Goal: Information Seeking & Learning: Learn about a topic

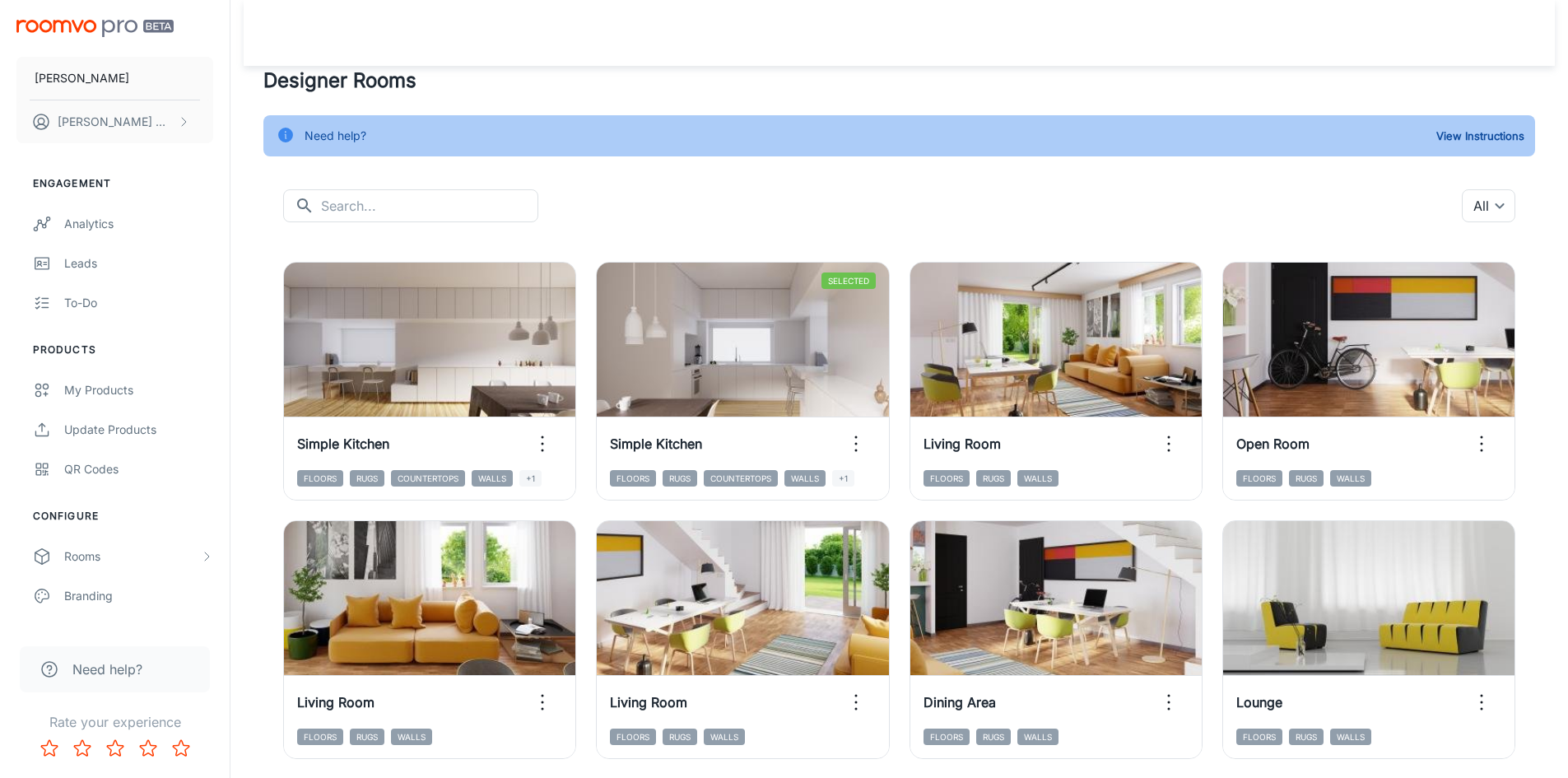
scroll to position [766, 0]
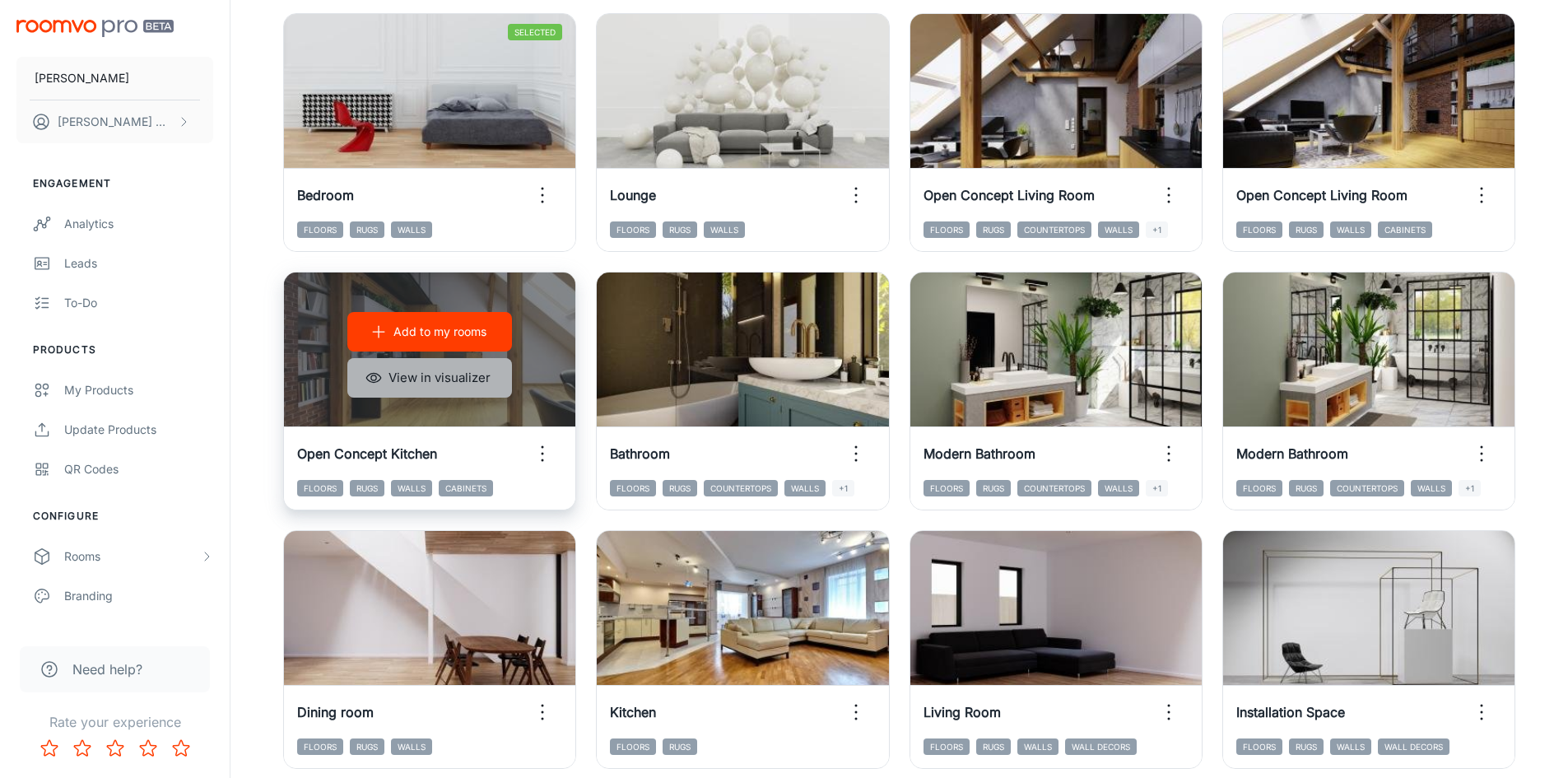
click at [426, 377] on button "View in visualizer" at bounding box center [430, 378] width 164 height 40
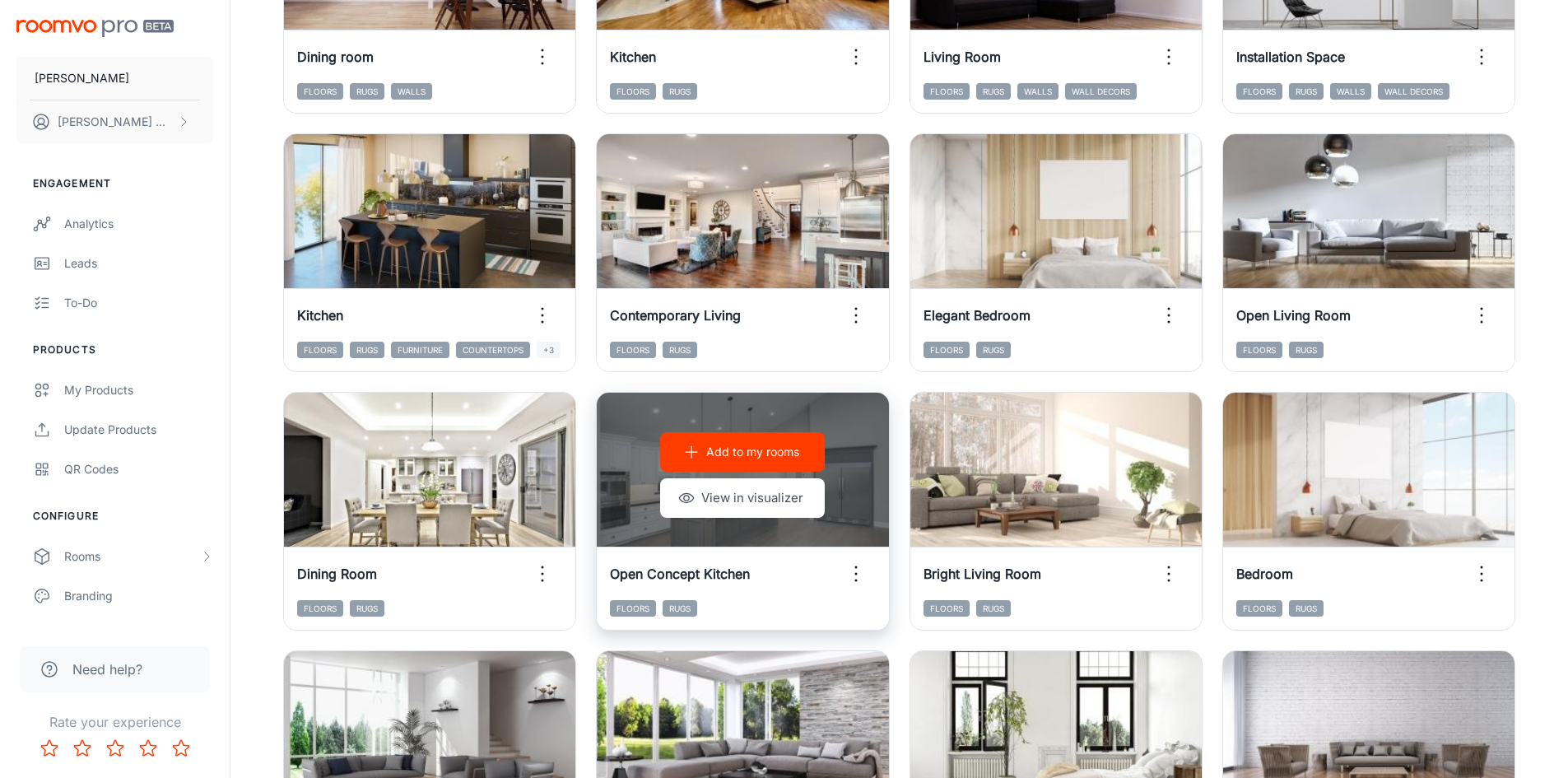
scroll to position [1588, 0]
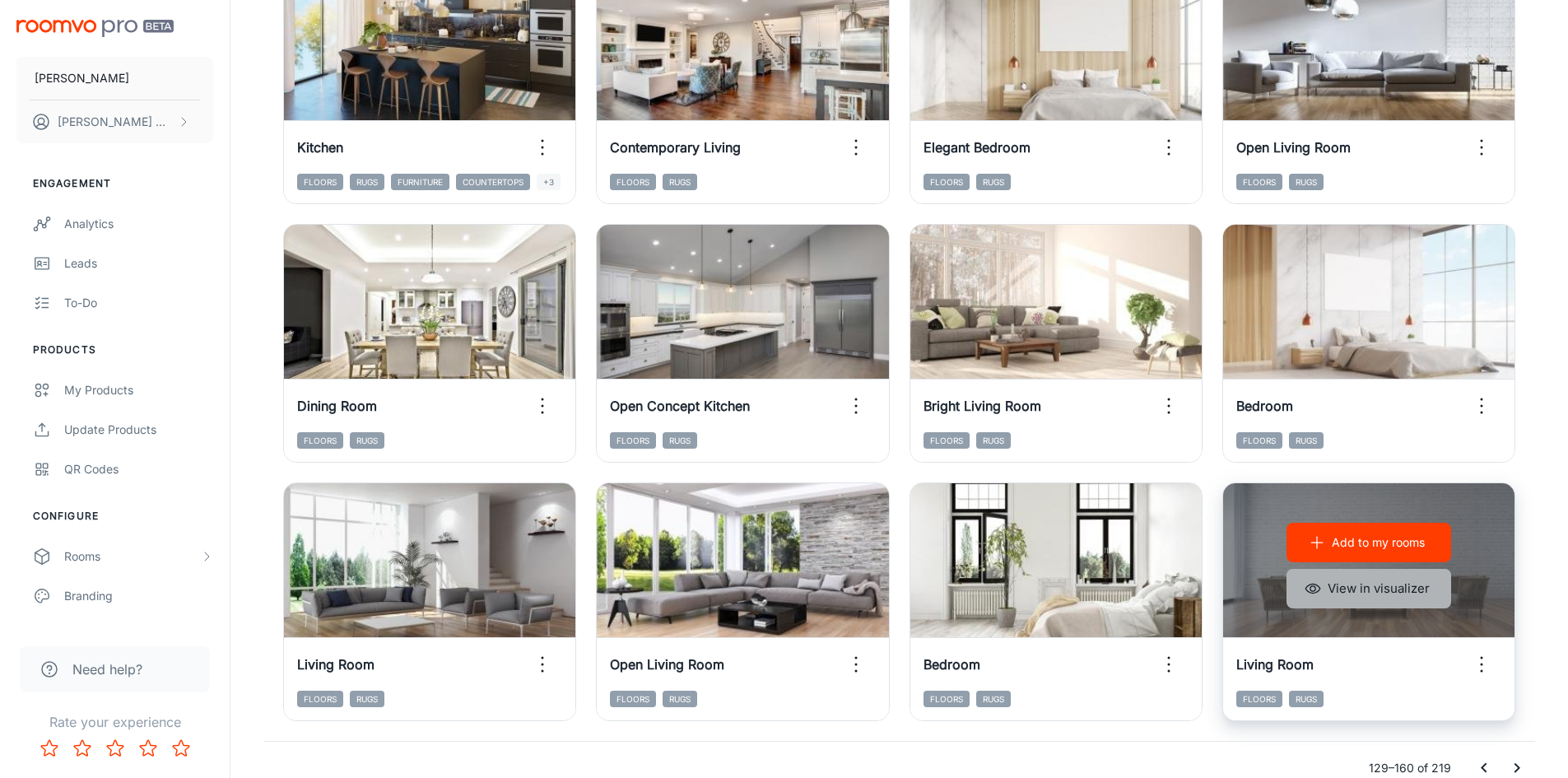
click at [1360, 585] on button "View in visualizer" at bounding box center [1368, 589] width 164 height 40
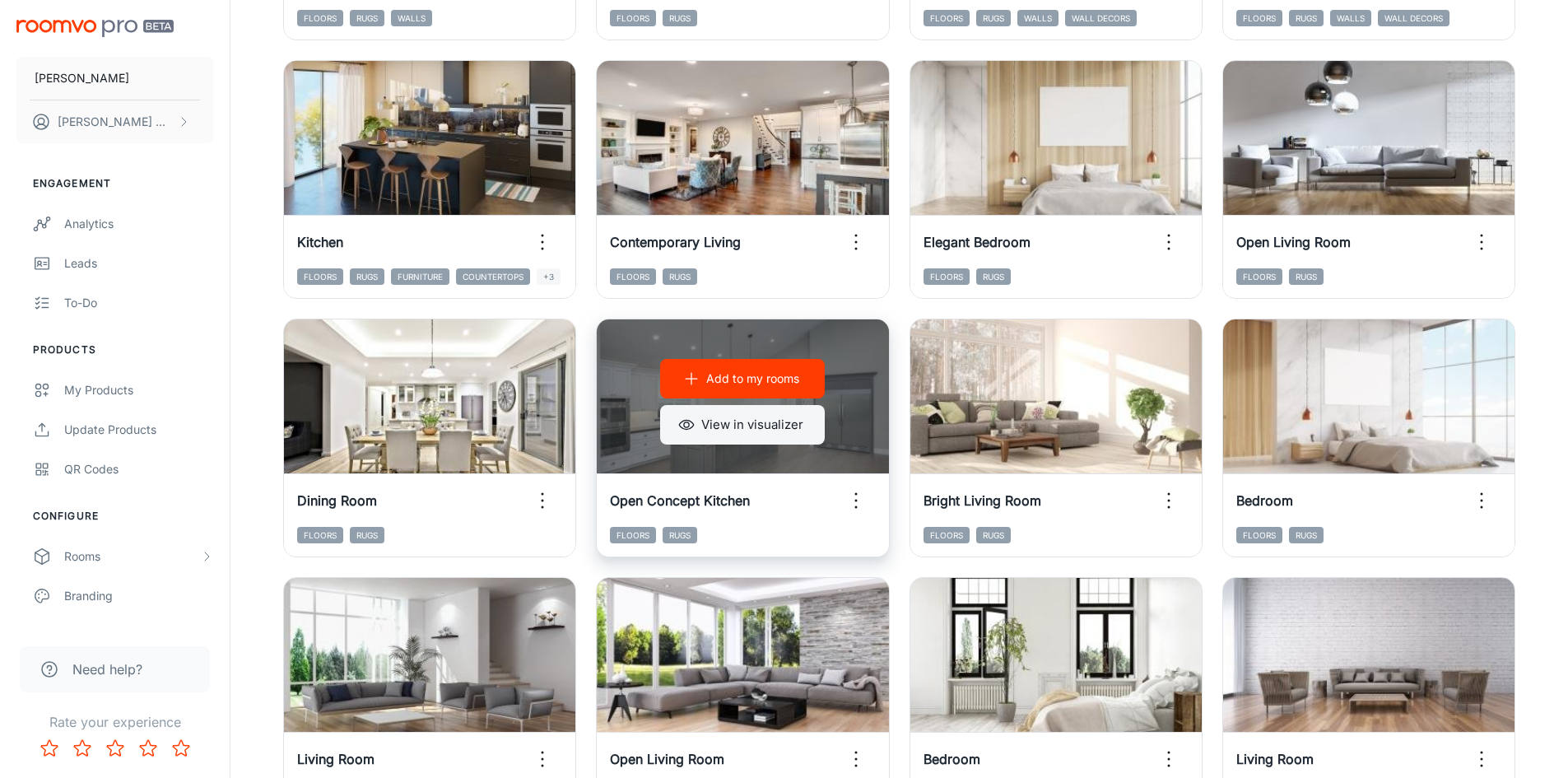
scroll to position [1260, 0]
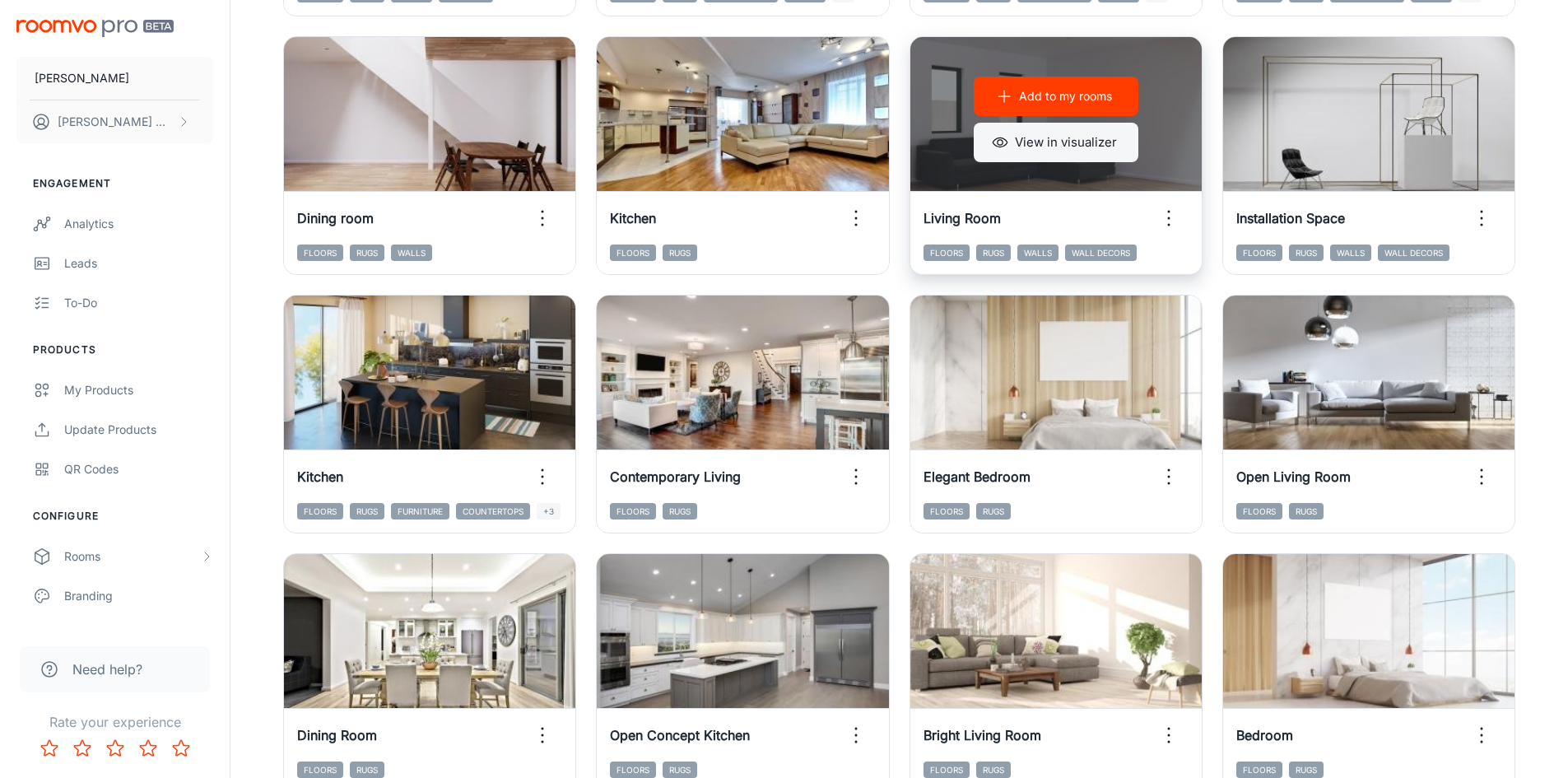
click at [1027, 146] on button "View in visualizer" at bounding box center [1056, 142] width 164 height 40
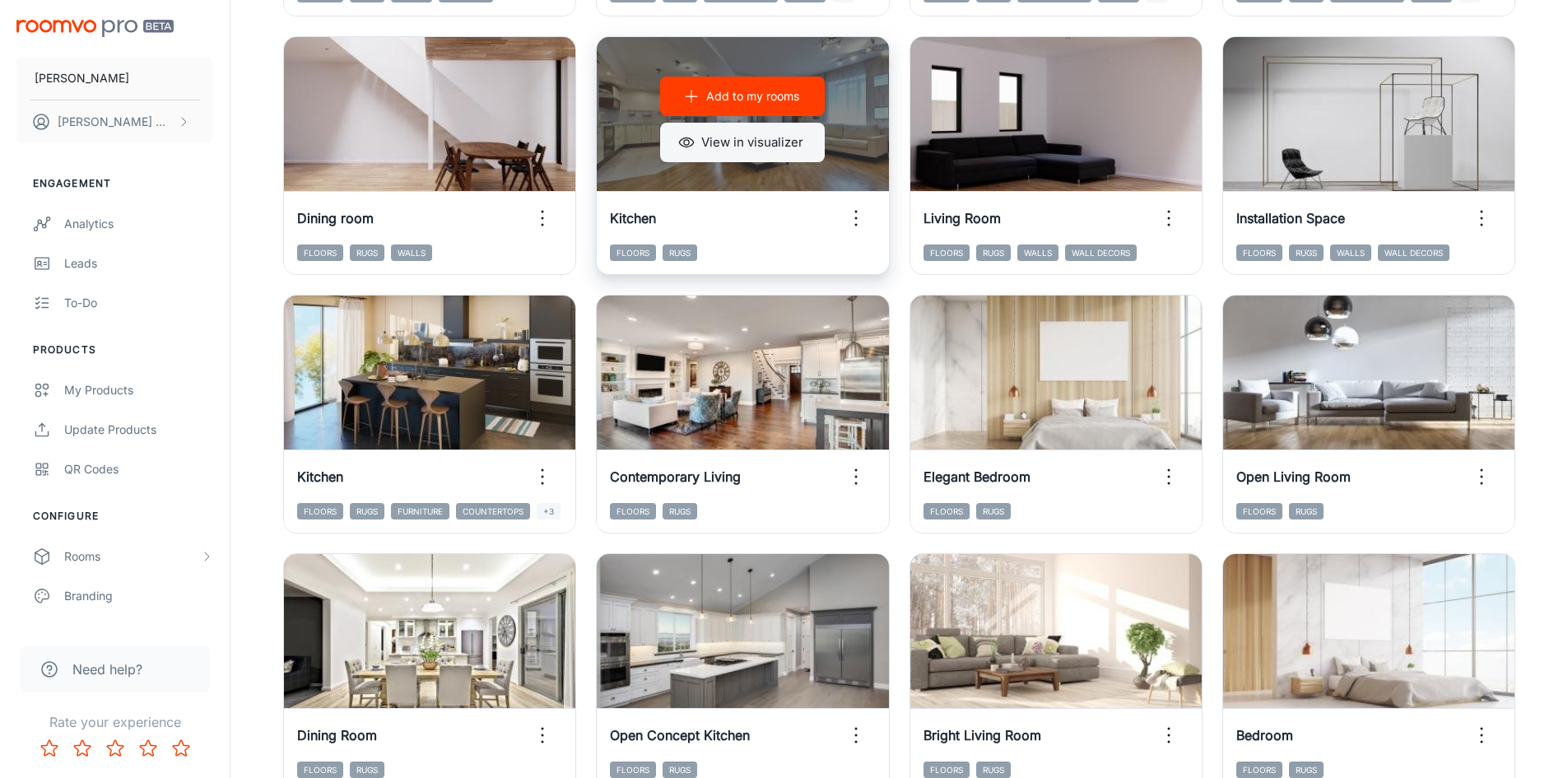
click at [720, 150] on button "View in visualizer" at bounding box center [742, 142] width 164 height 40
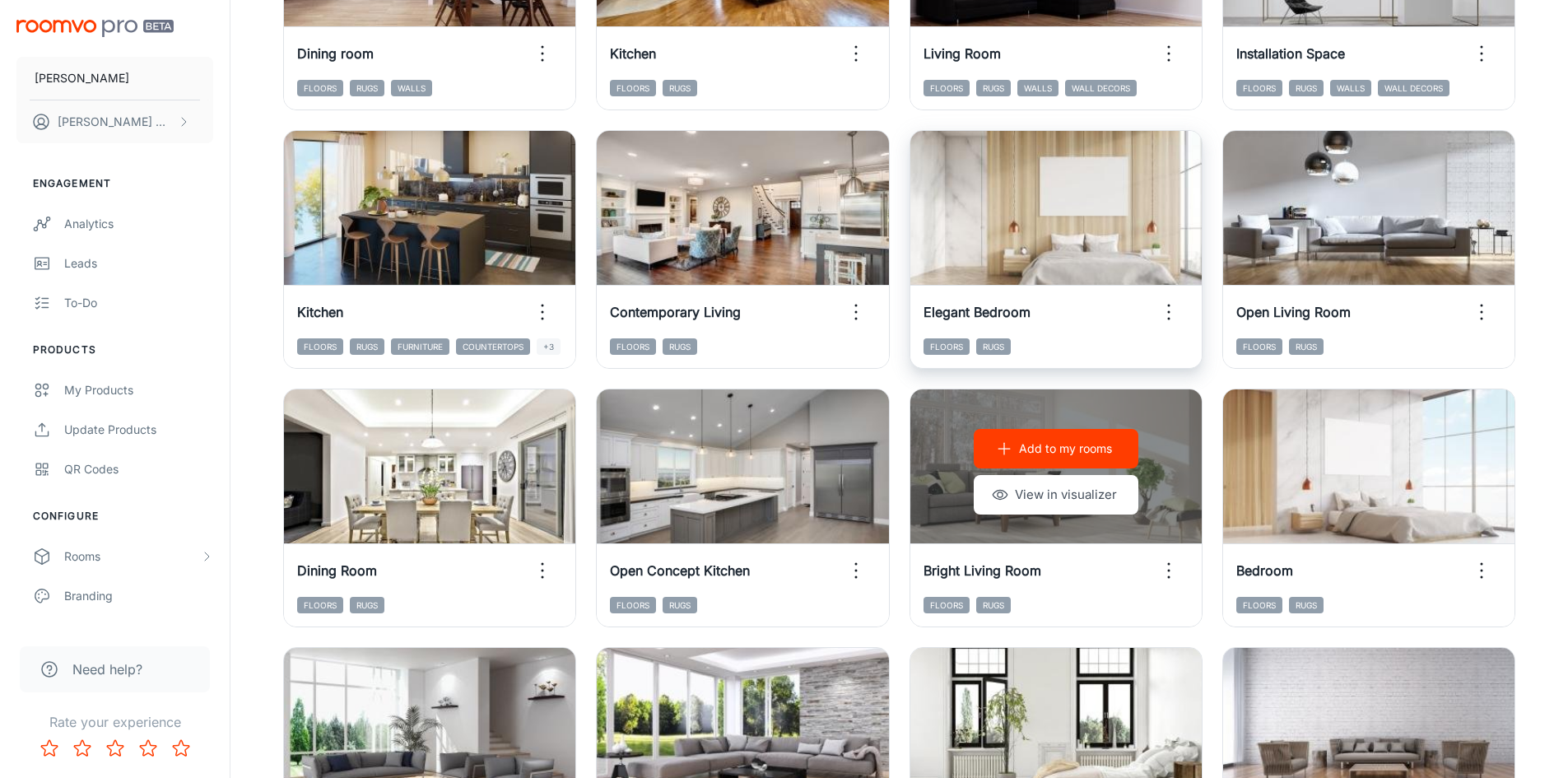
scroll to position [1671, 0]
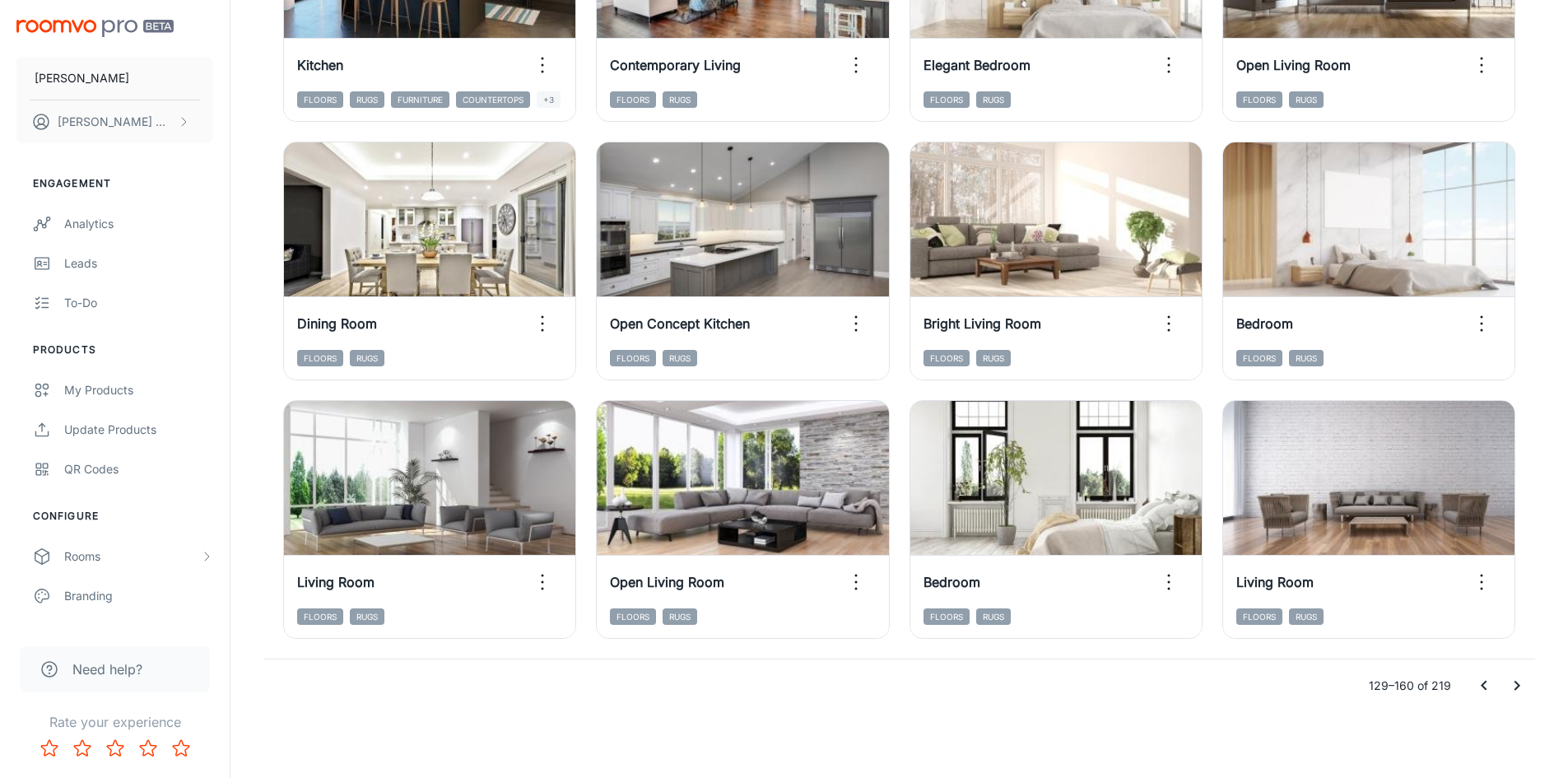
click at [1511, 684] on icon "Go to next page" at bounding box center [1517, 685] width 20 height 20
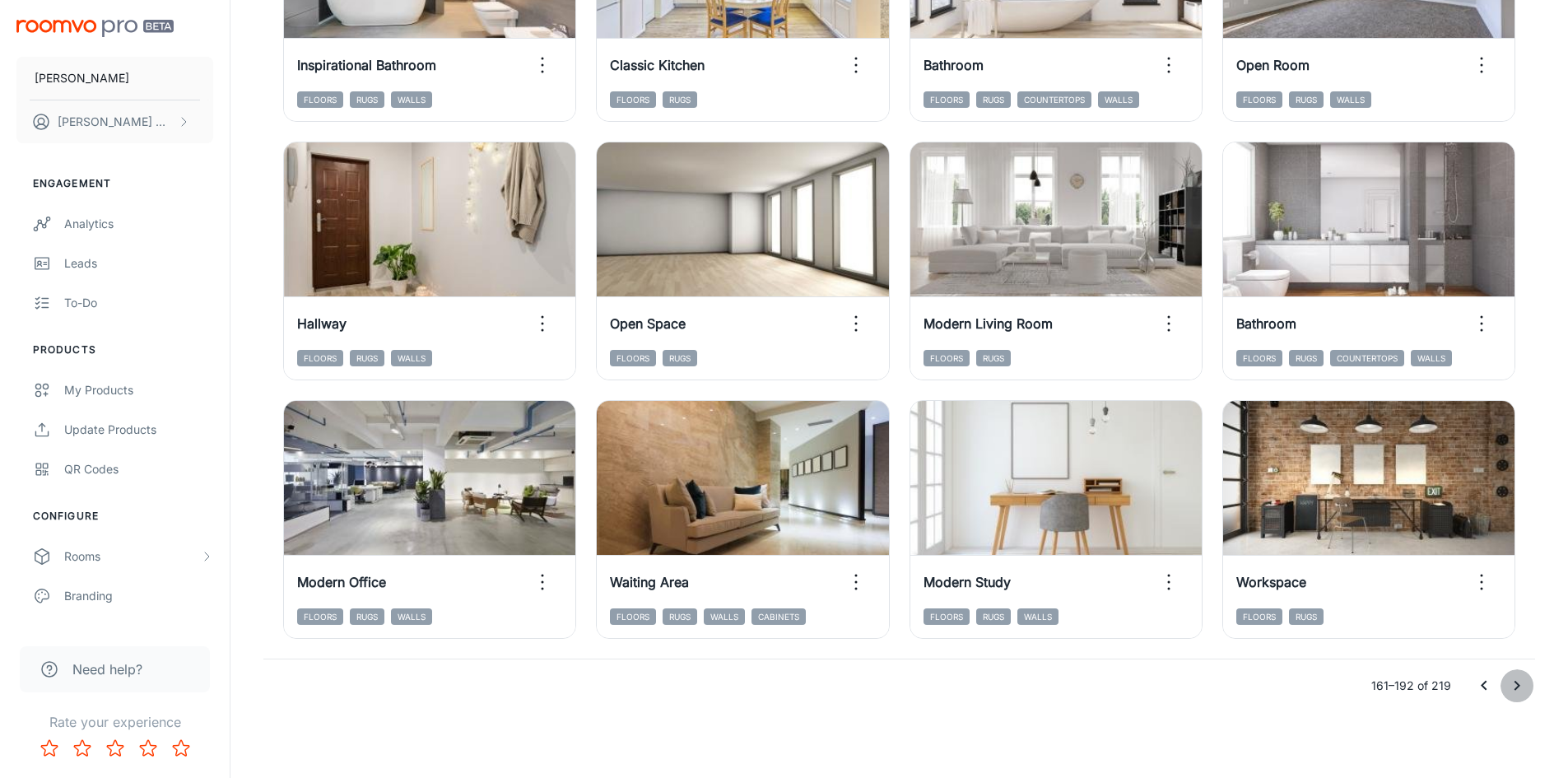
click at [1516, 685] on icon "Go to next page" at bounding box center [1517, 685] width 20 height 20
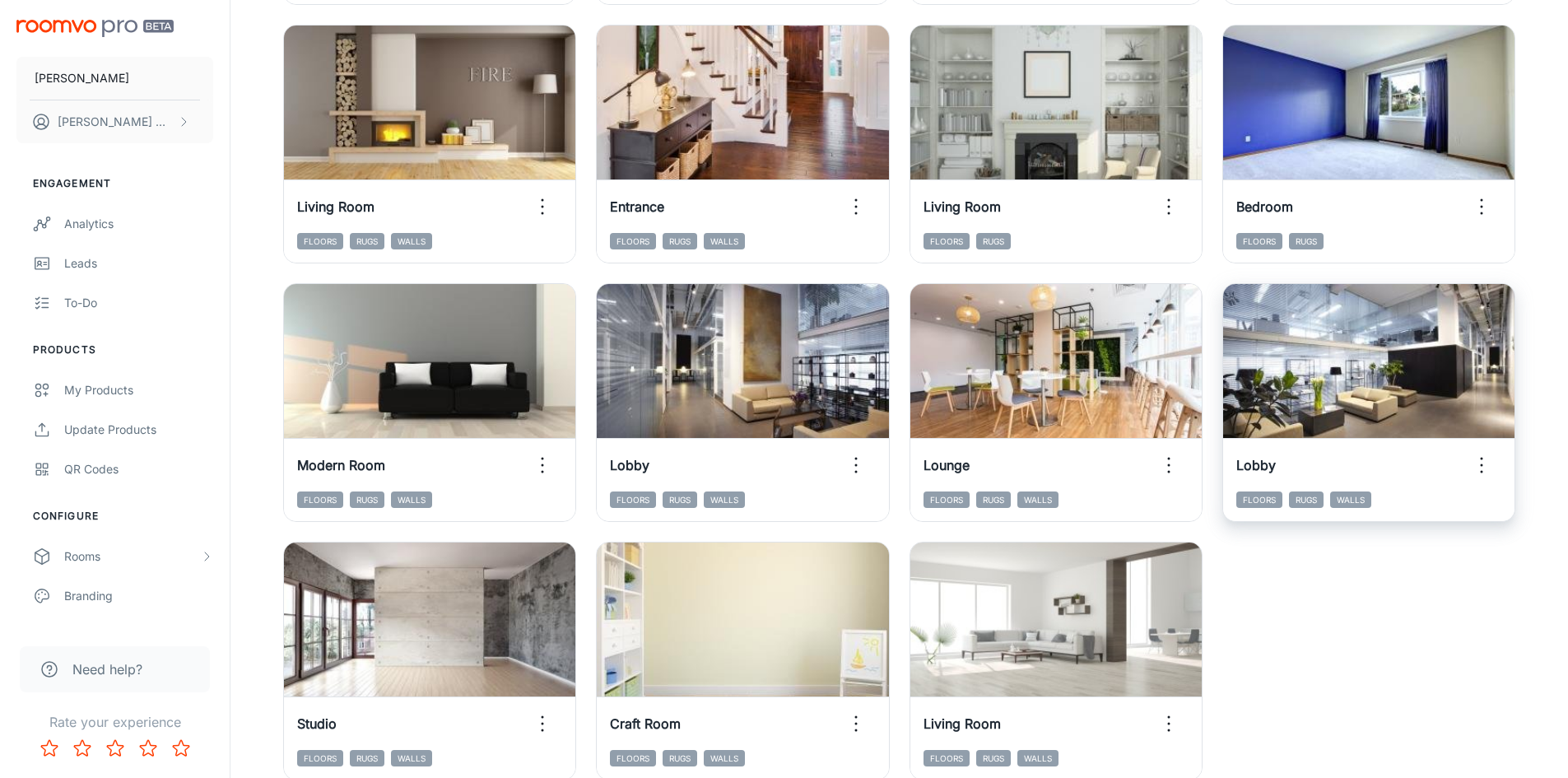
scroll to position [1413, 0]
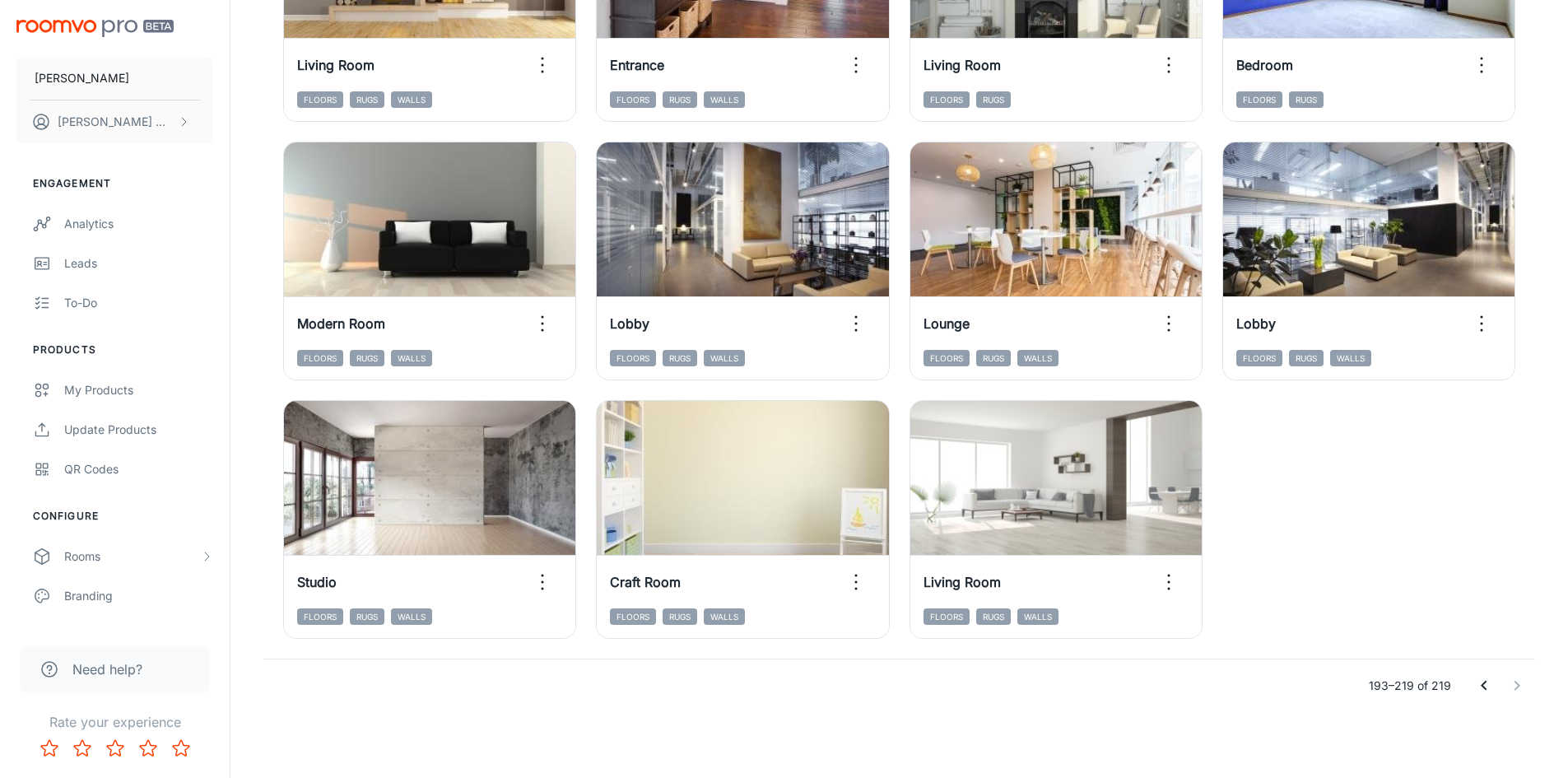
click at [1478, 685] on icon "Go to previous page" at bounding box center [1484, 685] width 20 height 20
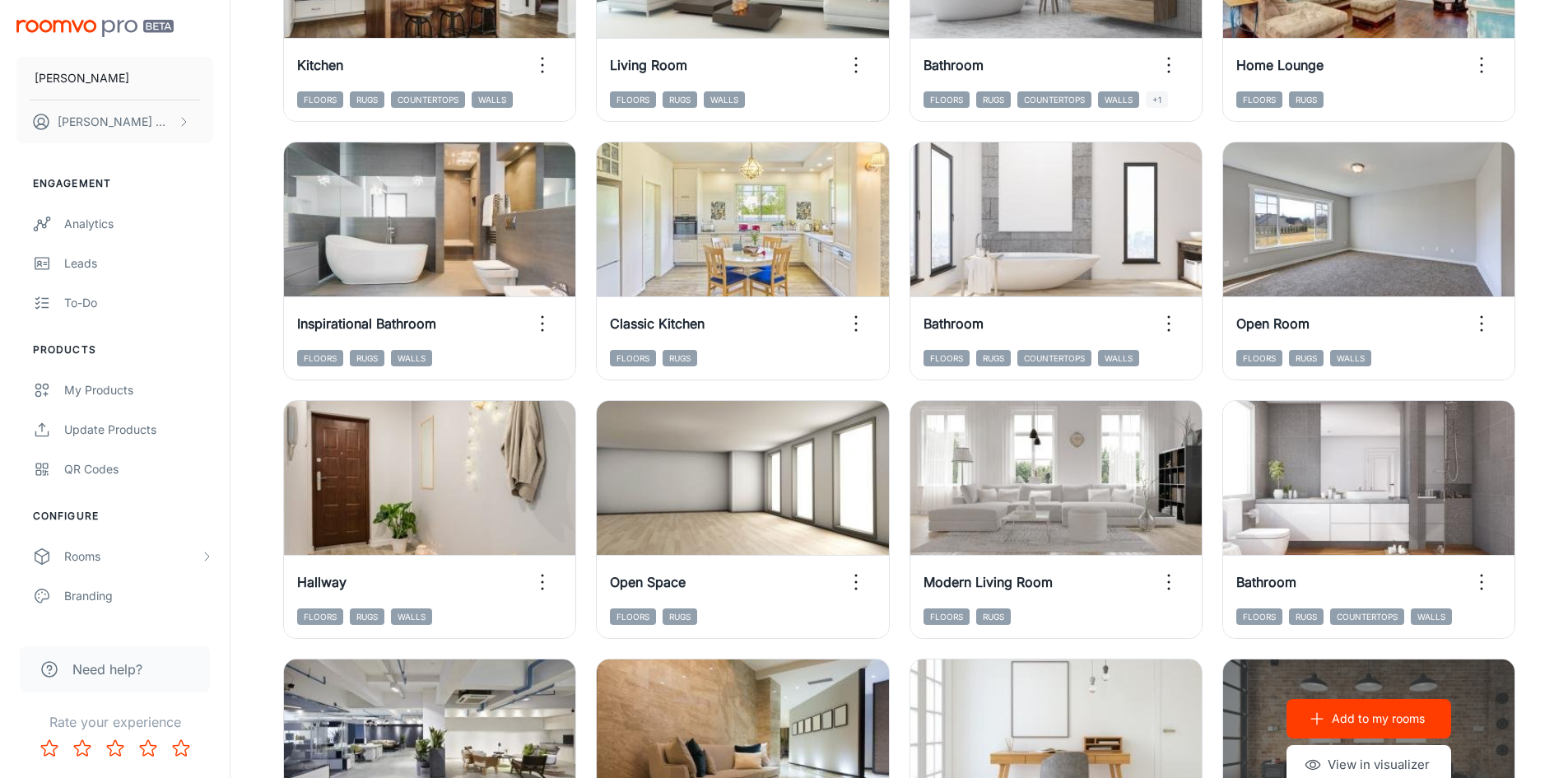
click at [1478, 685] on div "Add to my rooms View in visualizer" at bounding box center [1368, 741] width 292 height 164
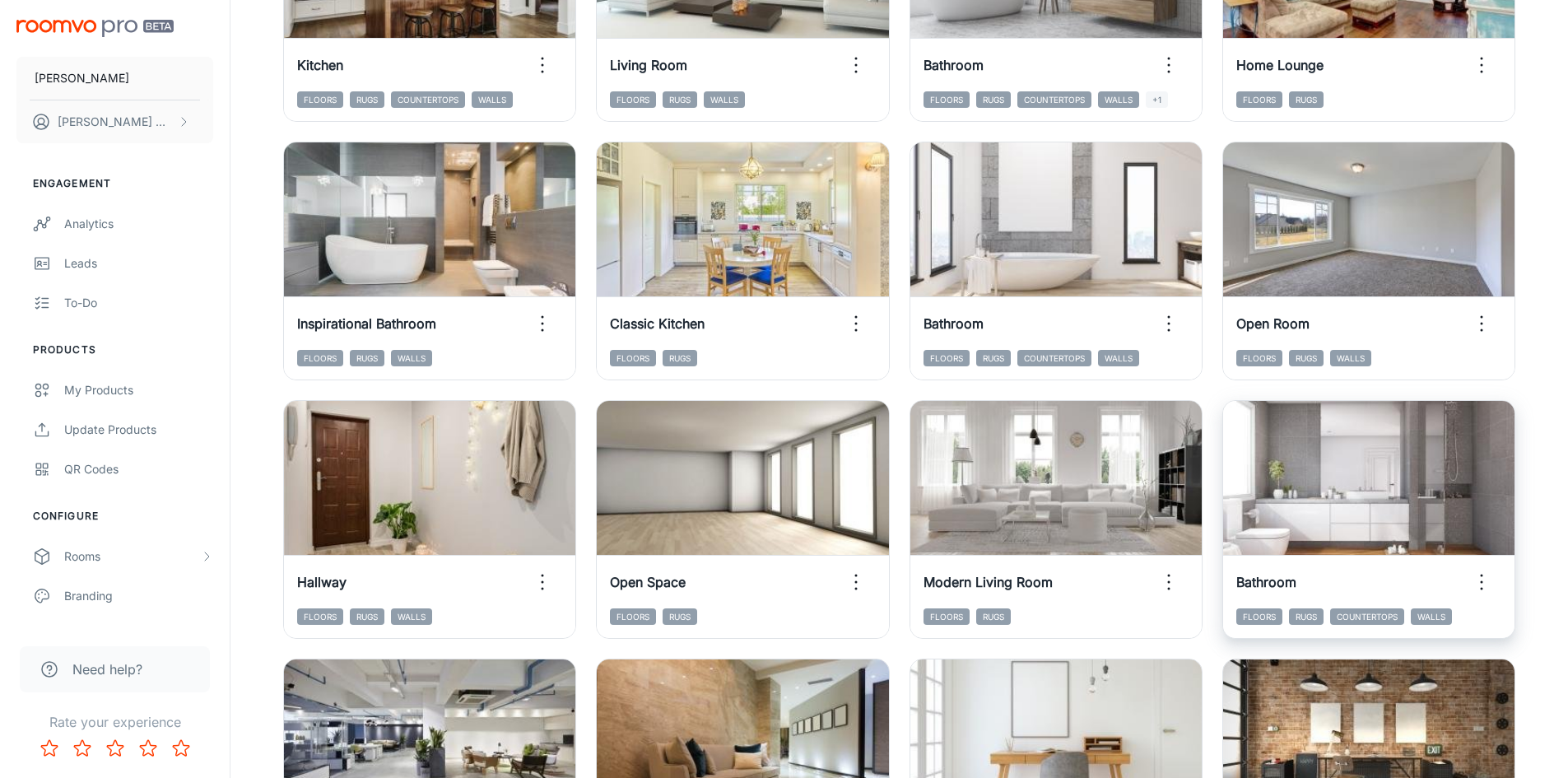
scroll to position [1671, 0]
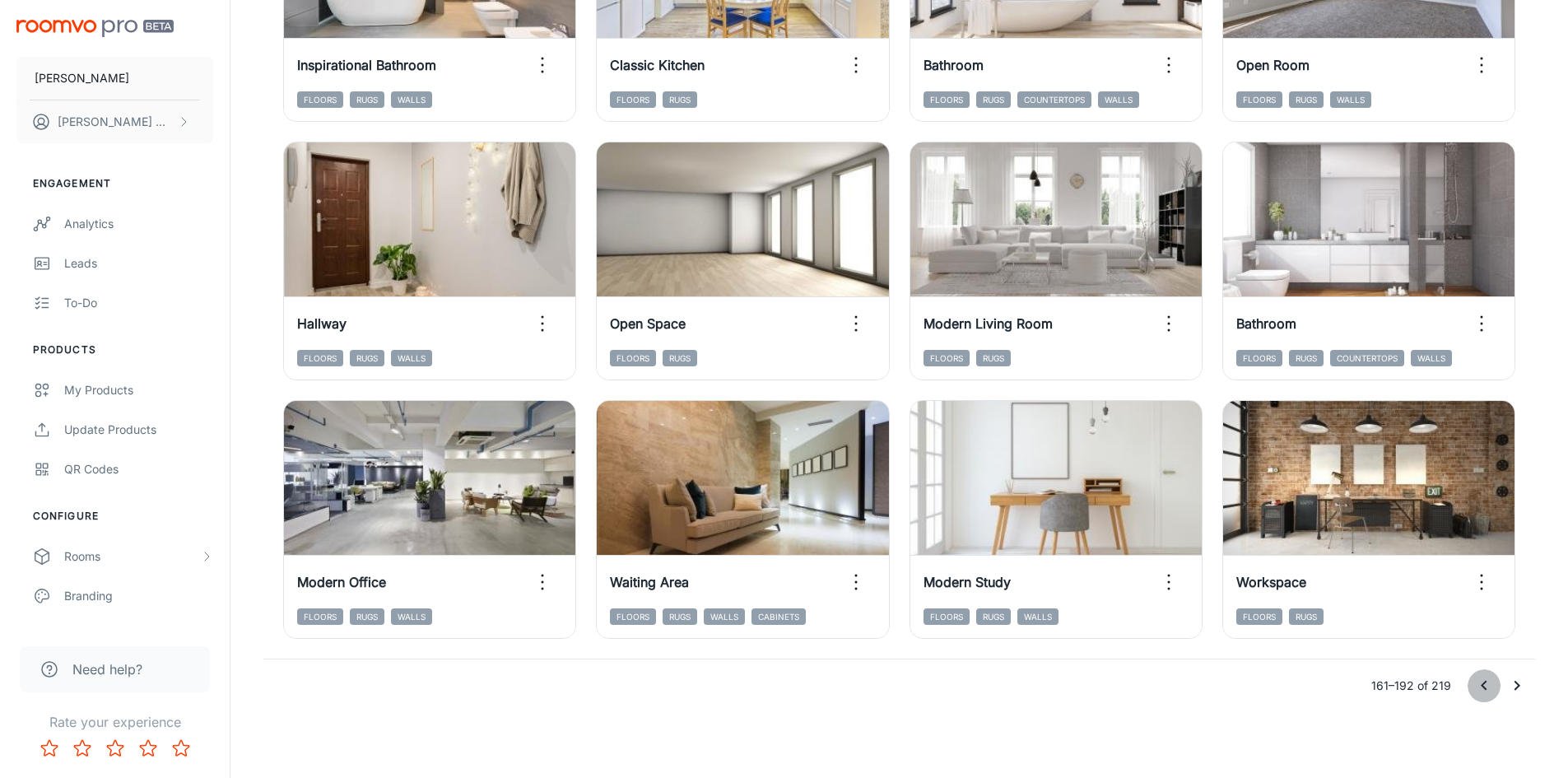
click at [1488, 679] on icon "Go to previous page" at bounding box center [1484, 685] width 20 height 20
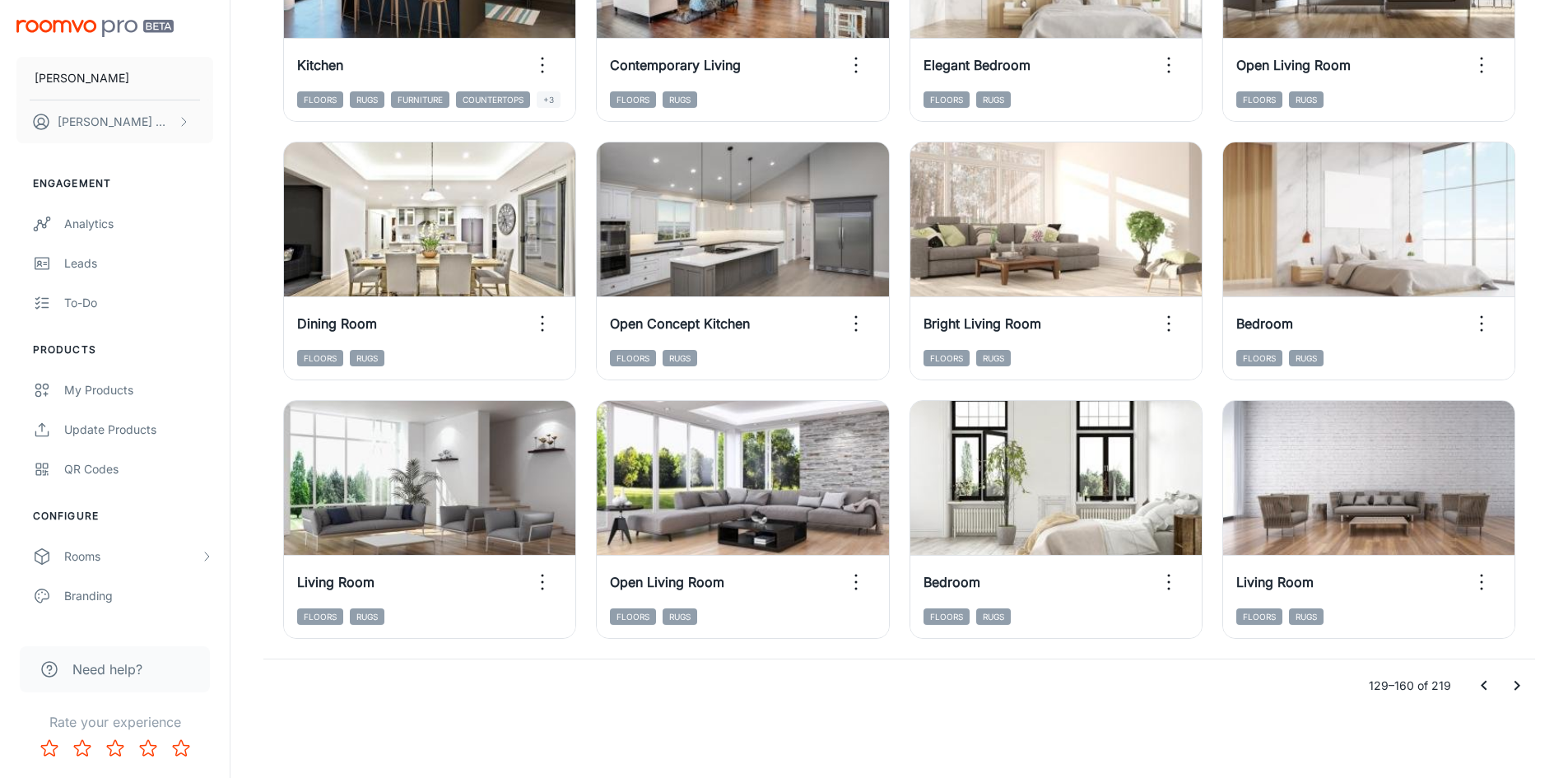
click at [1488, 679] on icon "Go to previous page" at bounding box center [1484, 685] width 20 height 20
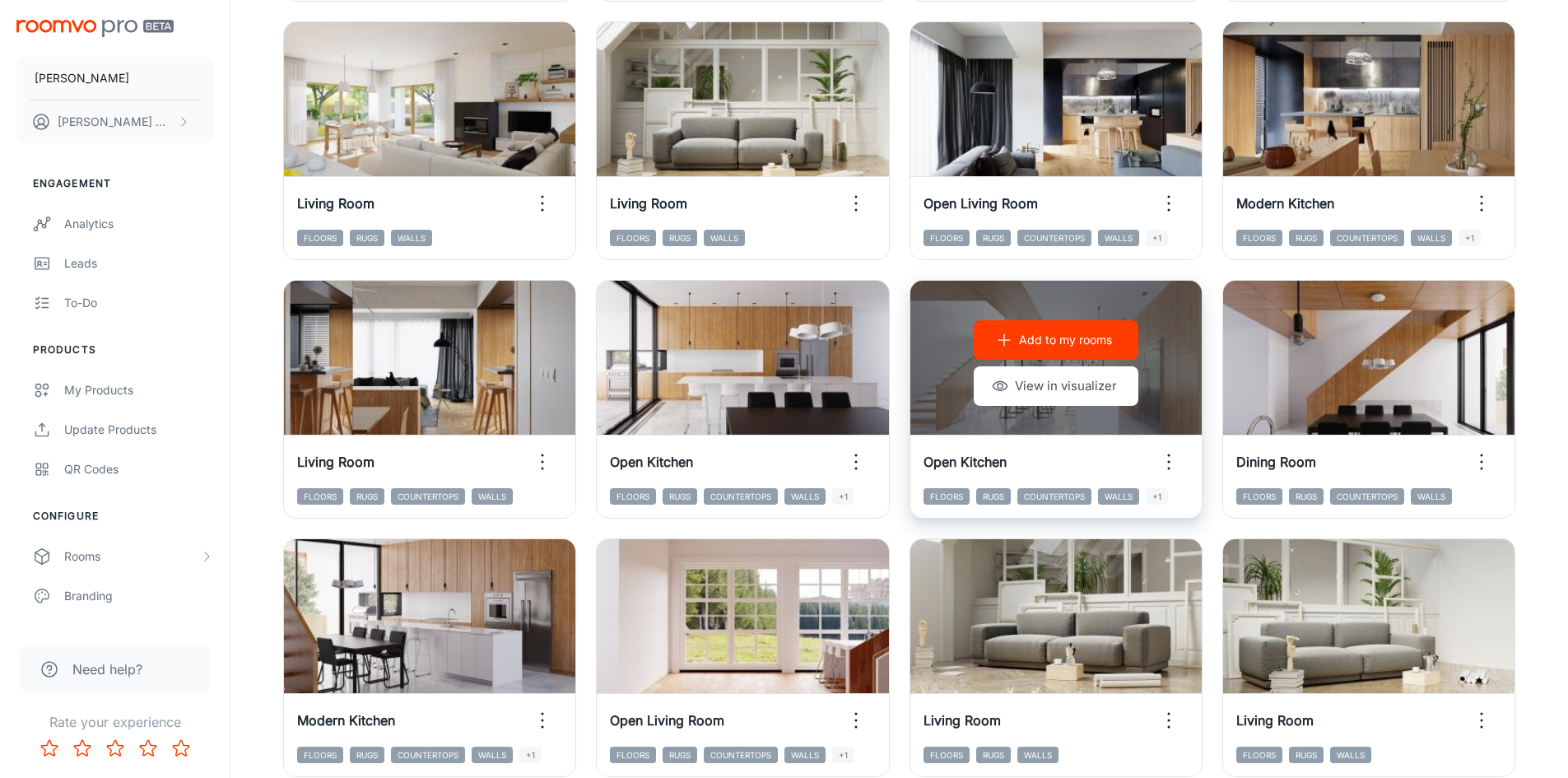
scroll to position [519, 0]
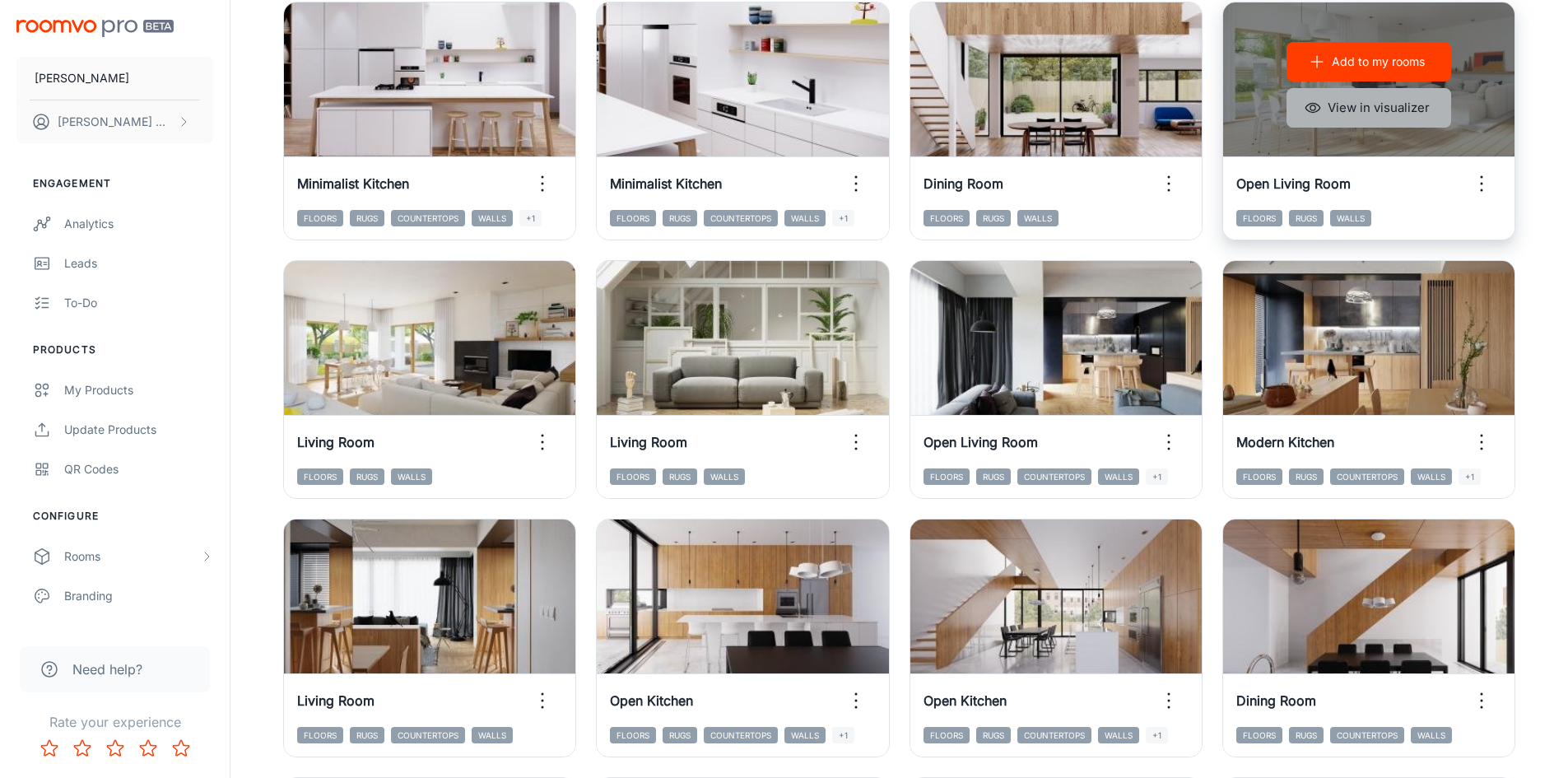
click at [1349, 105] on button "View in visualizer" at bounding box center [1368, 108] width 164 height 40
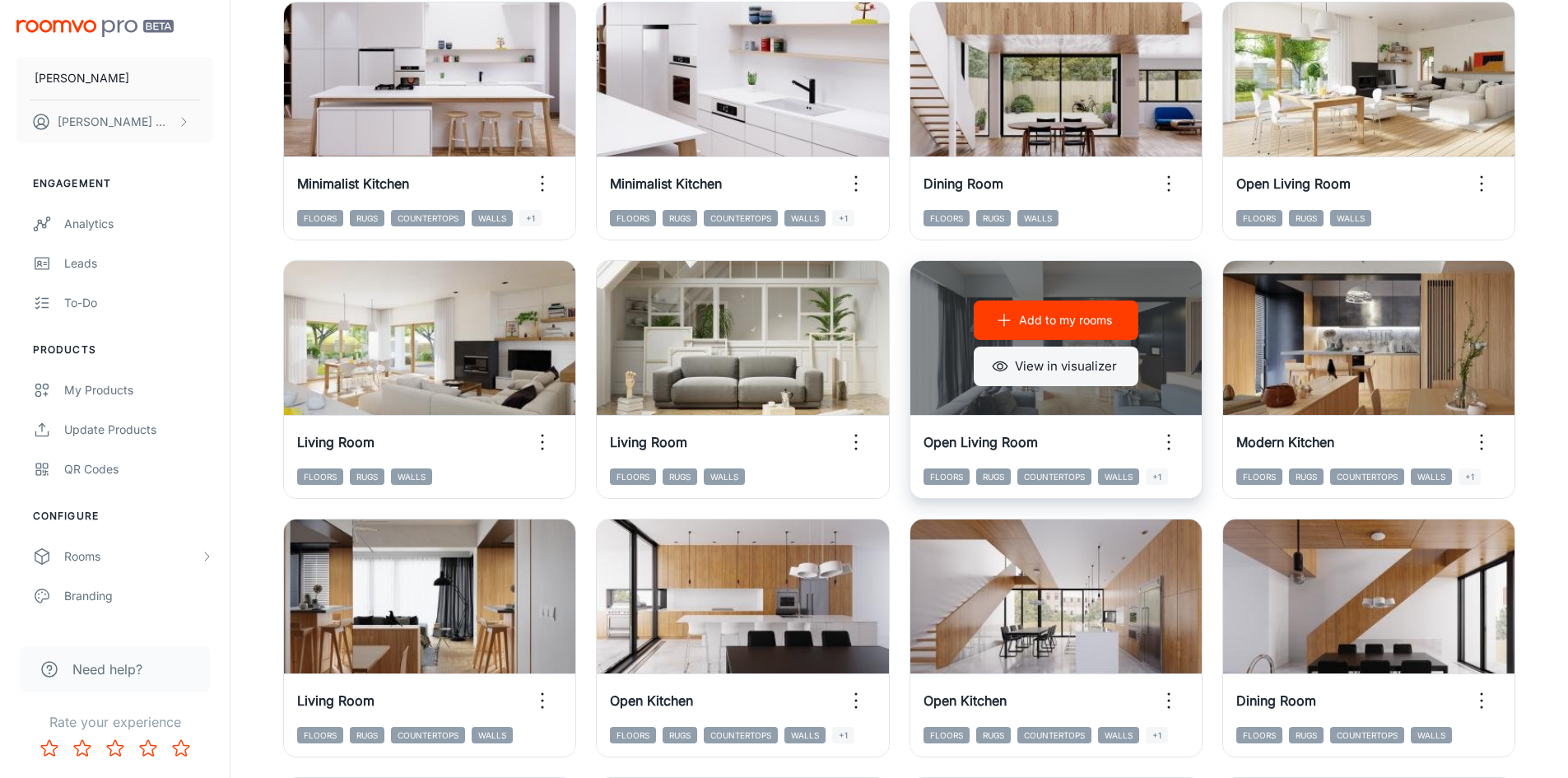
click at [1087, 370] on button "View in visualizer" at bounding box center [1056, 367] width 164 height 40
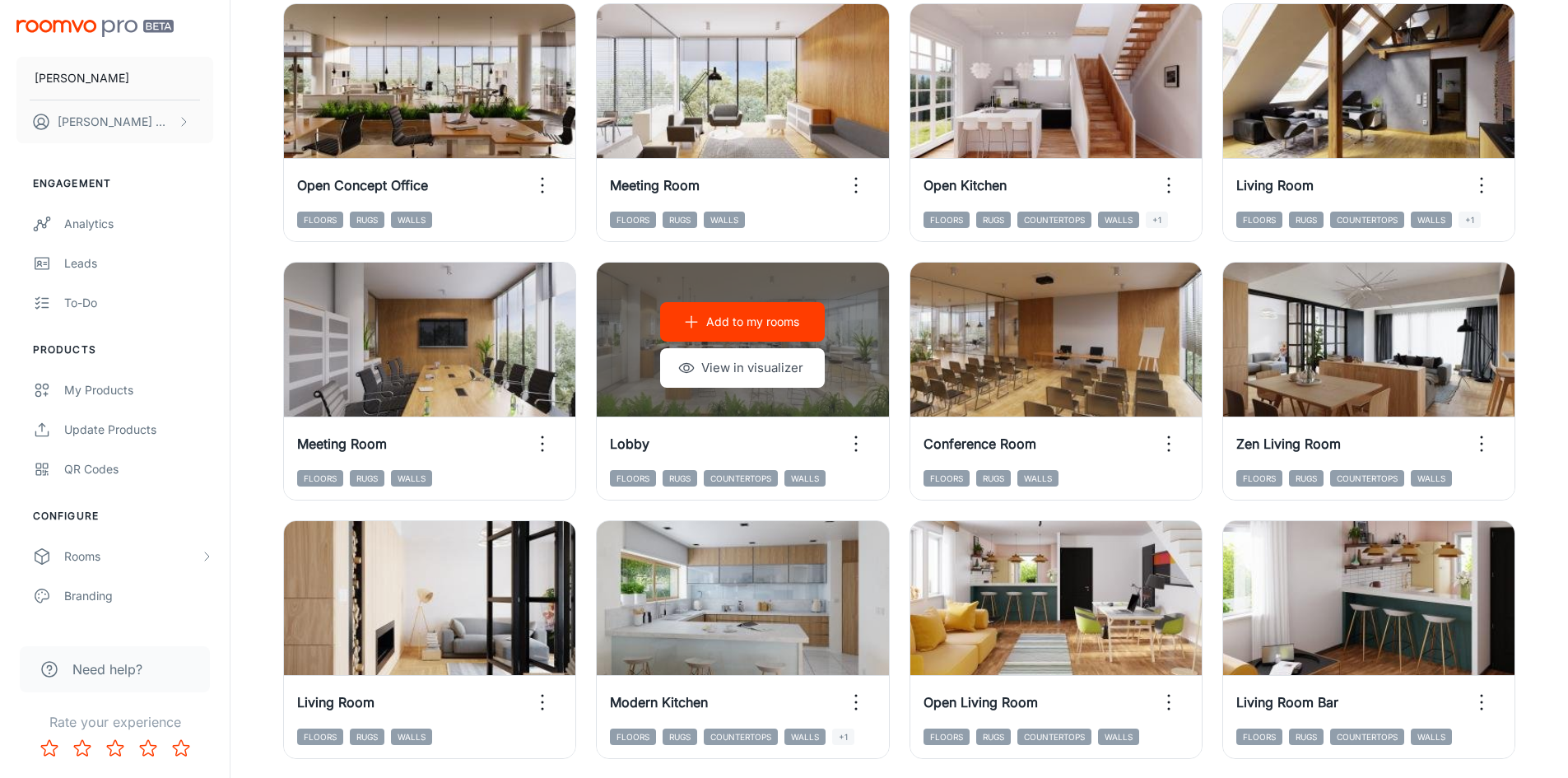
scroll to position [1671, 0]
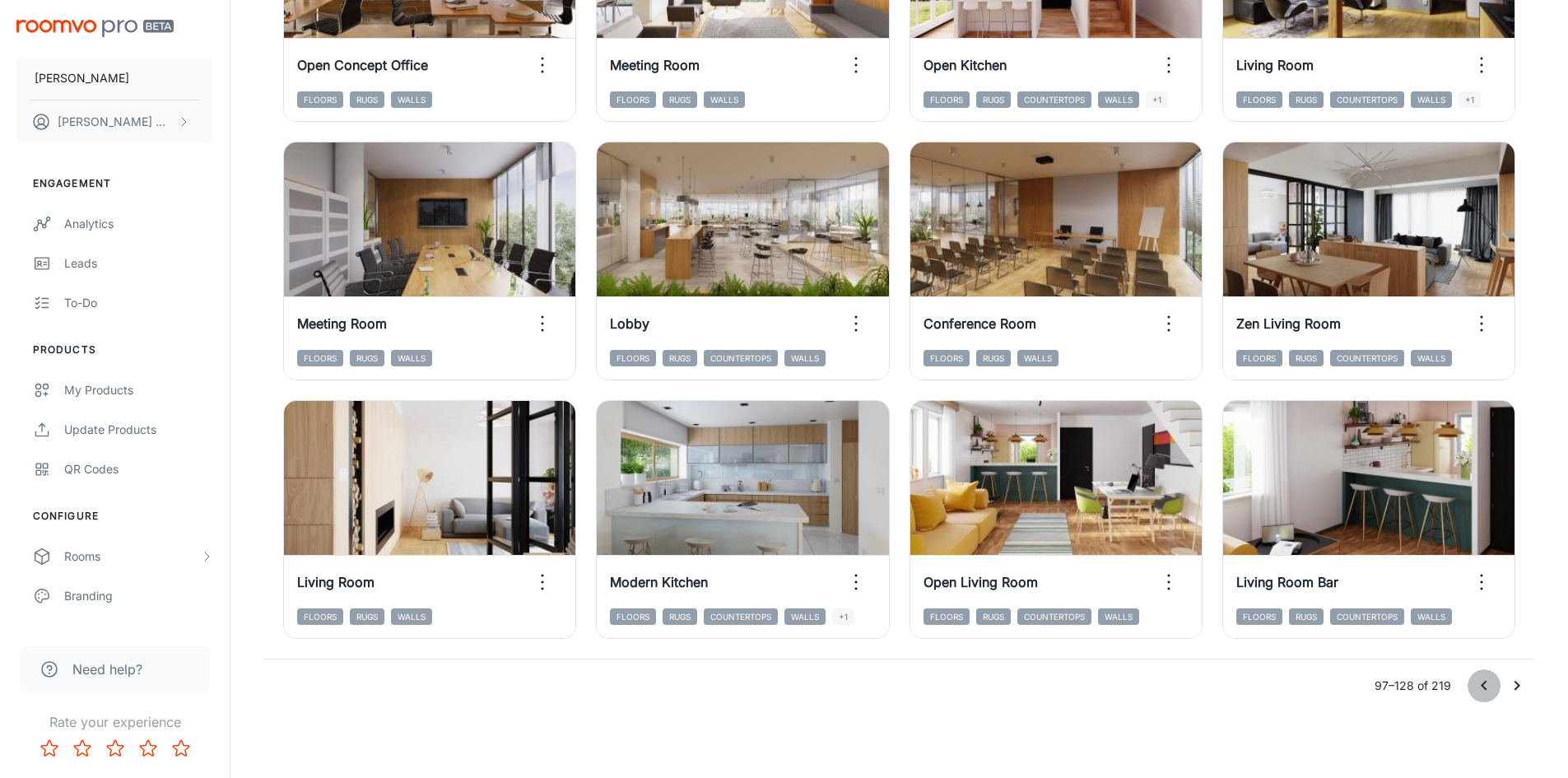
click at [1491, 692] on icon "Go to previous page" at bounding box center [1484, 685] width 20 height 20
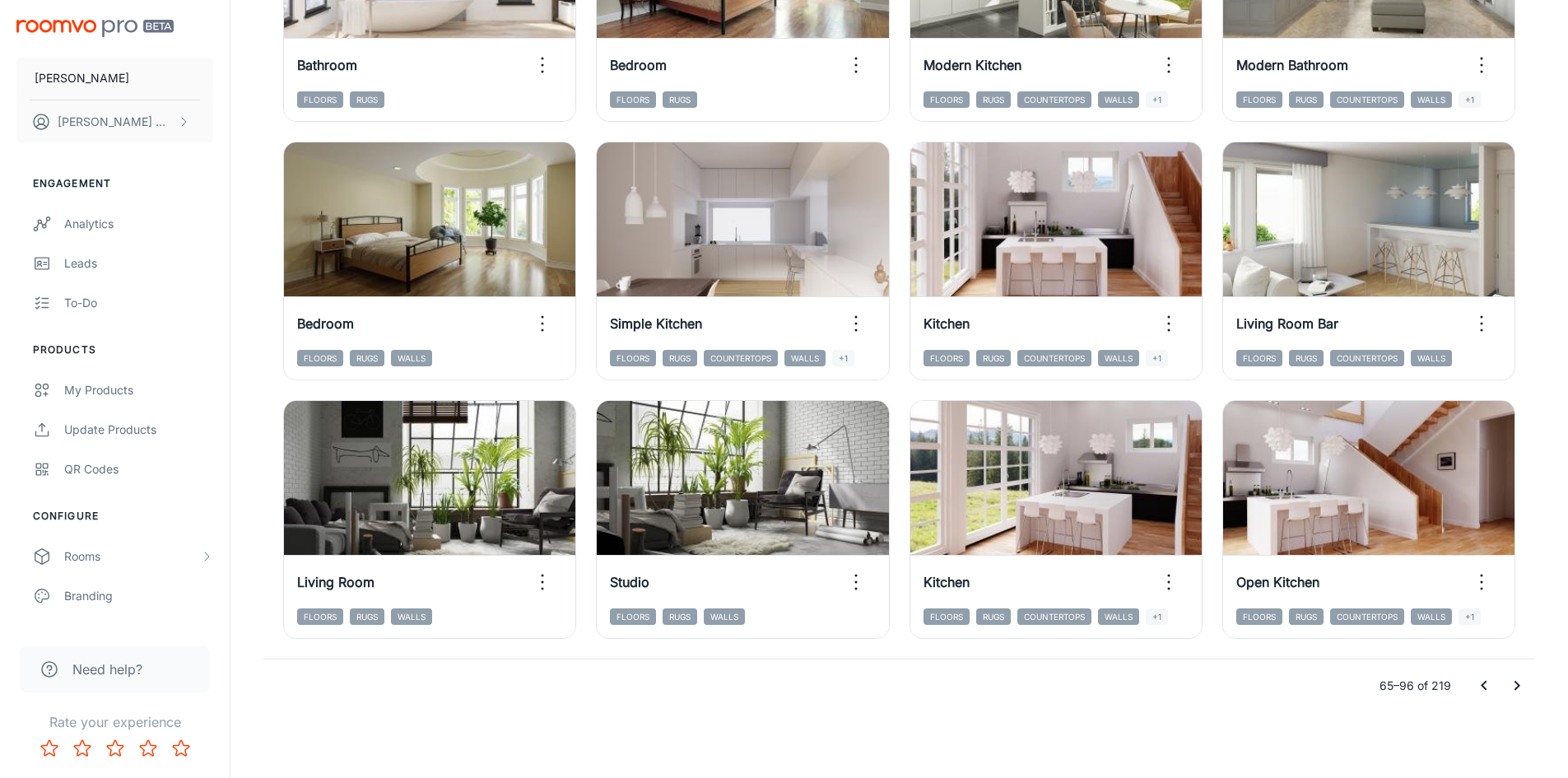
click at [1486, 689] on icon "Go to previous page" at bounding box center [1484, 685] width 6 height 9
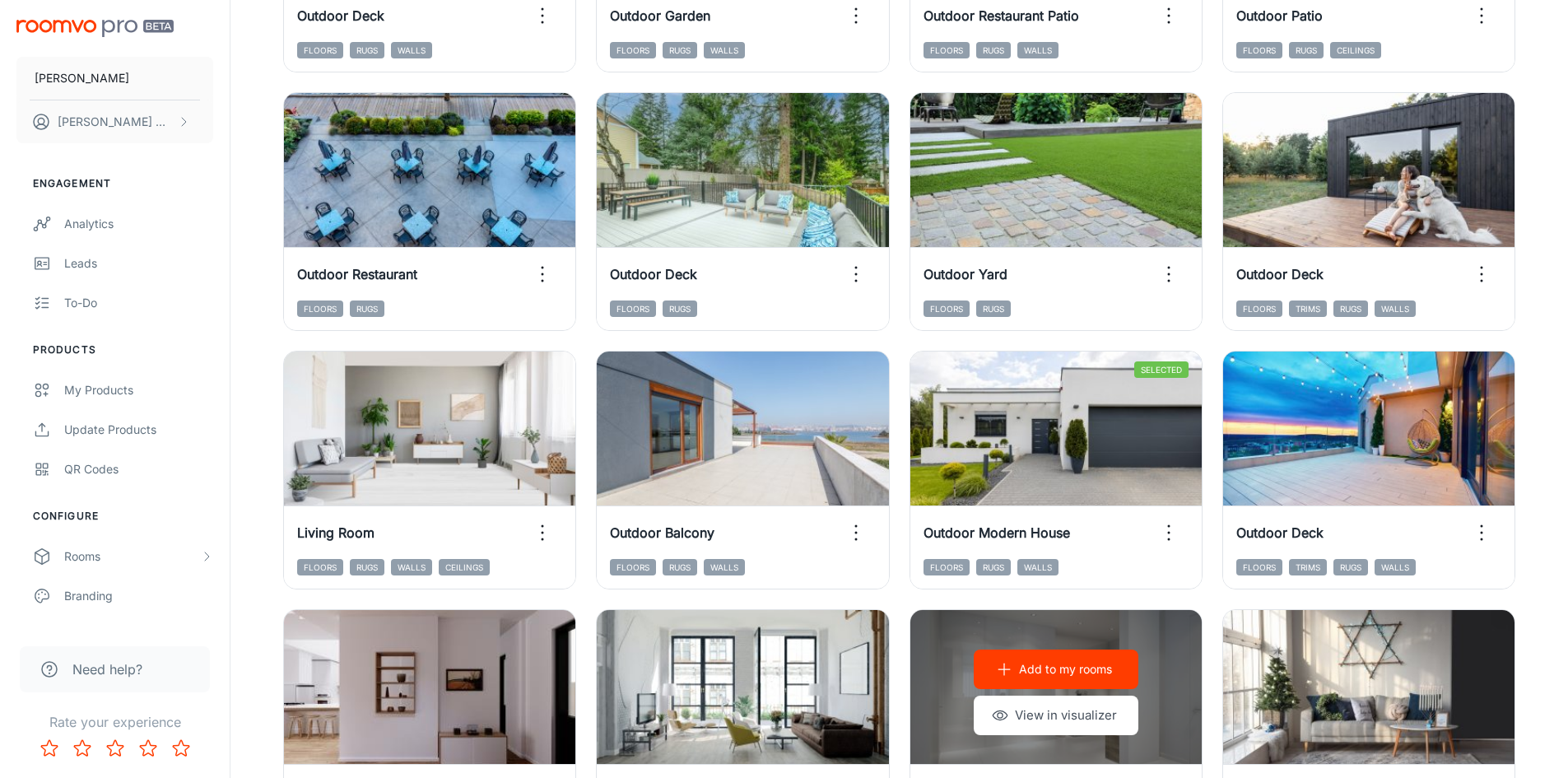
scroll to position [930, 0]
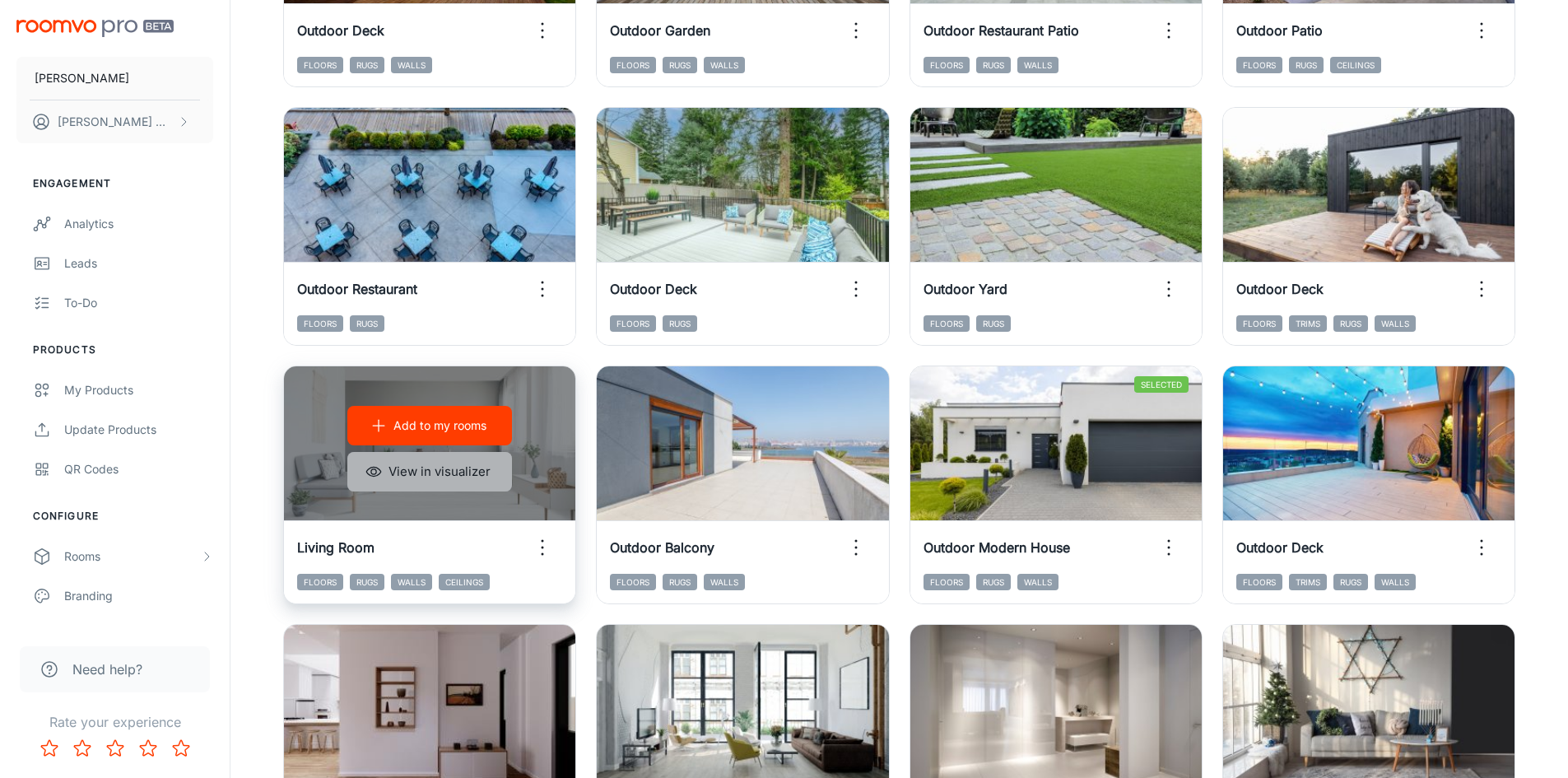
click at [463, 485] on button "View in visualizer" at bounding box center [430, 472] width 164 height 40
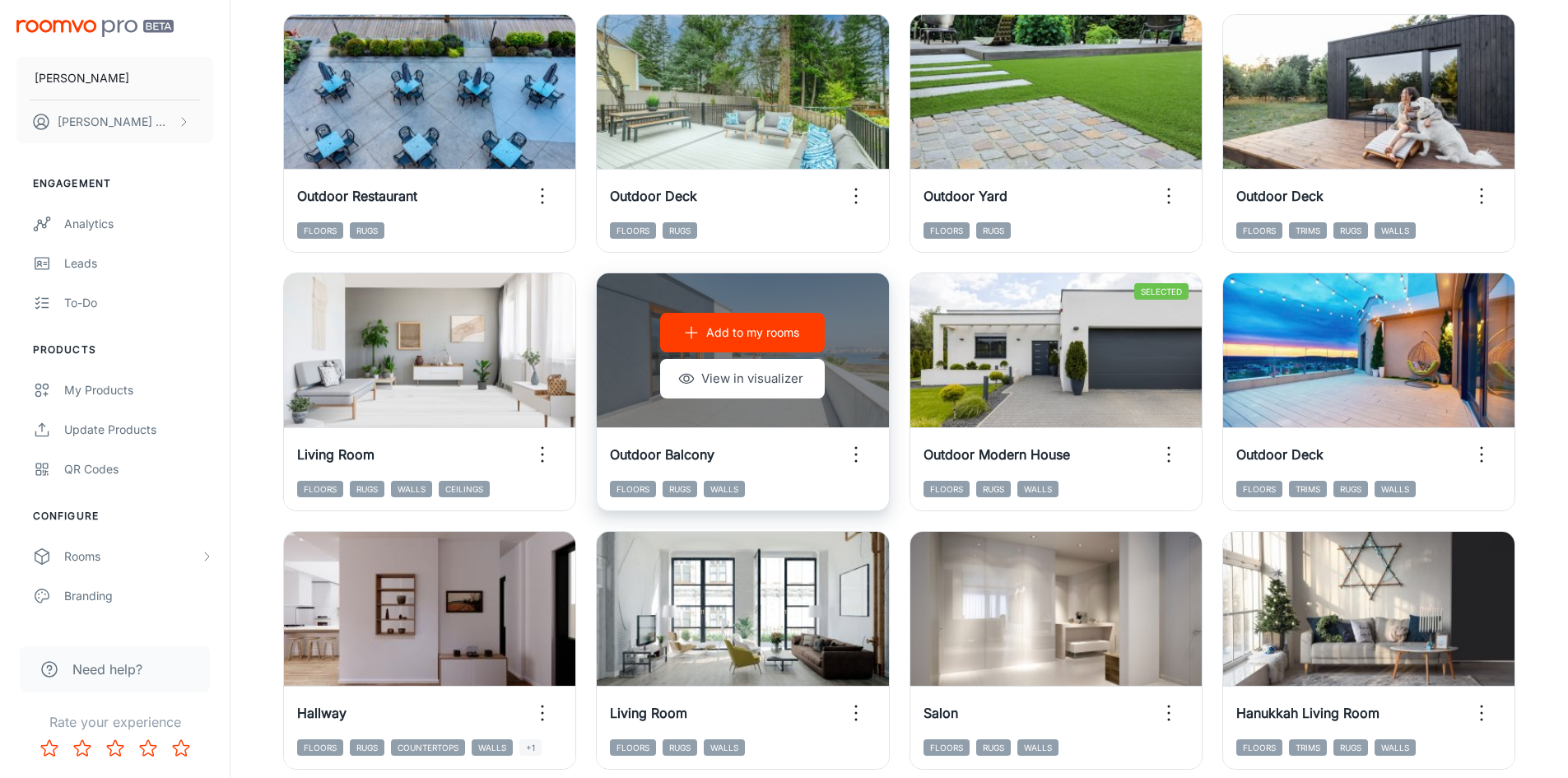
scroll to position [1177, 0]
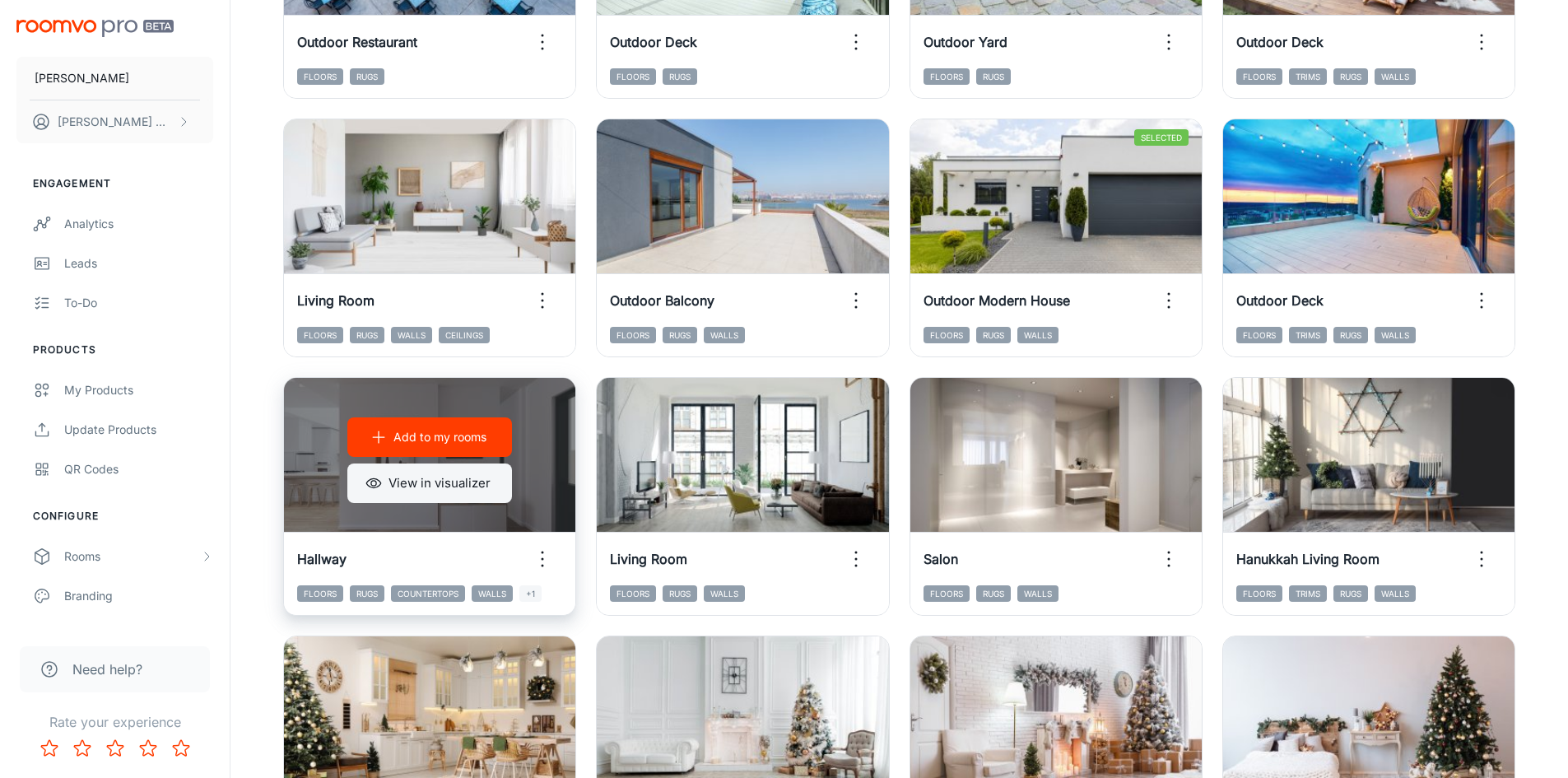
click at [476, 485] on button "View in visualizer" at bounding box center [430, 484] width 164 height 40
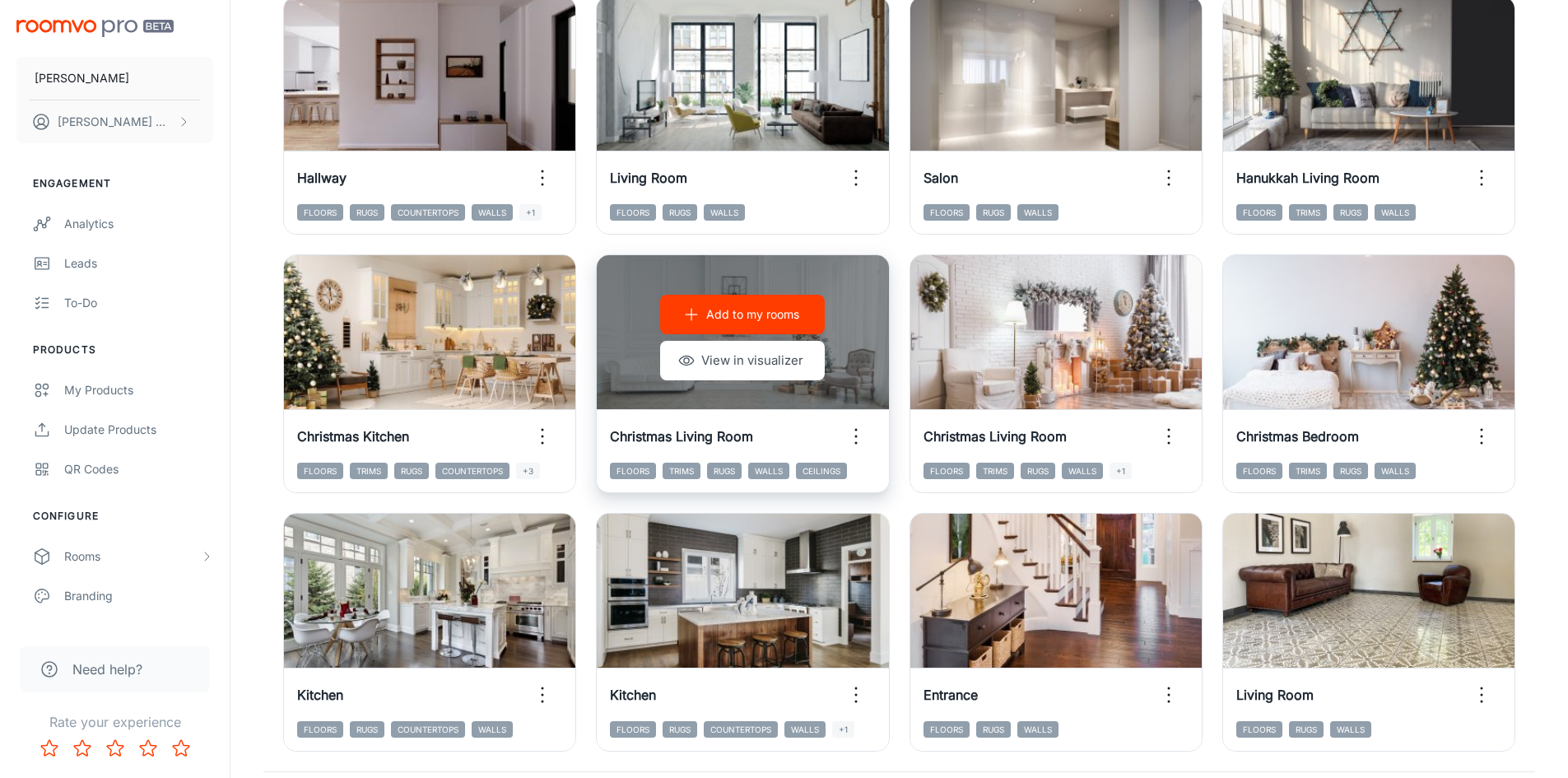
scroll to position [1671, 0]
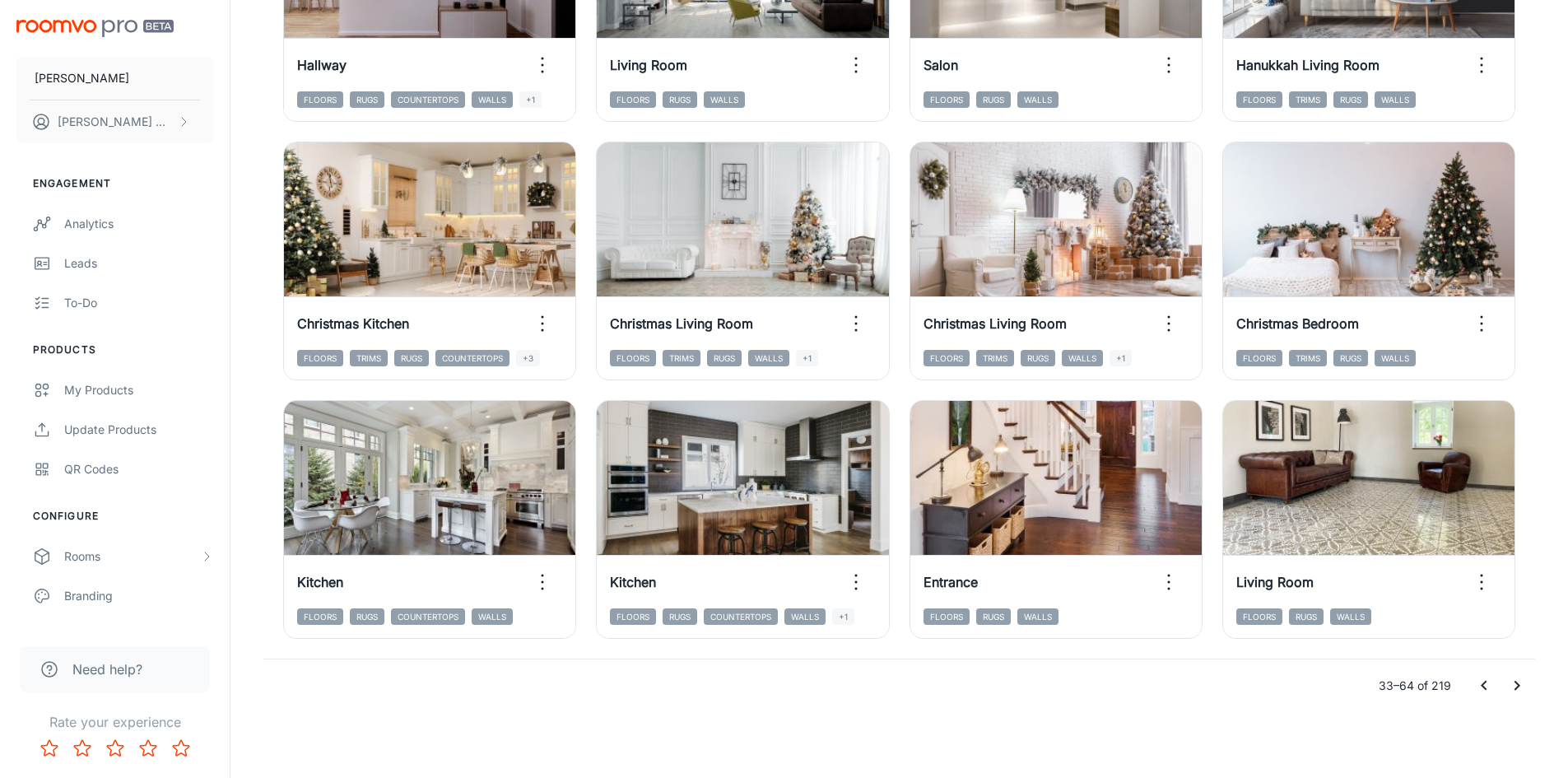
click at [1520, 678] on icon "Go to next page" at bounding box center [1517, 685] width 20 height 20
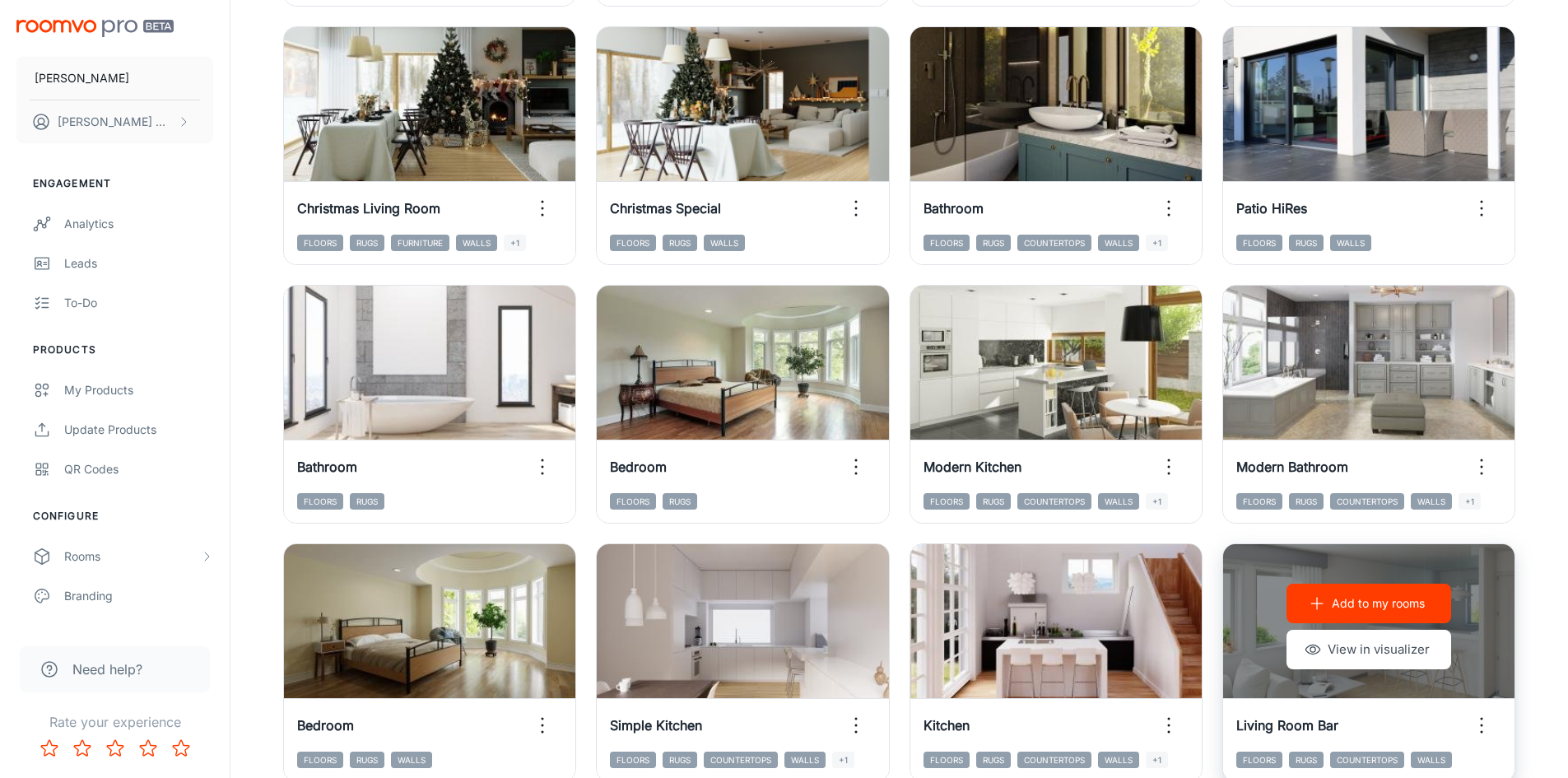
scroll to position [1260, 0]
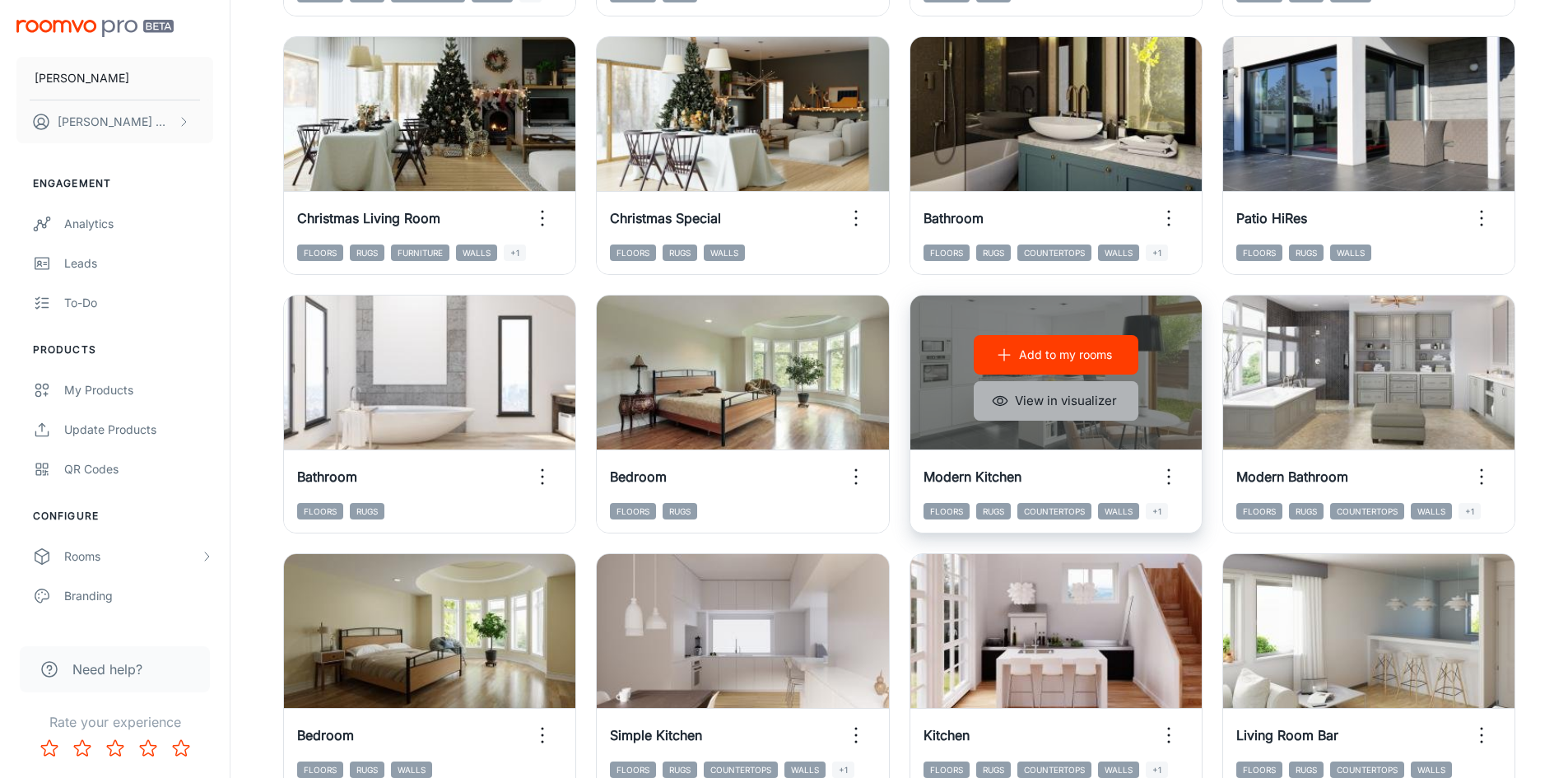
click at [1096, 407] on button "View in visualizer" at bounding box center [1056, 401] width 164 height 40
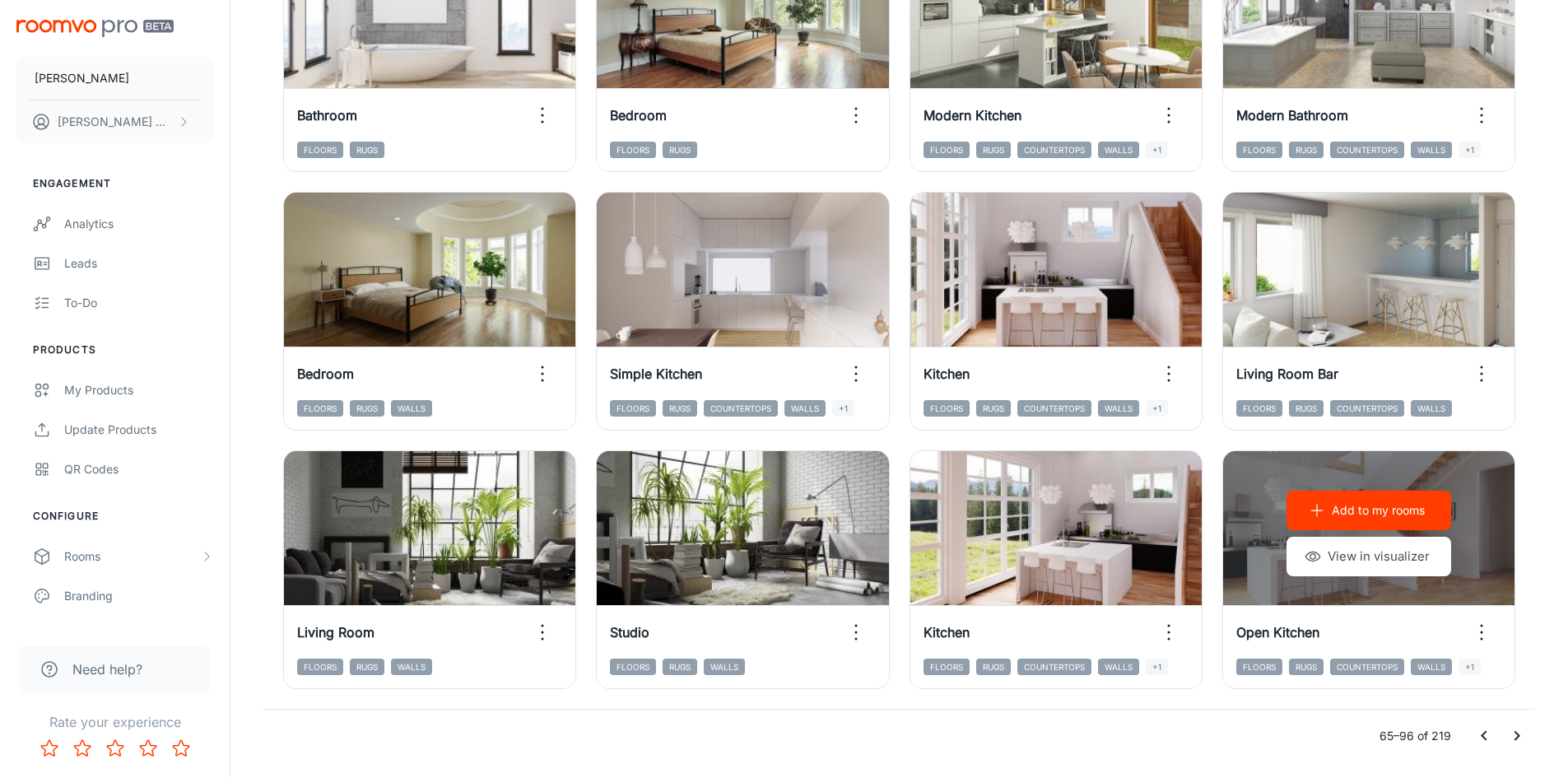
scroll to position [1671, 0]
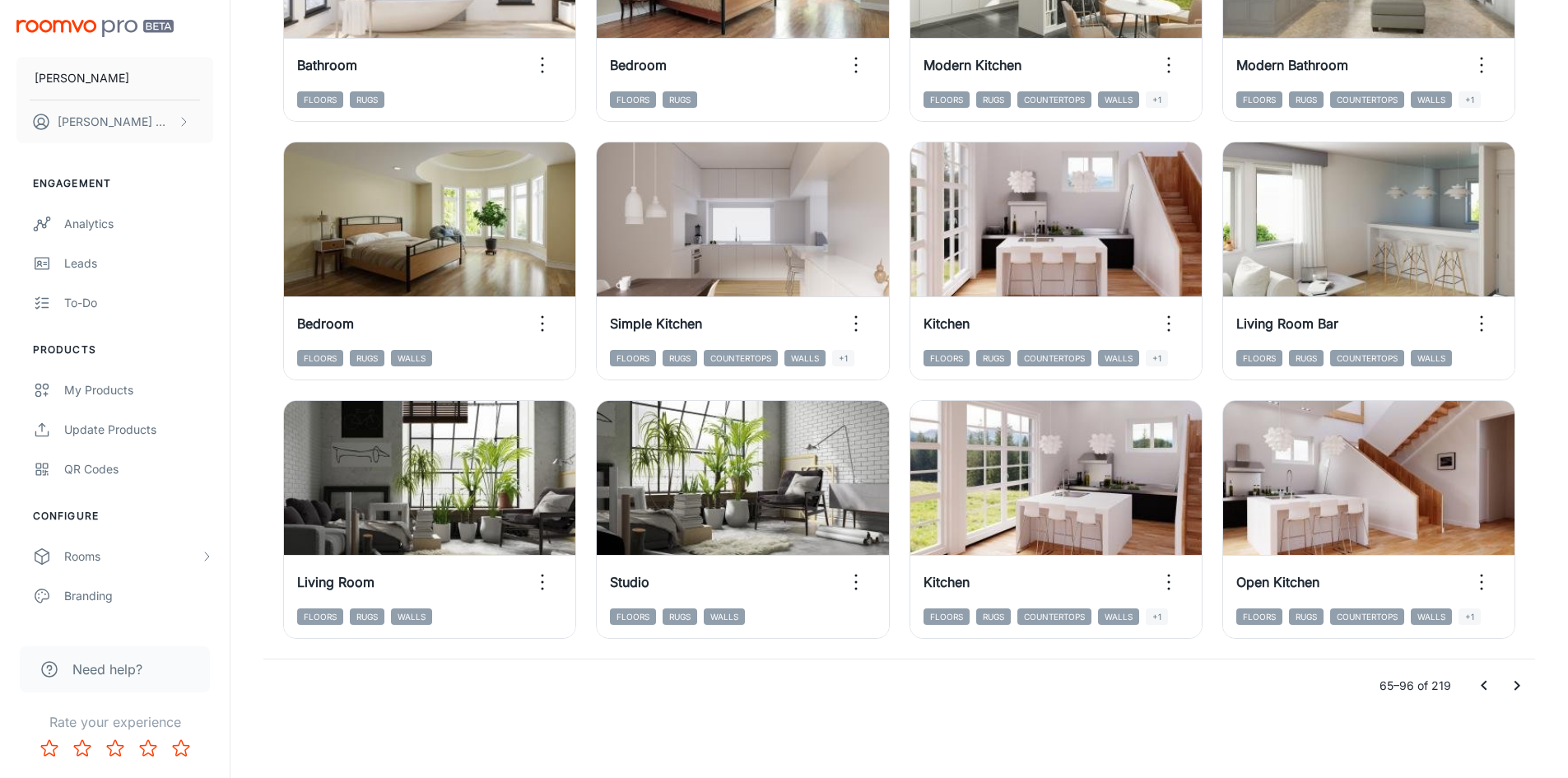
click at [1511, 679] on icon "Go to next page" at bounding box center [1517, 685] width 20 height 20
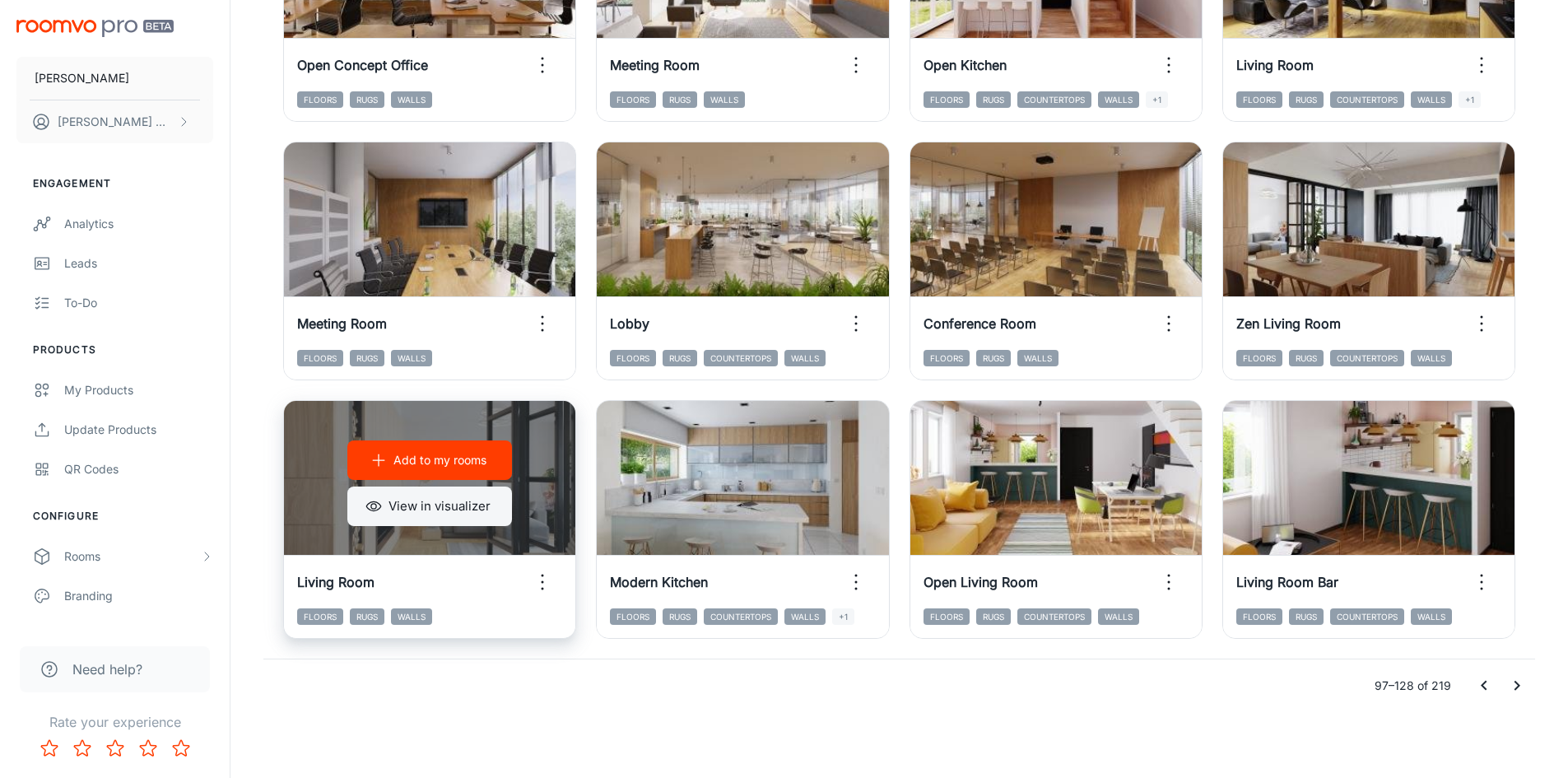
click at [445, 497] on button "View in visualizer" at bounding box center [430, 506] width 164 height 40
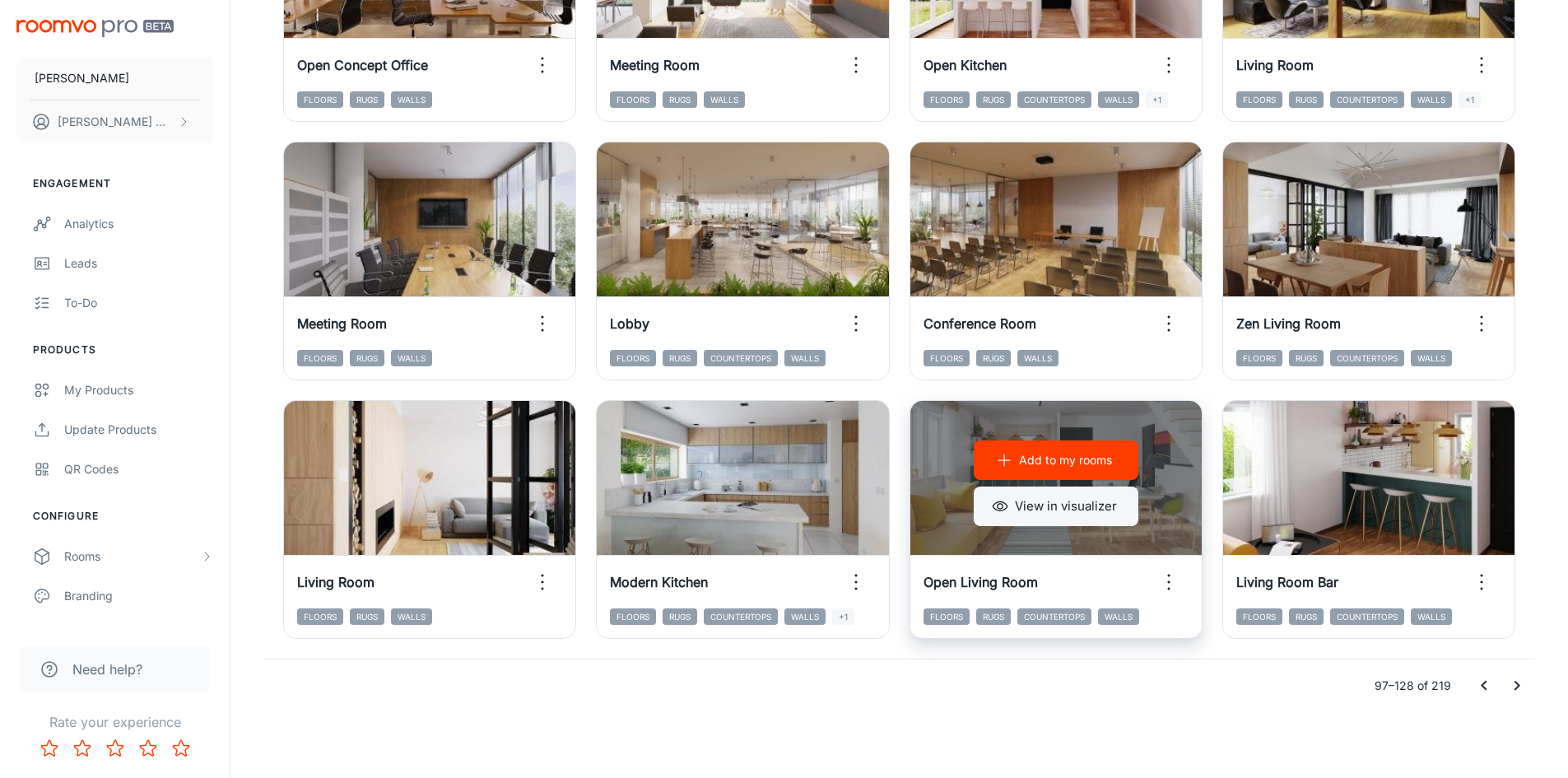
click at [1062, 511] on button "View in visualizer" at bounding box center [1056, 506] width 164 height 40
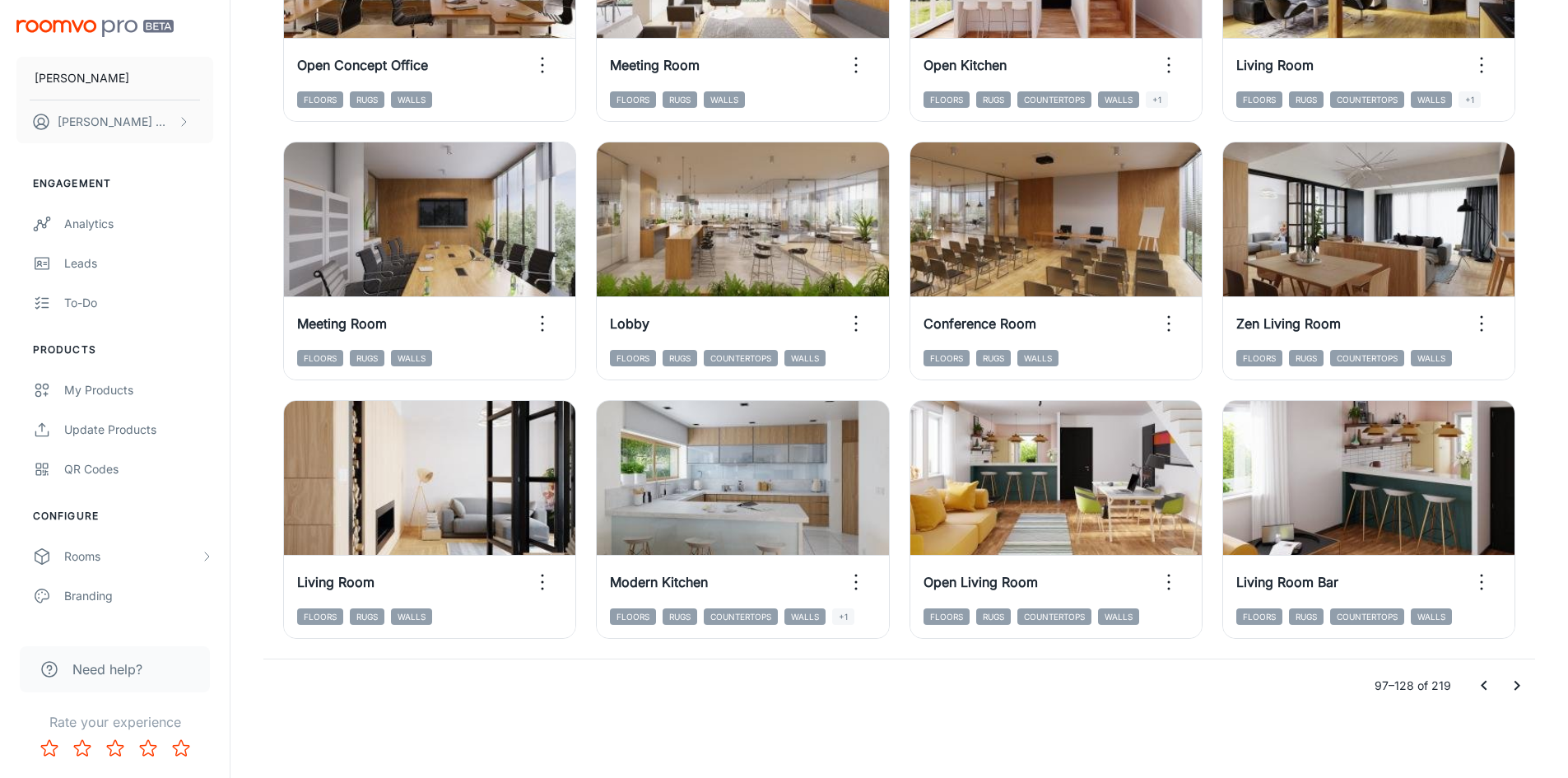
click at [1488, 684] on icon "Go to previous page" at bounding box center [1484, 685] width 20 height 20
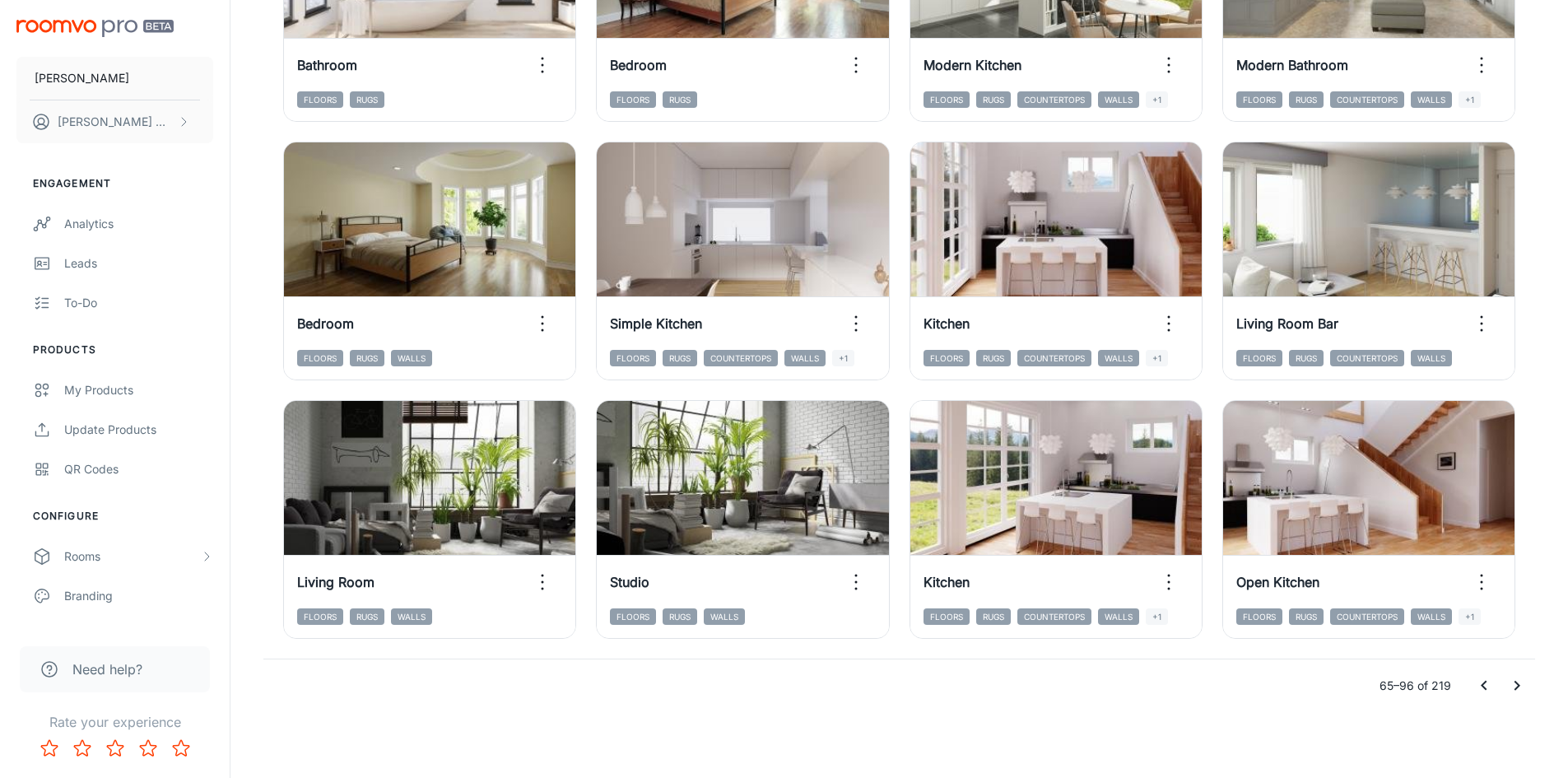
click at [1510, 690] on icon "Go to next page" at bounding box center [1517, 685] width 20 height 20
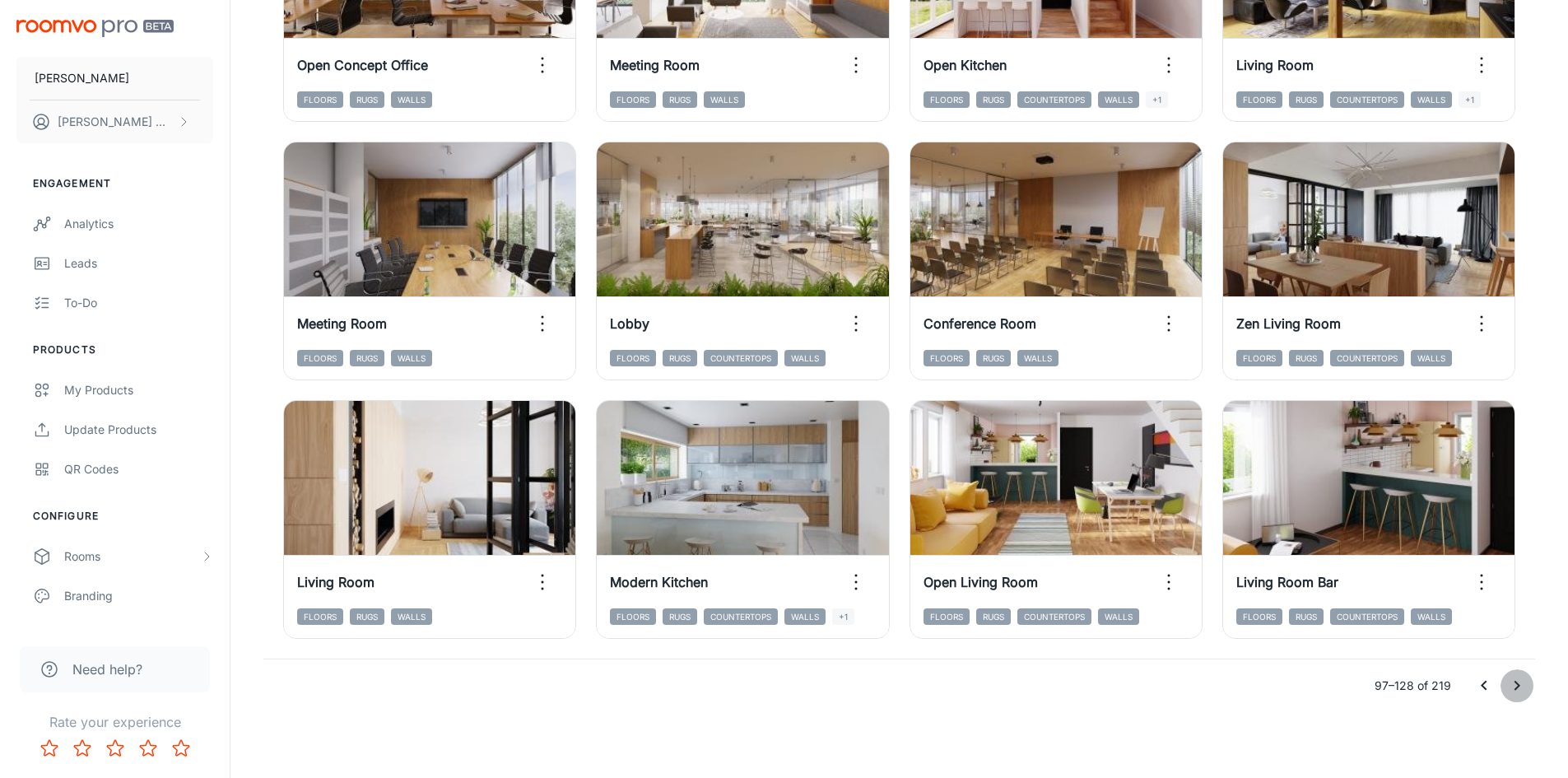
click at [1510, 690] on icon "Go to next page" at bounding box center [1517, 685] width 20 height 20
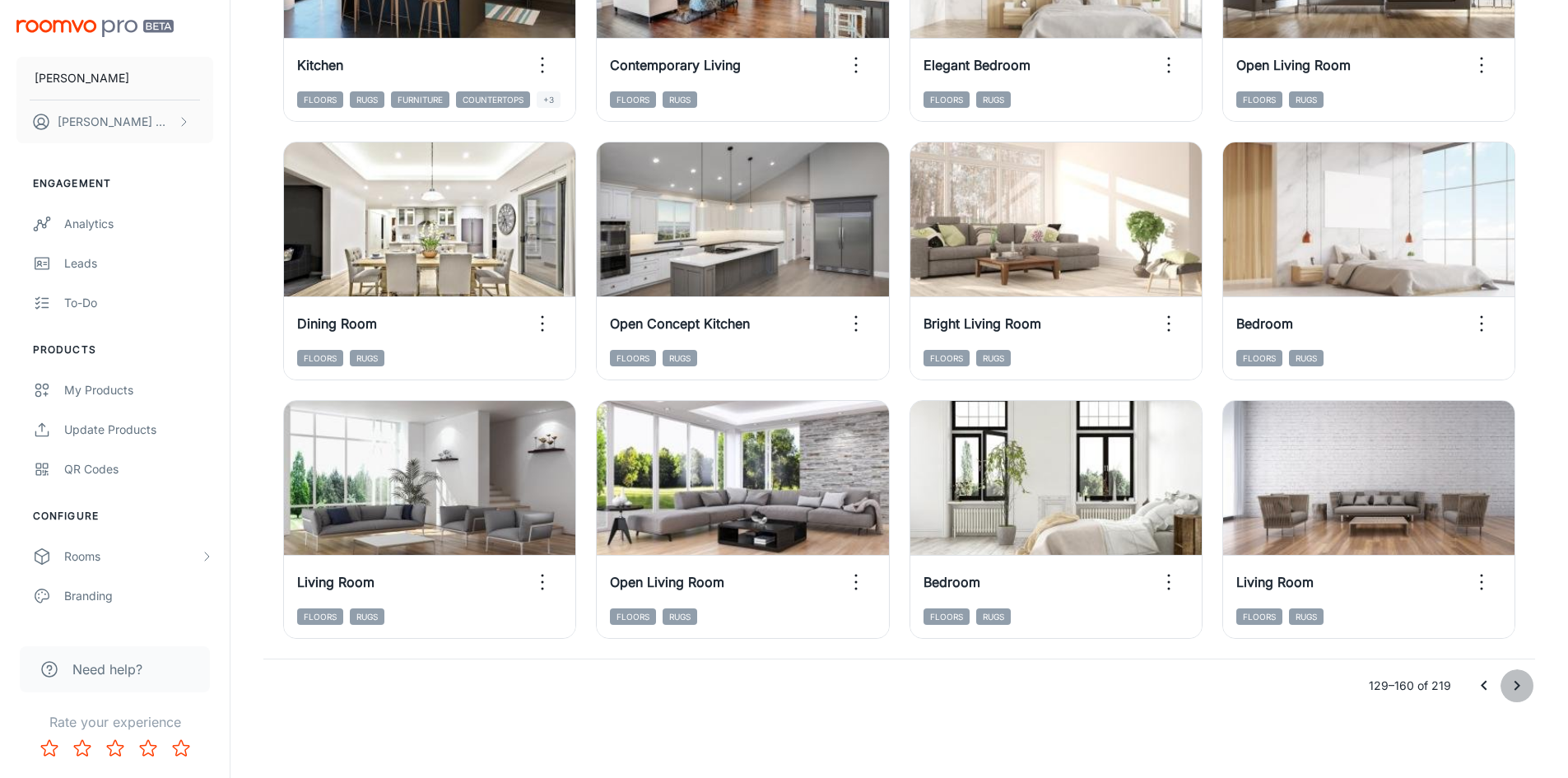
click at [1514, 688] on icon "Go to next page" at bounding box center [1517, 685] width 20 height 20
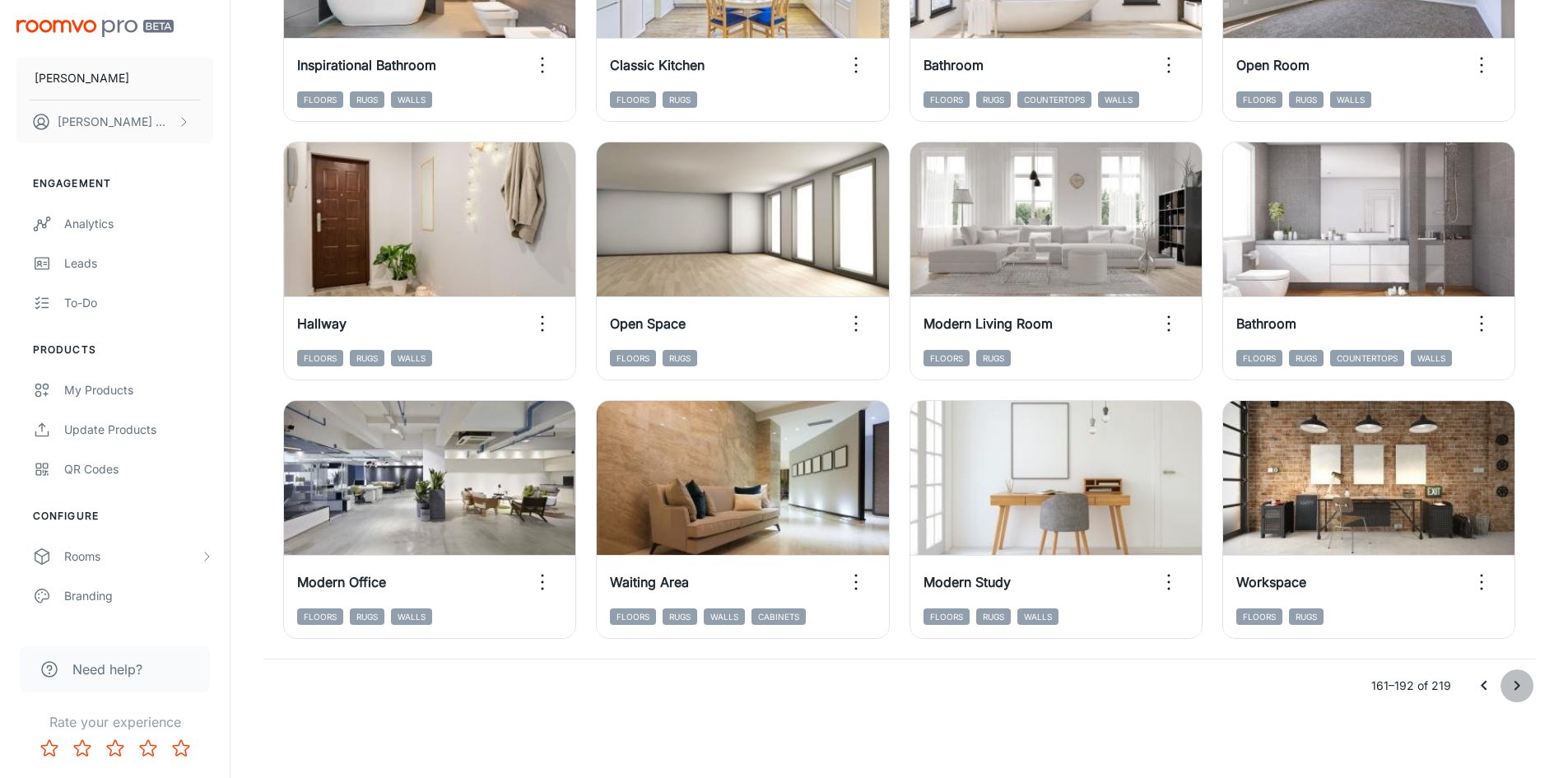
click at [1513, 686] on icon "Go to next page" at bounding box center [1517, 685] width 20 height 20
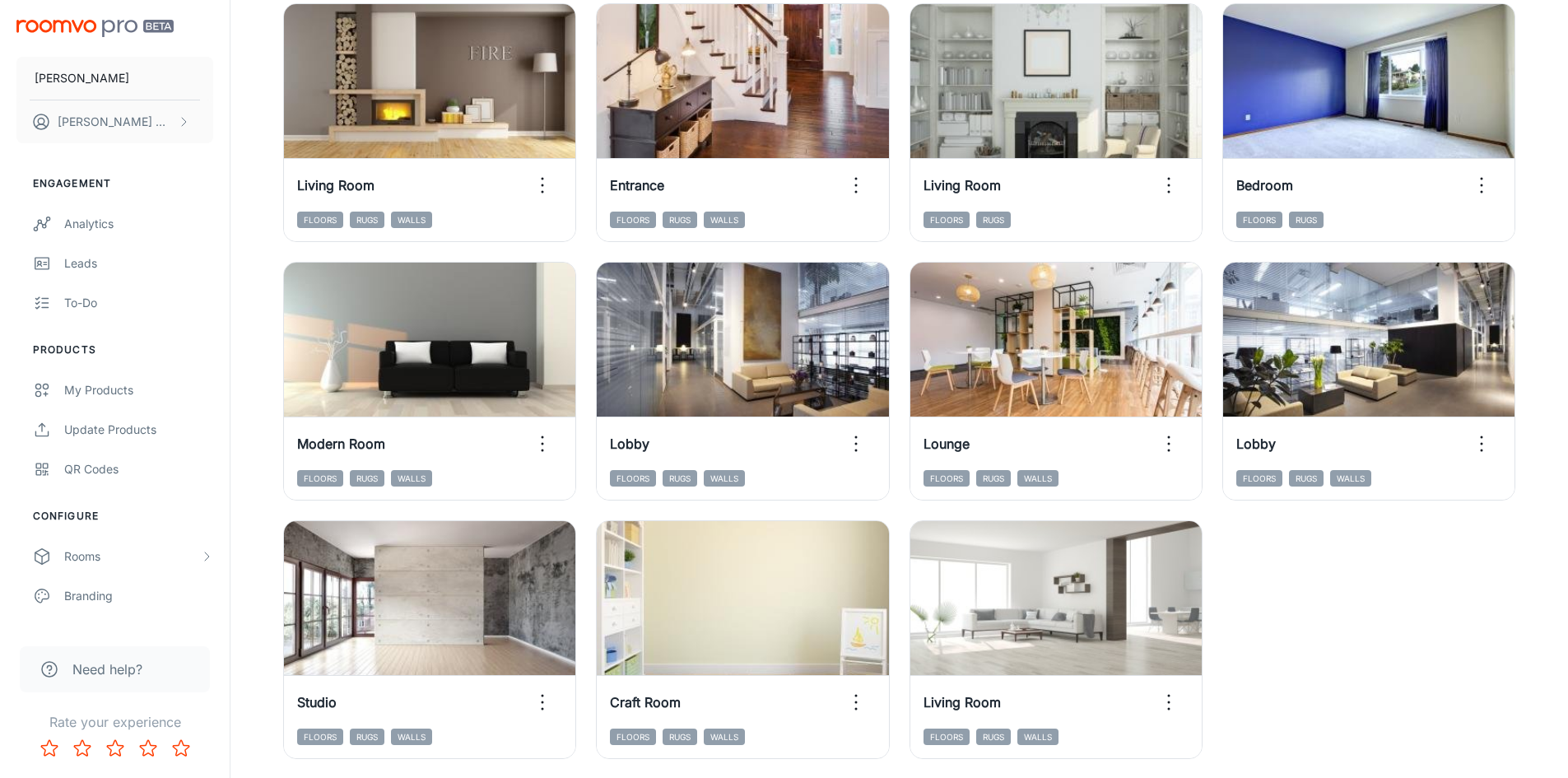
scroll to position [1413, 0]
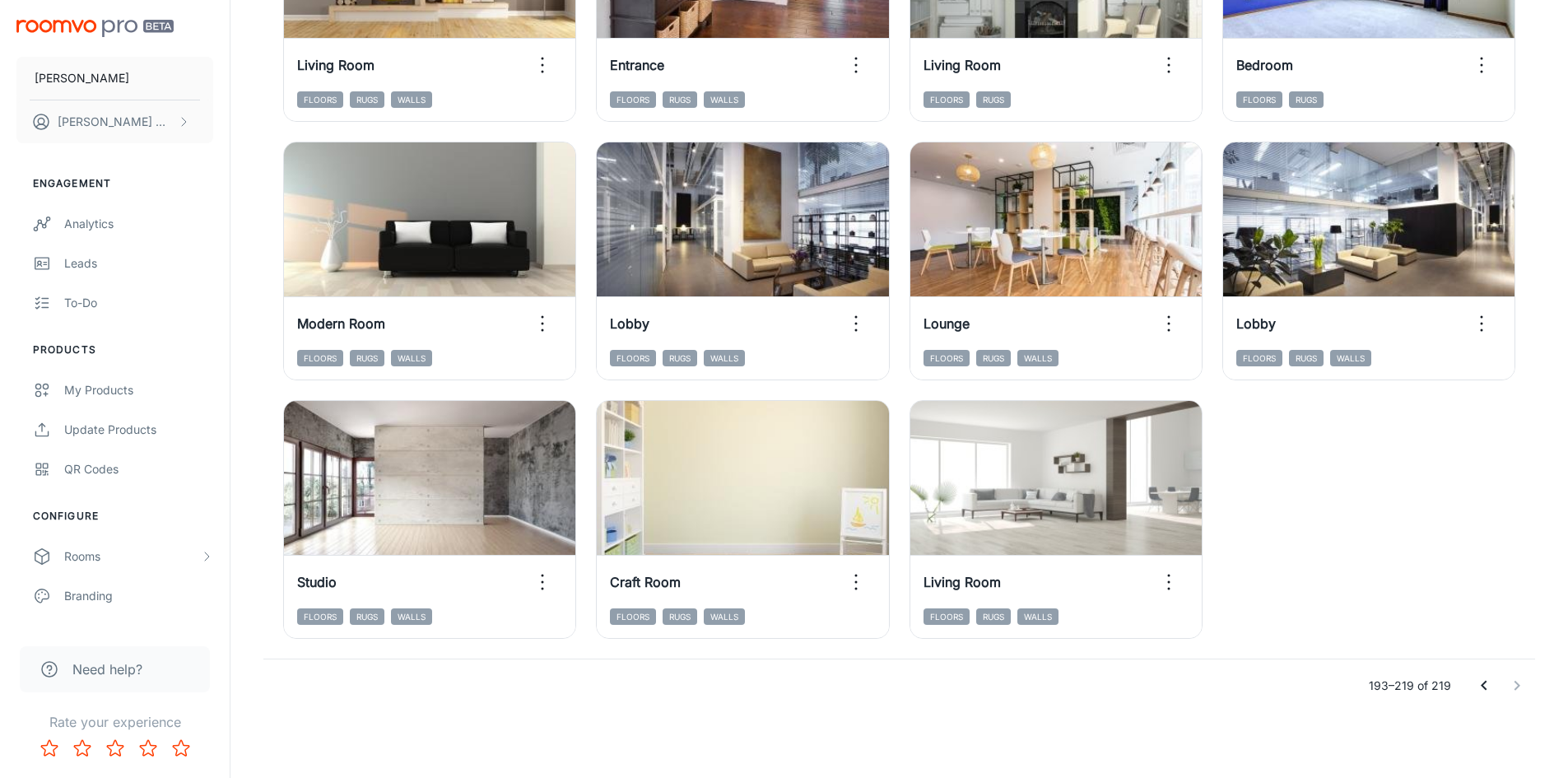
click at [1482, 688] on icon "Go to previous page" at bounding box center [1484, 685] width 20 height 20
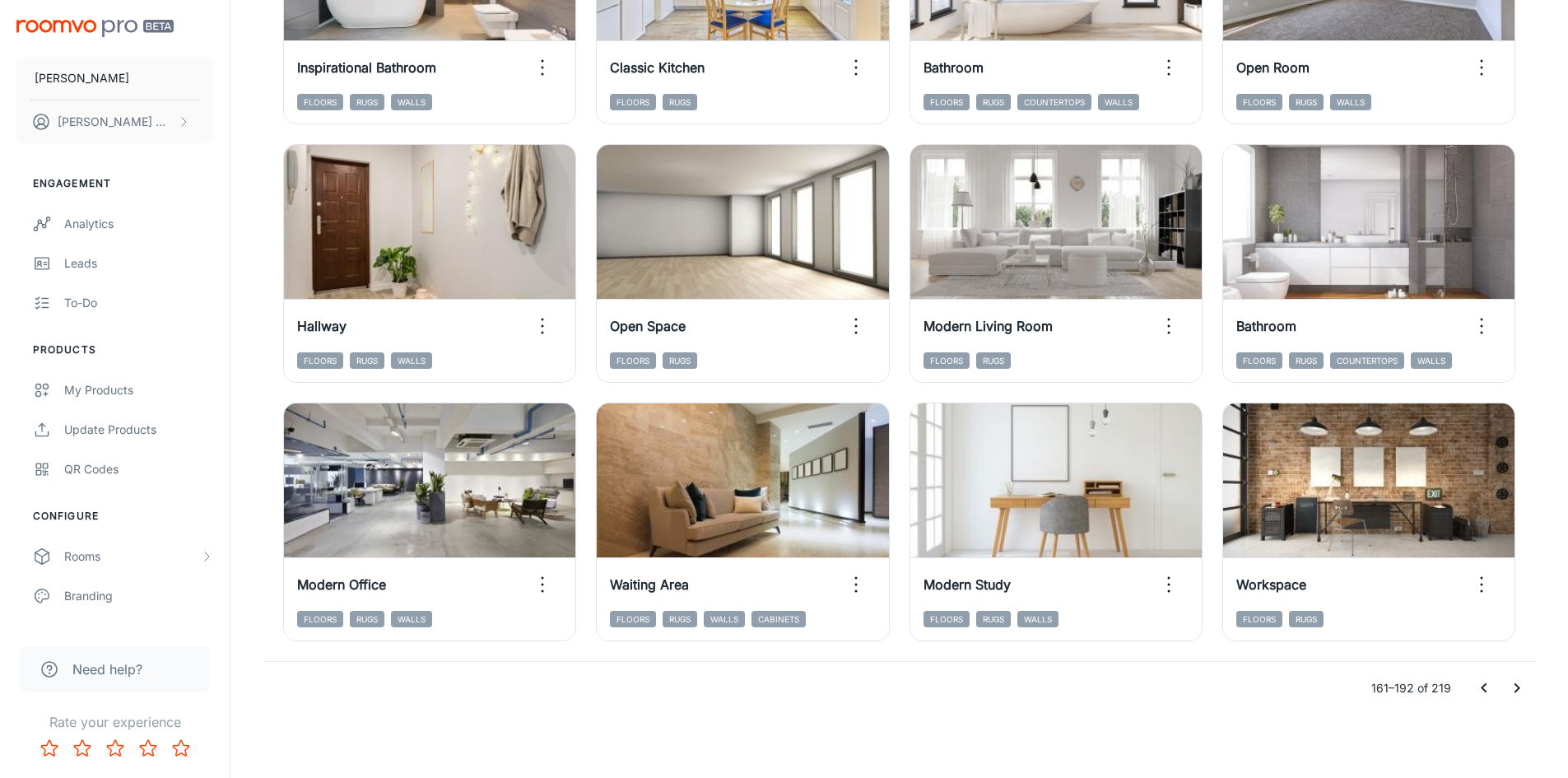
scroll to position [1671, 0]
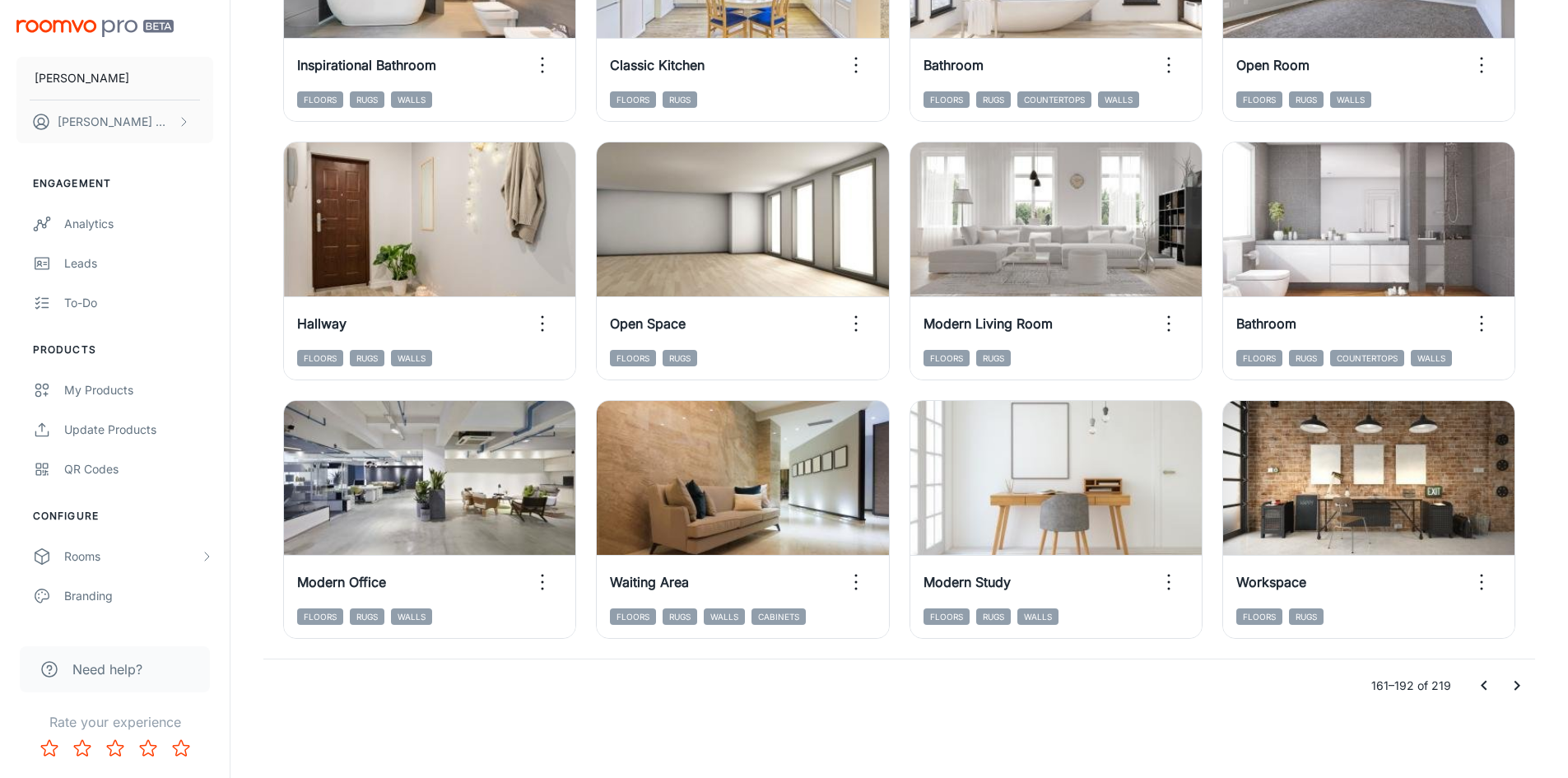
click at [1481, 683] on icon "Go to previous page" at bounding box center [1484, 685] width 20 height 20
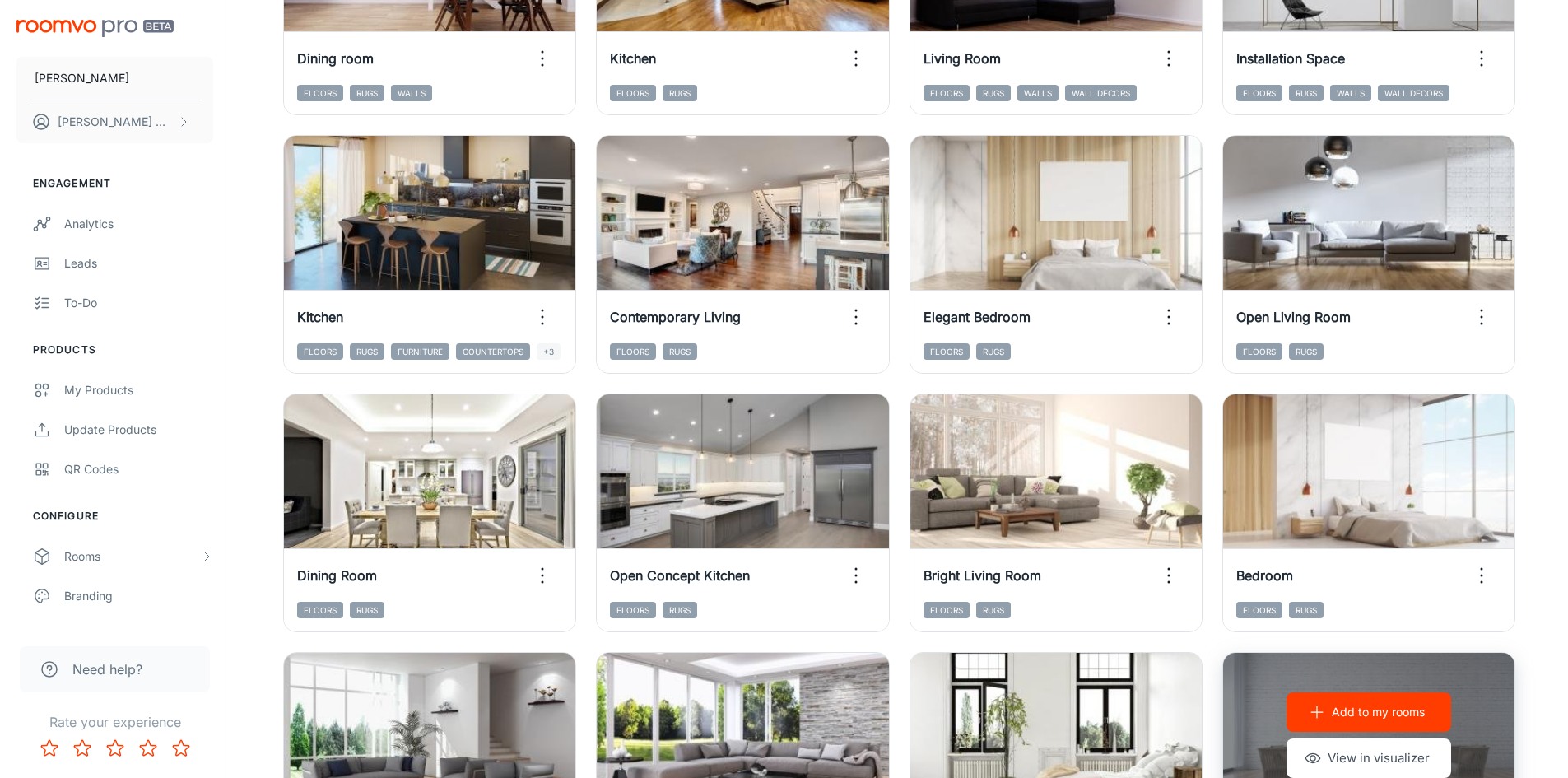
scroll to position [1588, 0]
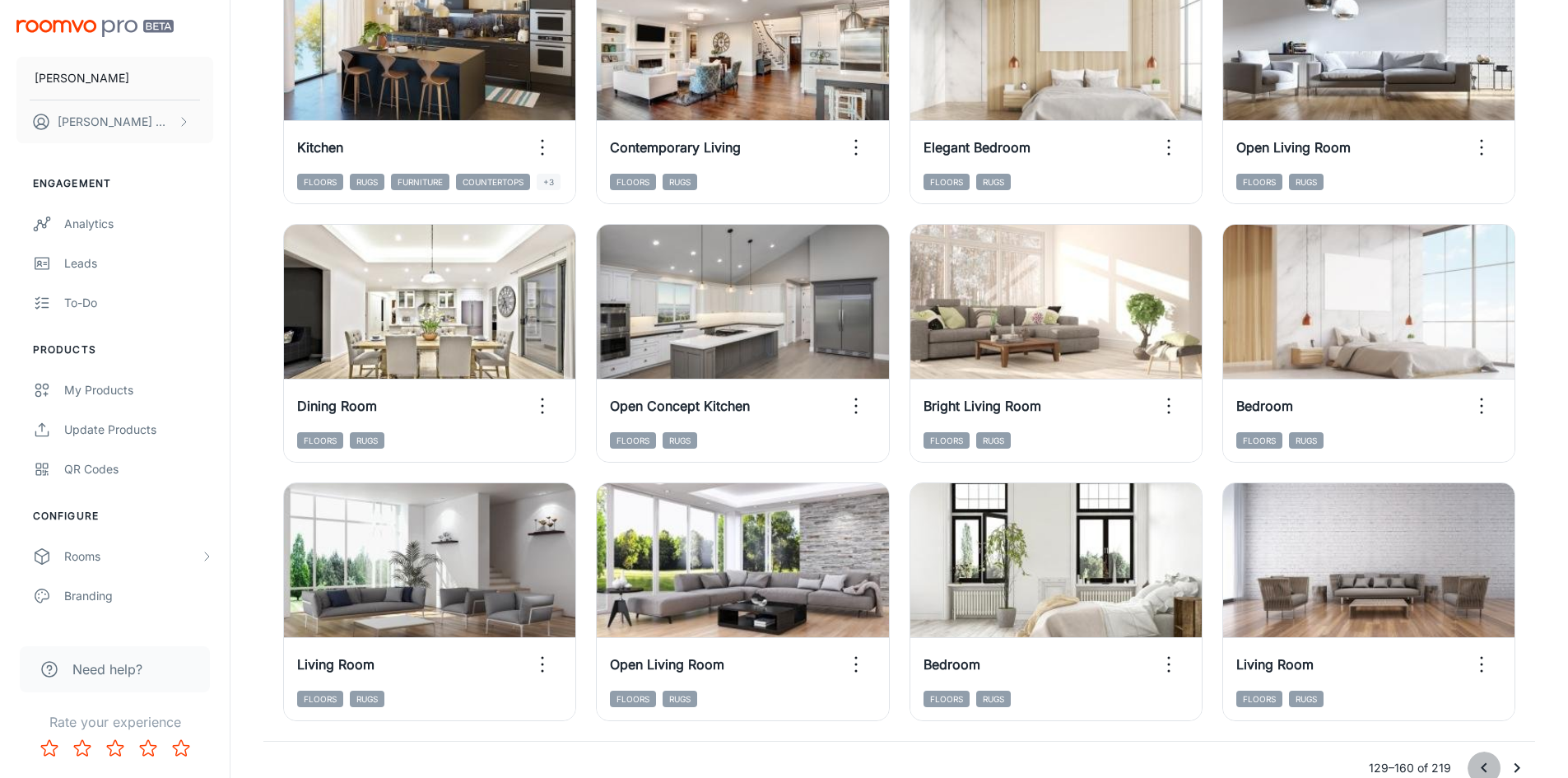
click at [1476, 761] on icon "Go to previous page" at bounding box center [1484, 768] width 20 height 20
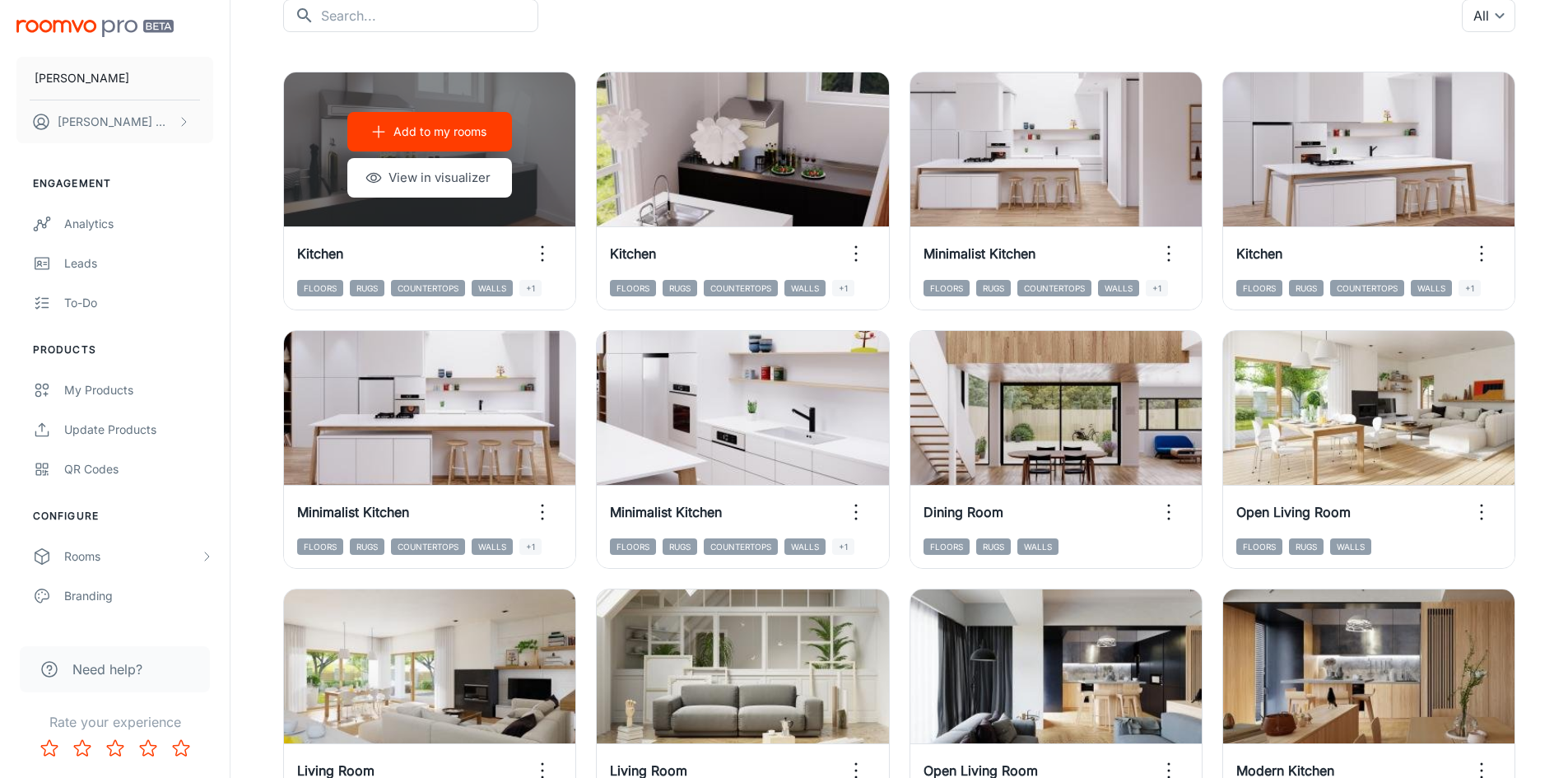
scroll to position [189, 0]
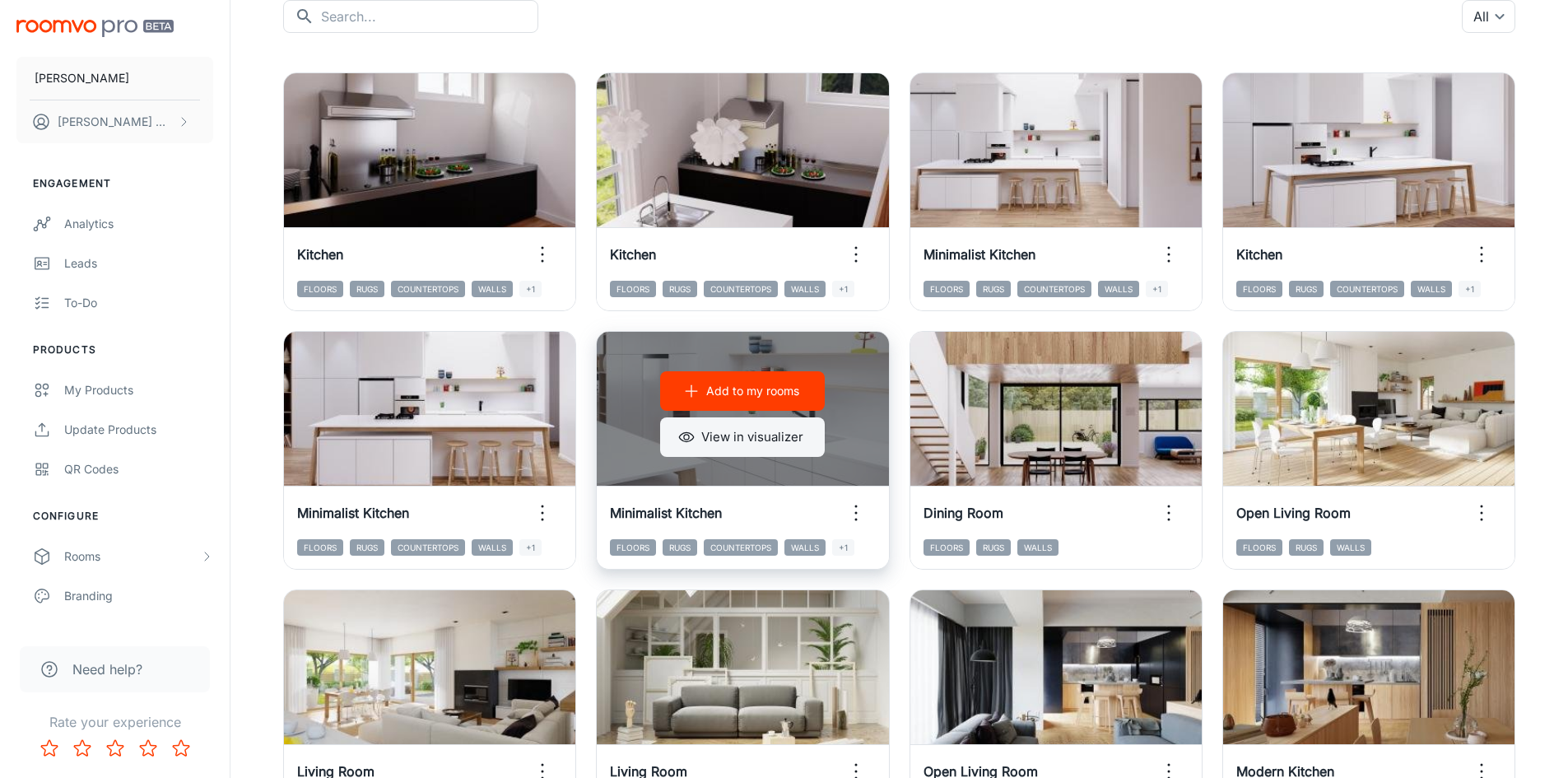
click at [767, 428] on button "View in visualizer" at bounding box center [742, 437] width 164 height 40
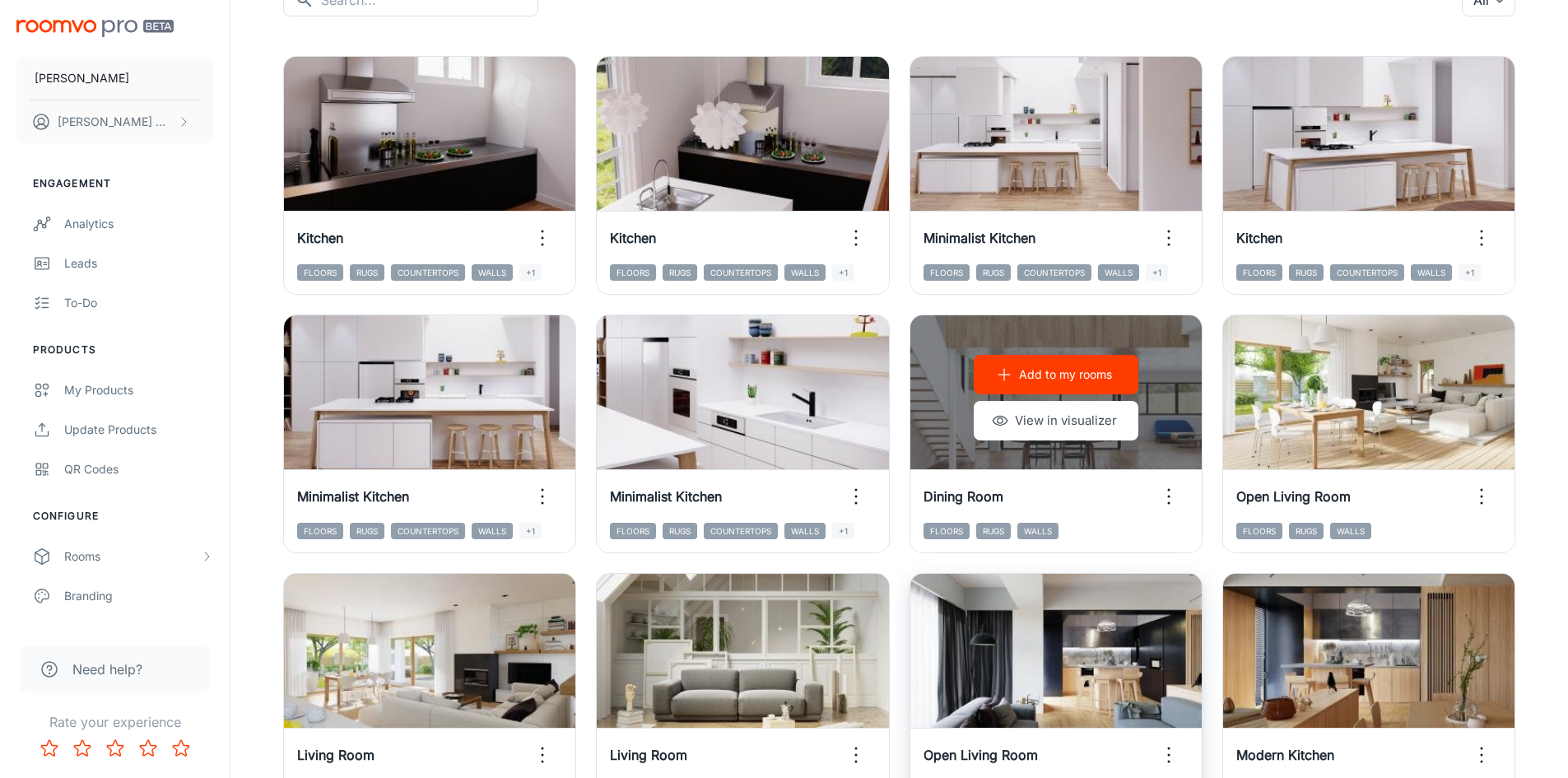
scroll to position [494, 0]
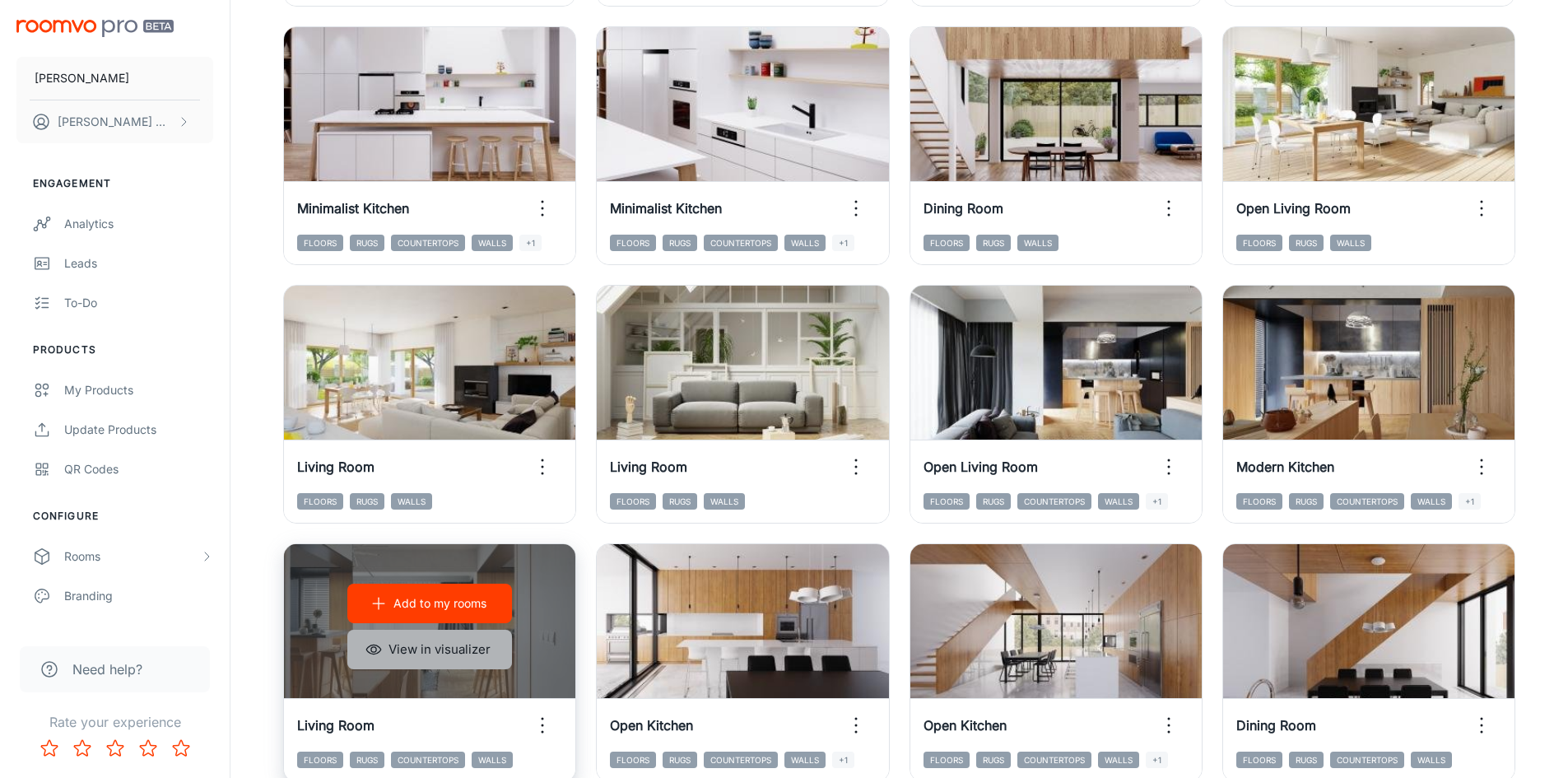
click at [424, 654] on button "View in visualizer" at bounding box center [430, 650] width 164 height 40
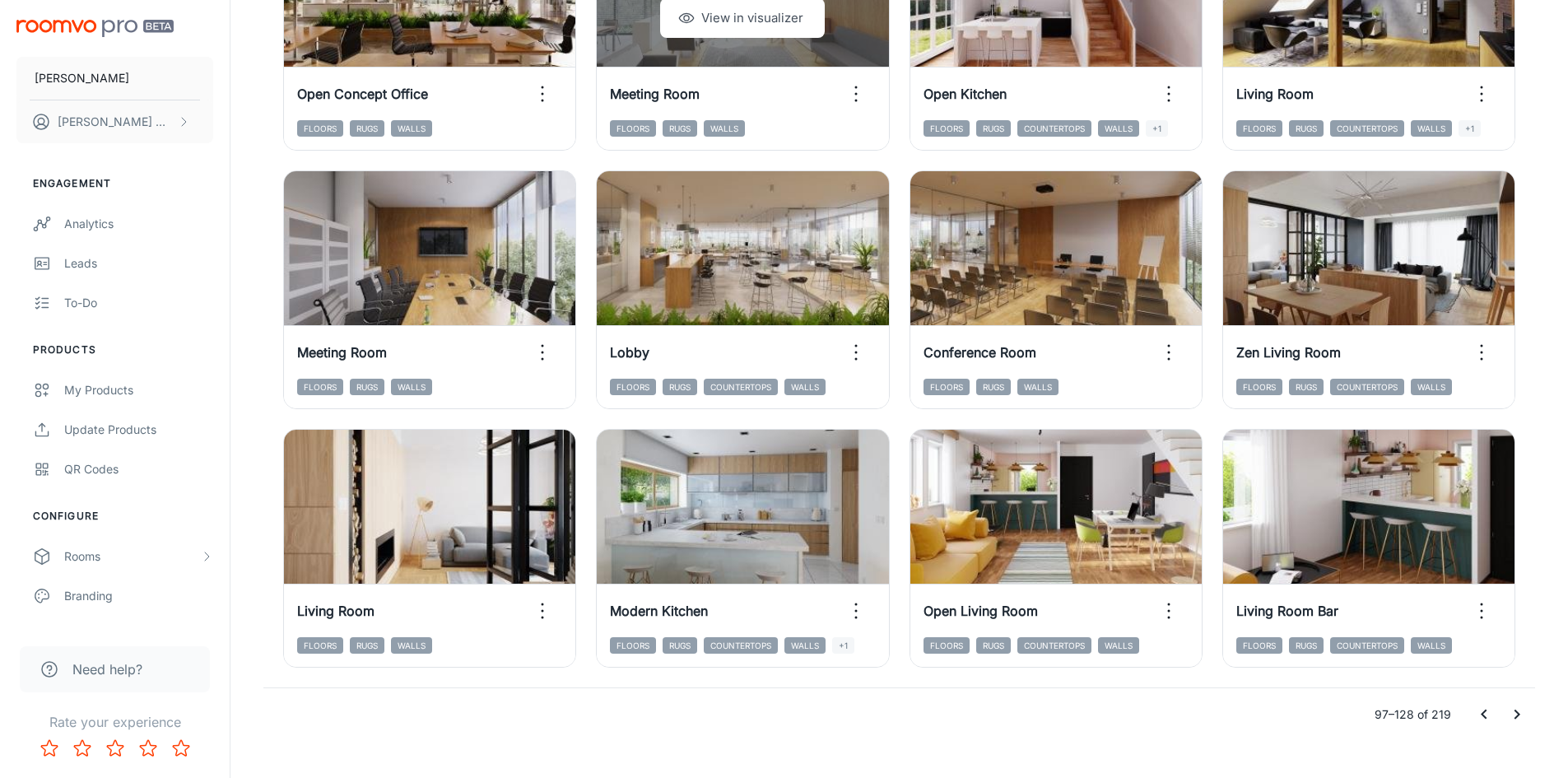
scroll to position [1646, 0]
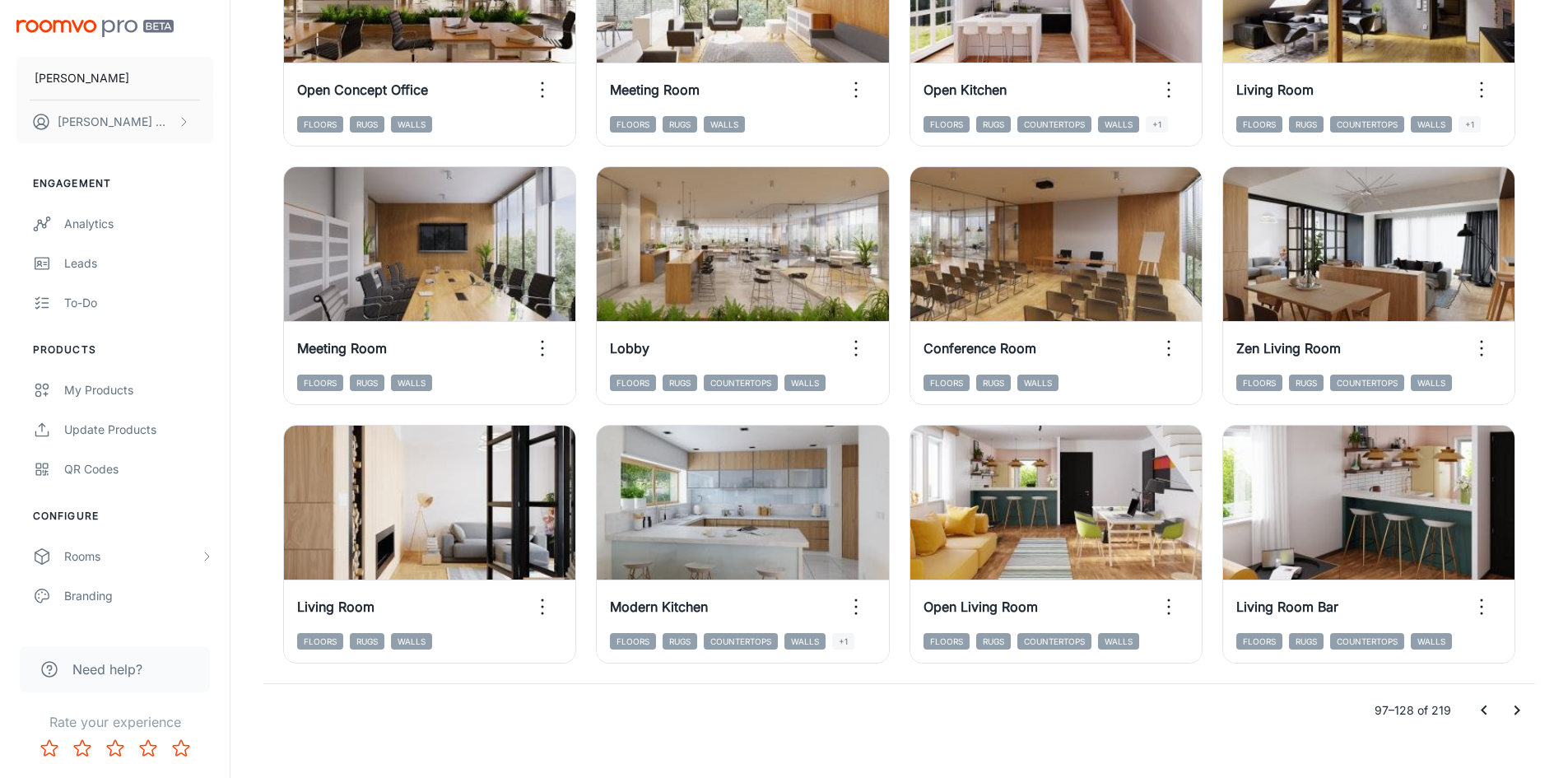
click at [1524, 708] on icon "Go to next page" at bounding box center [1517, 710] width 20 height 20
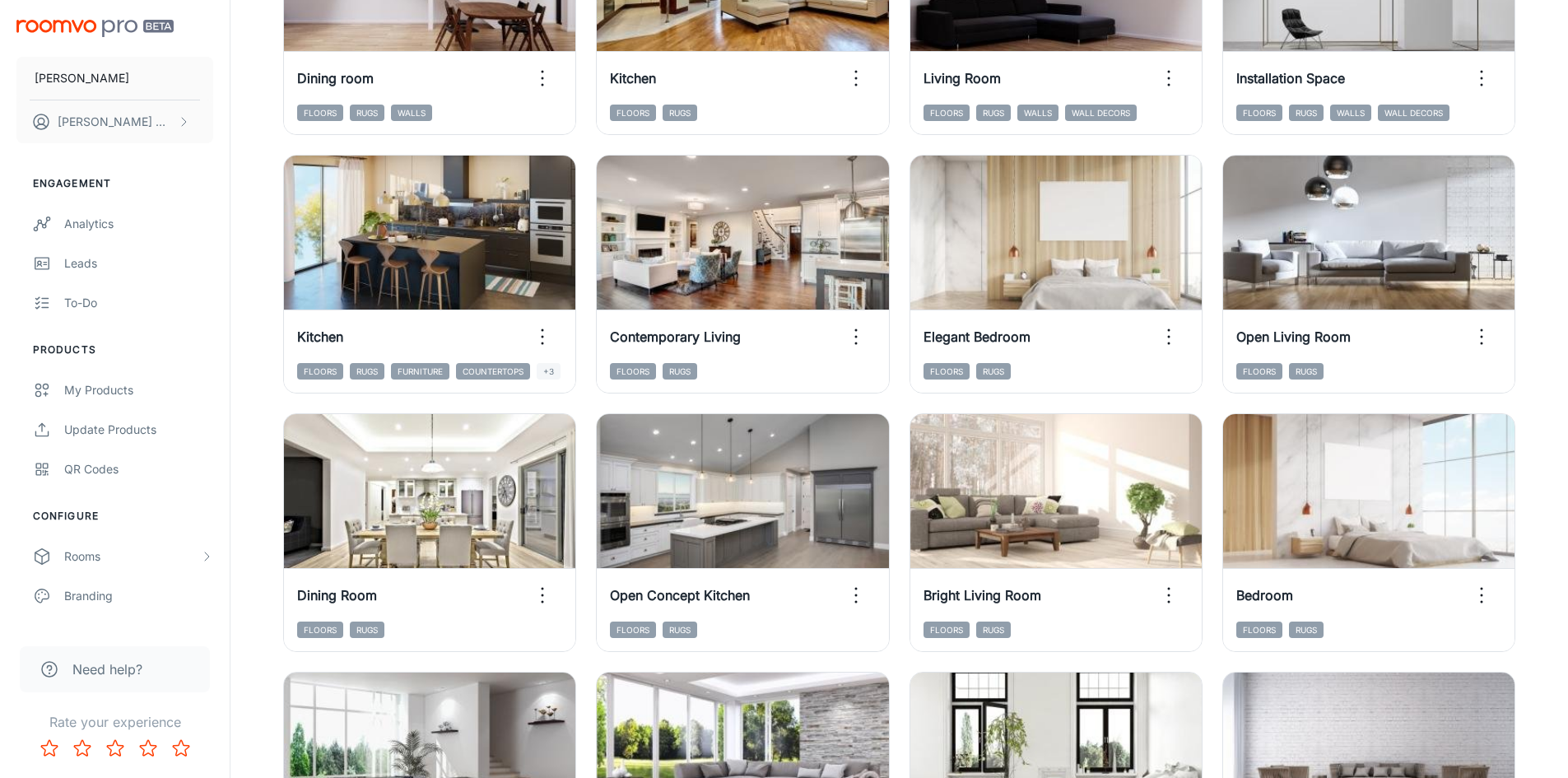
scroll to position [1671, 0]
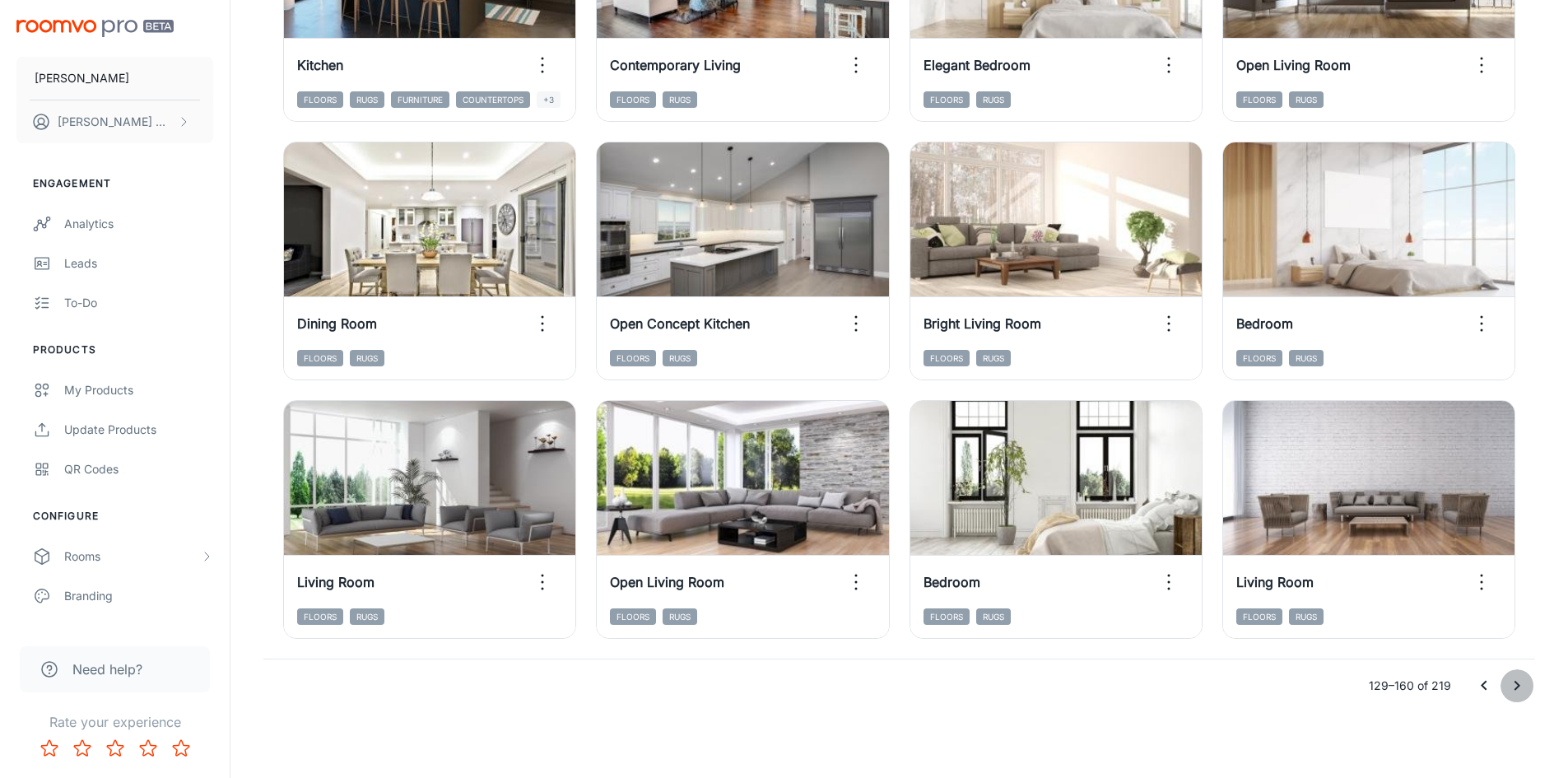
click at [1514, 688] on icon "Go to next page" at bounding box center [1517, 685] width 20 height 20
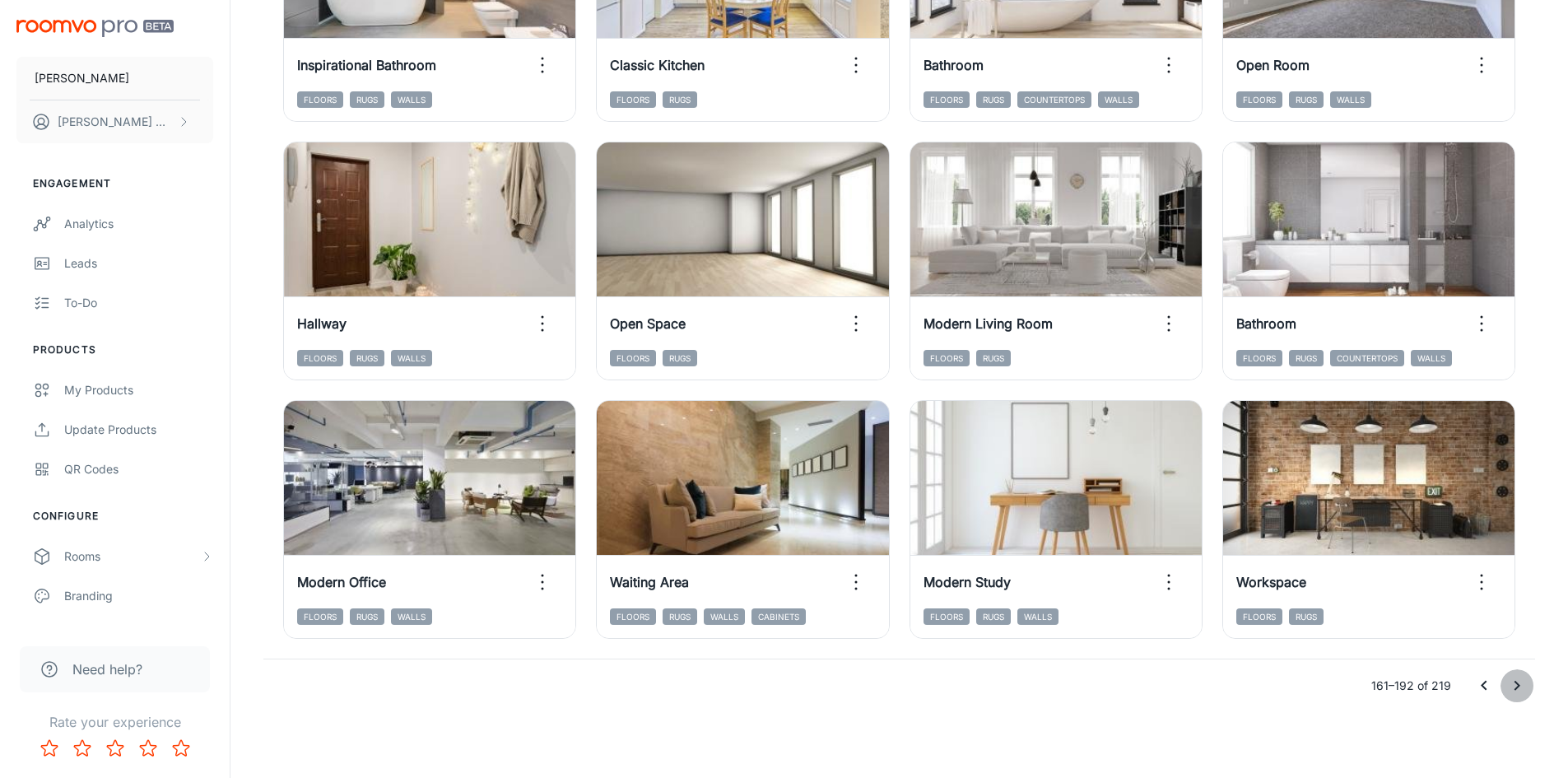
click at [1514, 688] on icon "Go to next page" at bounding box center [1517, 685] width 20 height 20
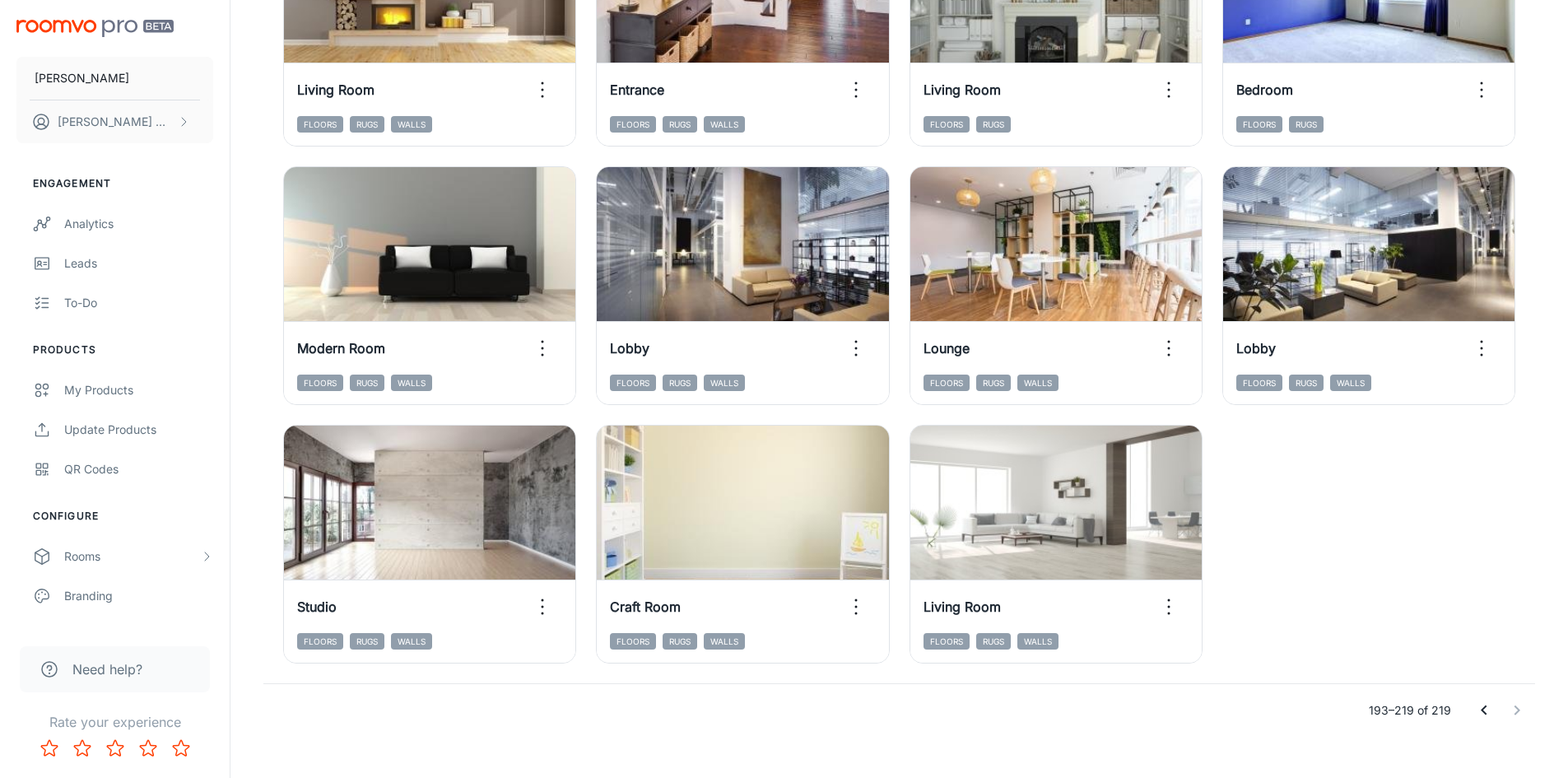
scroll to position [1413, 0]
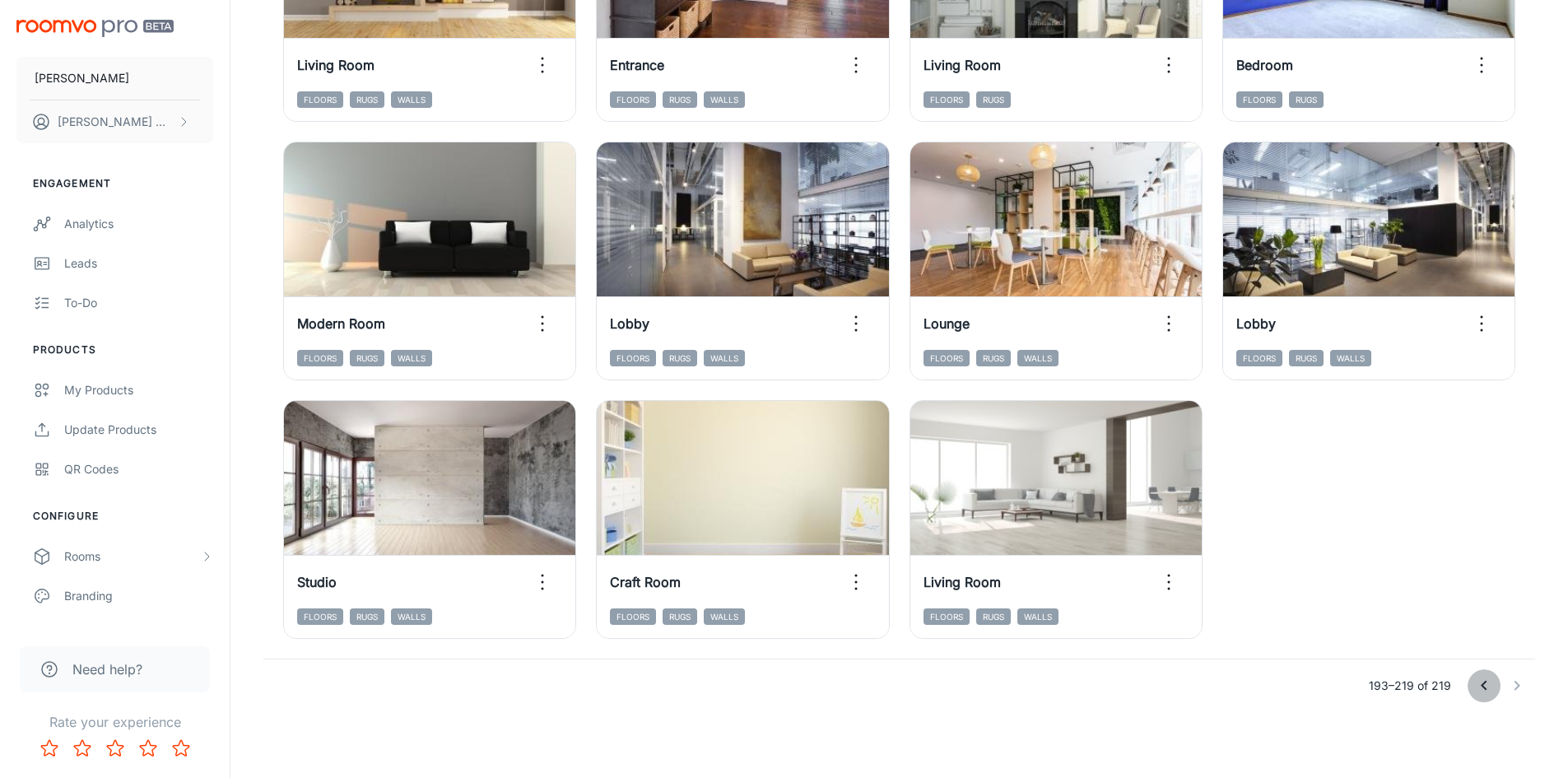
click at [1485, 681] on icon "Go to previous page" at bounding box center [1484, 685] width 6 height 9
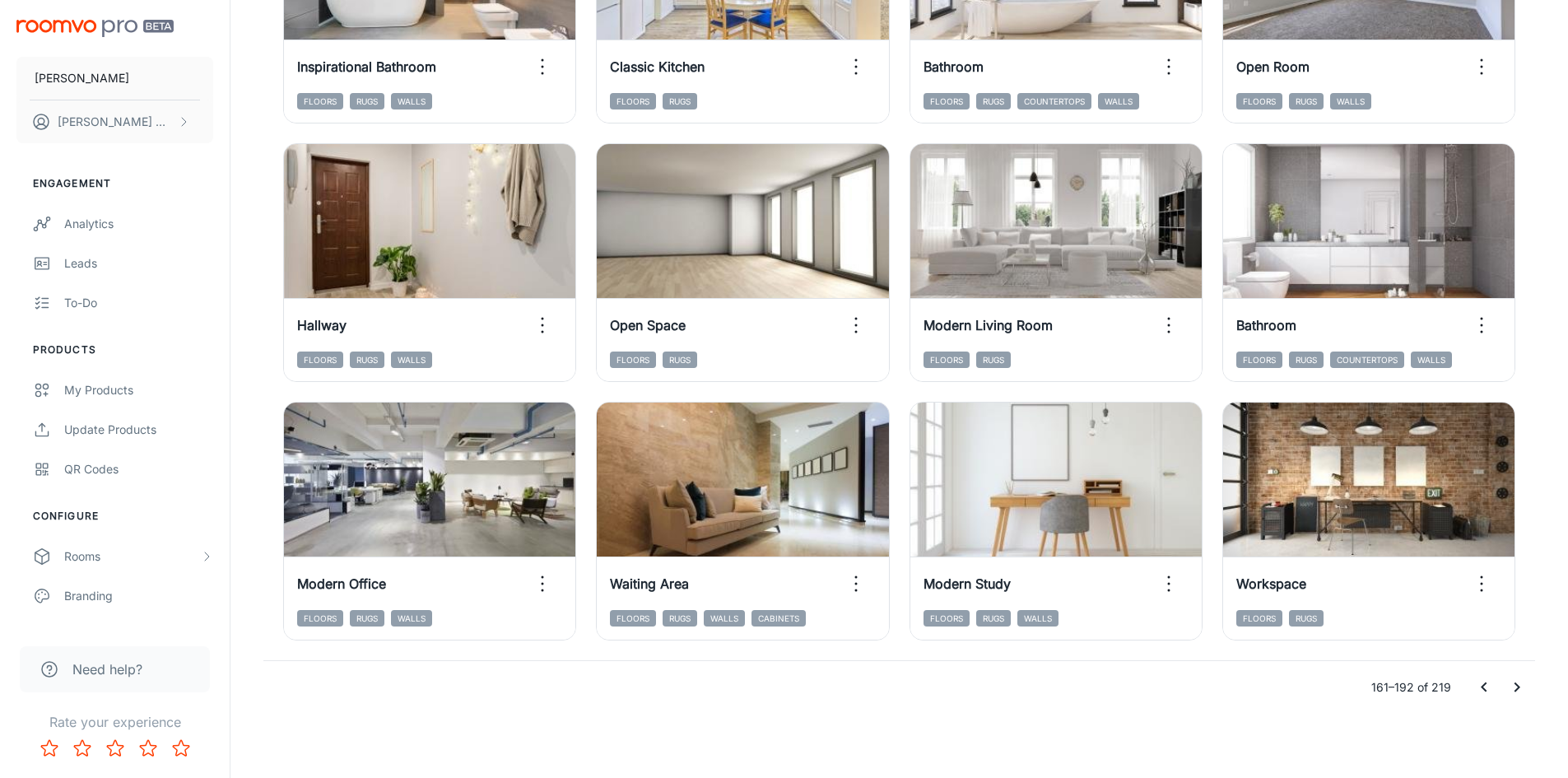
scroll to position [1671, 0]
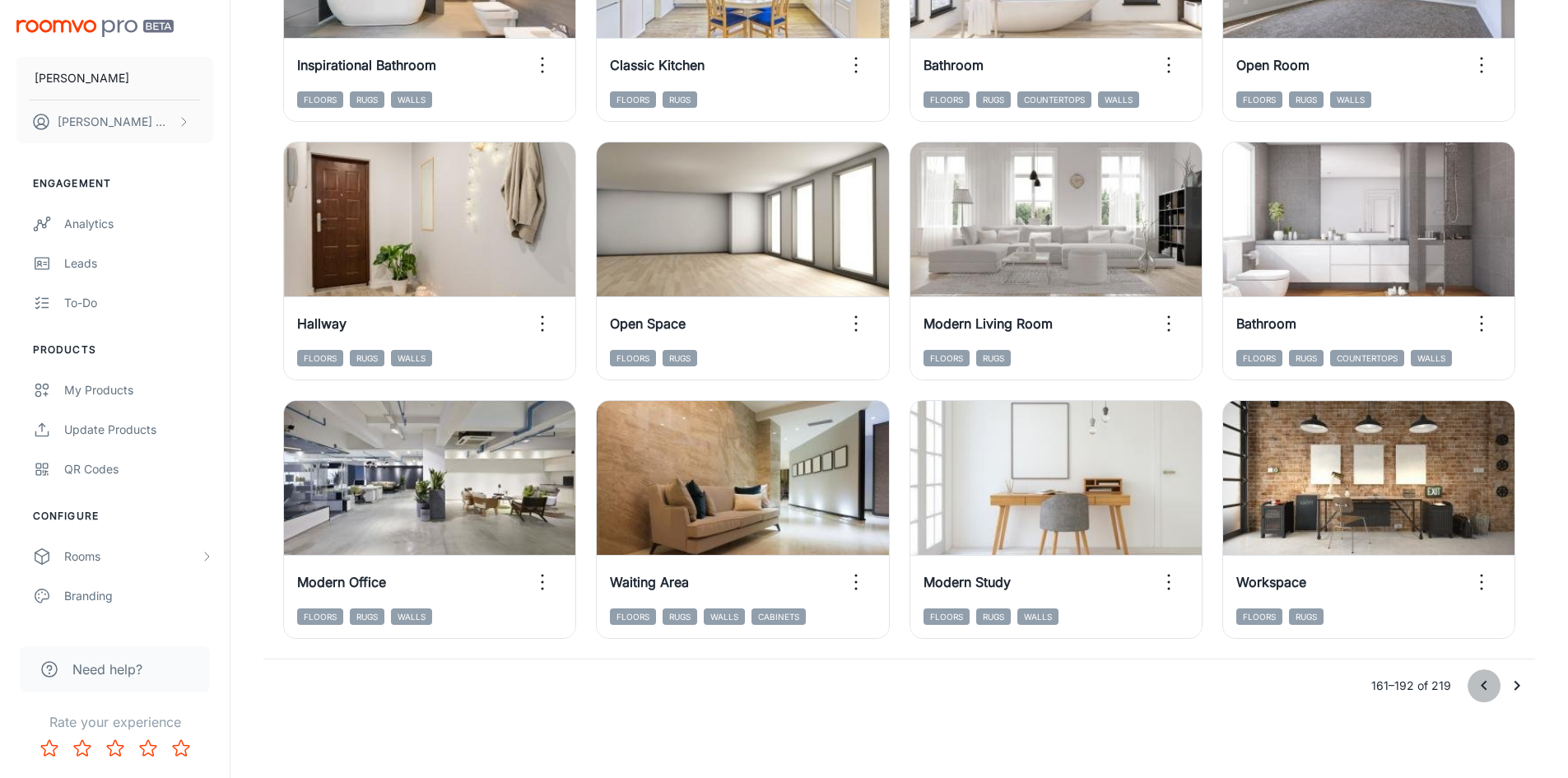
click at [1484, 687] on icon "Go to previous page" at bounding box center [1484, 685] width 6 height 9
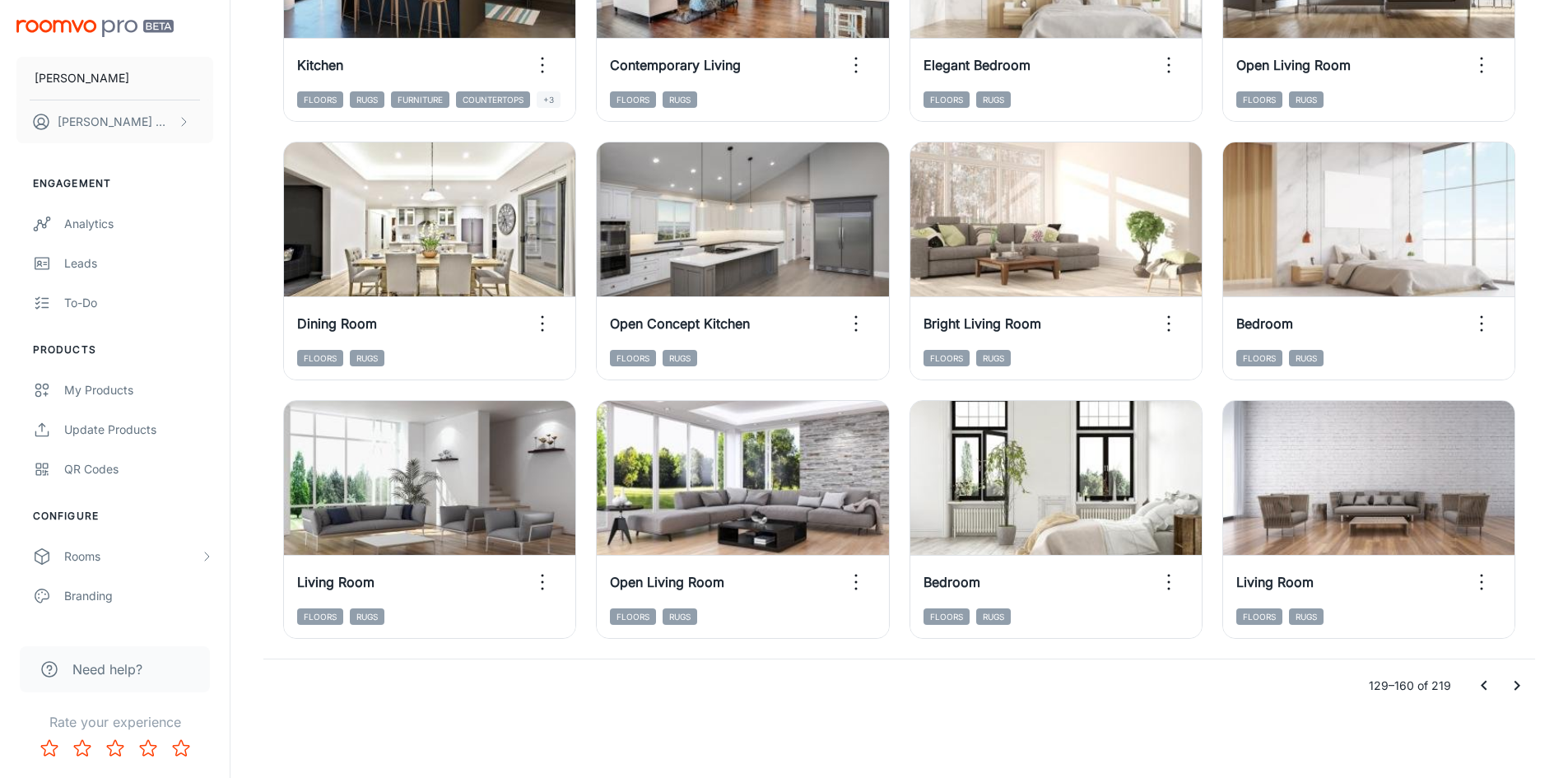
click at [1484, 687] on icon "Go to previous page" at bounding box center [1484, 685] width 6 height 9
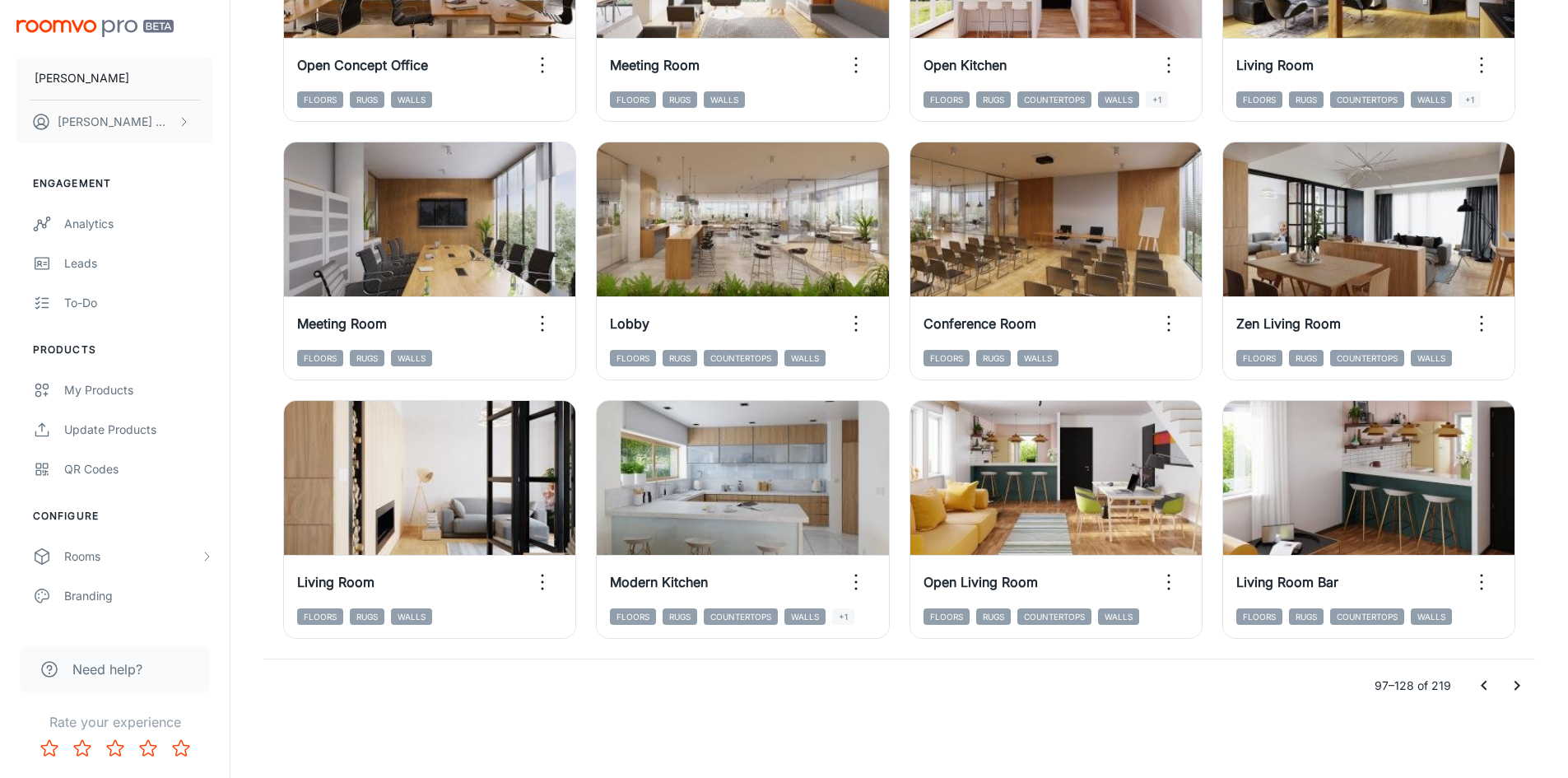
click at [1484, 687] on icon "Go to previous page" at bounding box center [1484, 685] width 6 height 9
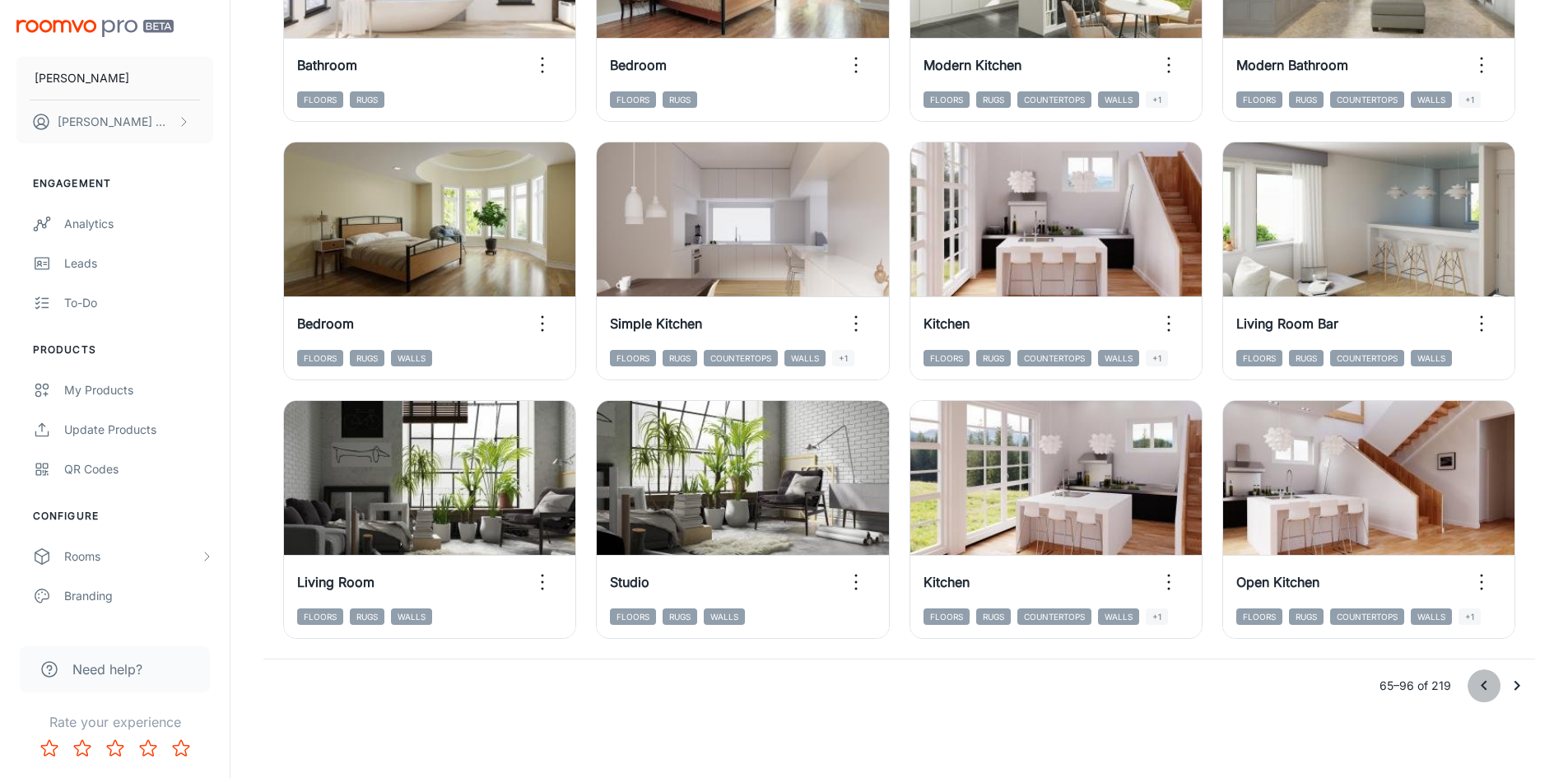
click at [1484, 687] on icon "Go to previous page" at bounding box center [1484, 685] width 6 height 9
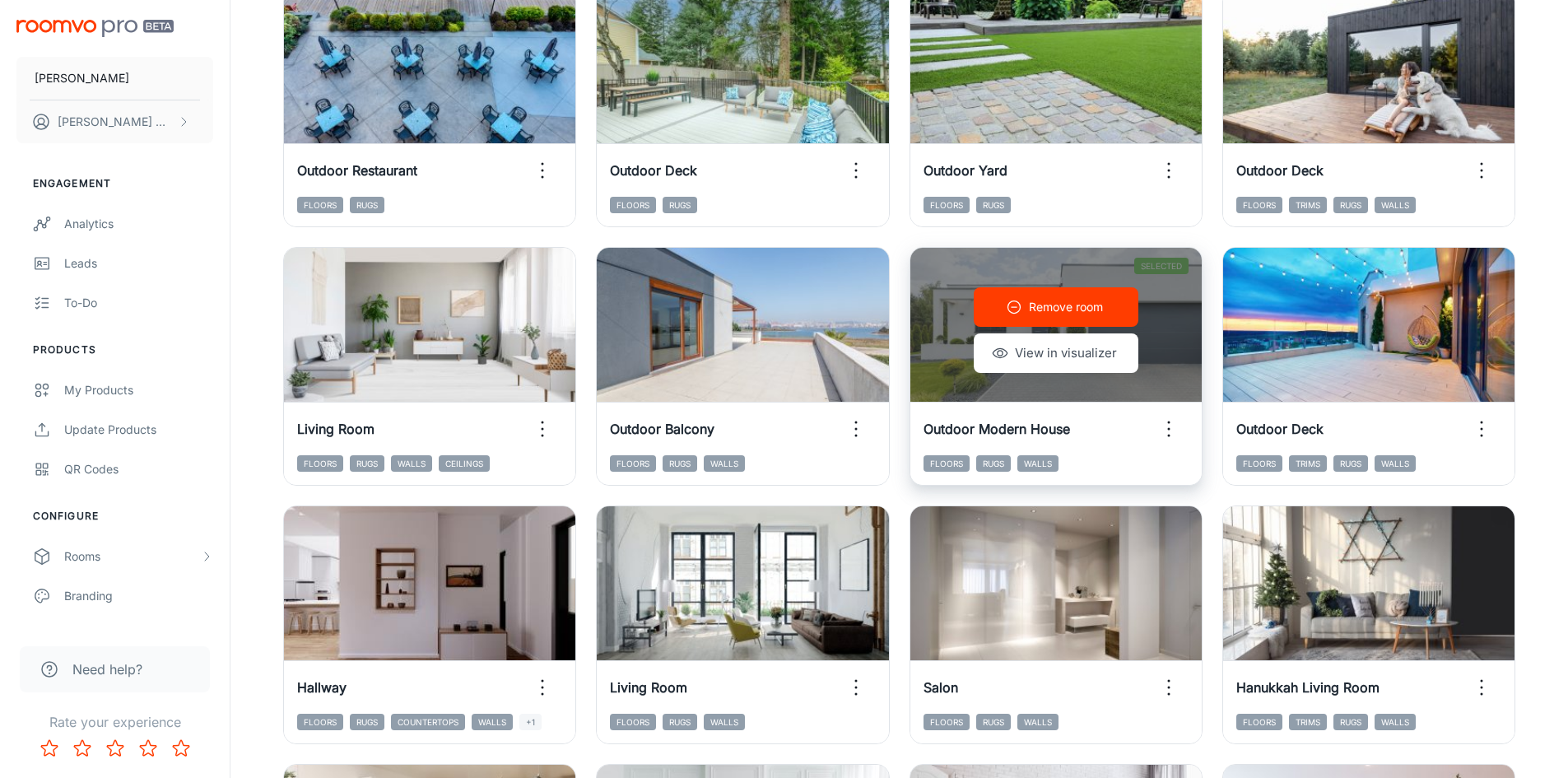
scroll to position [766, 0]
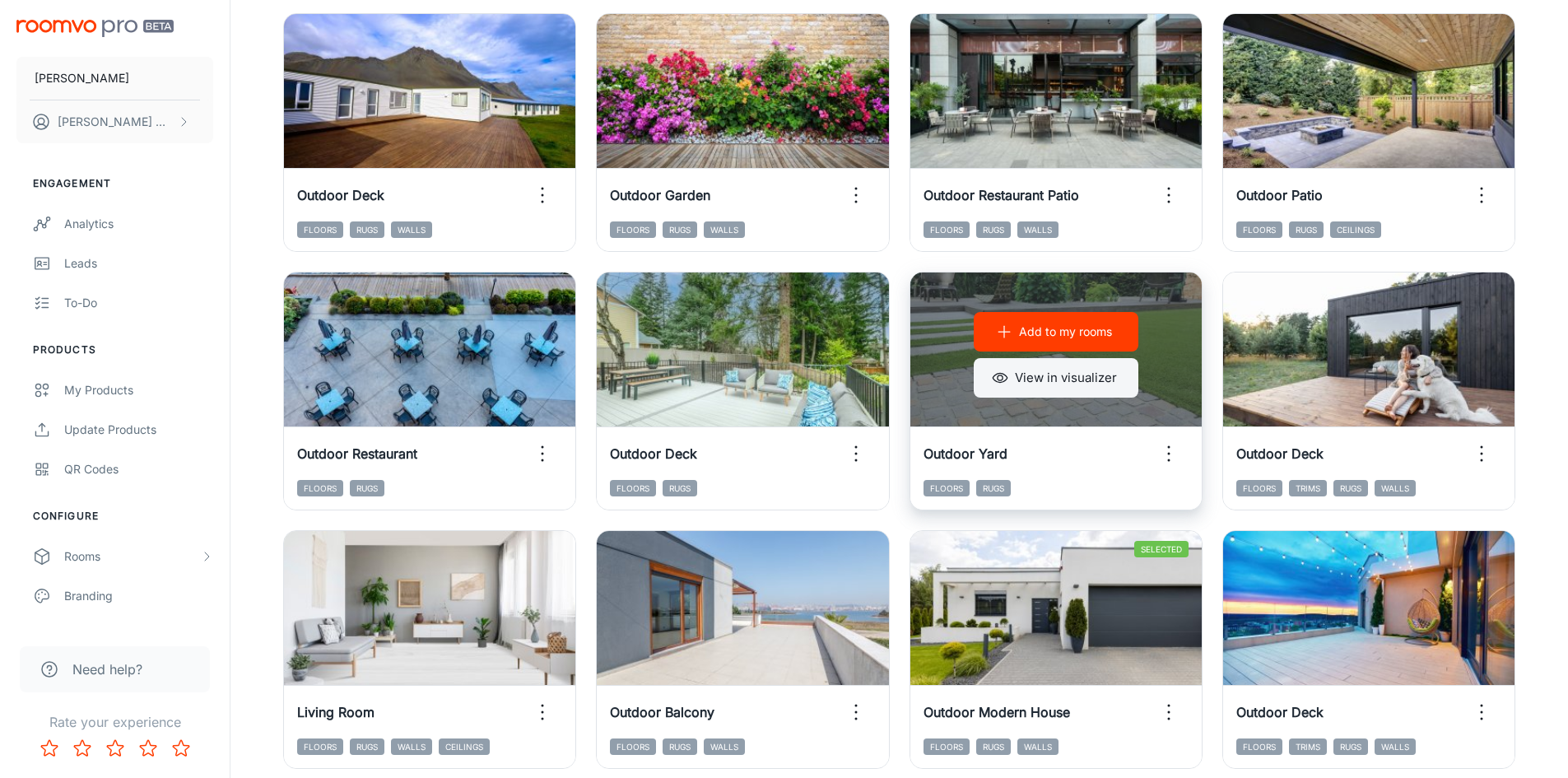
click at [1054, 375] on button "View in visualizer" at bounding box center [1056, 378] width 164 height 40
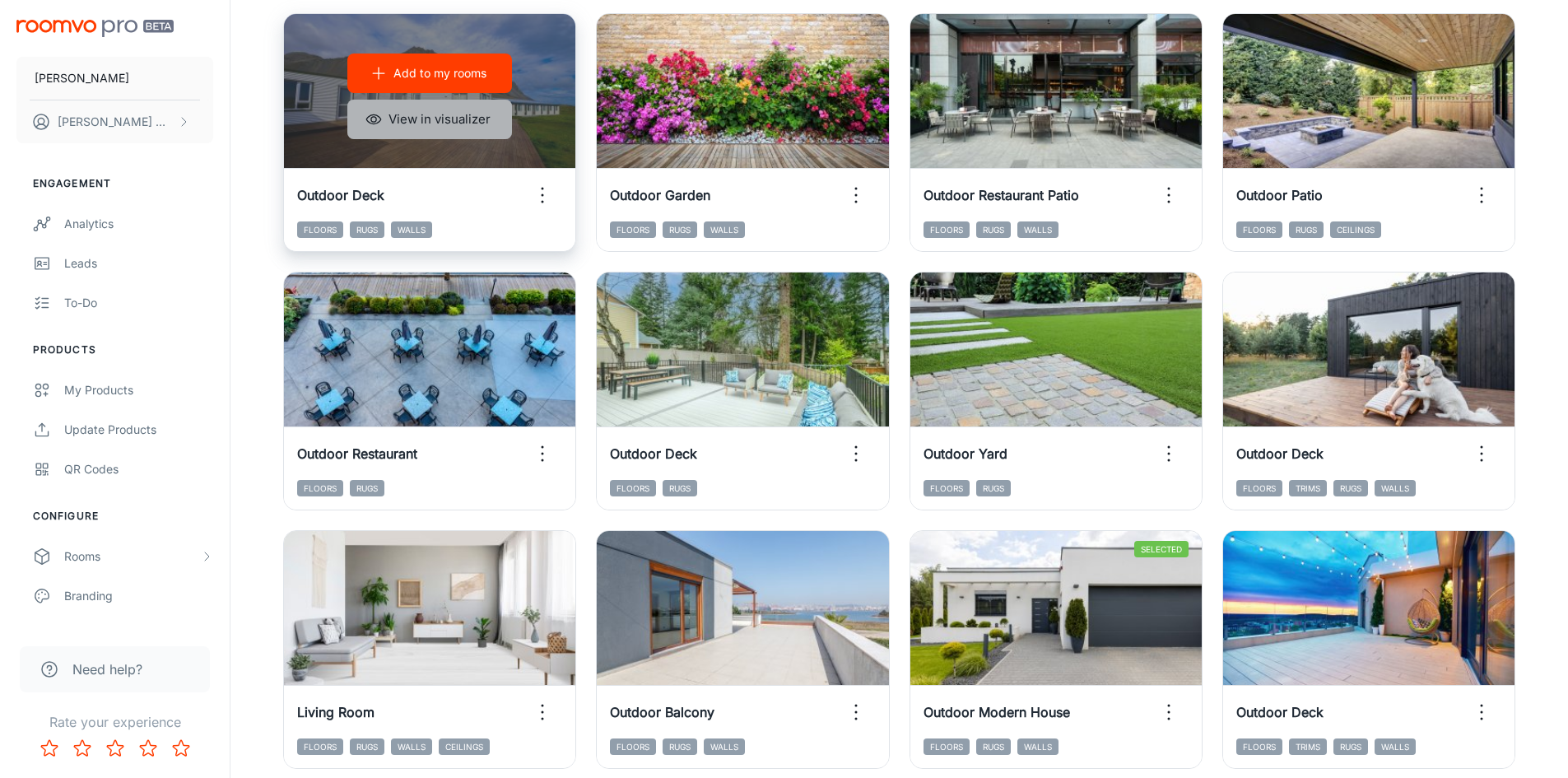
click at [459, 125] on button "View in visualizer" at bounding box center [430, 120] width 164 height 40
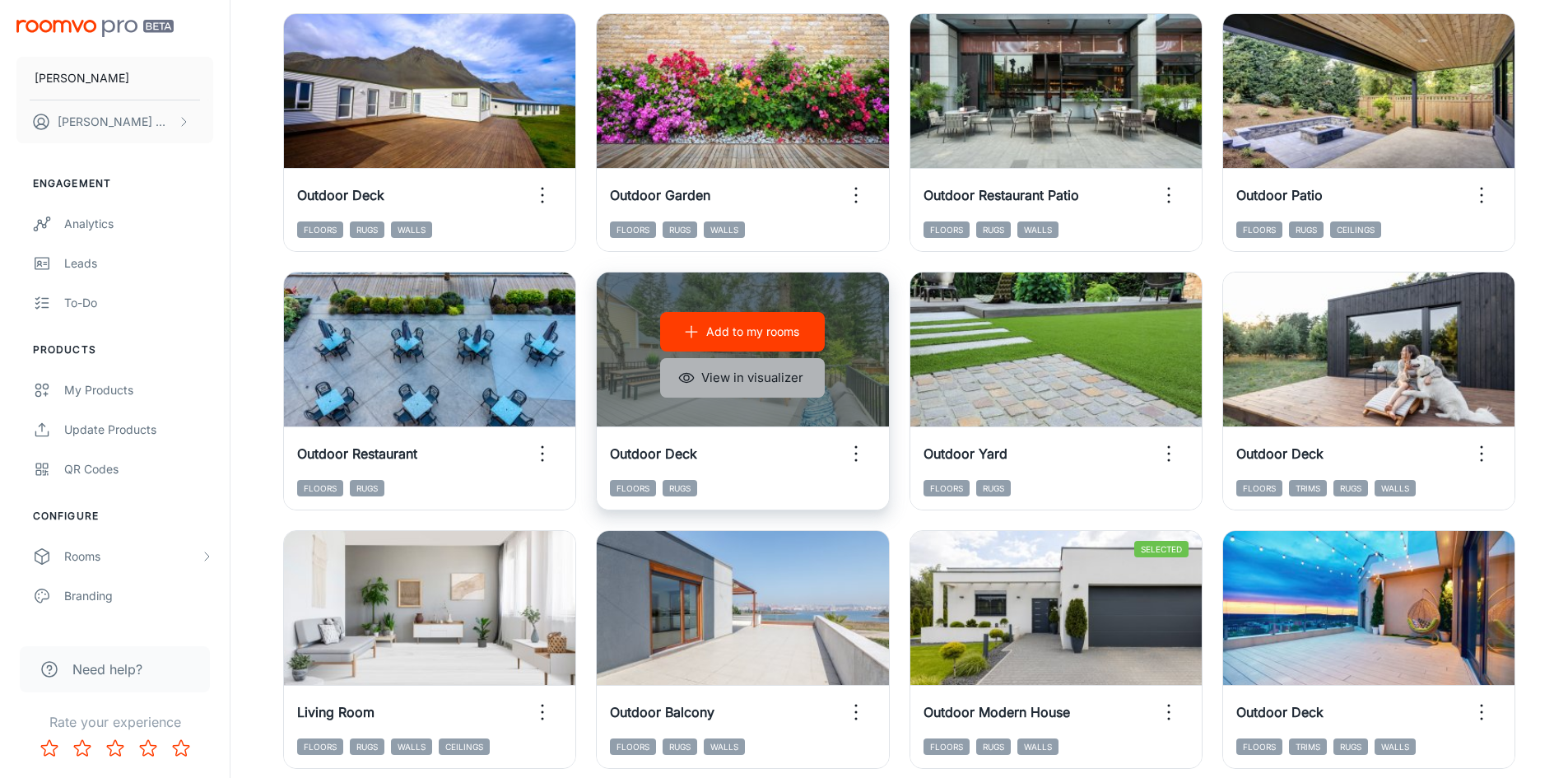
click at [782, 379] on button "View in visualizer" at bounding box center [742, 378] width 164 height 40
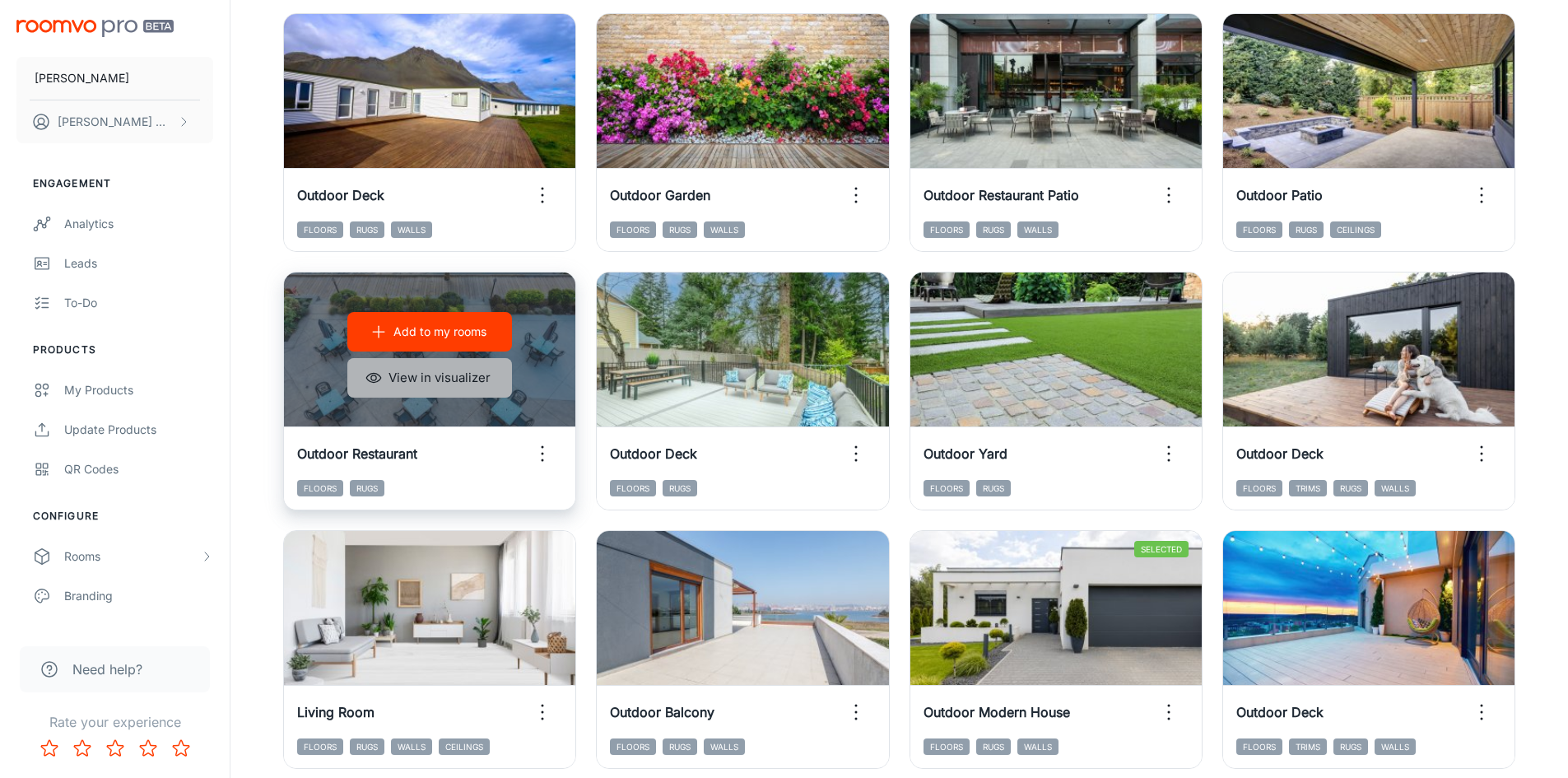
click at [476, 370] on button "View in visualizer" at bounding box center [430, 378] width 164 height 40
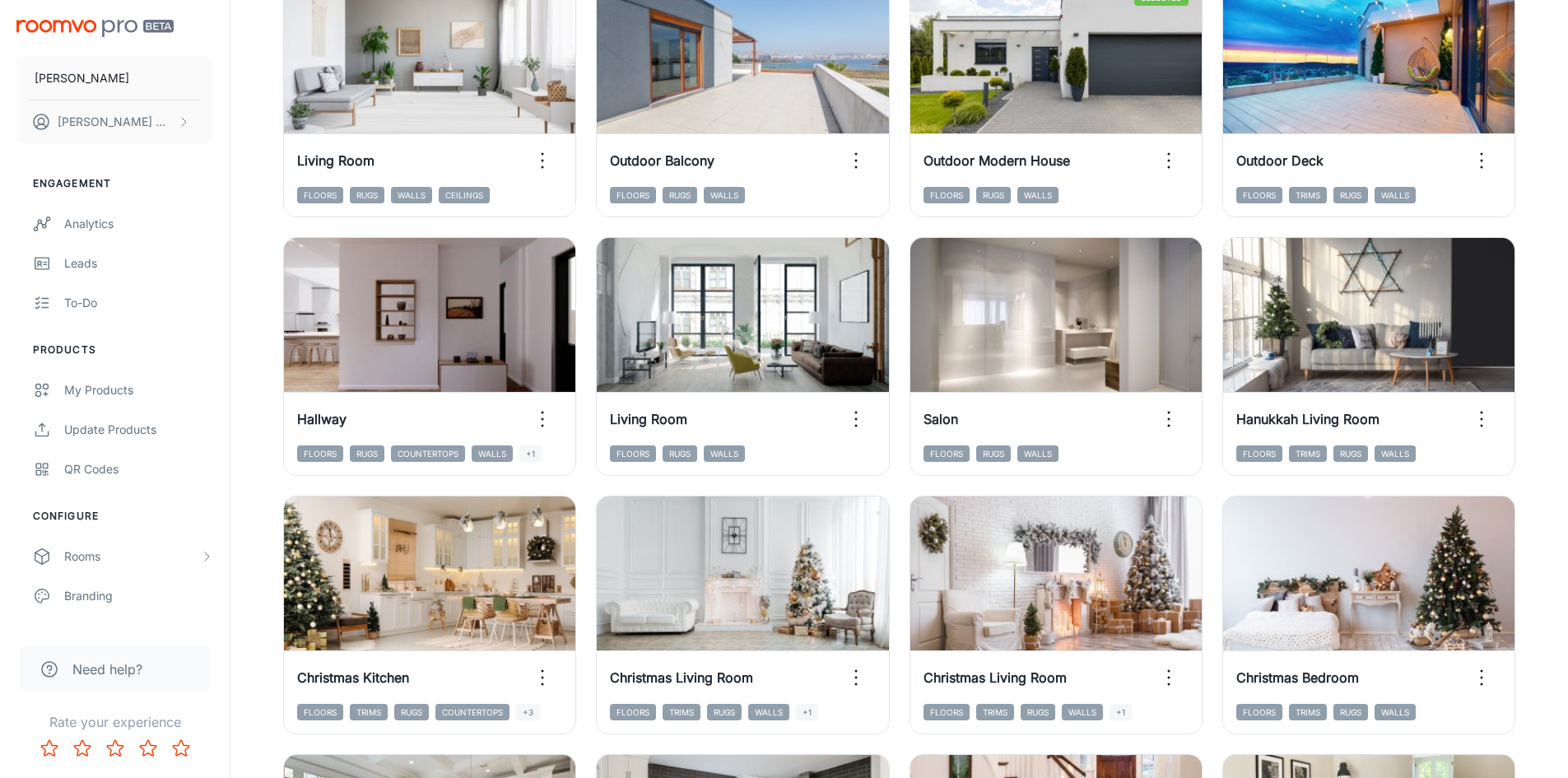
scroll to position [1671, 0]
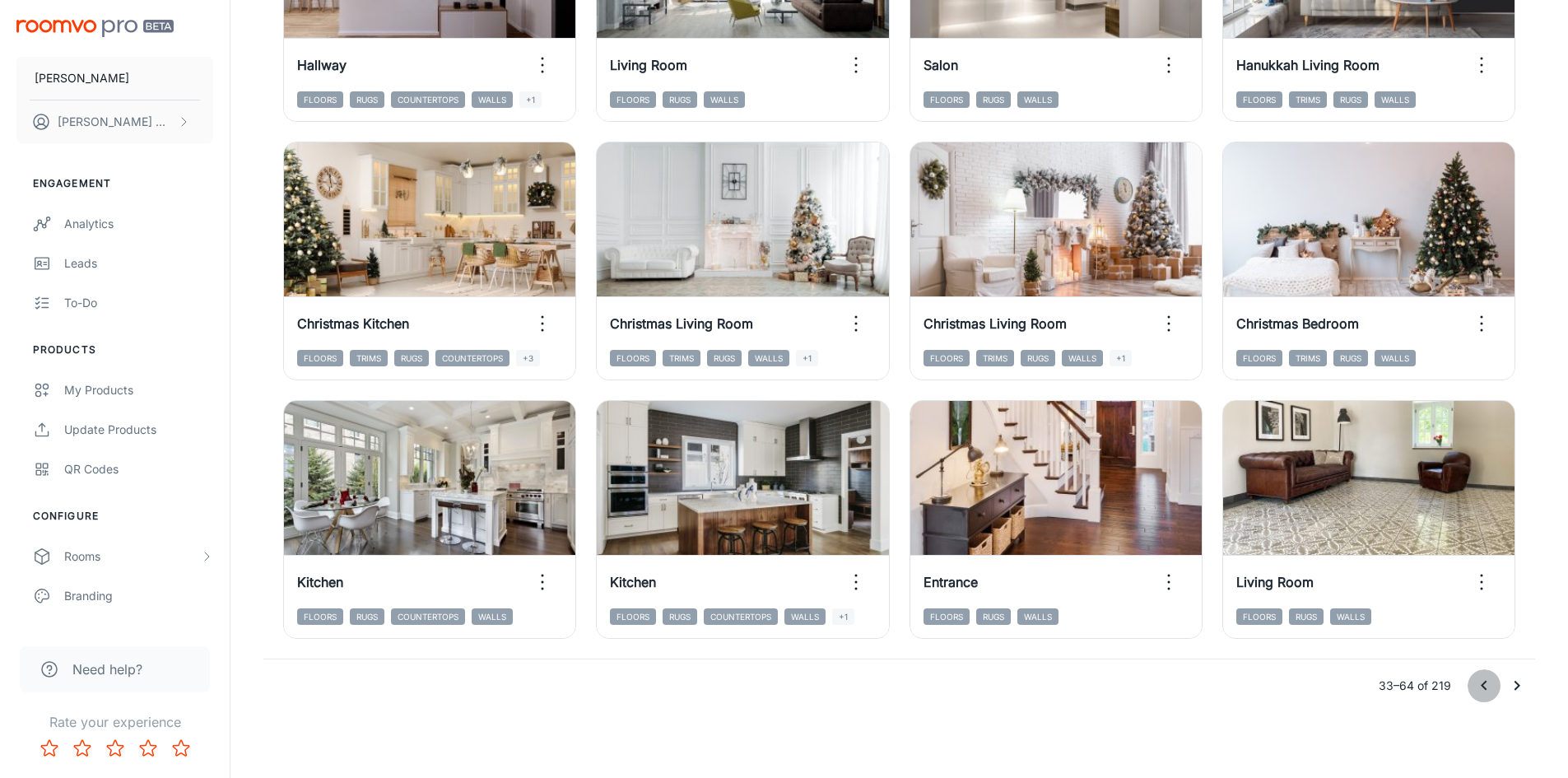
click at [1488, 688] on icon "Go to previous page" at bounding box center [1484, 685] width 20 height 20
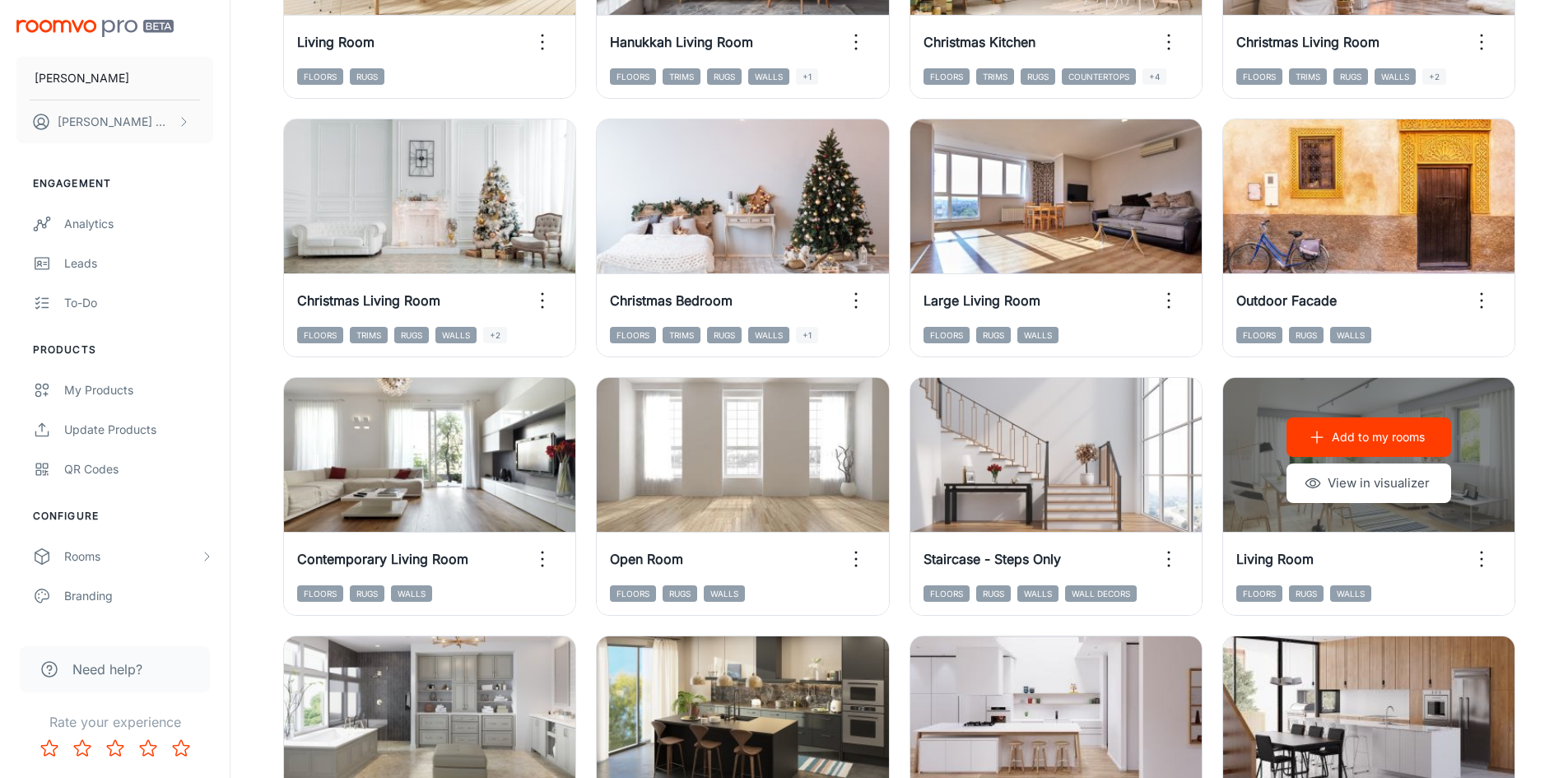
scroll to position [683, 0]
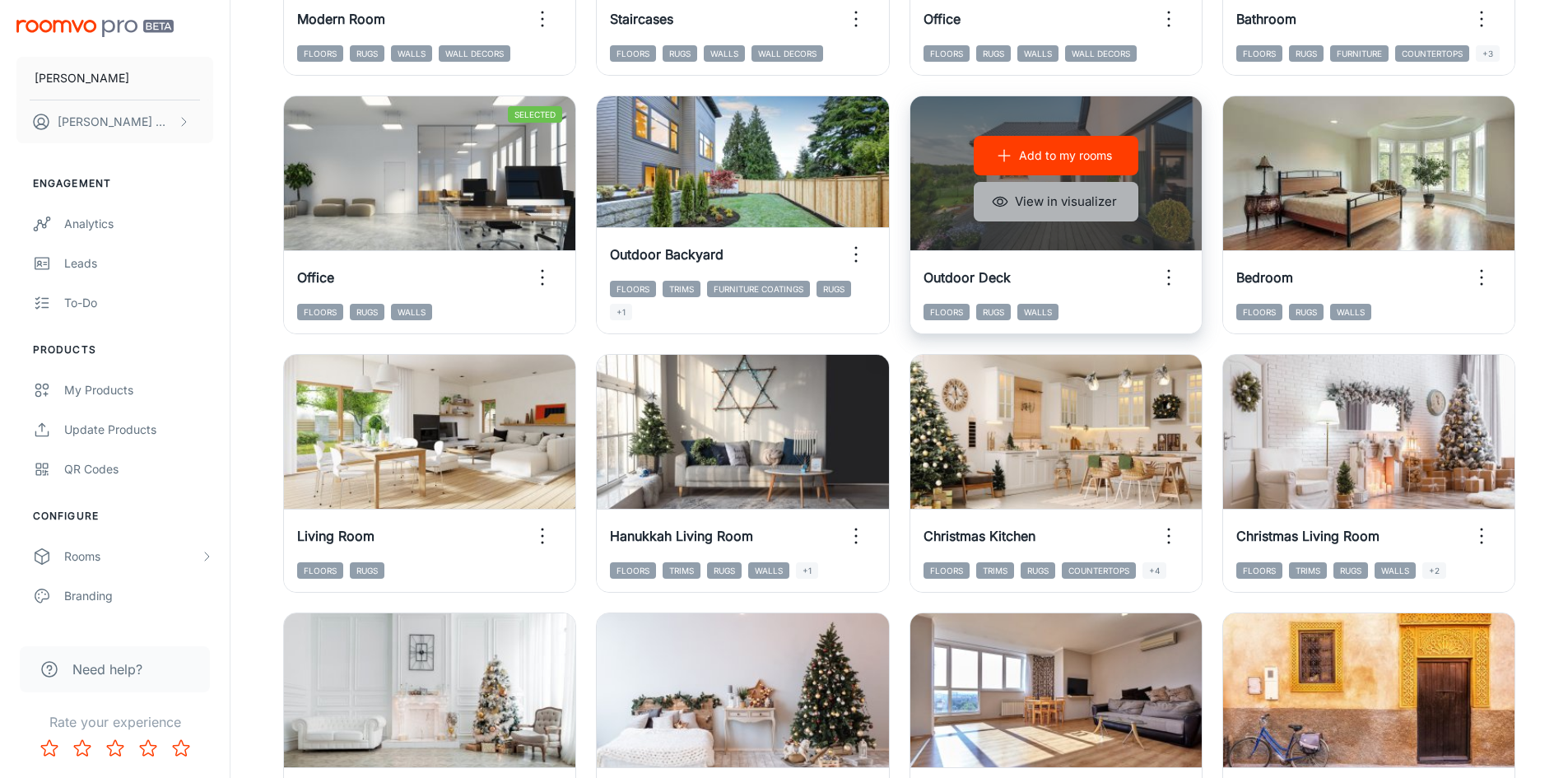
click at [1040, 197] on button "View in visualizer" at bounding box center [1056, 201] width 164 height 40
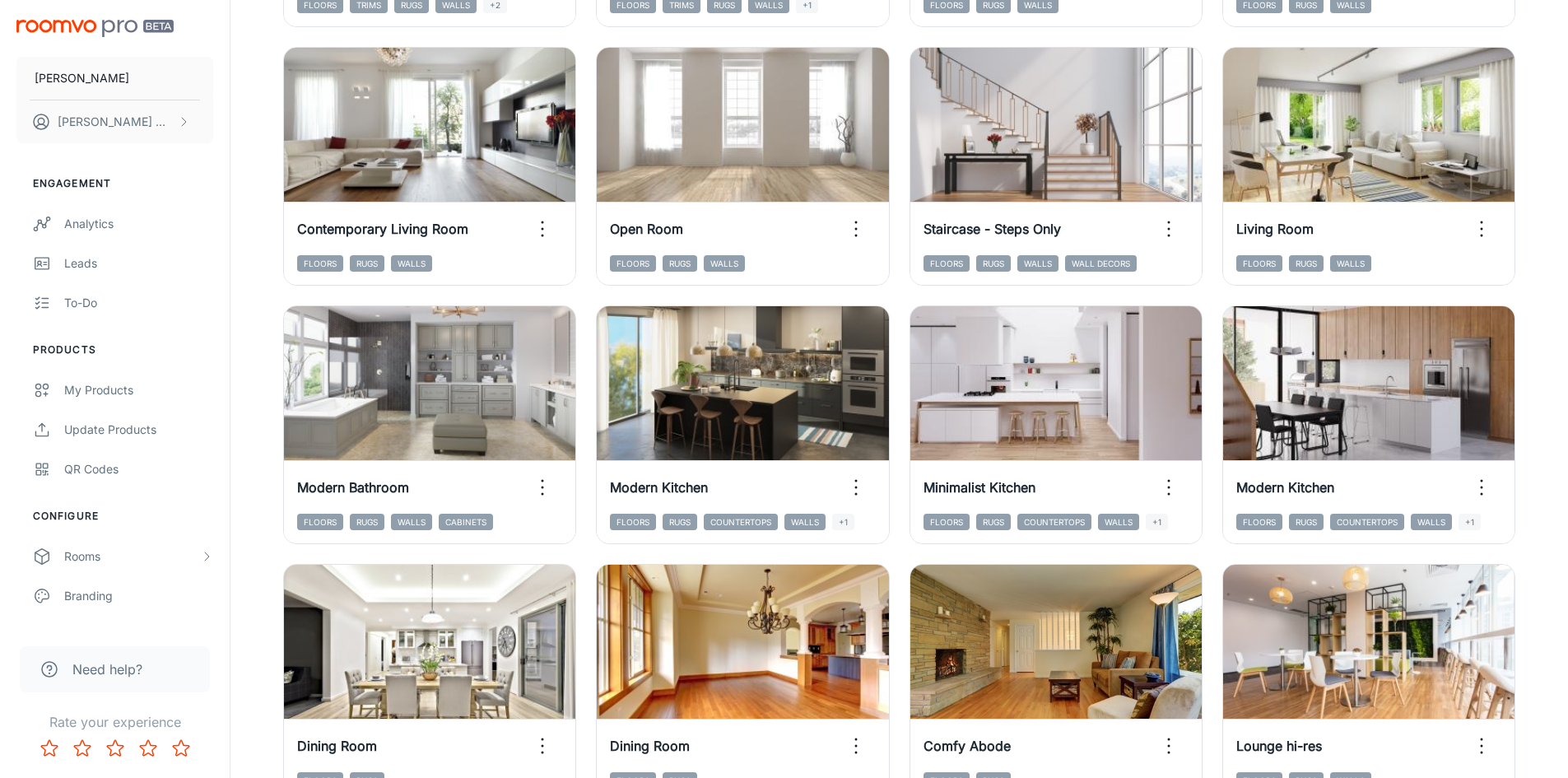
scroll to position [1671, 0]
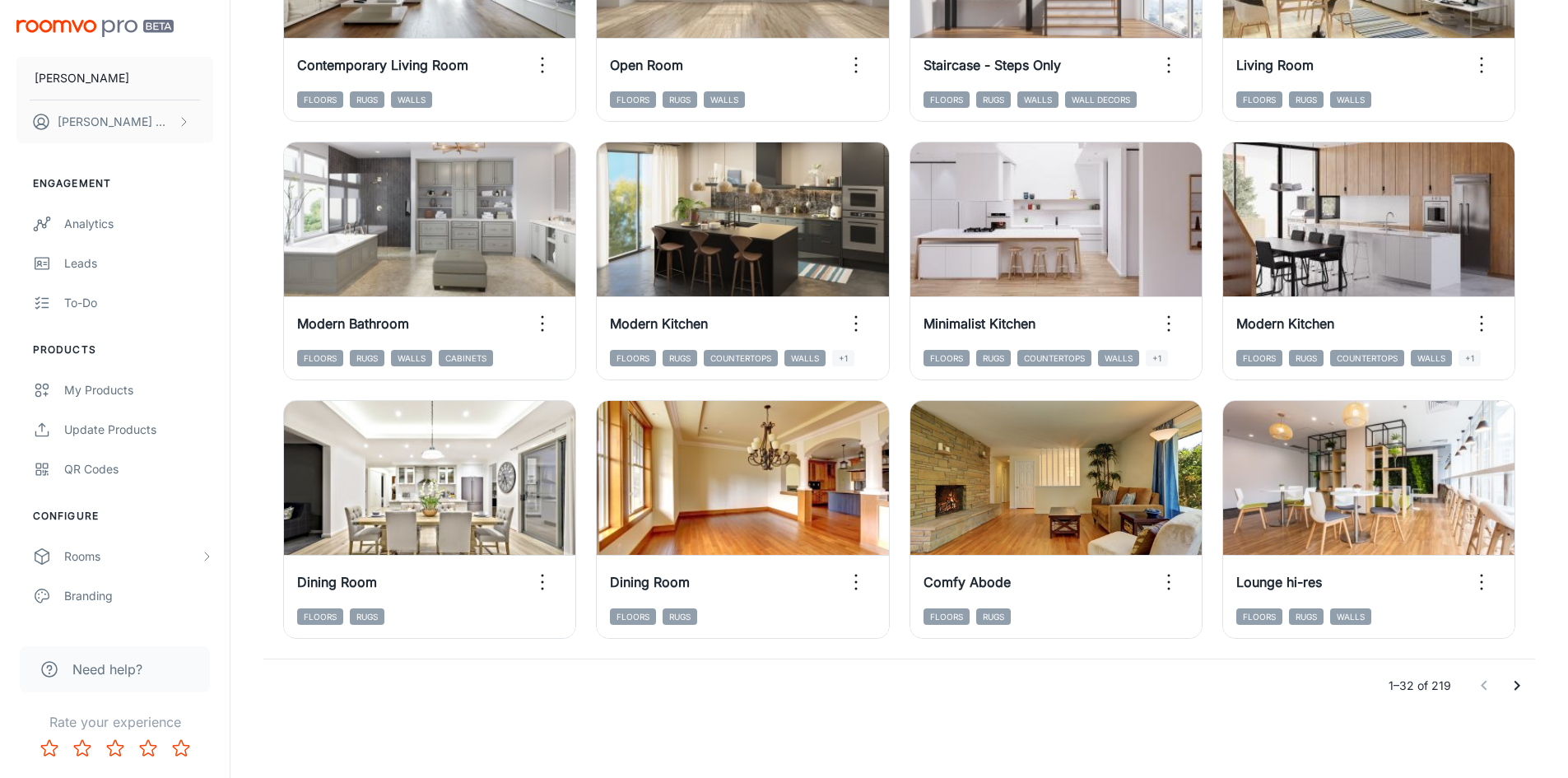
click at [1517, 682] on icon "Go to next page" at bounding box center [1518, 685] width 6 height 9
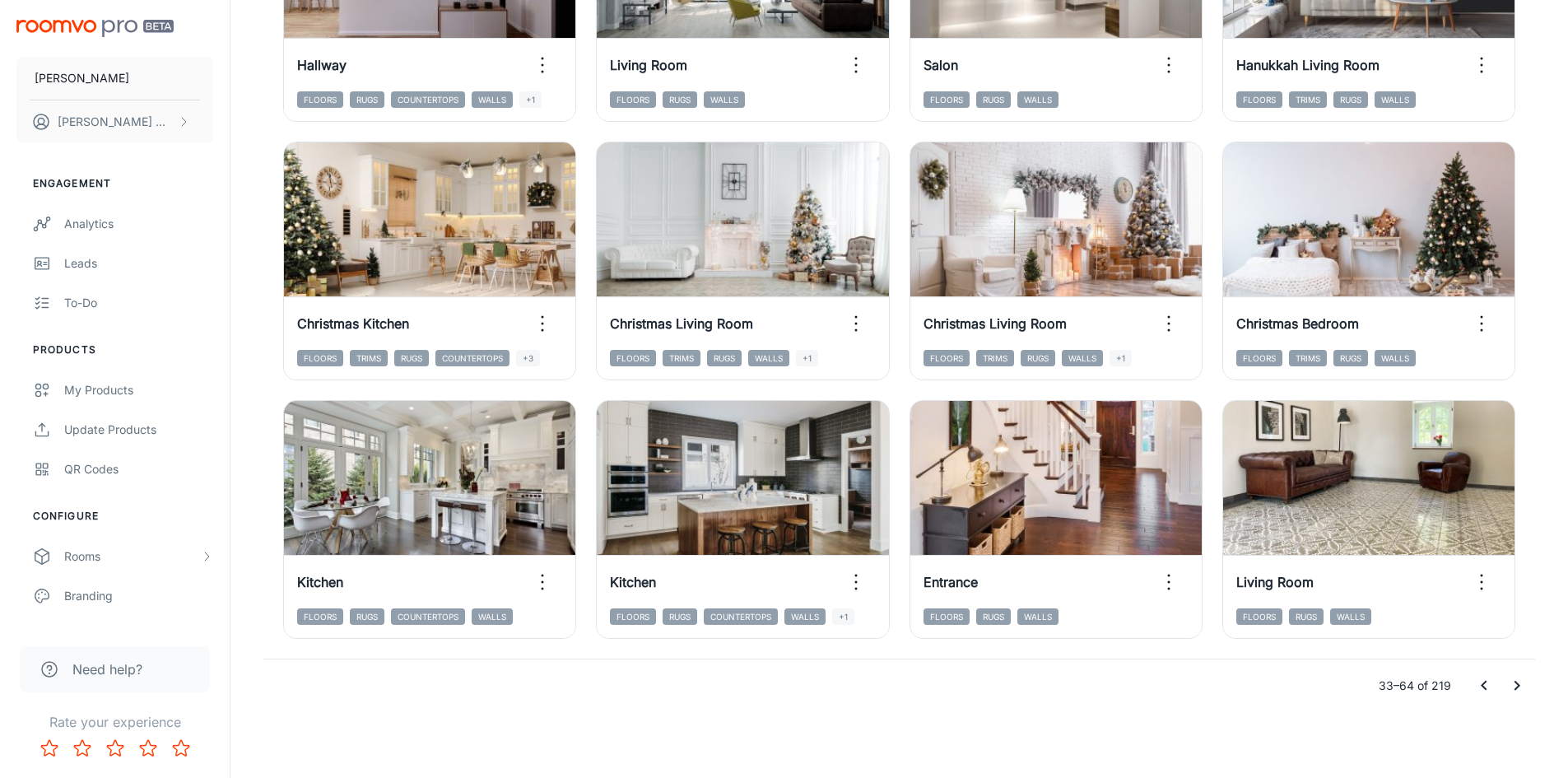
click at [1517, 682] on icon "Go to next page" at bounding box center [1518, 685] width 6 height 9
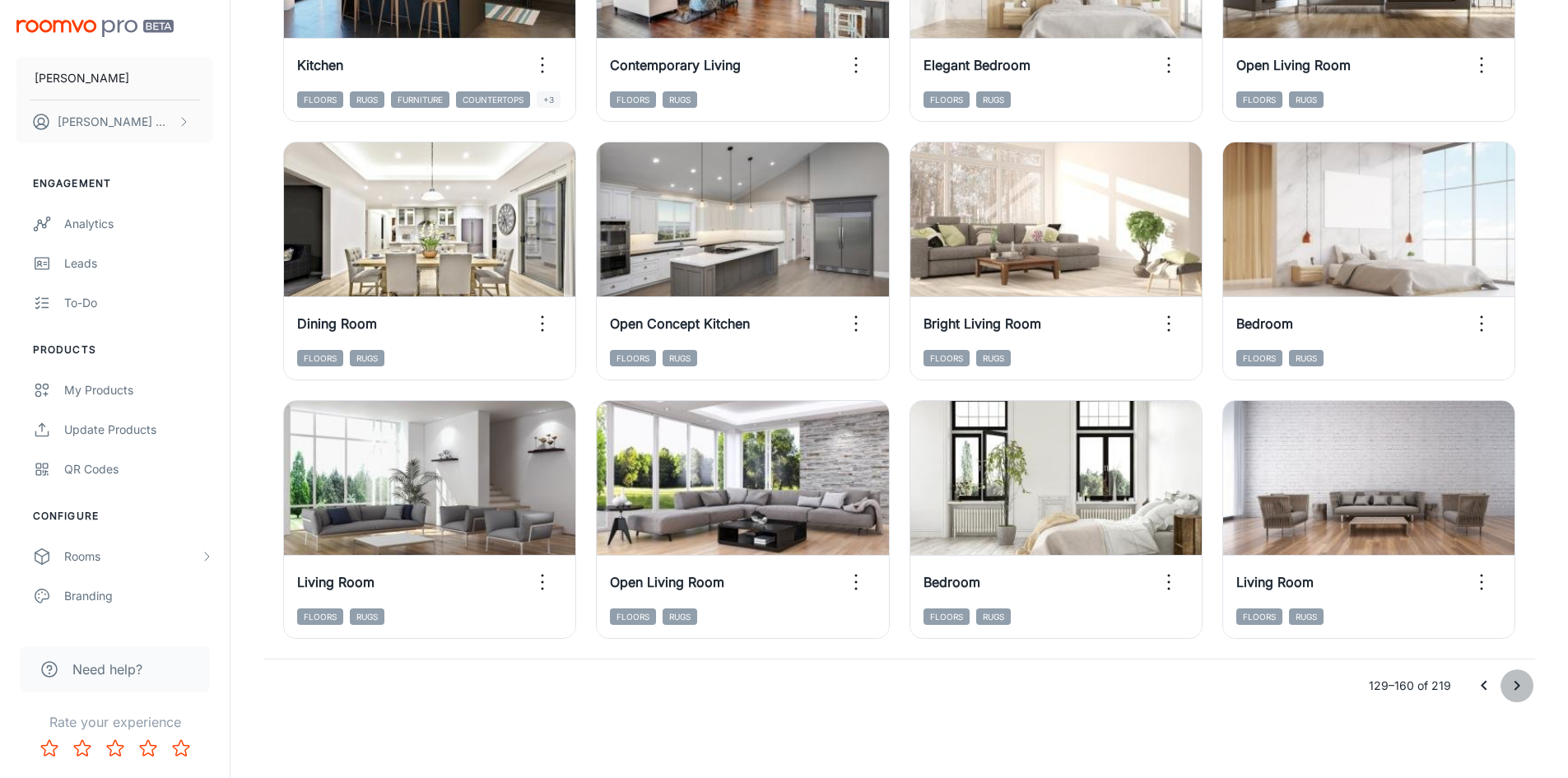
click at [1517, 682] on icon "Go to next page" at bounding box center [1518, 685] width 6 height 9
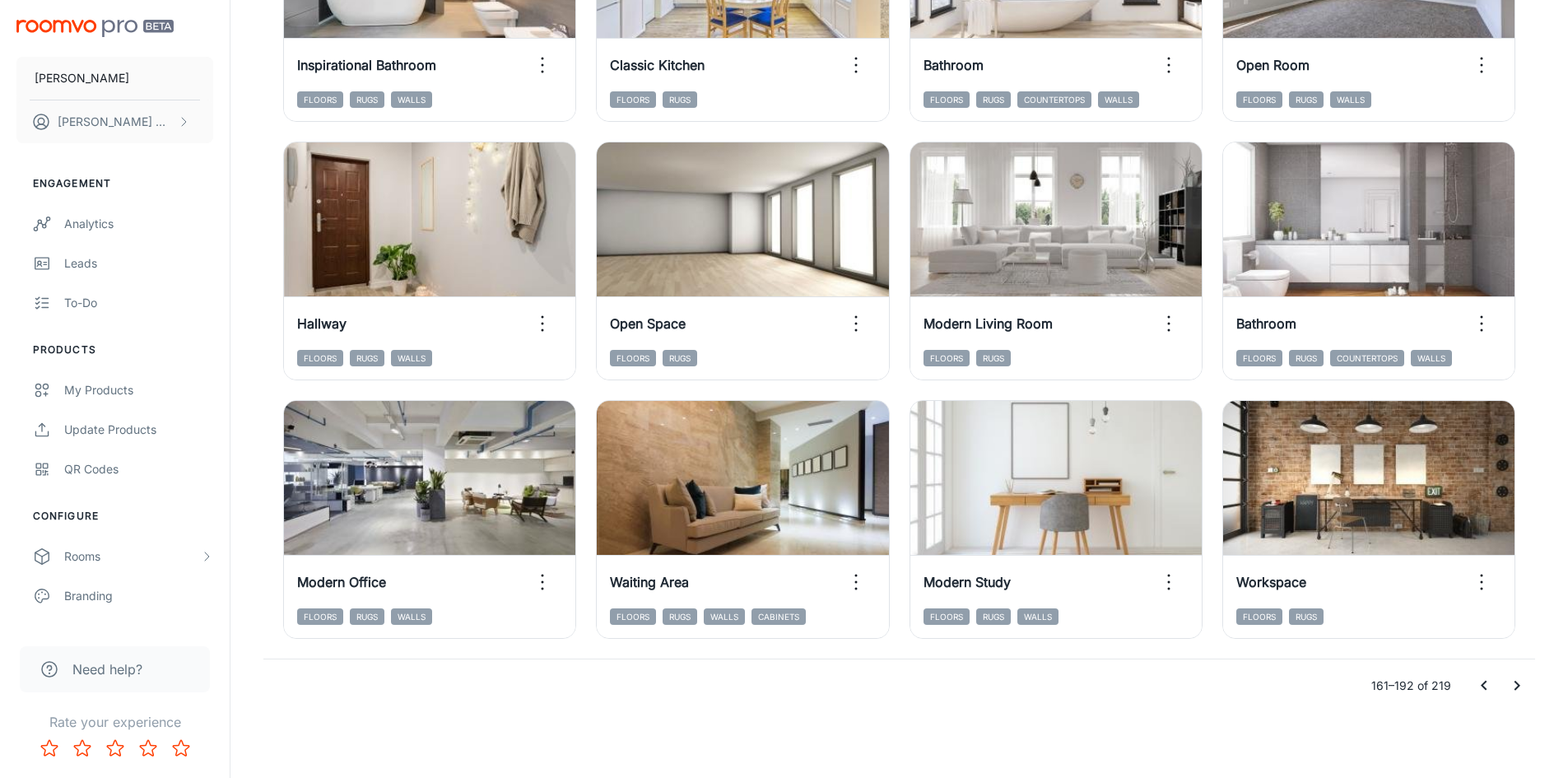
click at [1513, 683] on icon "Go to next page" at bounding box center [1517, 685] width 20 height 20
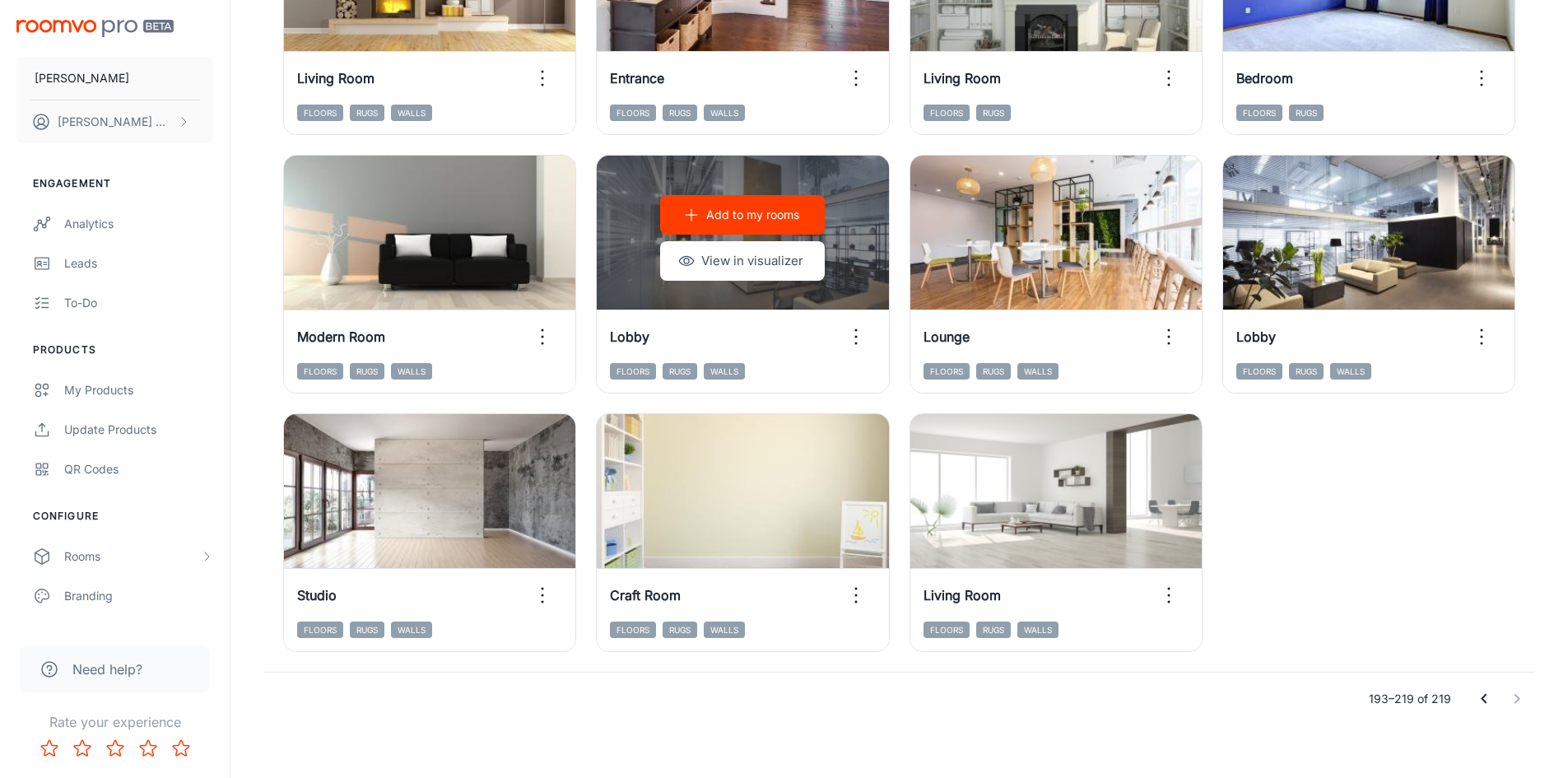
scroll to position [1413, 0]
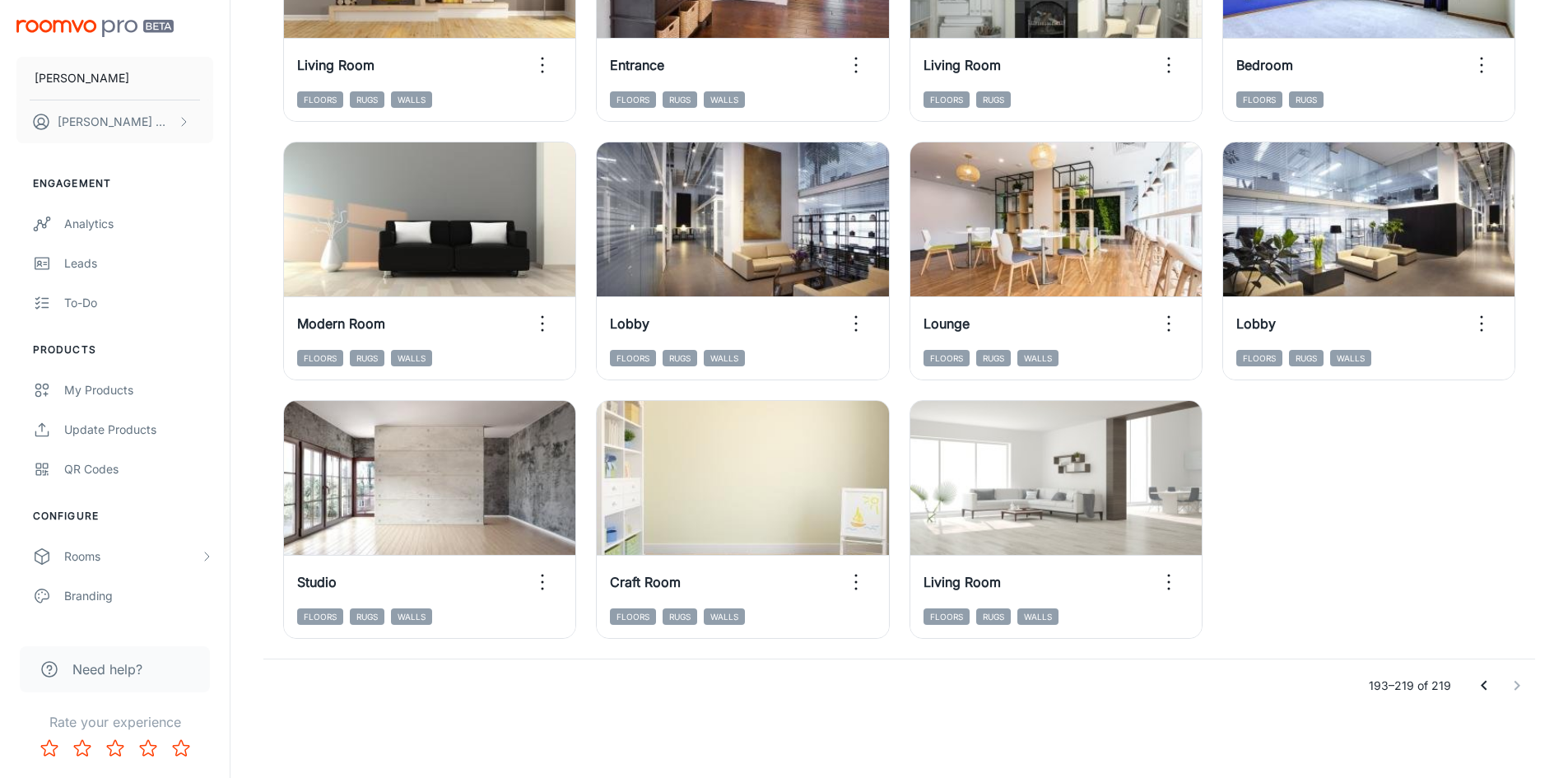
click at [1491, 685] on icon "Go to previous page" at bounding box center [1484, 685] width 20 height 20
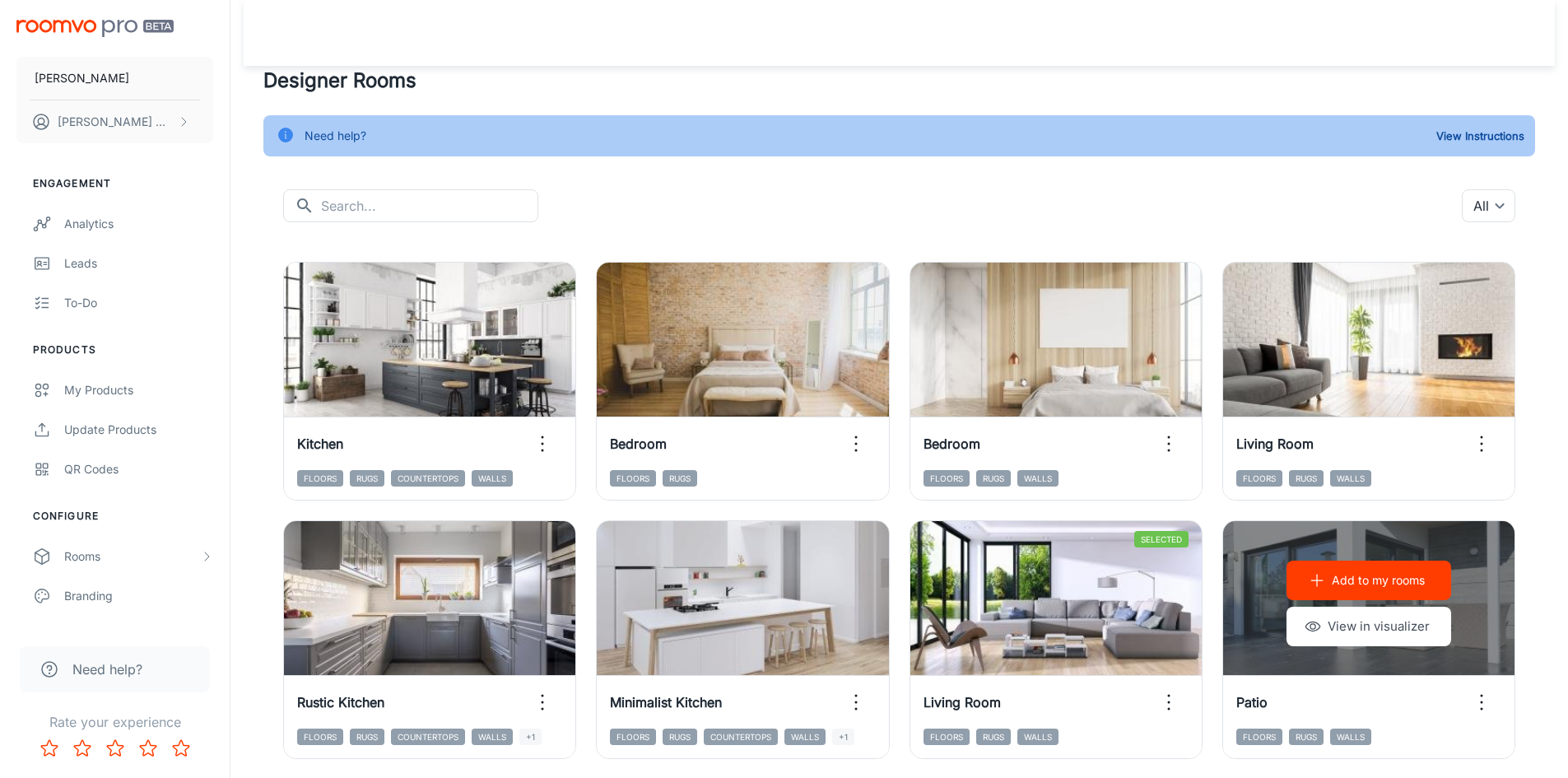
scroll to position [494, 0]
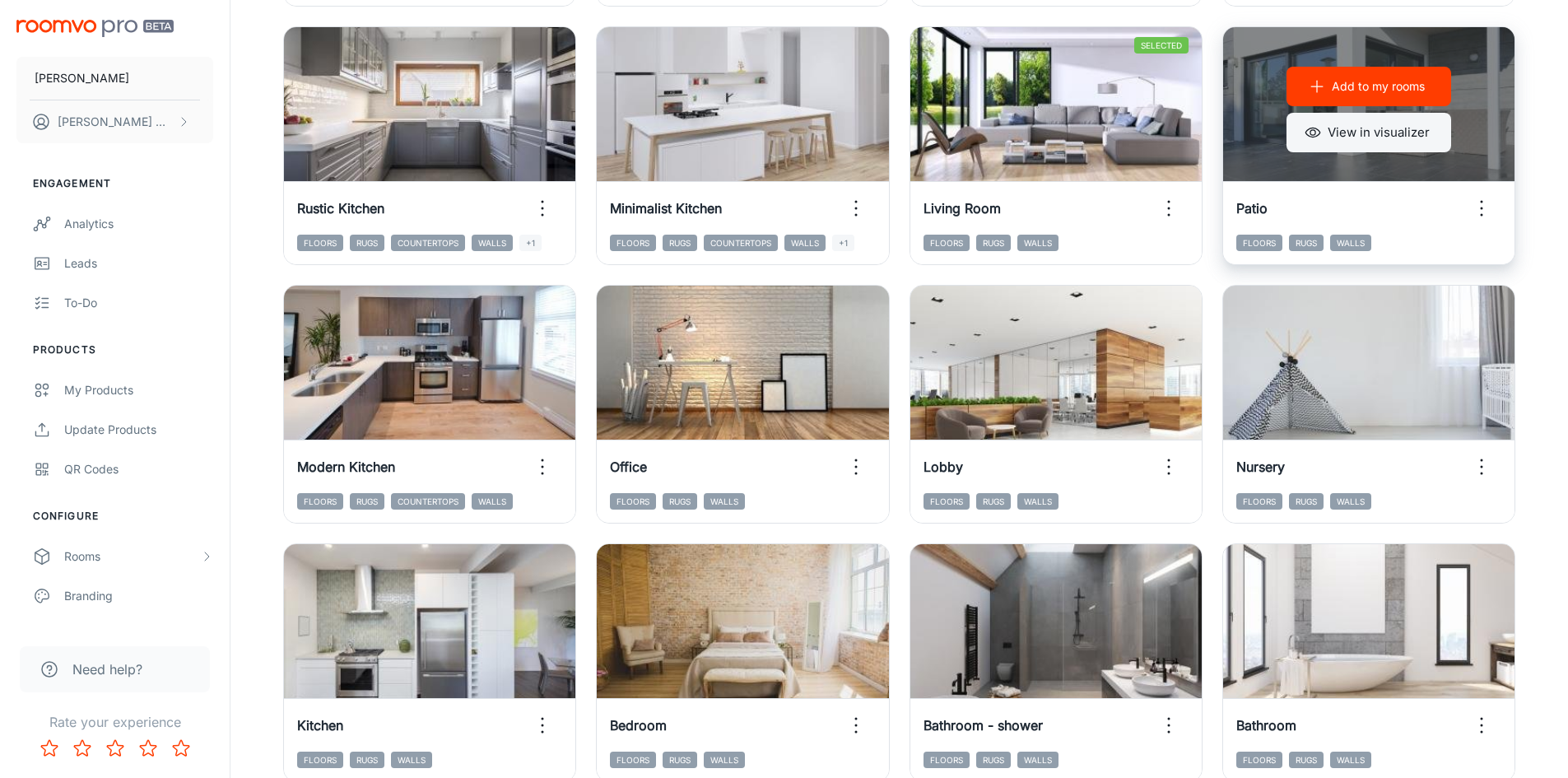
click at [1399, 130] on button "View in visualizer" at bounding box center [1368, 133] width 164 height 40
click at [1402, 138] on button "View in visualizer" at bounding box center [1368, 133] width 164 height 40
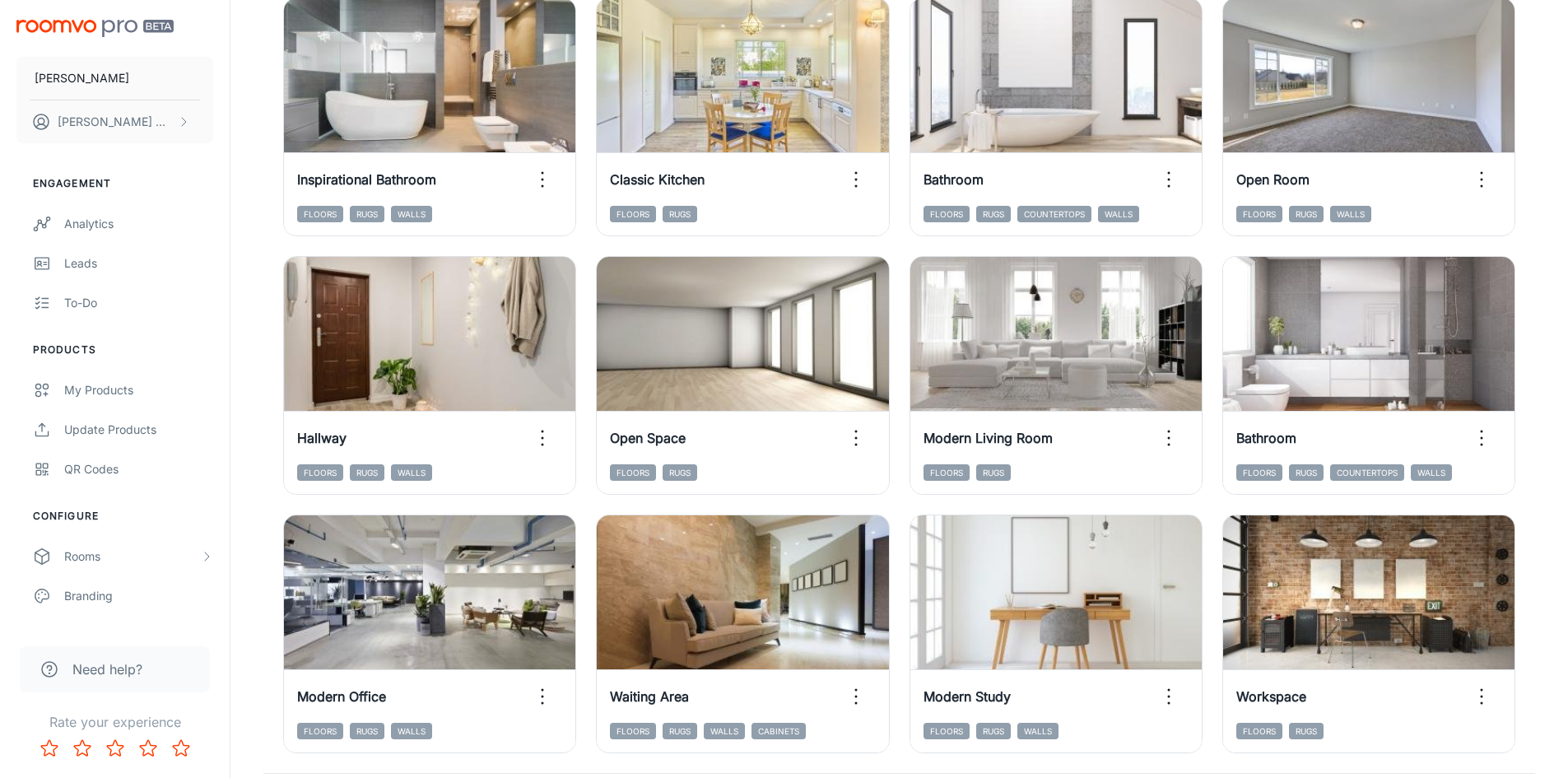
scroll to position [1671, 0]
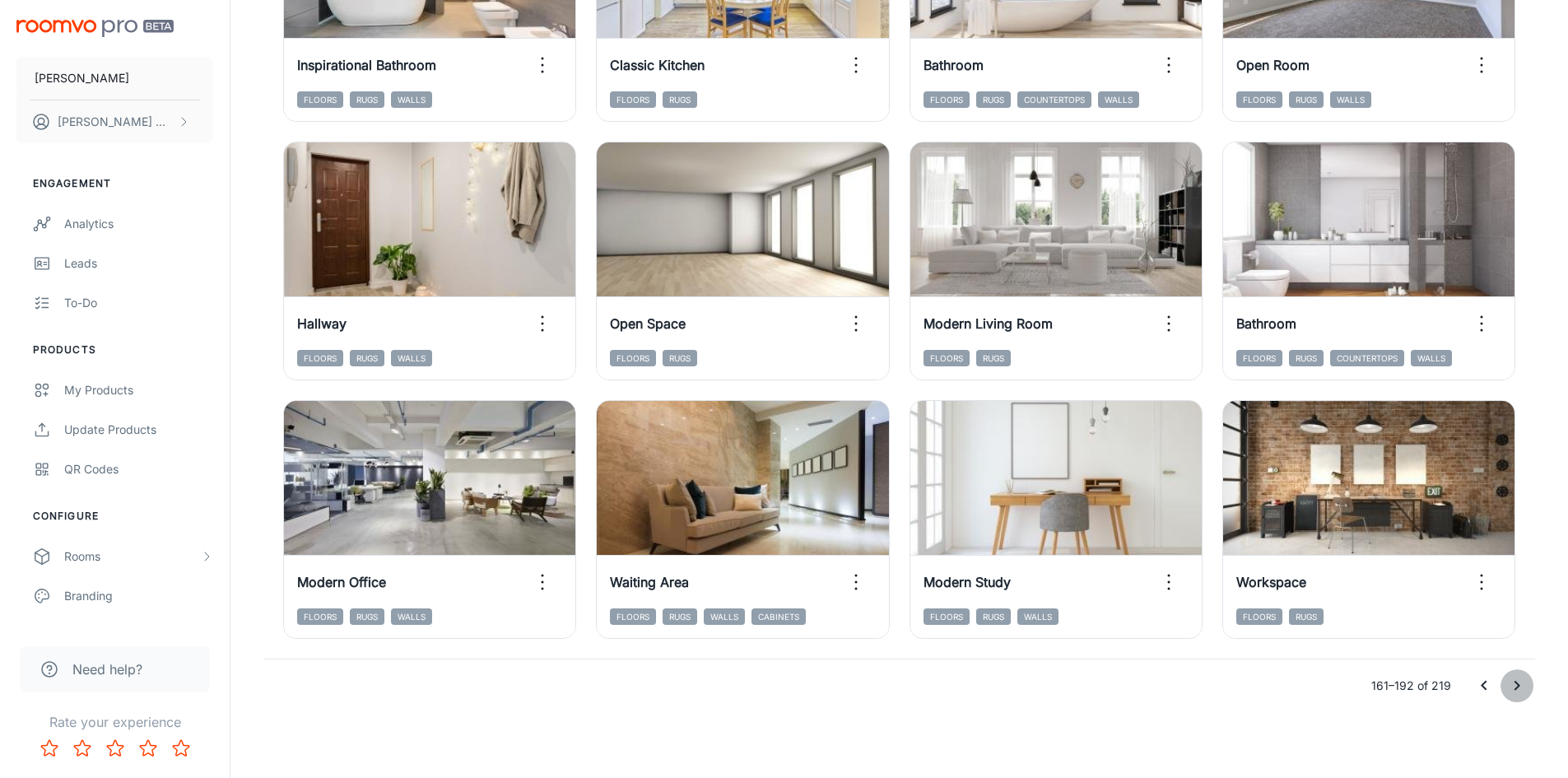
click at [1521, 691] on icon "Go to next page" at bounding box center [1517, 685] width 20 height 20
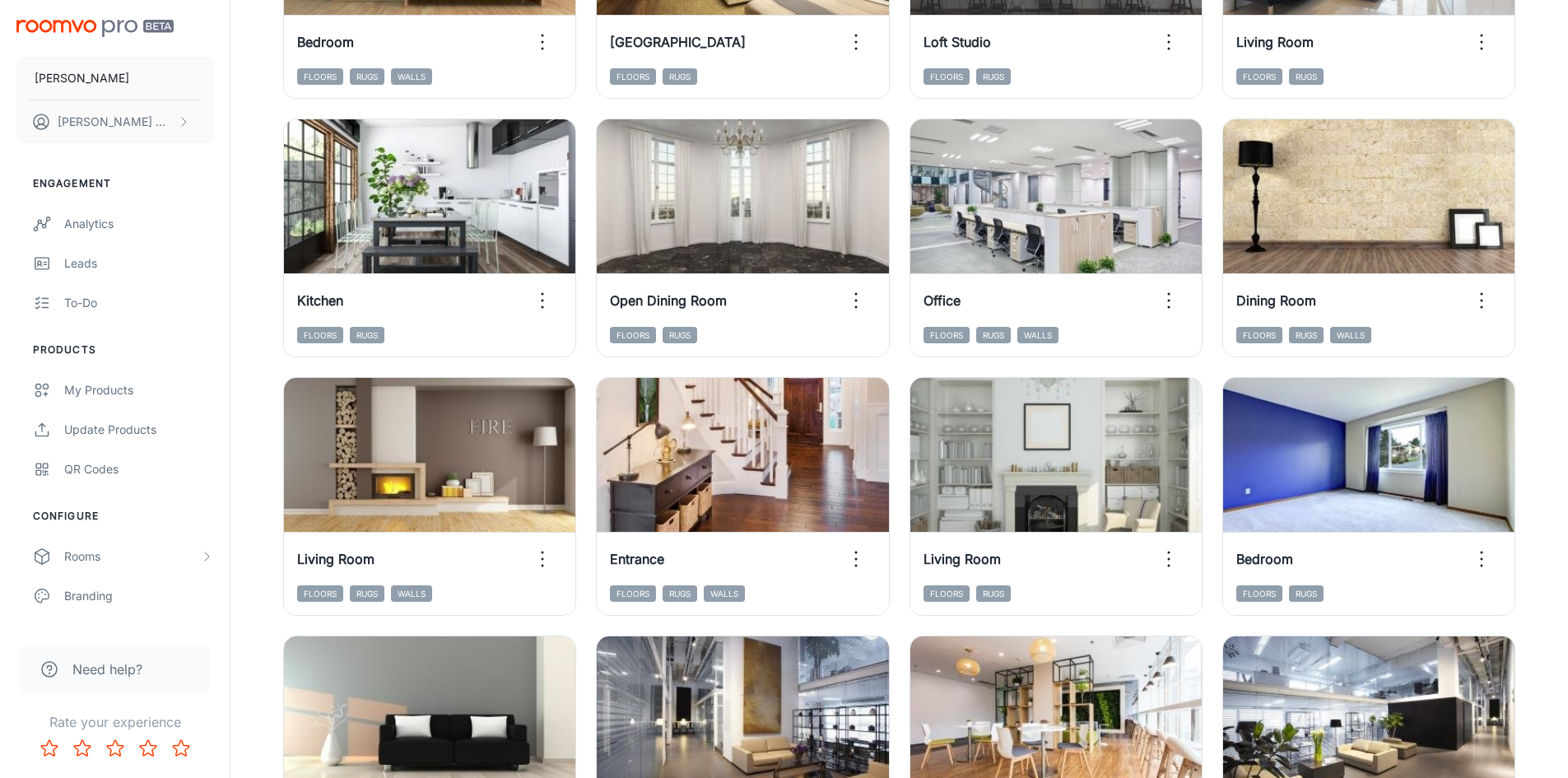
scroll to position [1413, 0]
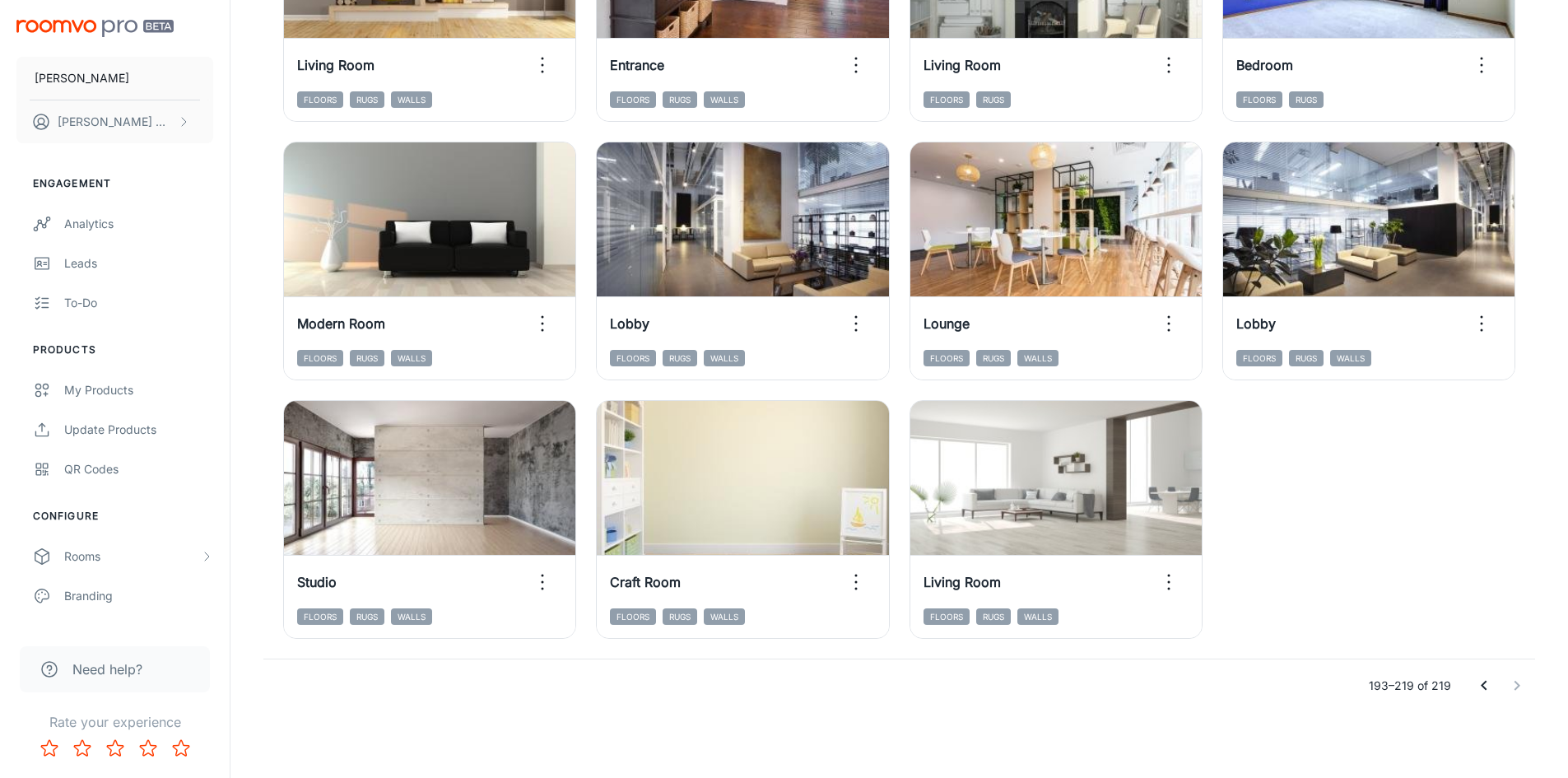
click at [1486, 686] on icon "Go to previous page" at bounding box center [1484, 685] width 20 height 20
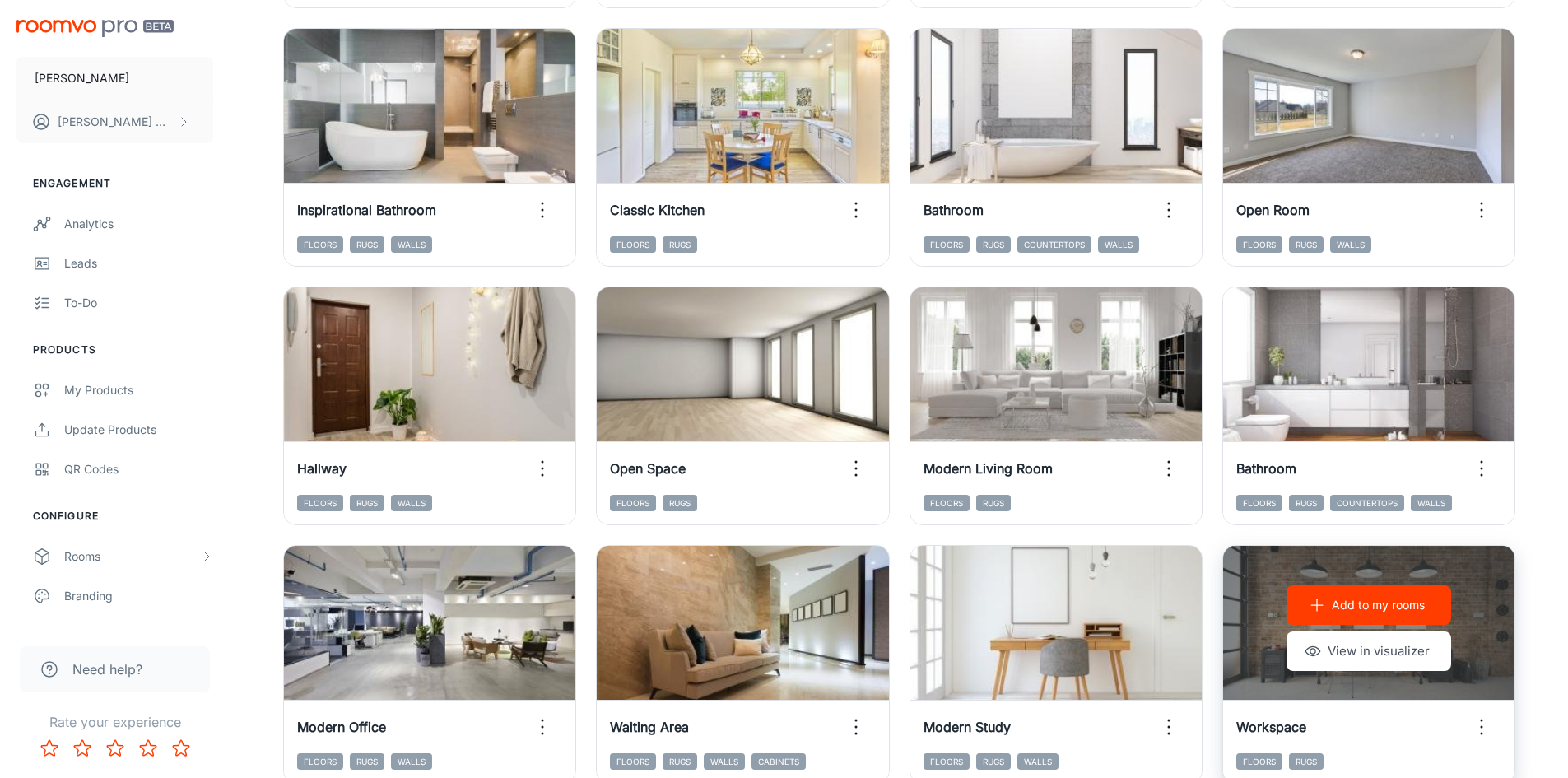
scroll to position [1671, 0]
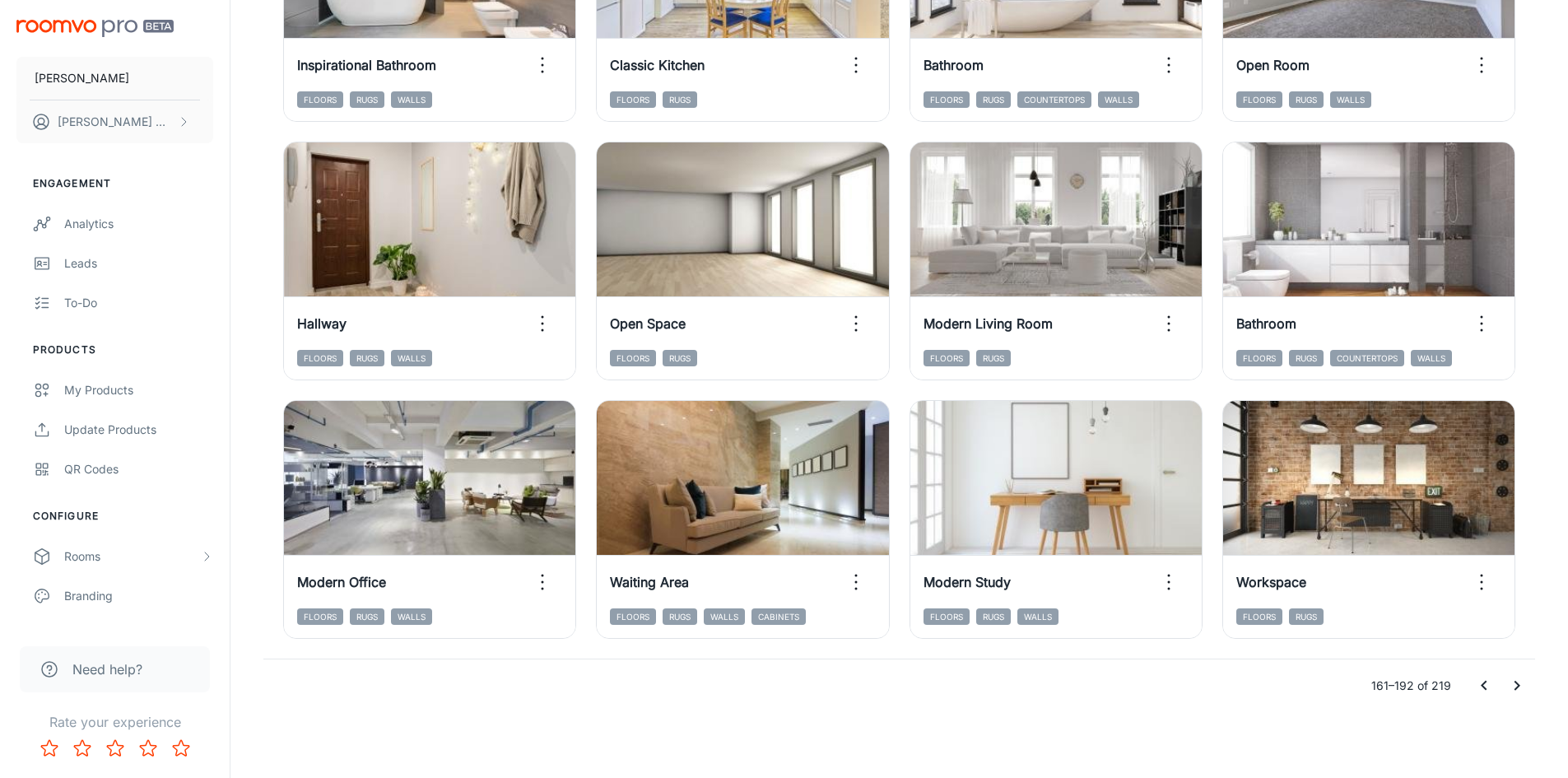
click at [1481, 684] on icon "Go to previous page" at bounding box center [1484, 685] width 20 height 20
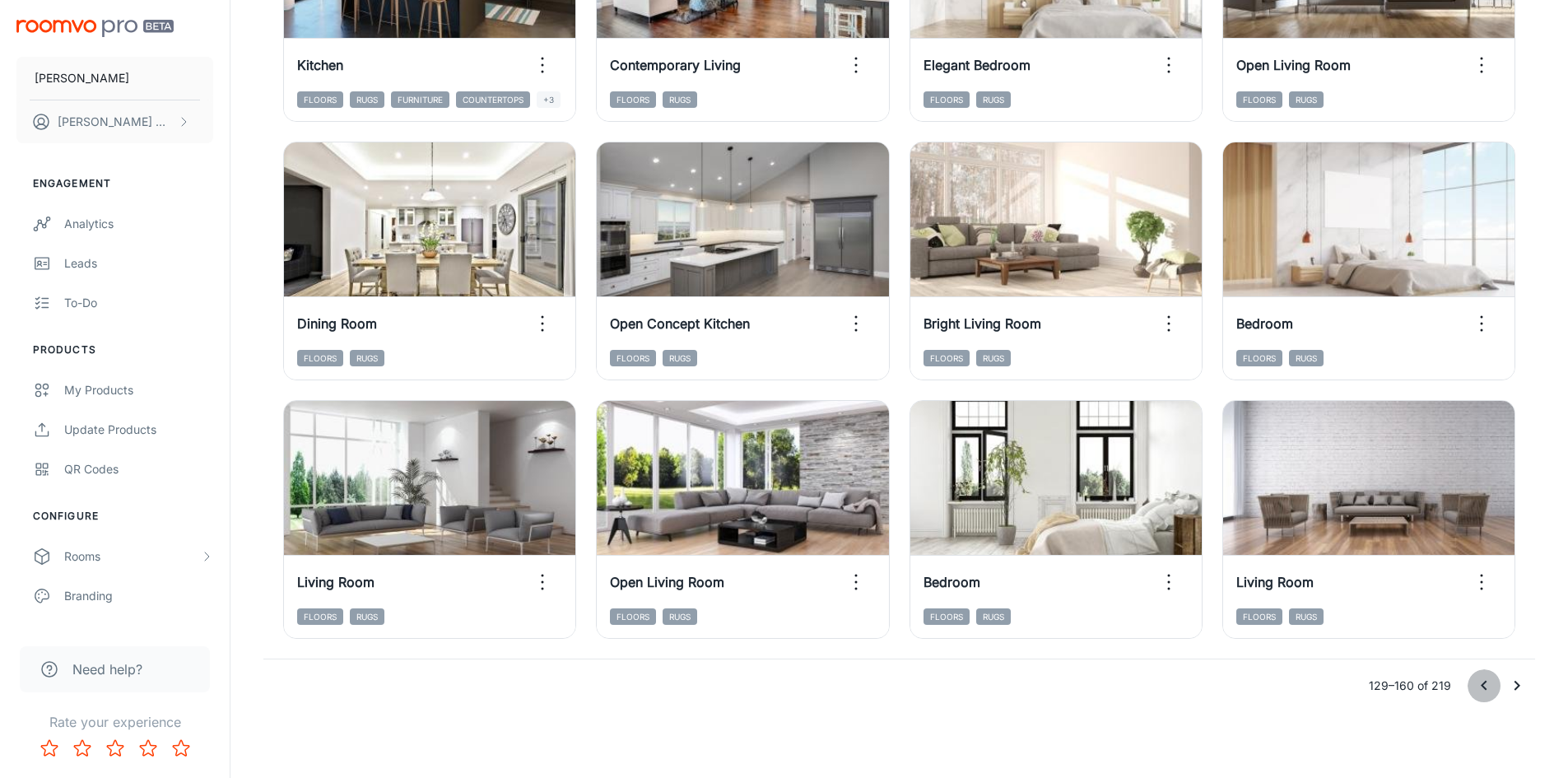
click at [1478, 686] on icon "Go to previous page" at bounding box center [1484, 685] width 20 height 20
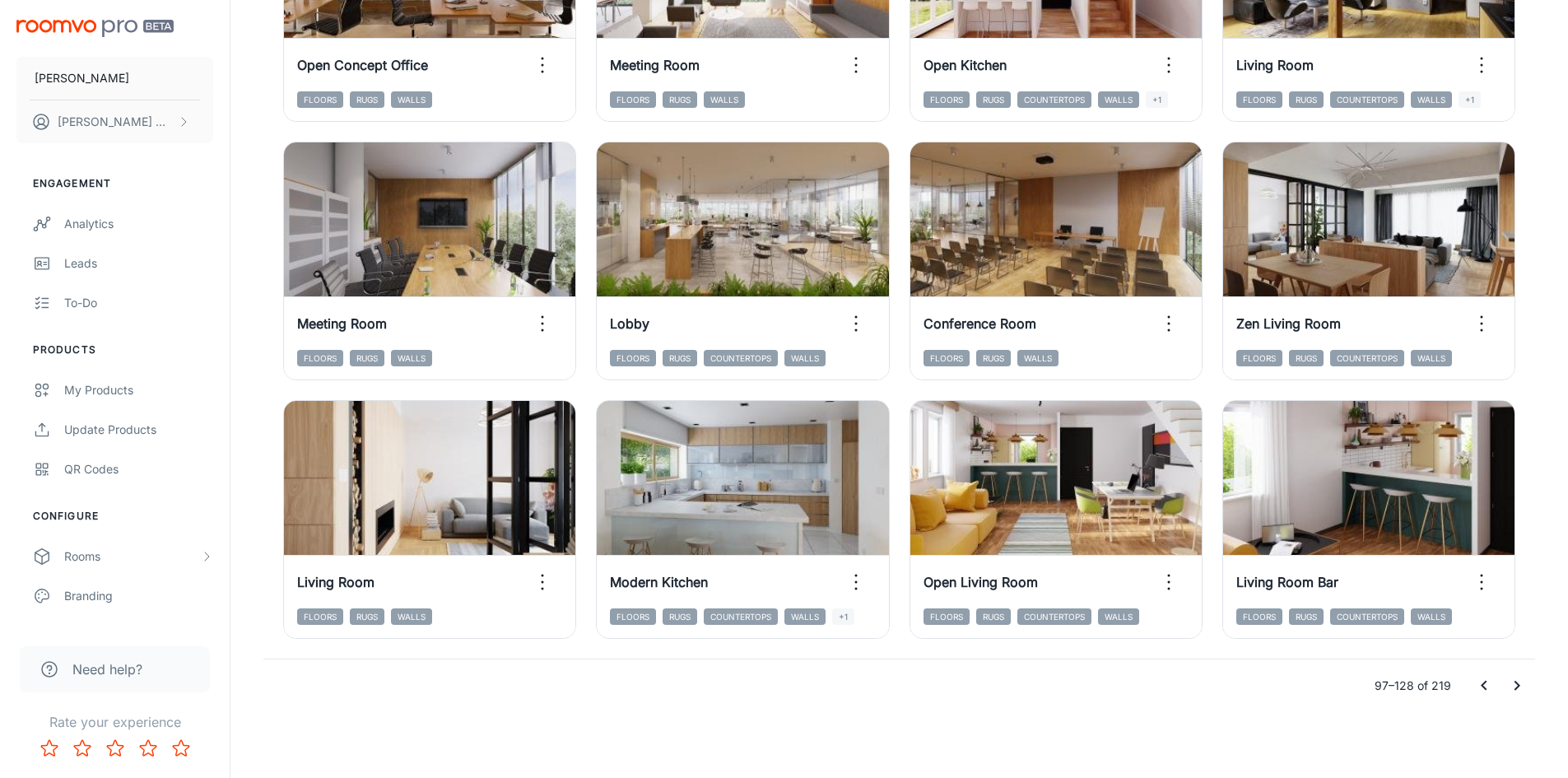
click at [1484, 680] on icon "Go to previous page" at bounding box center [1484, 685] width 20 height 20
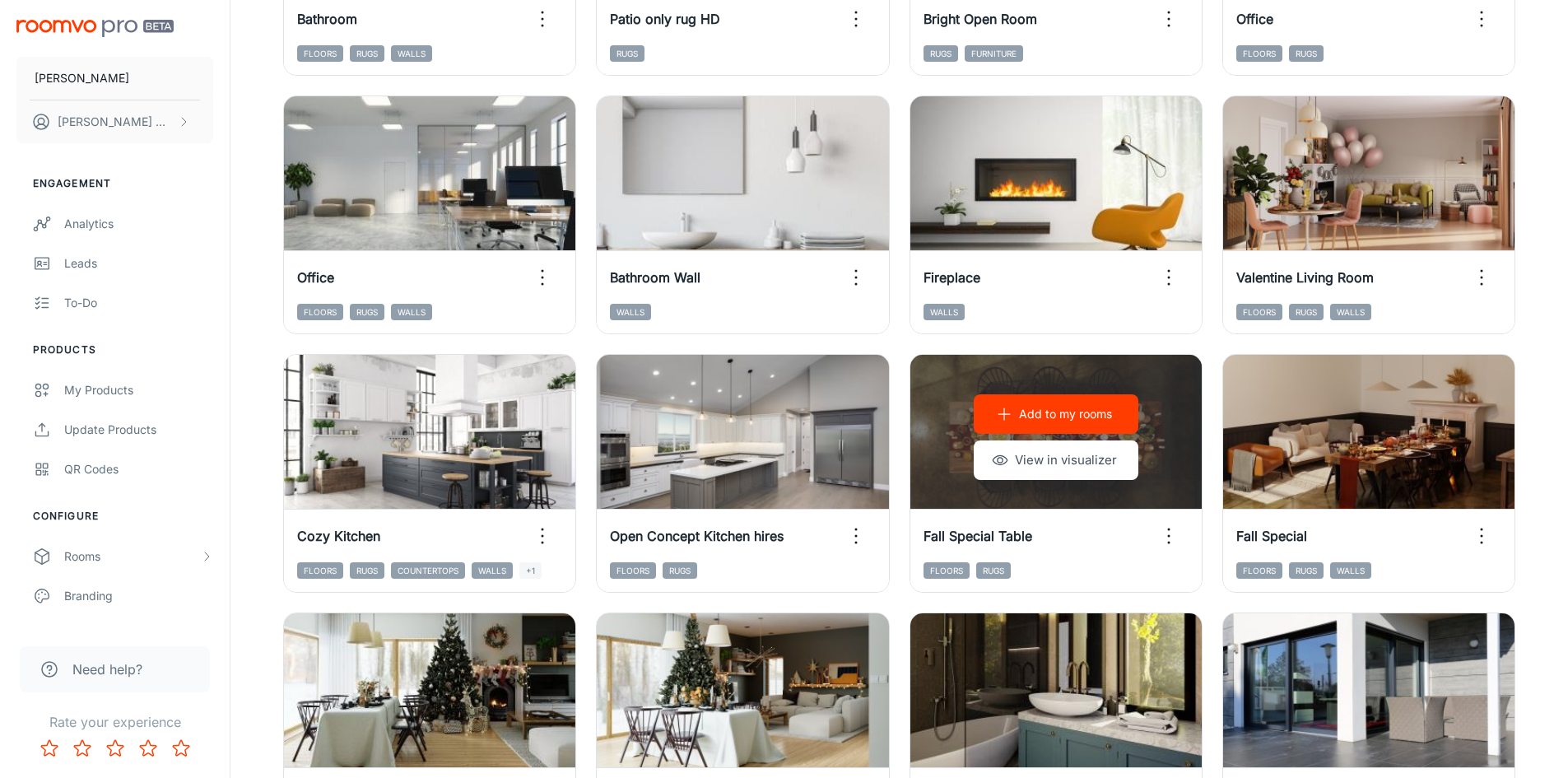
scroll to position [189, 0]
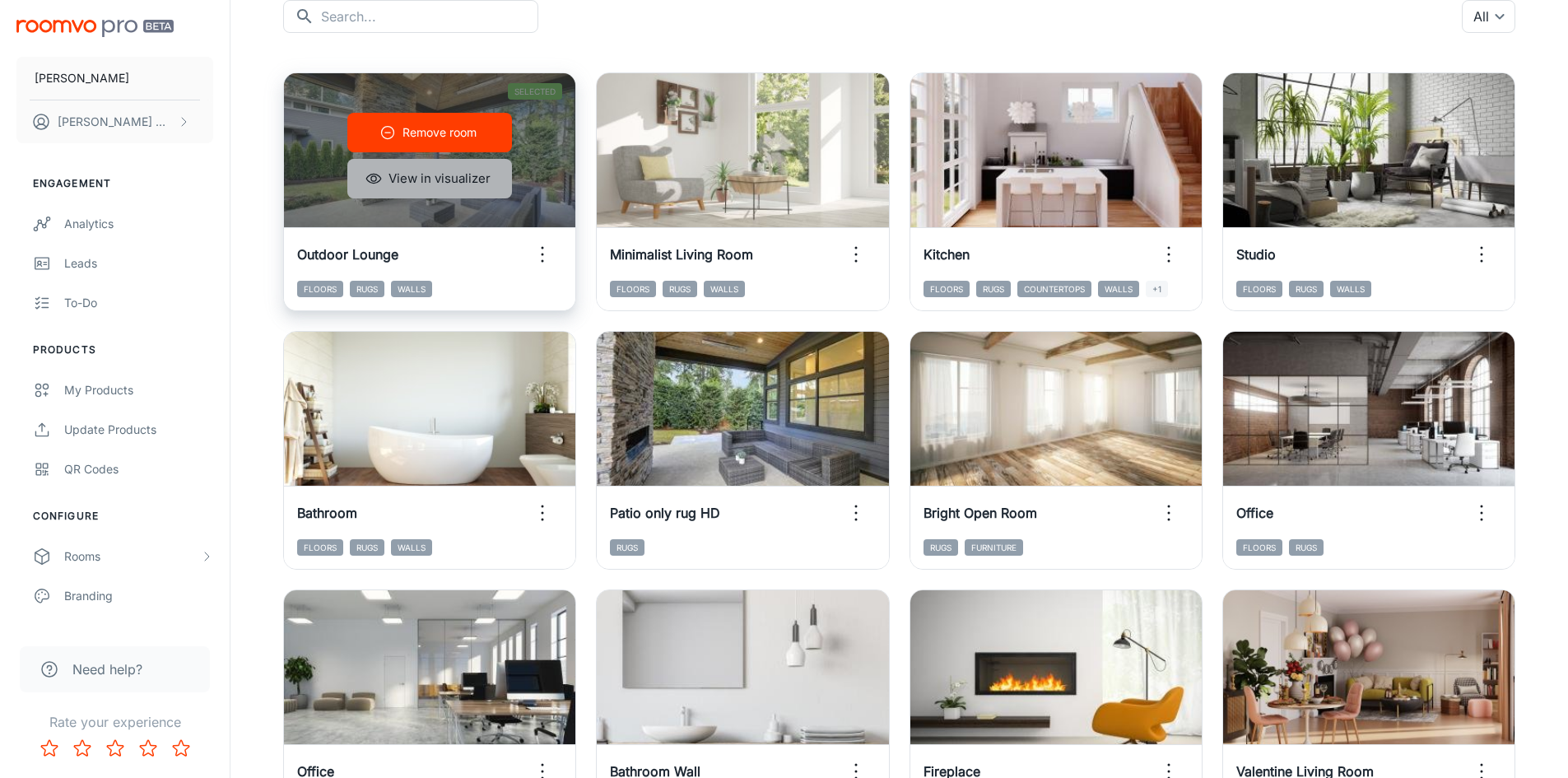
click at [466, 180] on button "View in visualizer" at bounding box center [430, 179] width 164 height 40
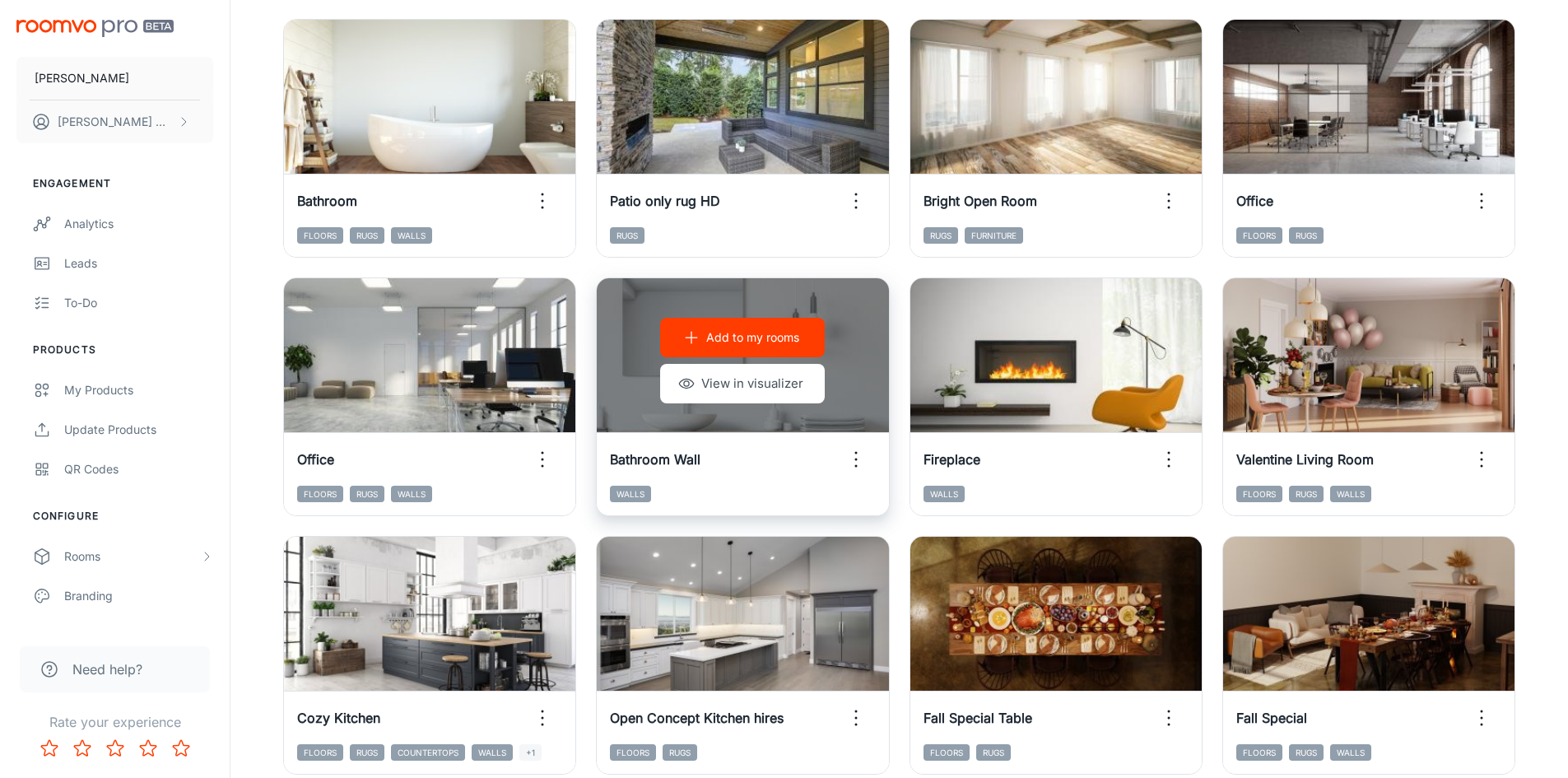
scroll to position [519, 0]
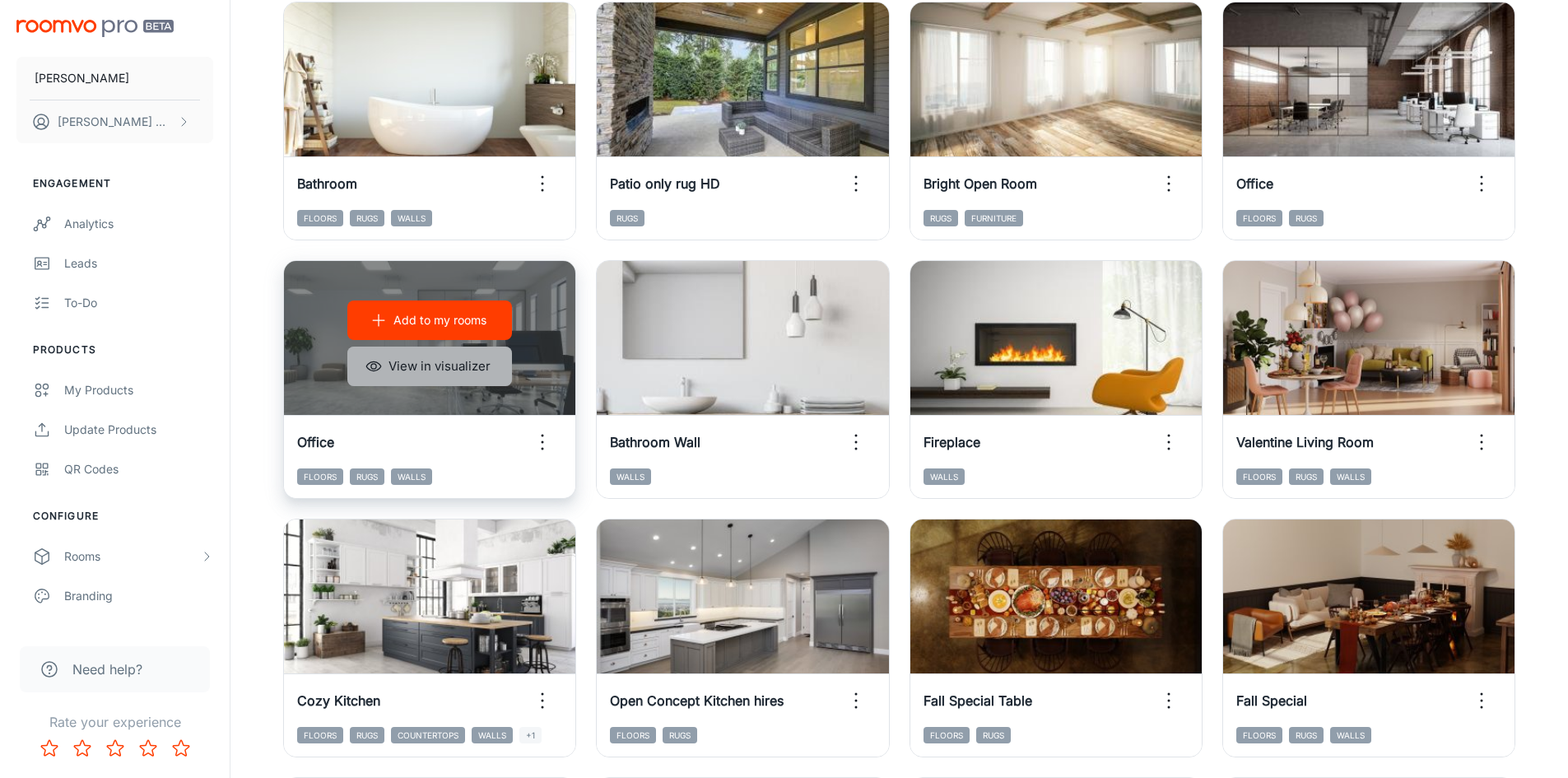
click at [461, 372] on button "View in visualizer" at bounding box center [430, 367] width 164 height 40
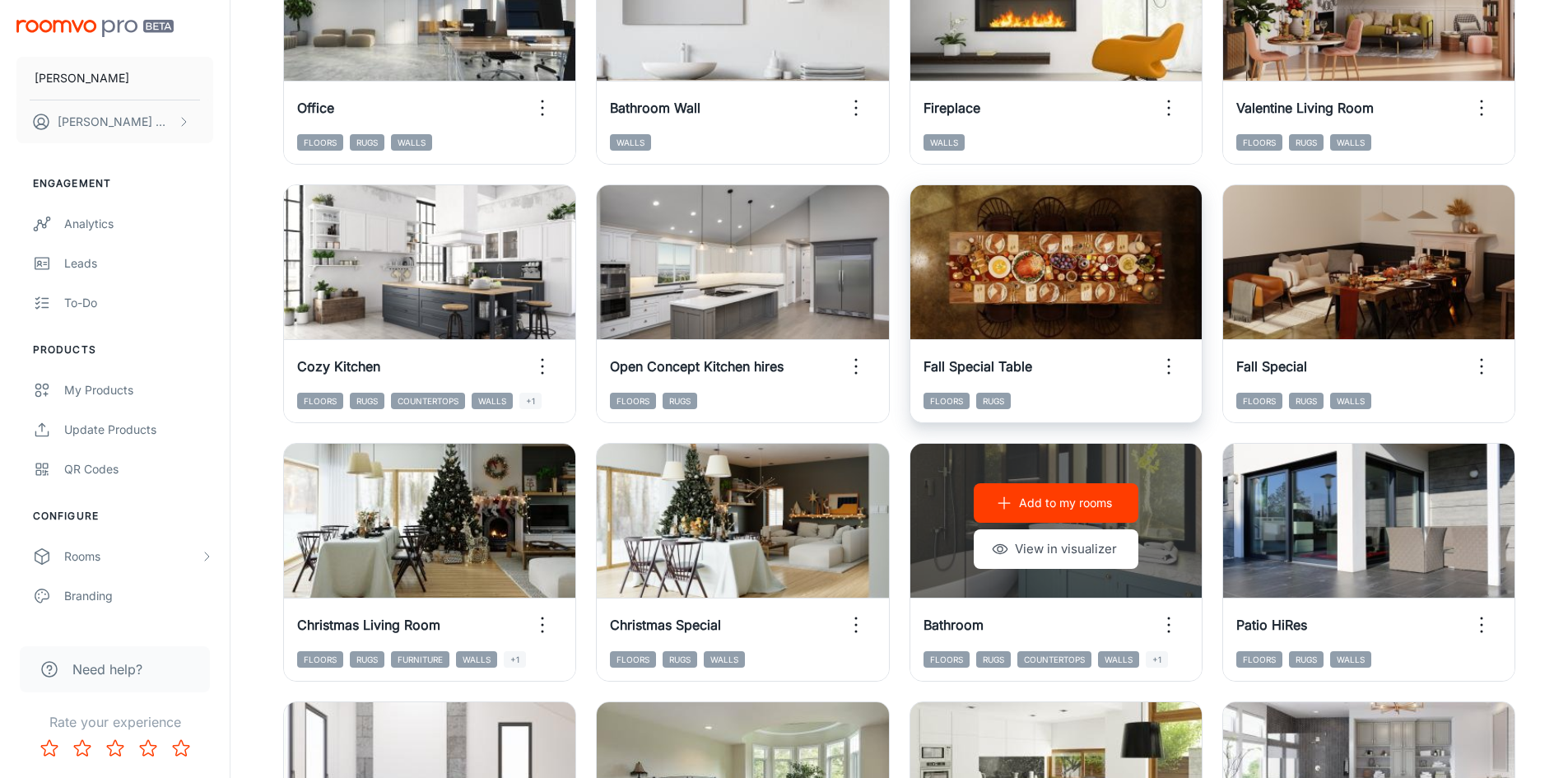
scroll to position [1013, 0]
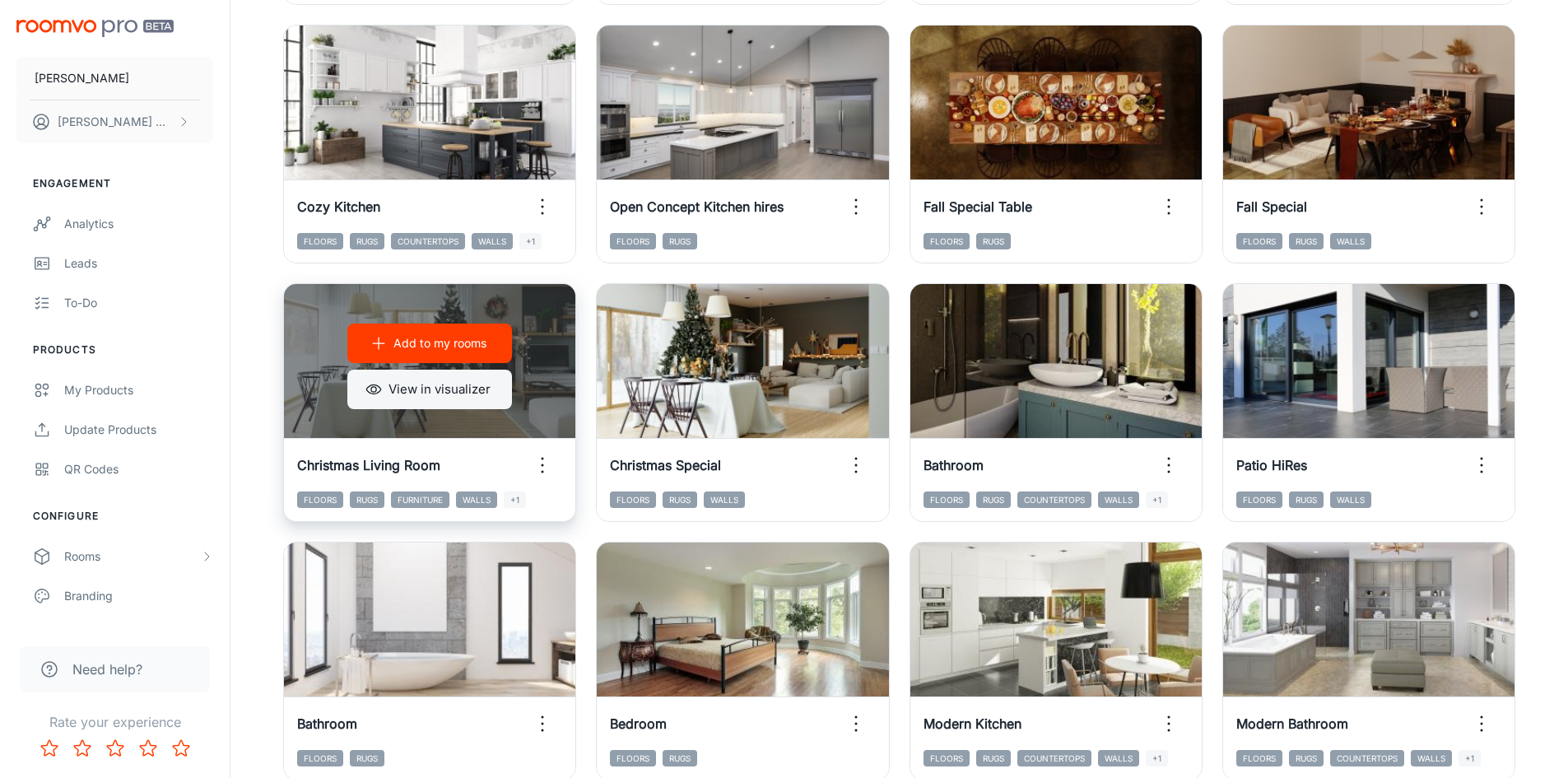
click at [488, 396] on button "View in visualizer" at bounding box center [430, 389] width 164 height 40
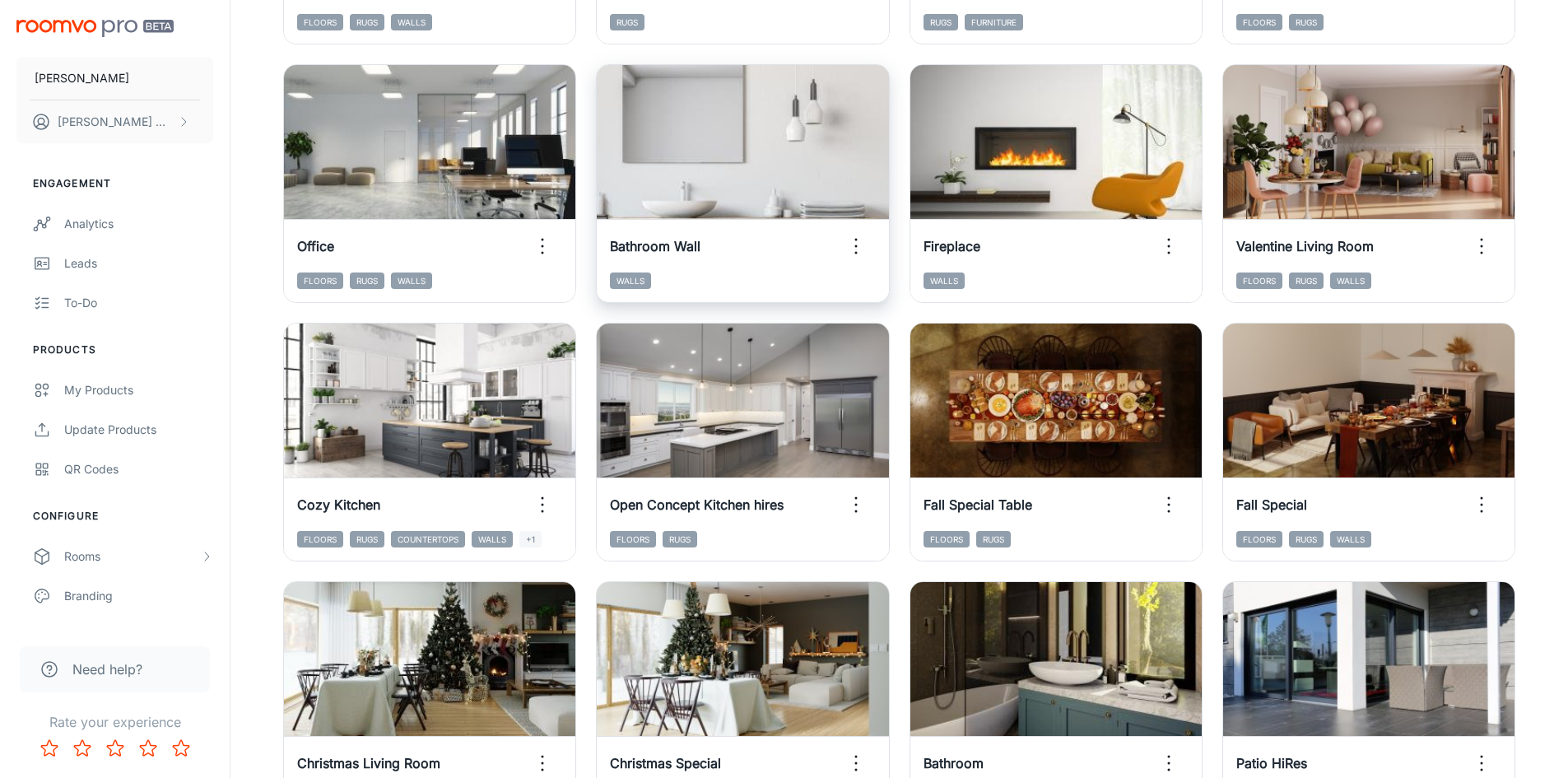
scroll to position [683, 0]
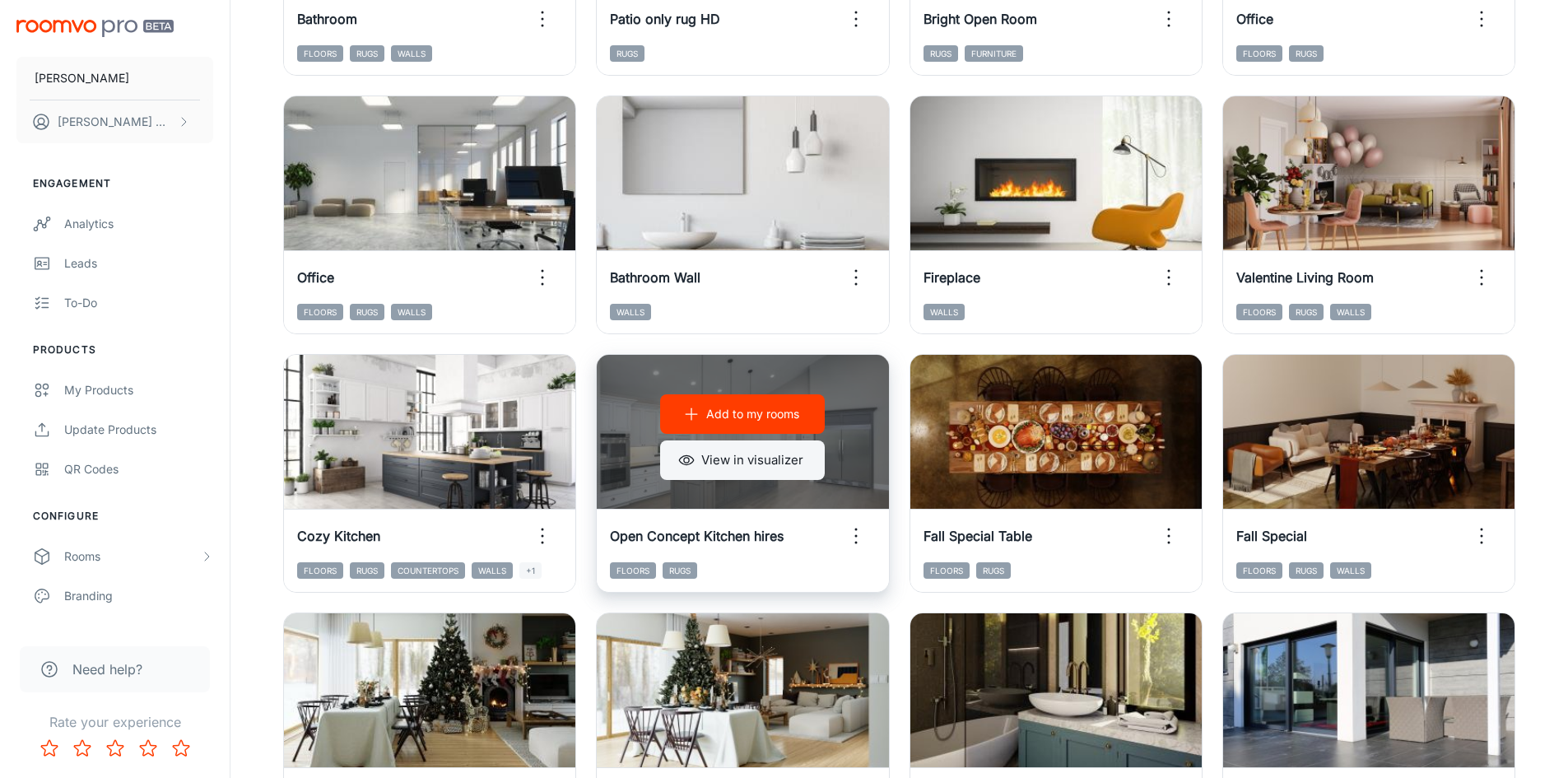
click at [790, 461] on button "View in visualizer" at bounding box center [742, 461] width 164 height 40
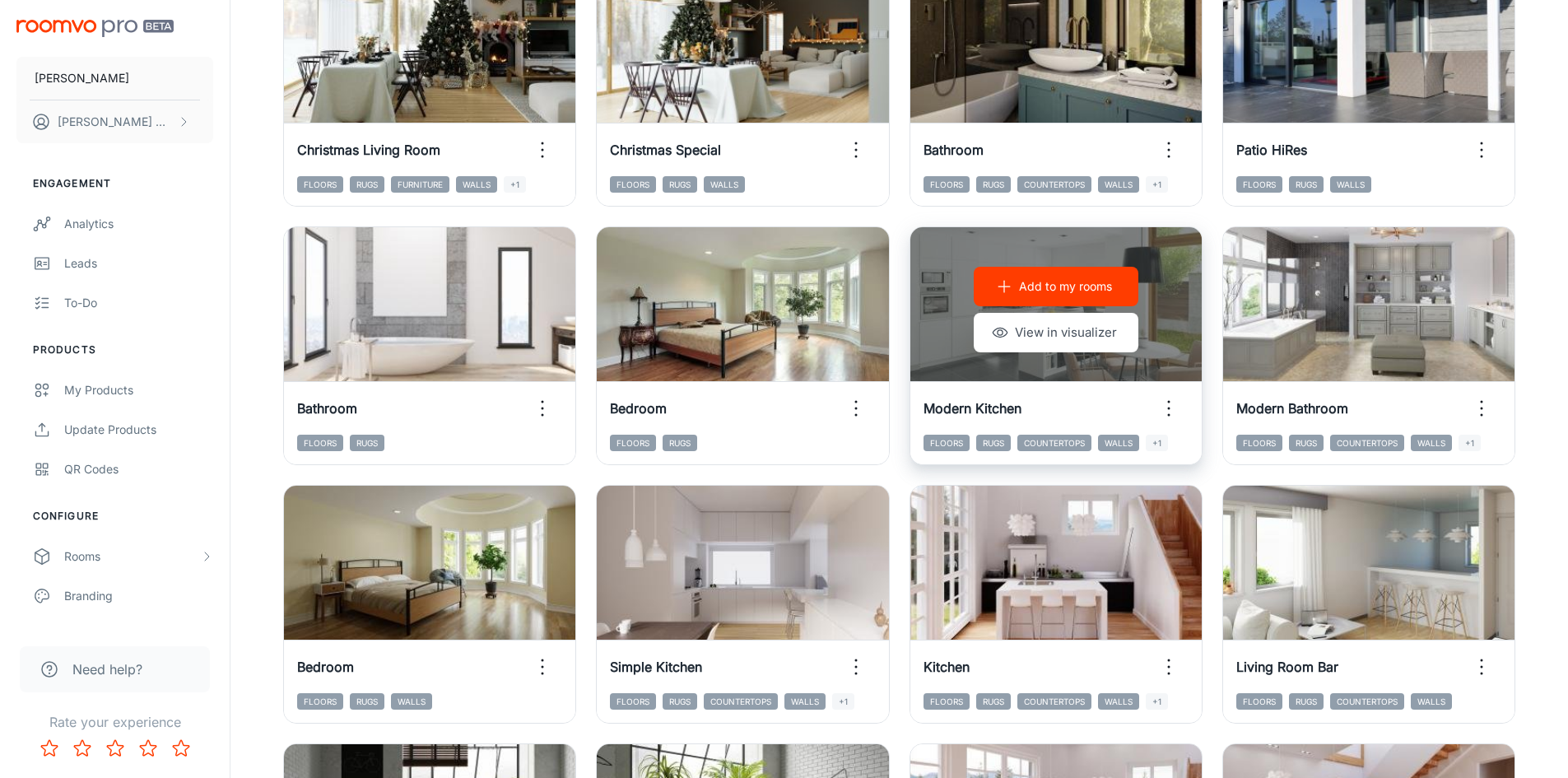
scroll to position [1341, 0]
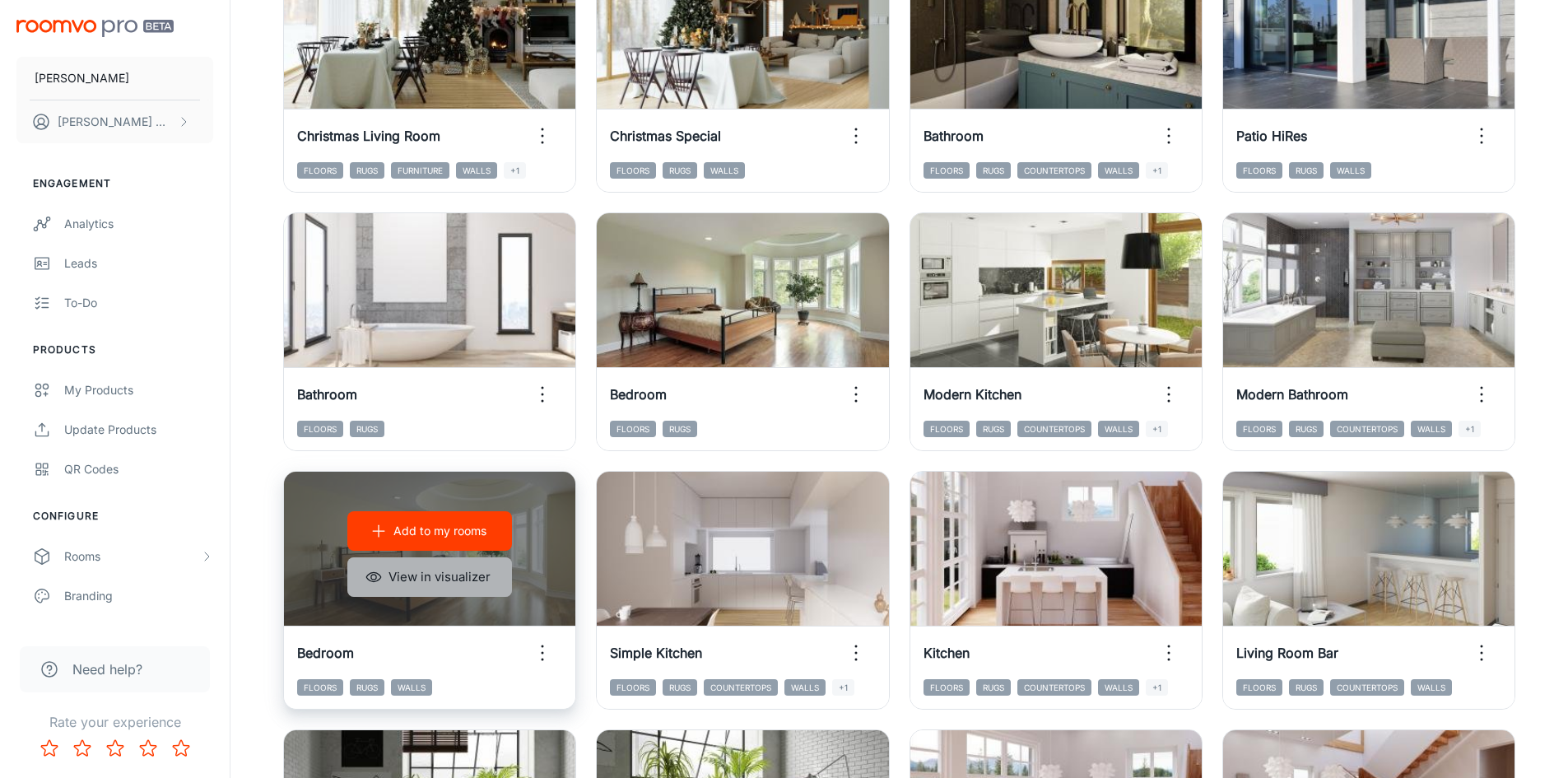
click at [469, 571] on button "View in visualizer" at bounding box center [430, 578] width 164 height 40
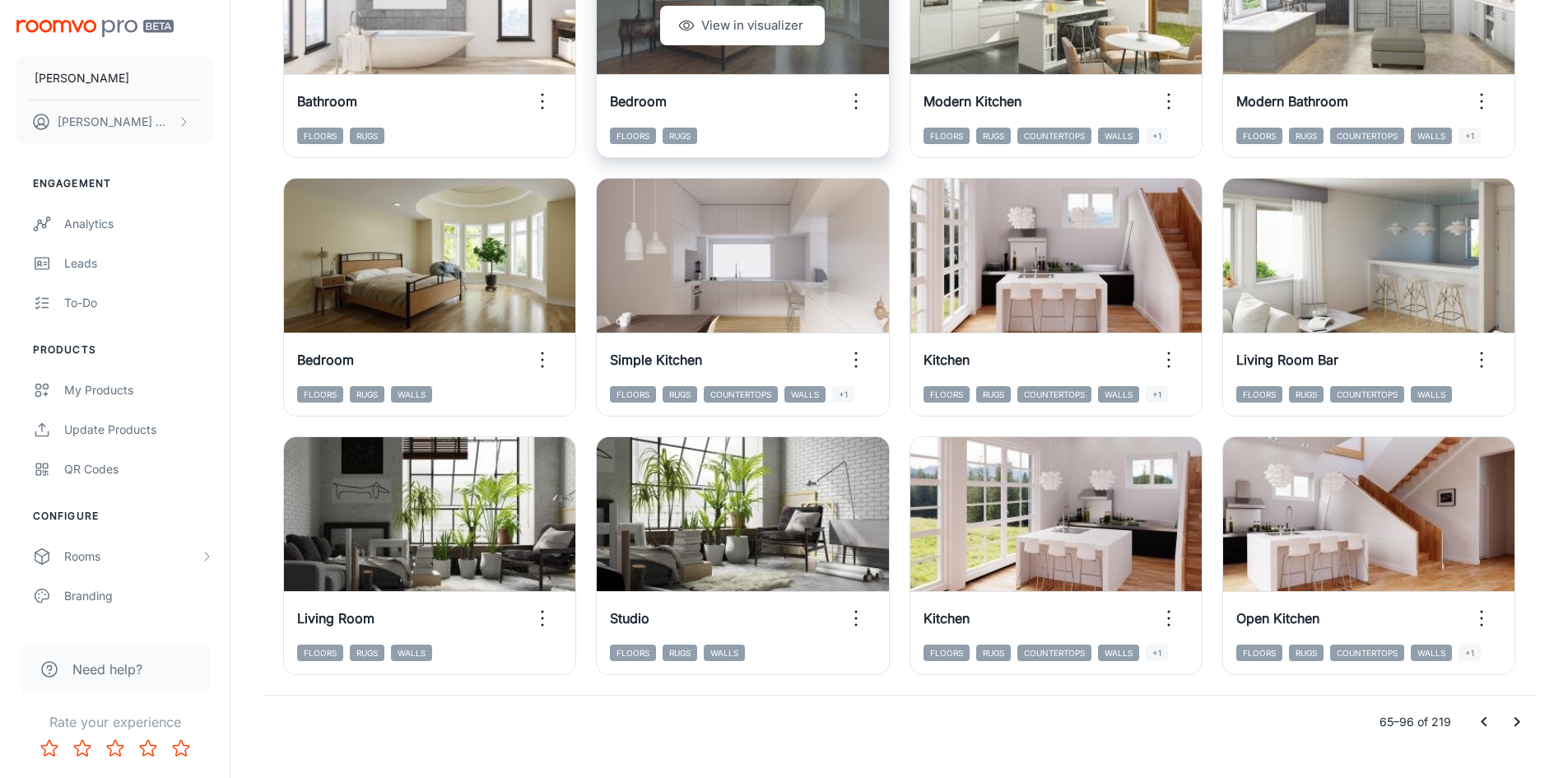
scroll to position [1671, 0]
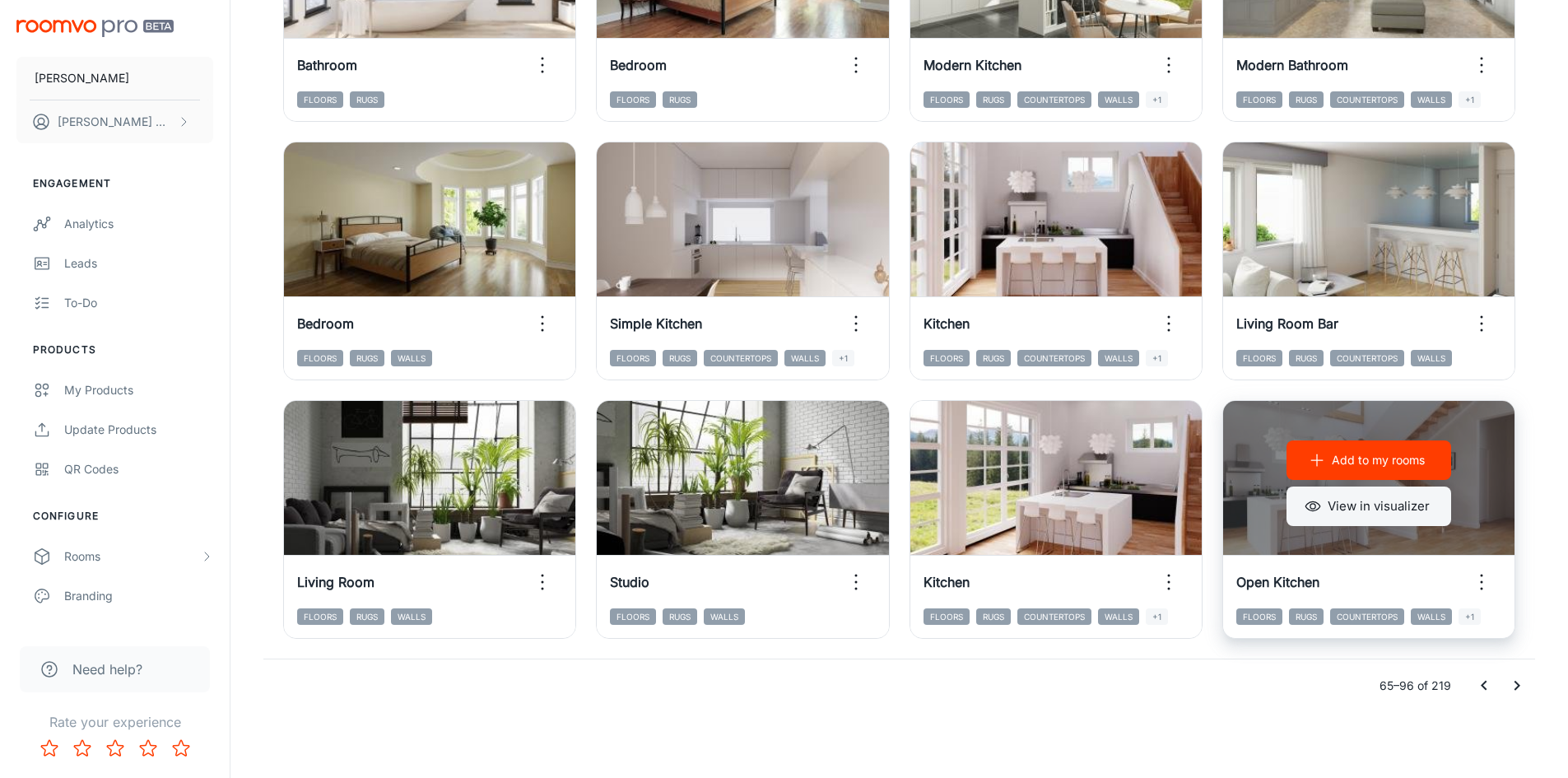
click at [1335, 511] on button "View in visualizer" at bounding box center [1368, 506] width 164 height 40
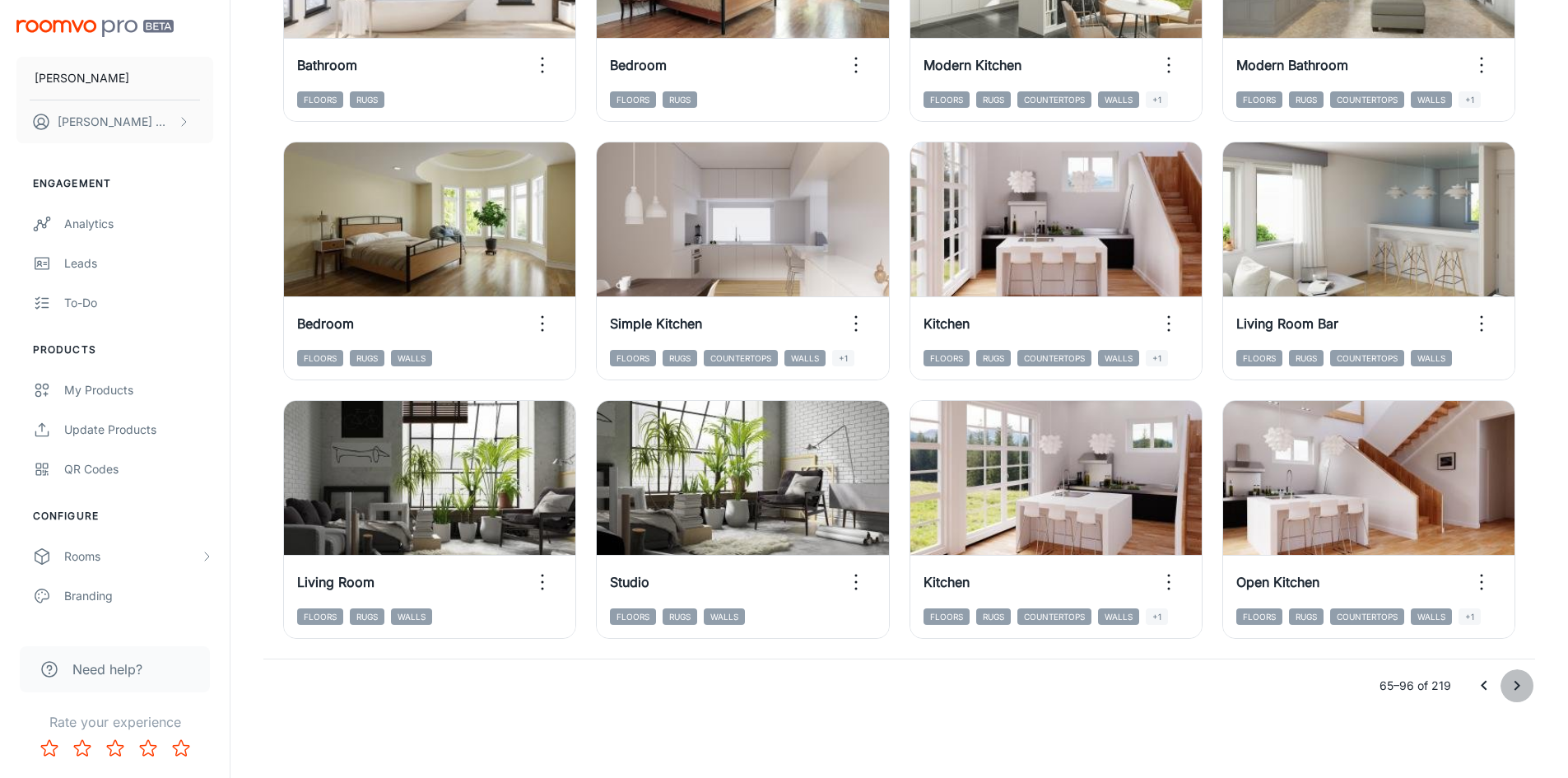
click at [1510, 684] on icon "Go to next page" at bounding box center [1517, 685] width 20 height 20
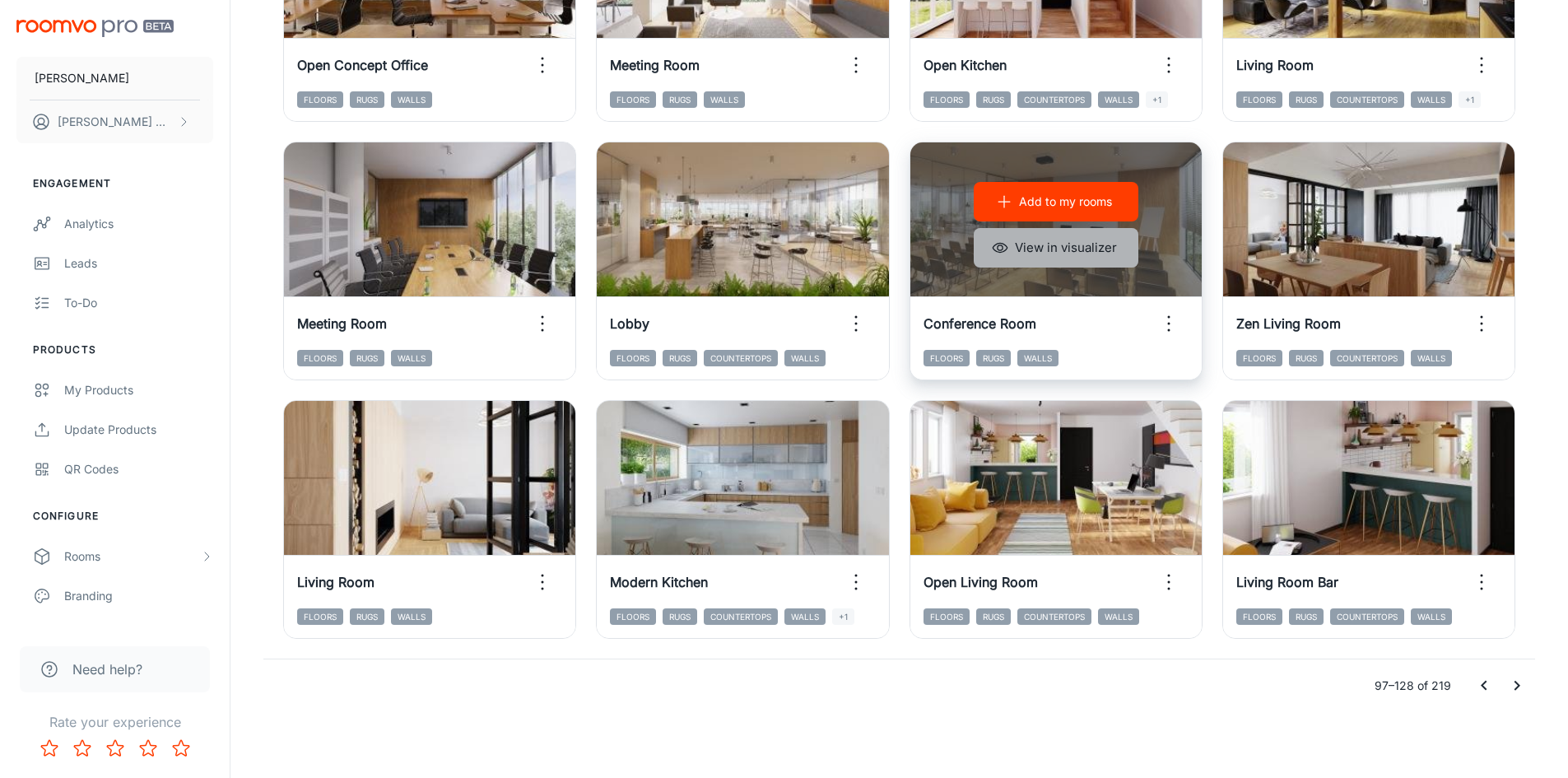
click at [1056, 260] on button "View in visualizer" at bounding box center [1056, 248] width 164 height 40
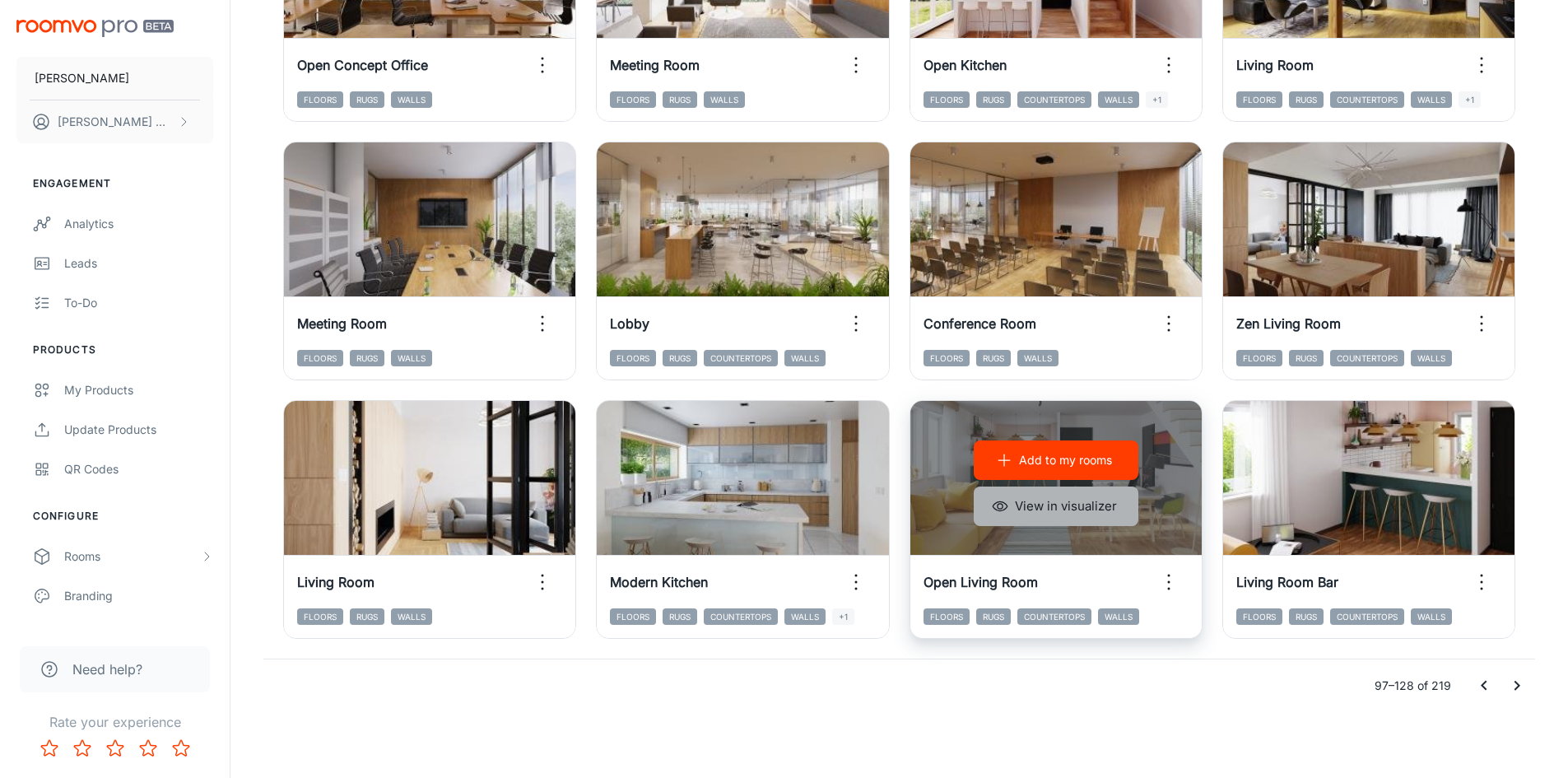
click at [1075, 511] on button "View in visualizer" at bounding box center [1056, 506] width 164 height 40
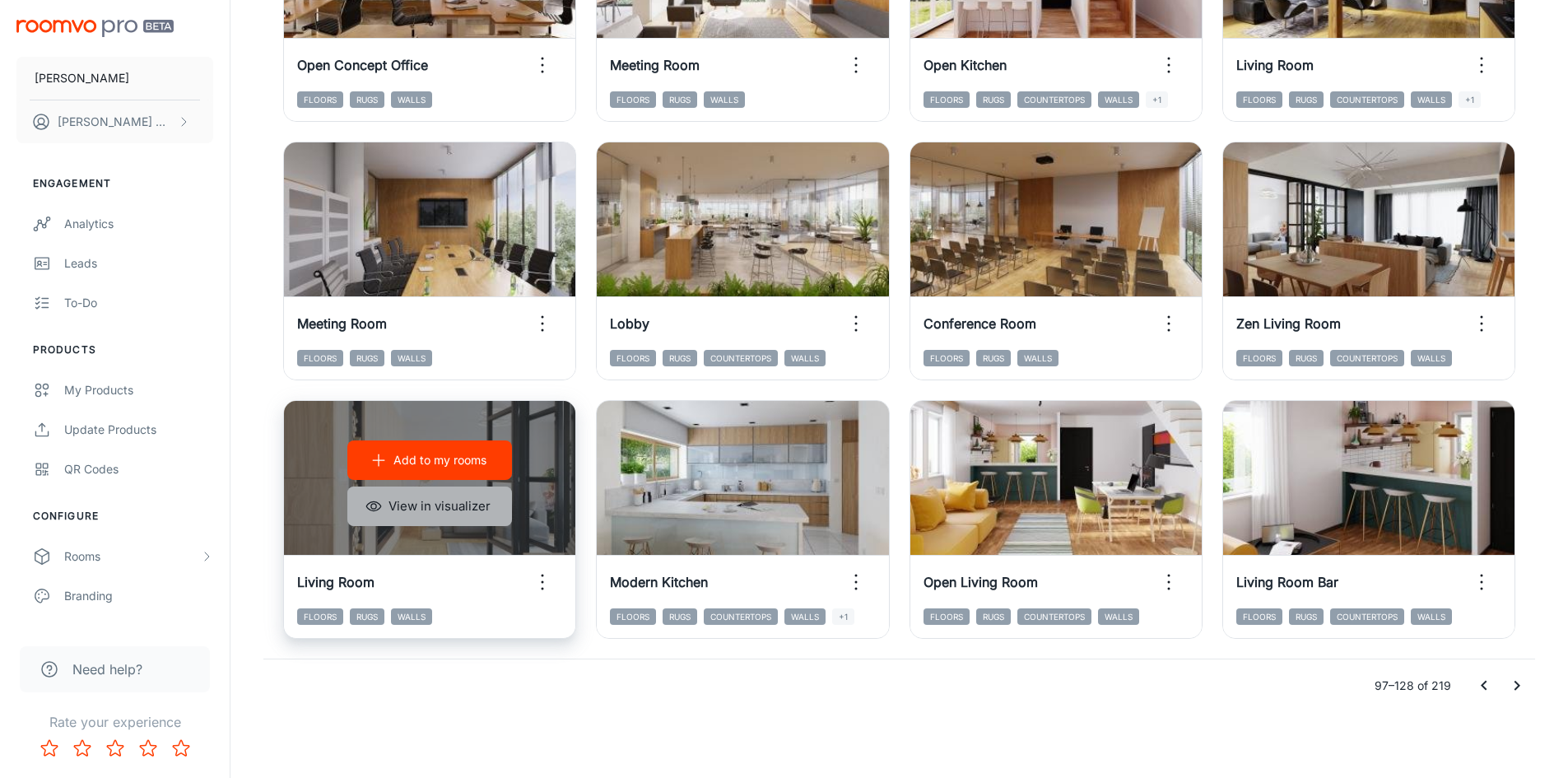
click at [434, 518] on button "View in visualizer" at bounding box center [430, 506] width 164 height 40
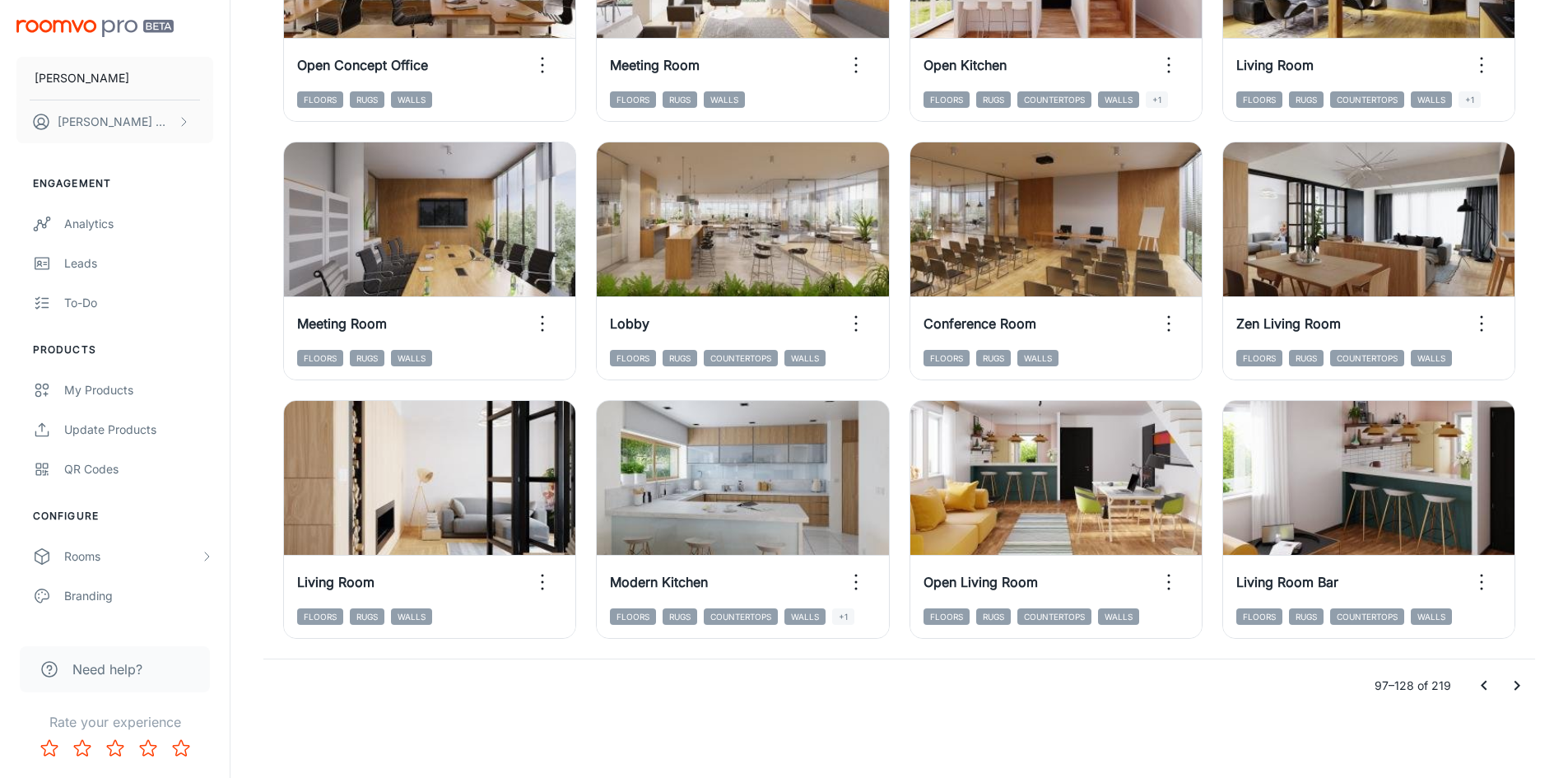
click at [1508, 691] on icon "Go to next page" at bounding box center [1517, 685] width 20 height 20
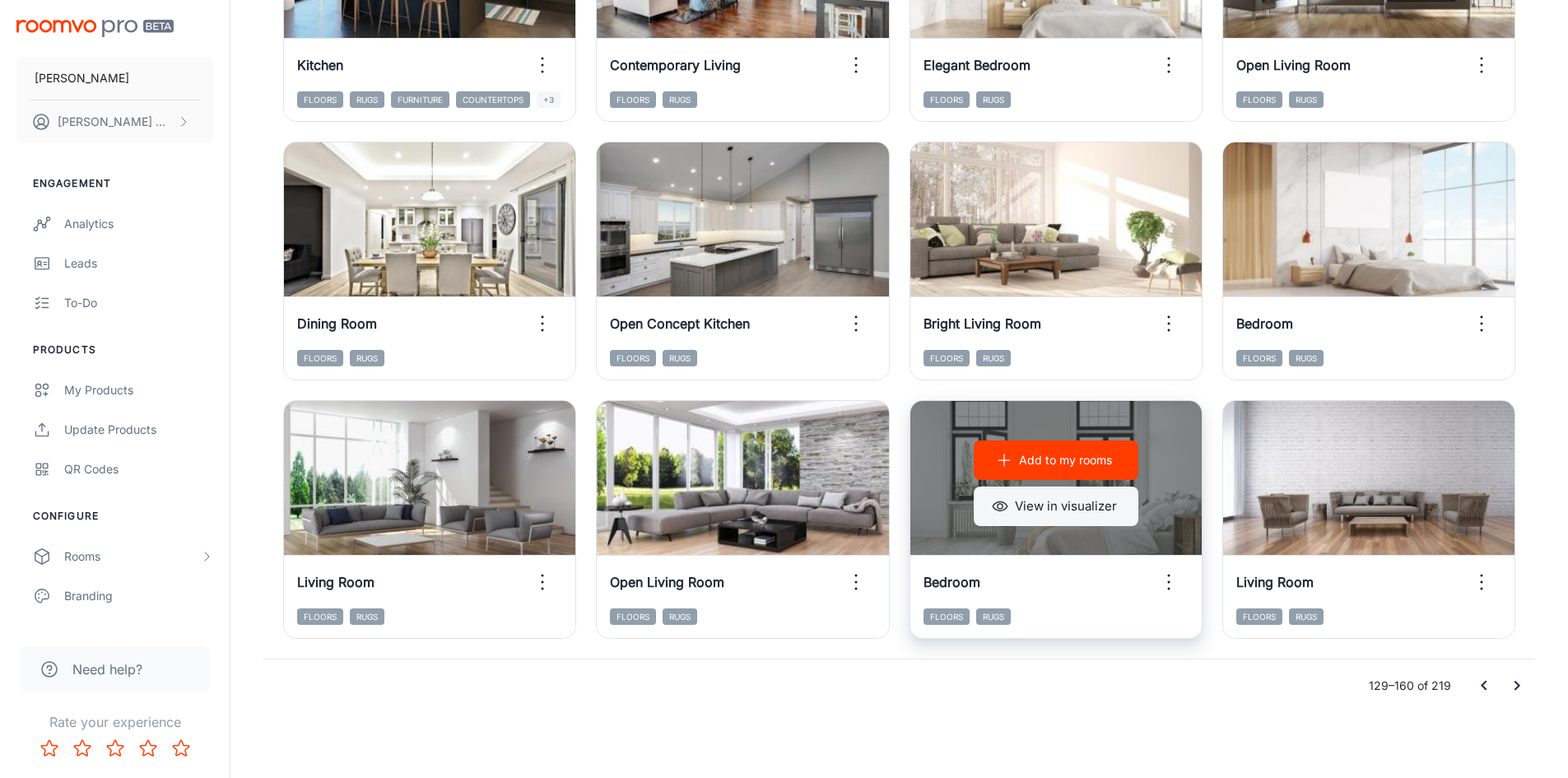
click at [1083, 511] on button "View in visualizer" at bounding box center [1056, 506] width 164 height 40
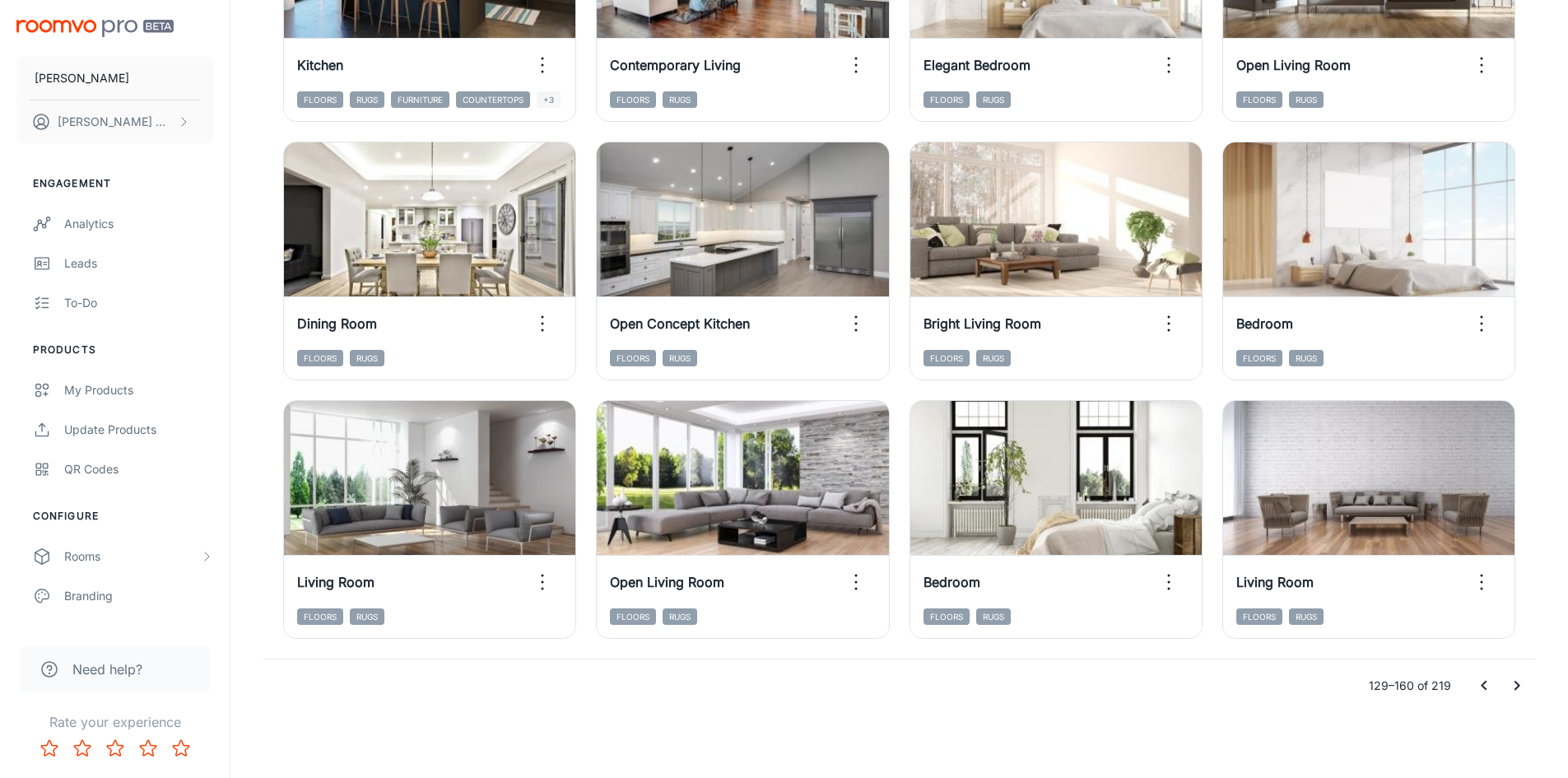
click at [1516, 683] on icon "Go to next page" at bounding box center [1517, 685] width 20 height 20
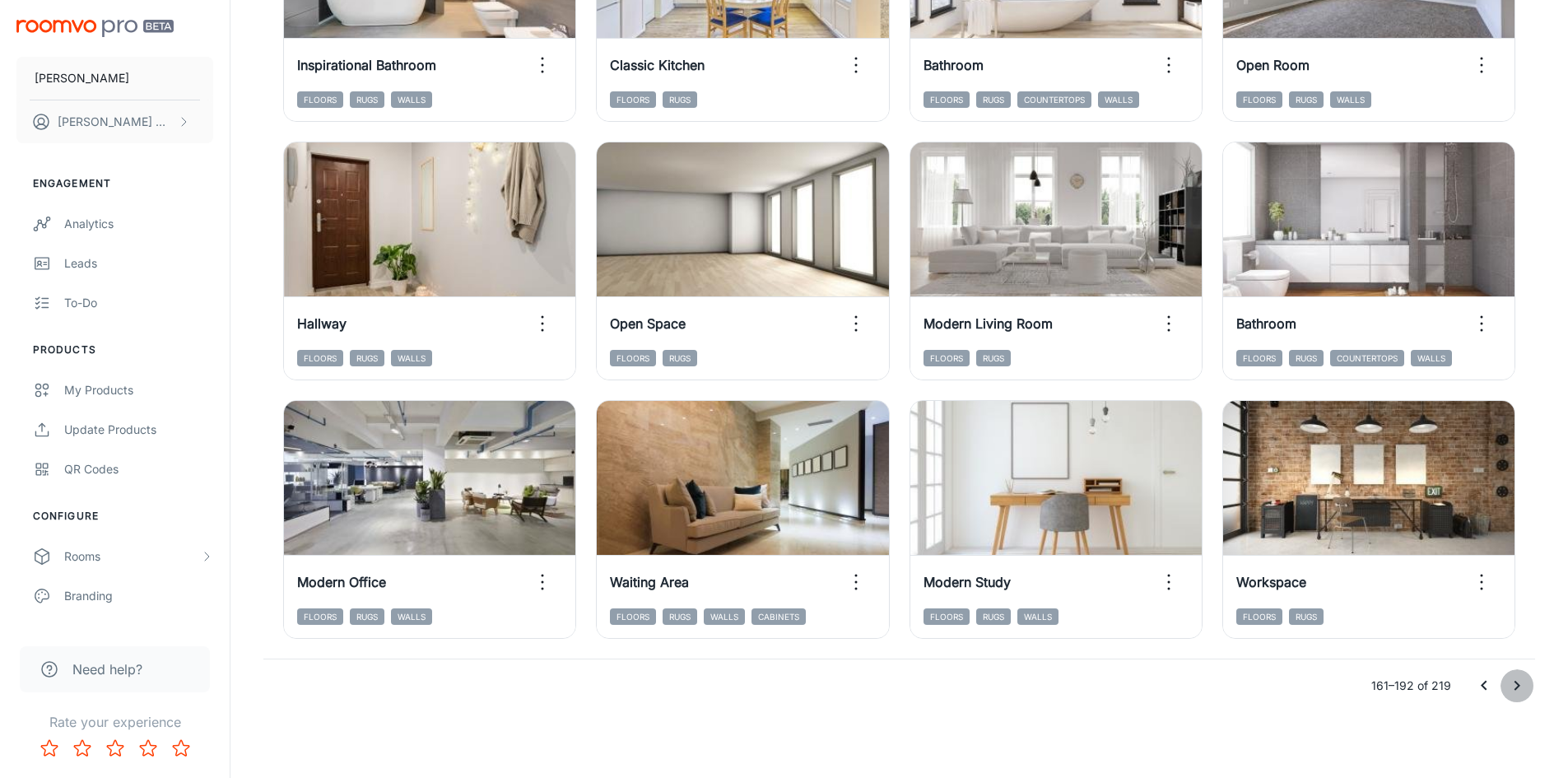
click at [1516, 689] on icon "Go to next page" at bounding box center [1518, 685] width 6 height 9
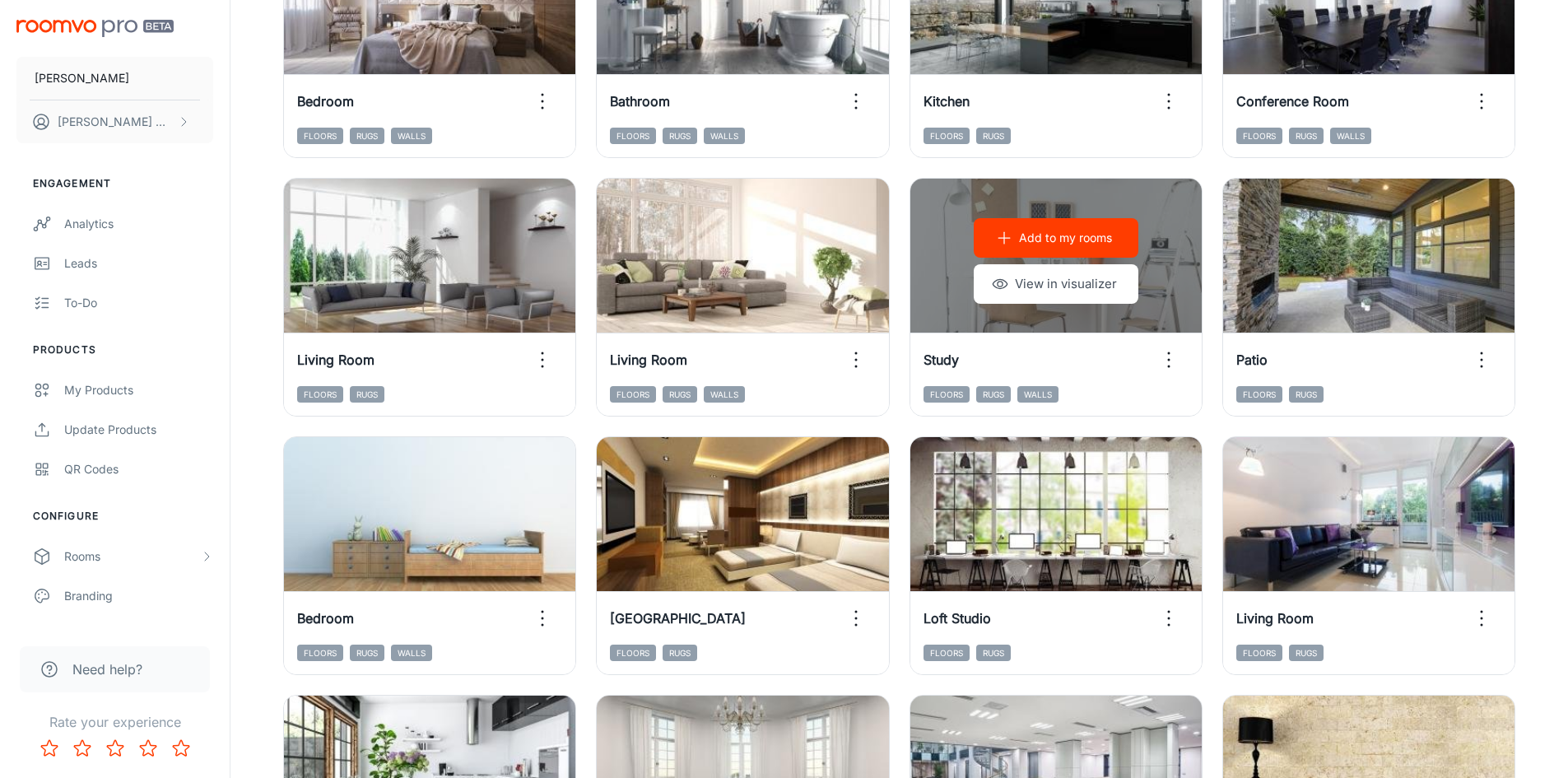
scroll to position [178, 0]
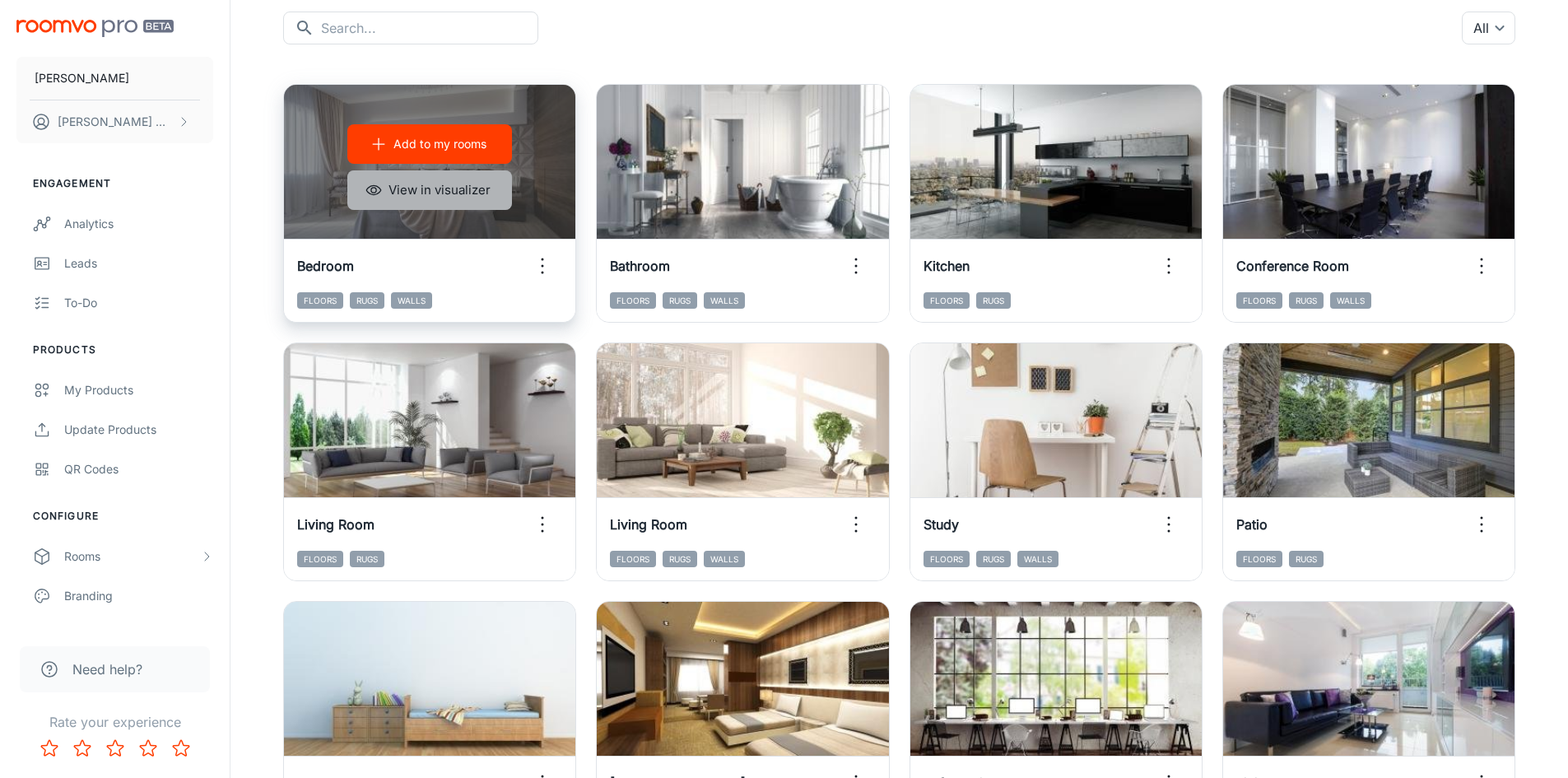
click at [405, 192] on button "View in visualizer" at bounding box center [430, 190] width 164 height 40
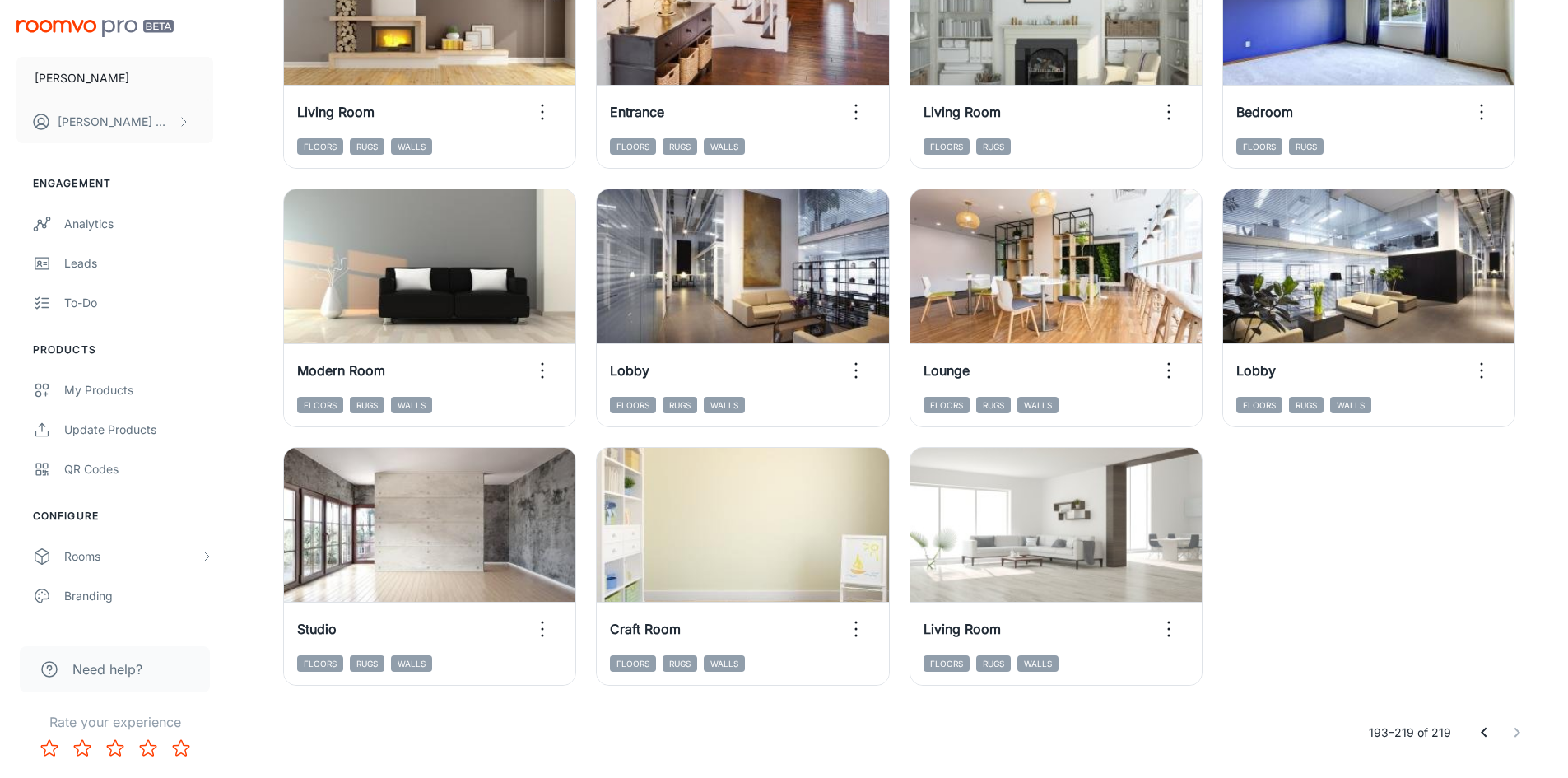
scroll to position [1413, 0]
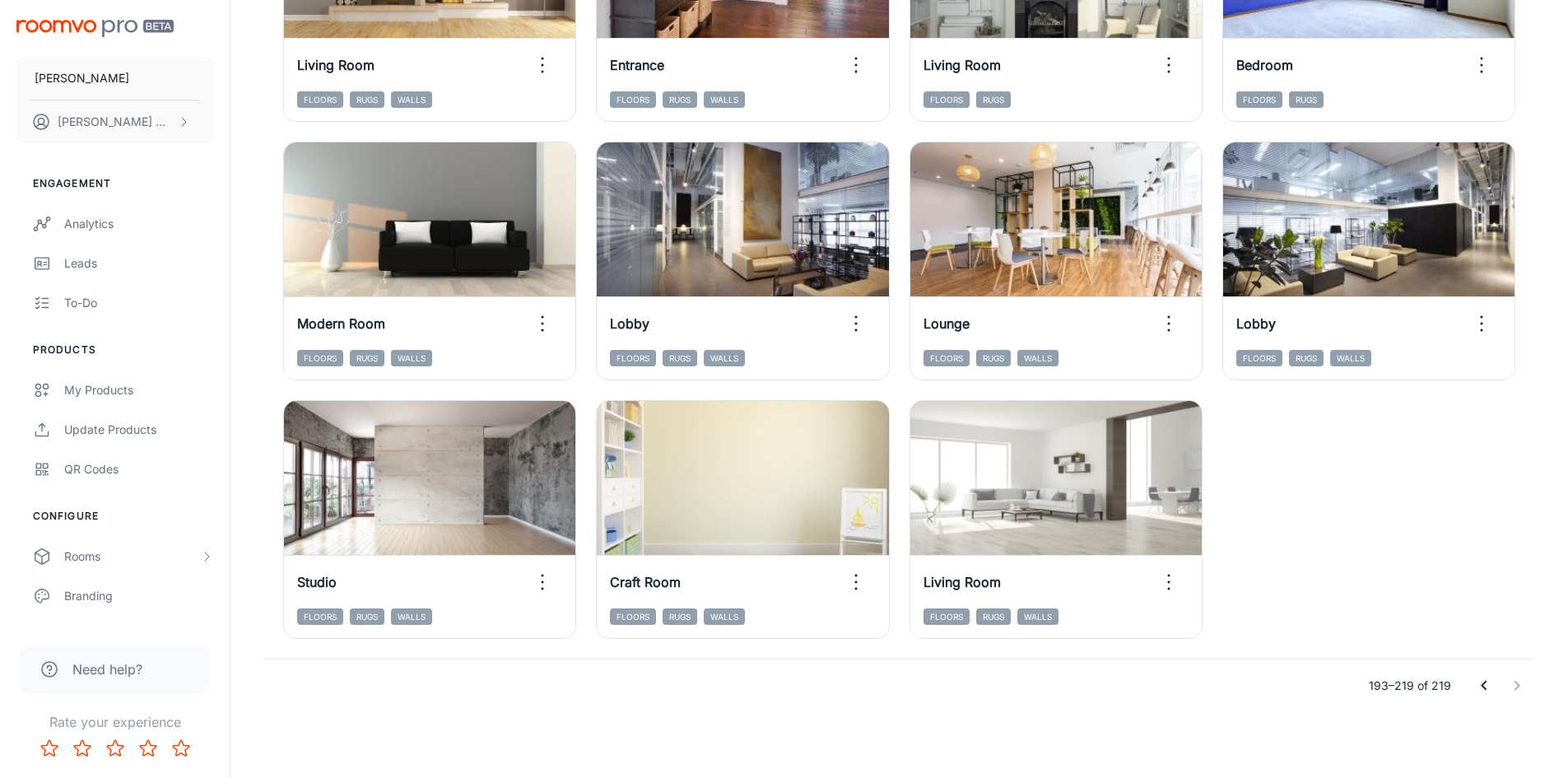
click at [1484, 683] on icon "Go to previous page" at bounding box center [1484, 685] width 6 height 9
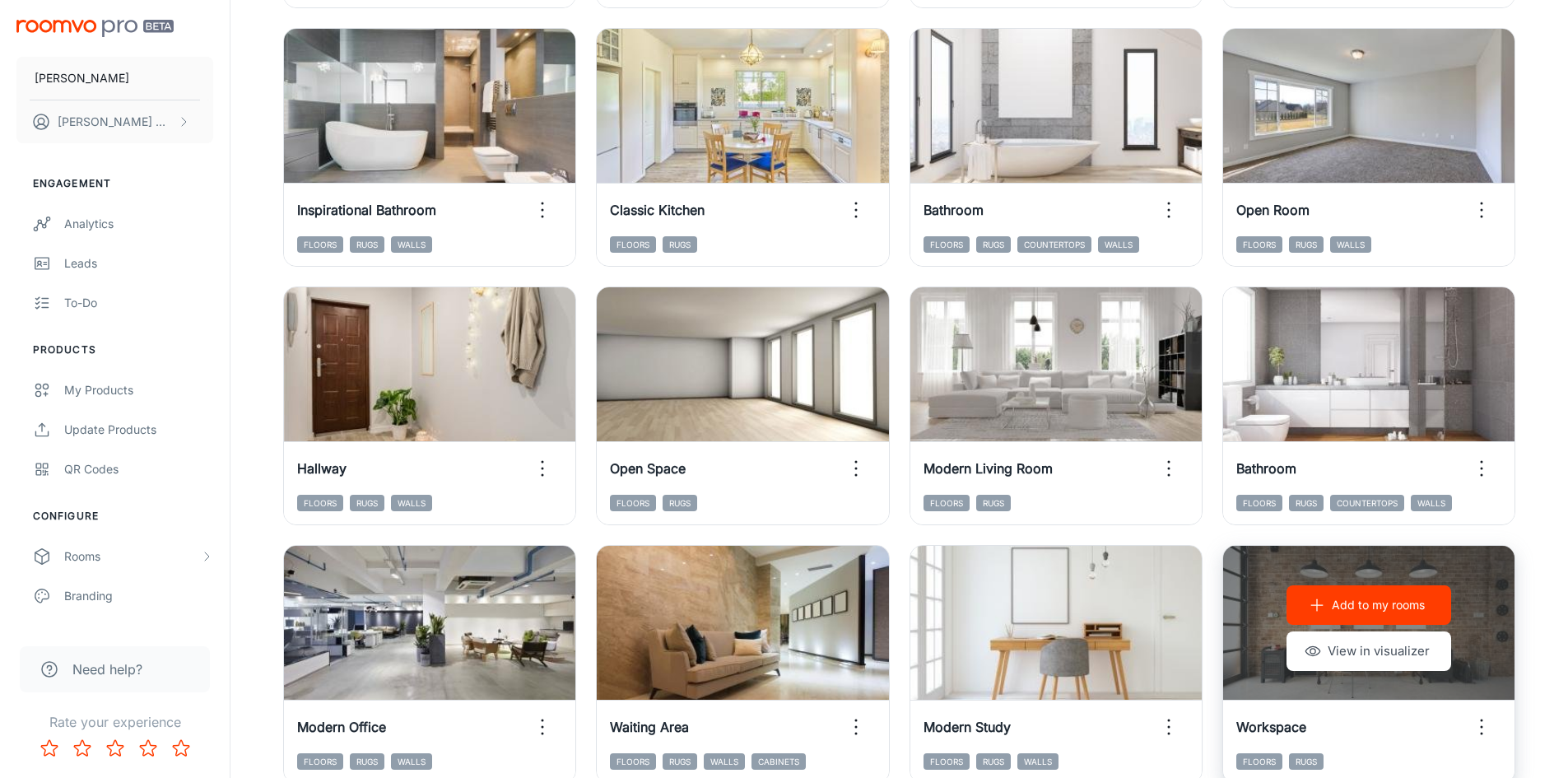
scroll to position [1671, 0]
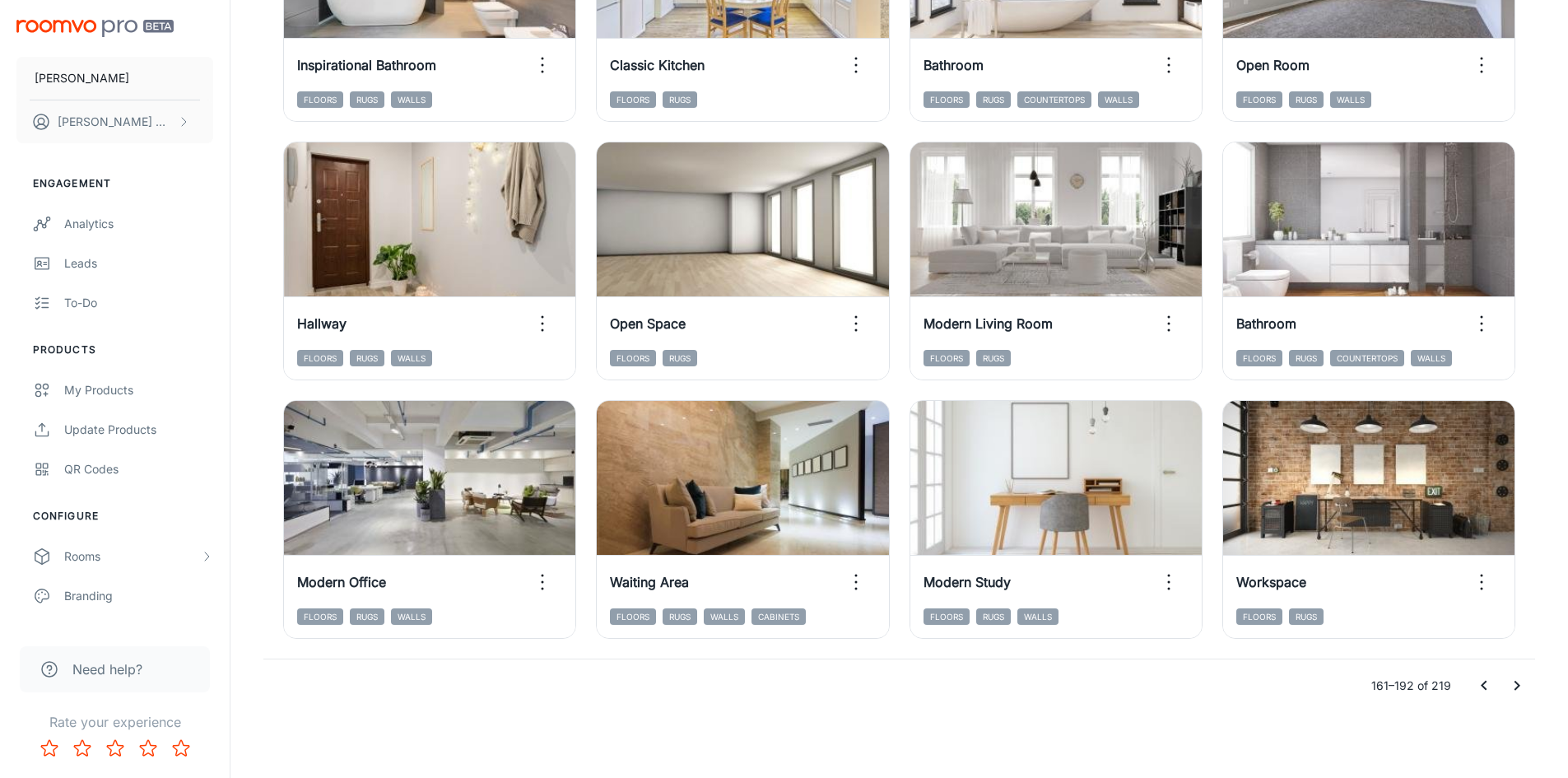
click at [1482, 680] on icon "Go to previous page" at bounding box center [1484, 685] width 20 height 20
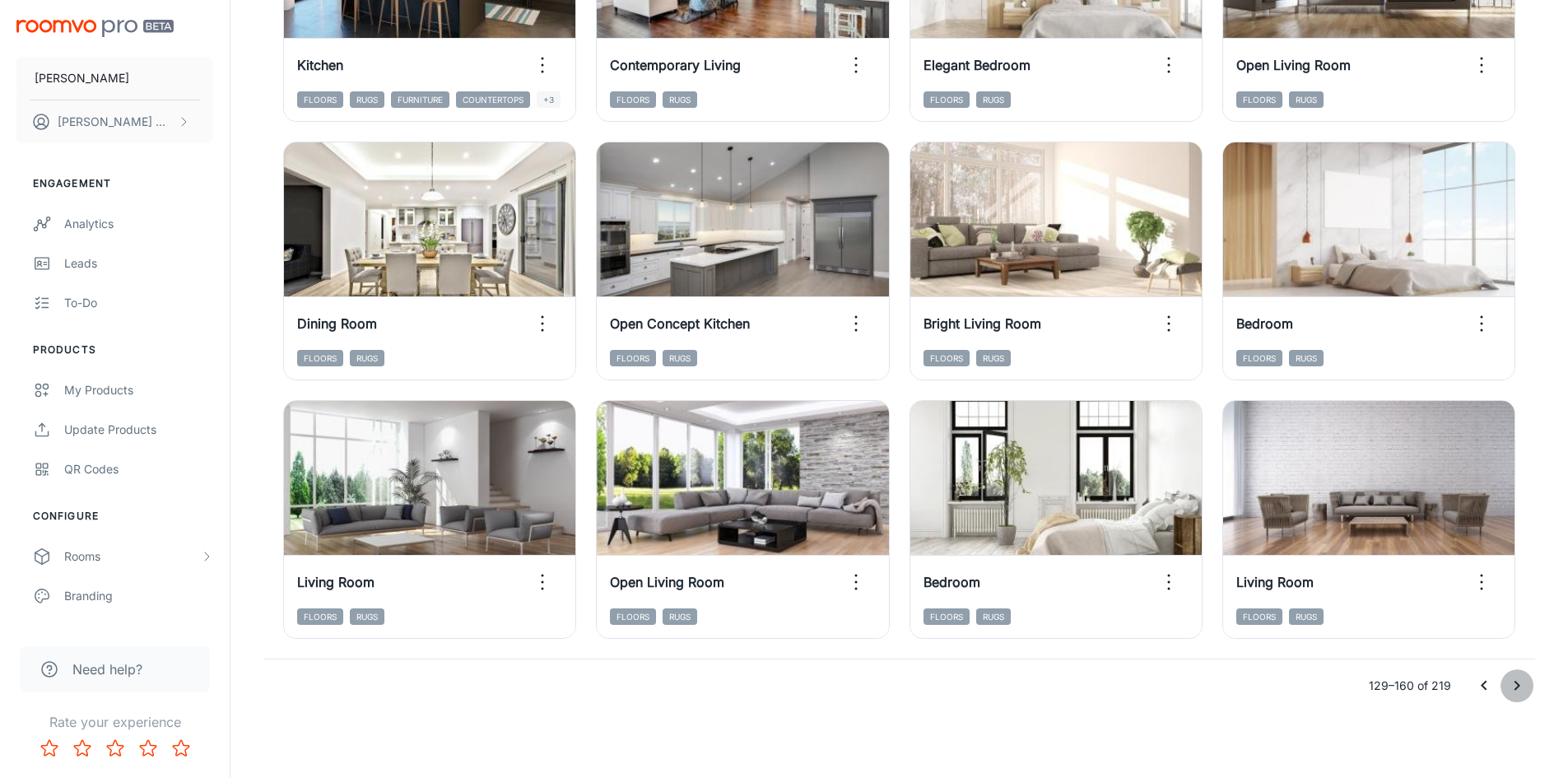
click at [1517, 685] on icon "Go to next page" at bounding box center [1517, 685] width 20 height 20
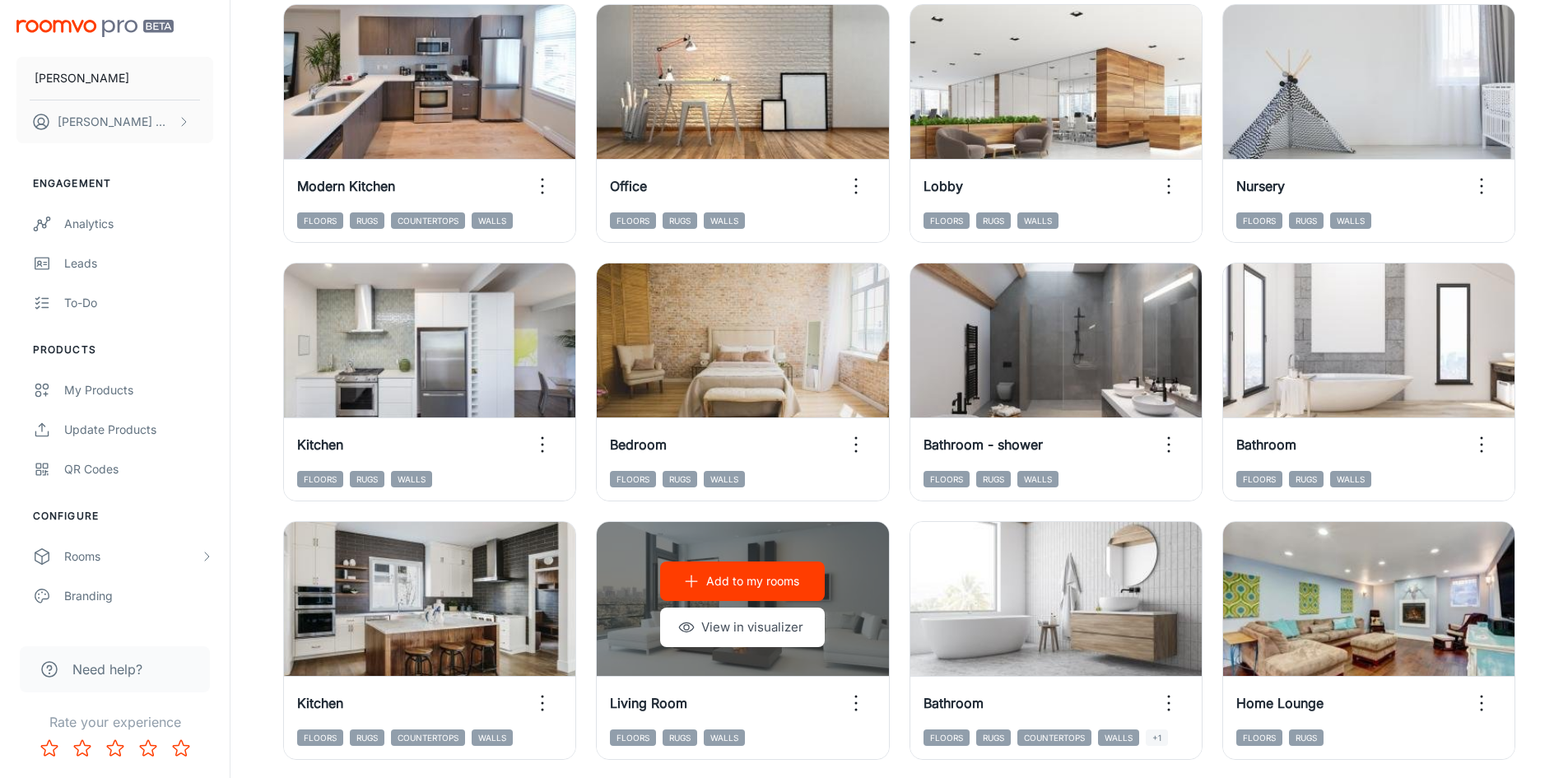
scroll to position [766, 0]
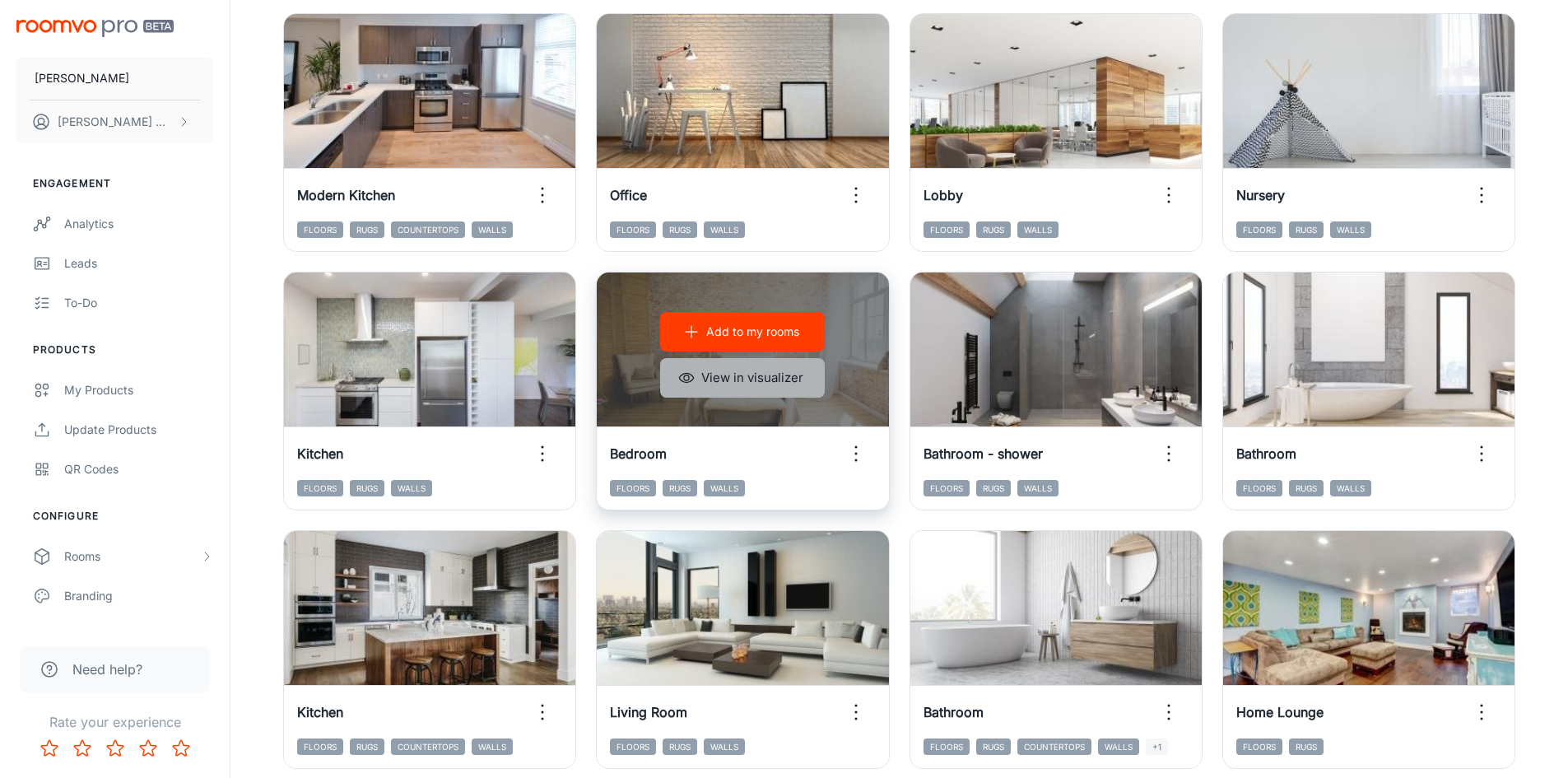
click at [762, 375] on button "View in visualizer" at bounding box center [742, 378] width 164 height 40
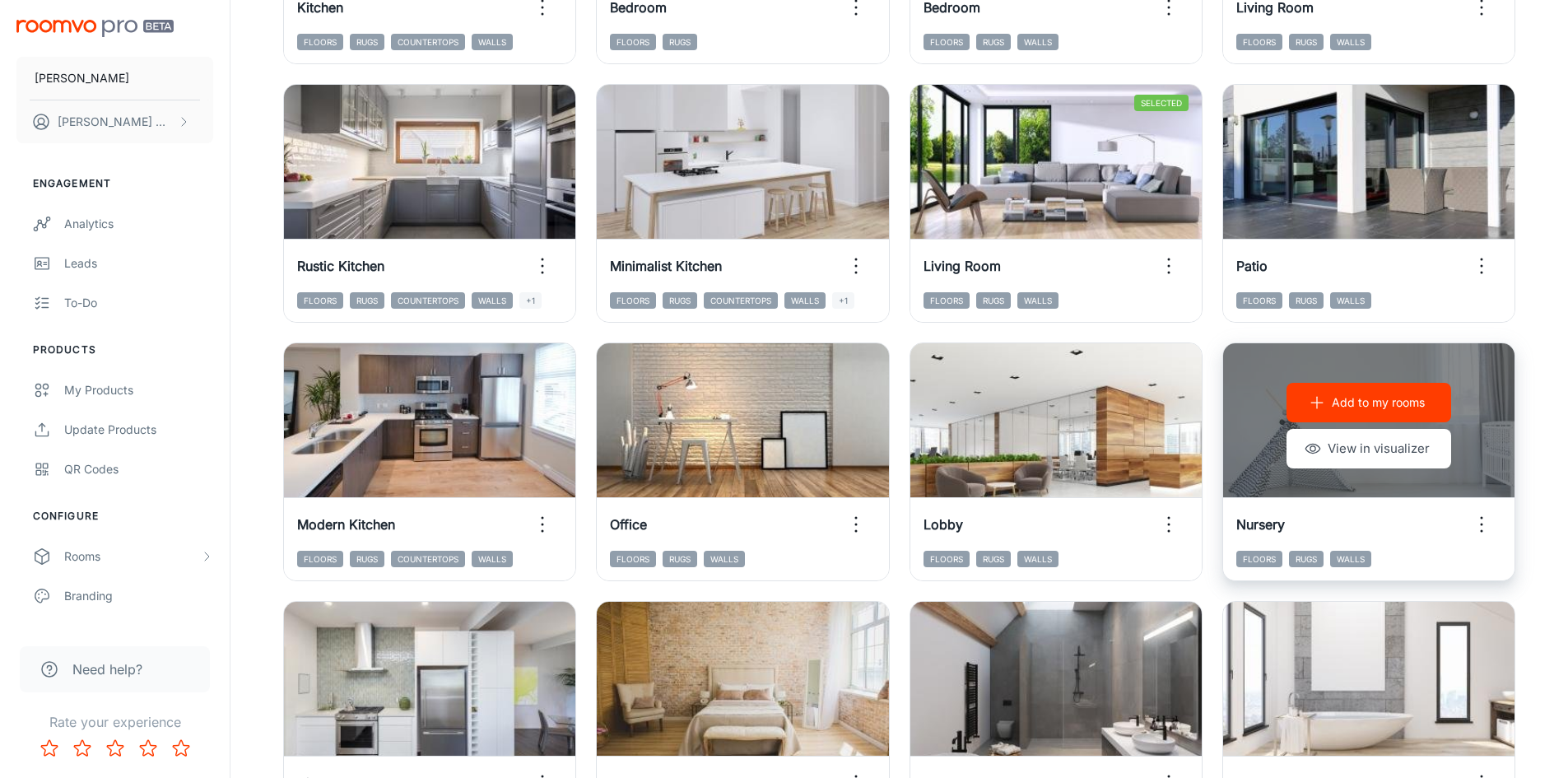
scroll to position [107, 0]
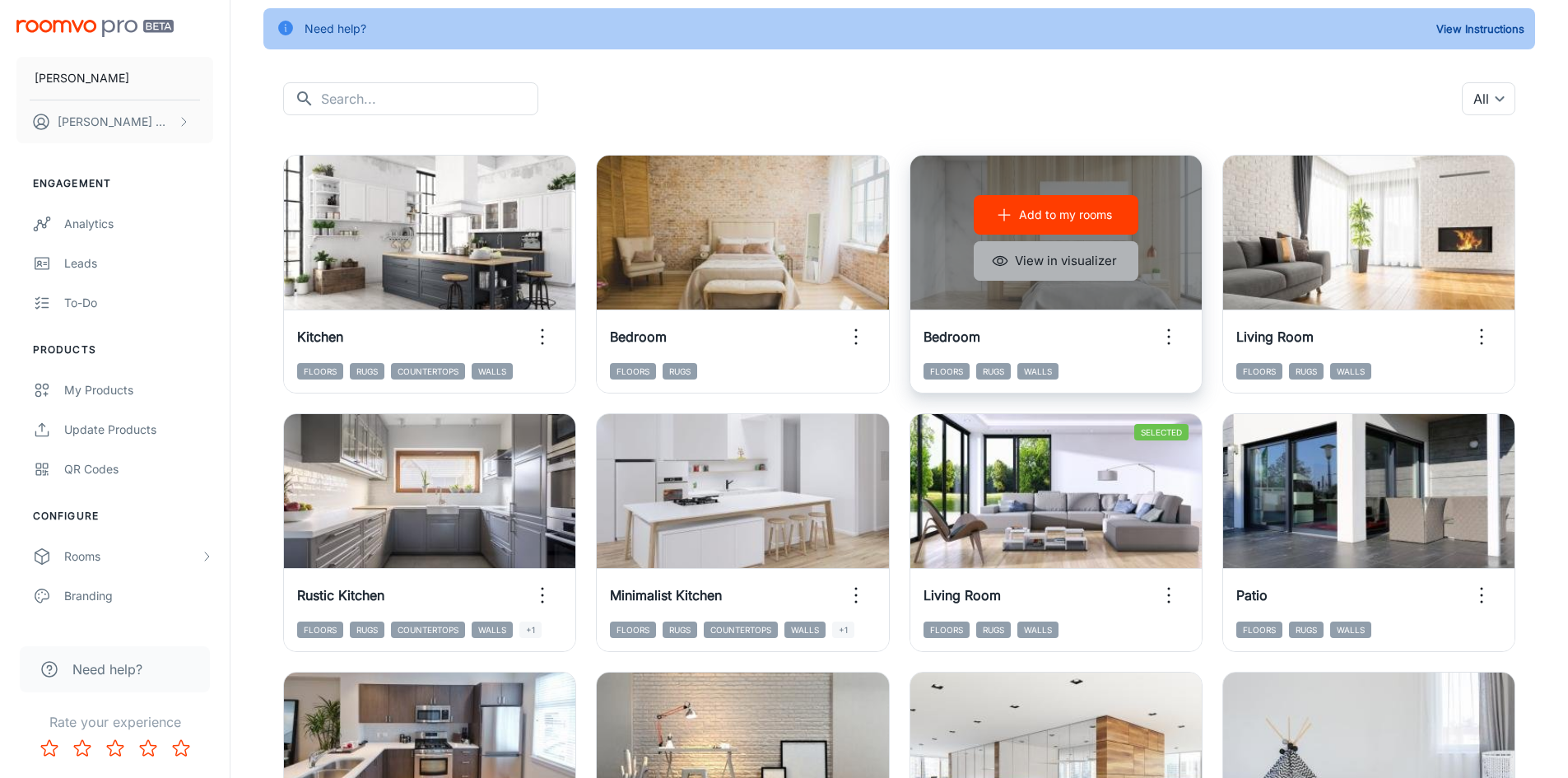
click at [1082, 261] on button "View in visualizer" at bounding box center [1056, 261] width 164 height 40
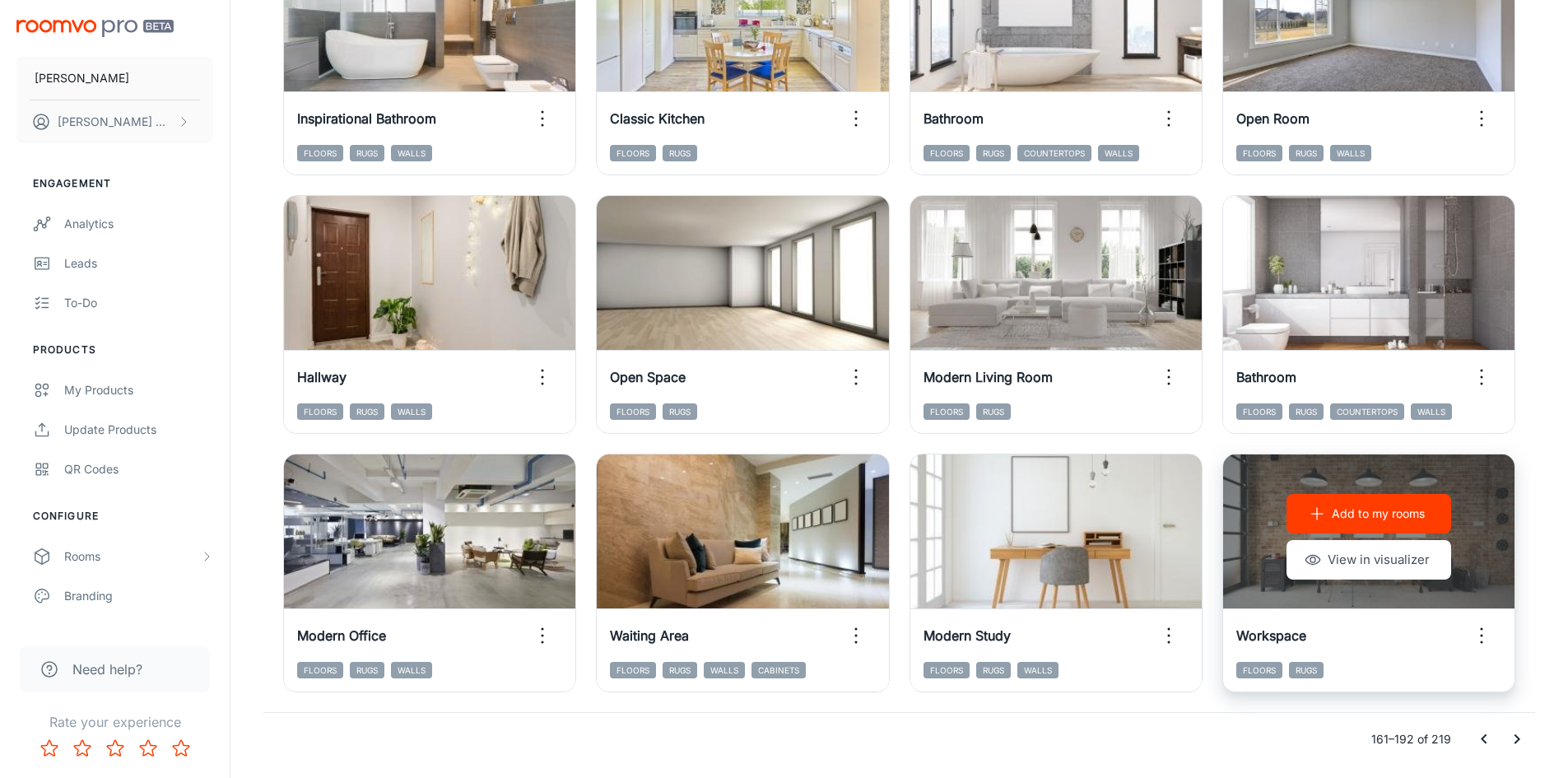
scroll to position [1671, 0]
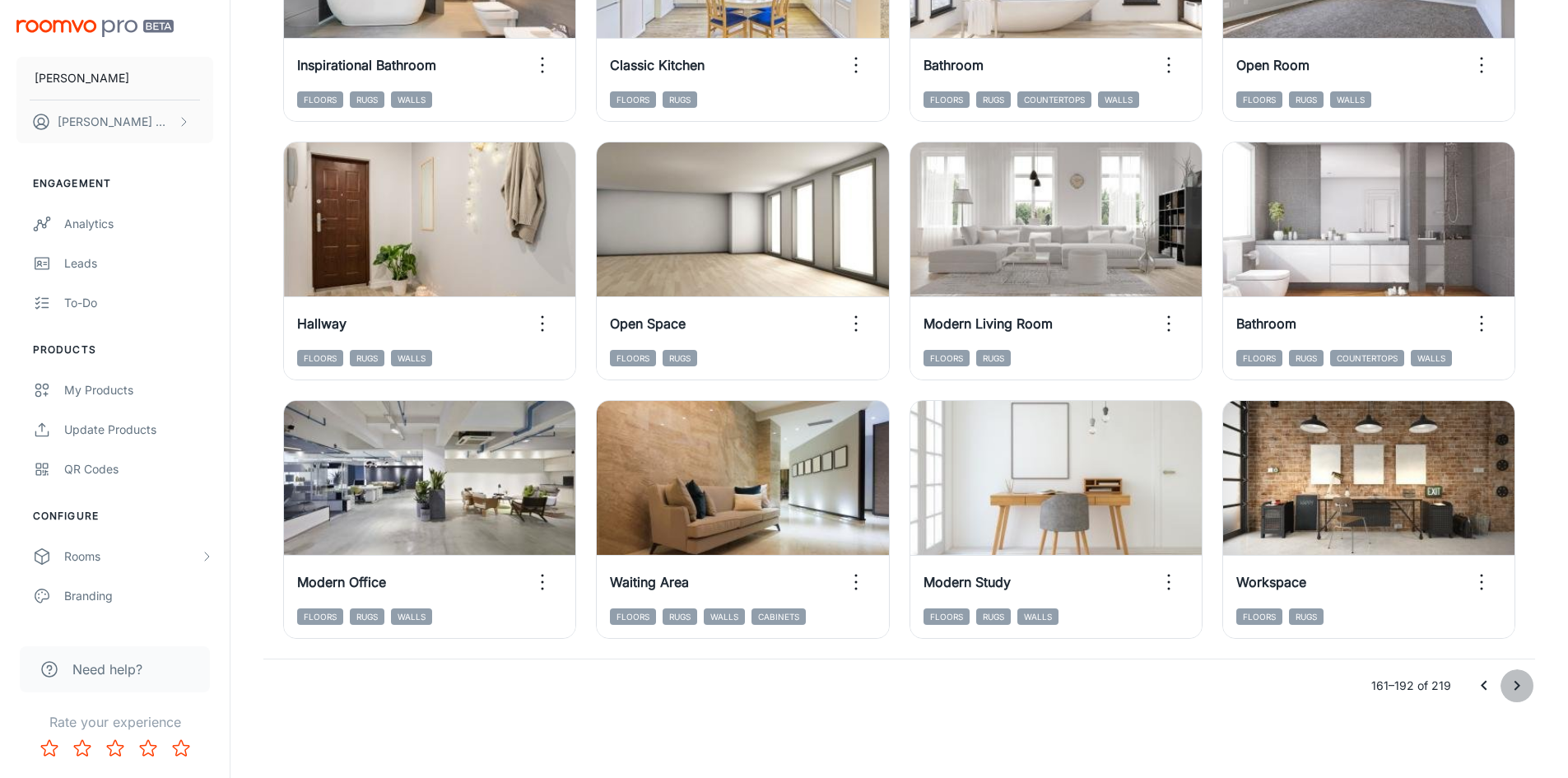
click at [1522, 688] on icon "Go to next page" at bounding box center [1517, 685] width 20 height 20
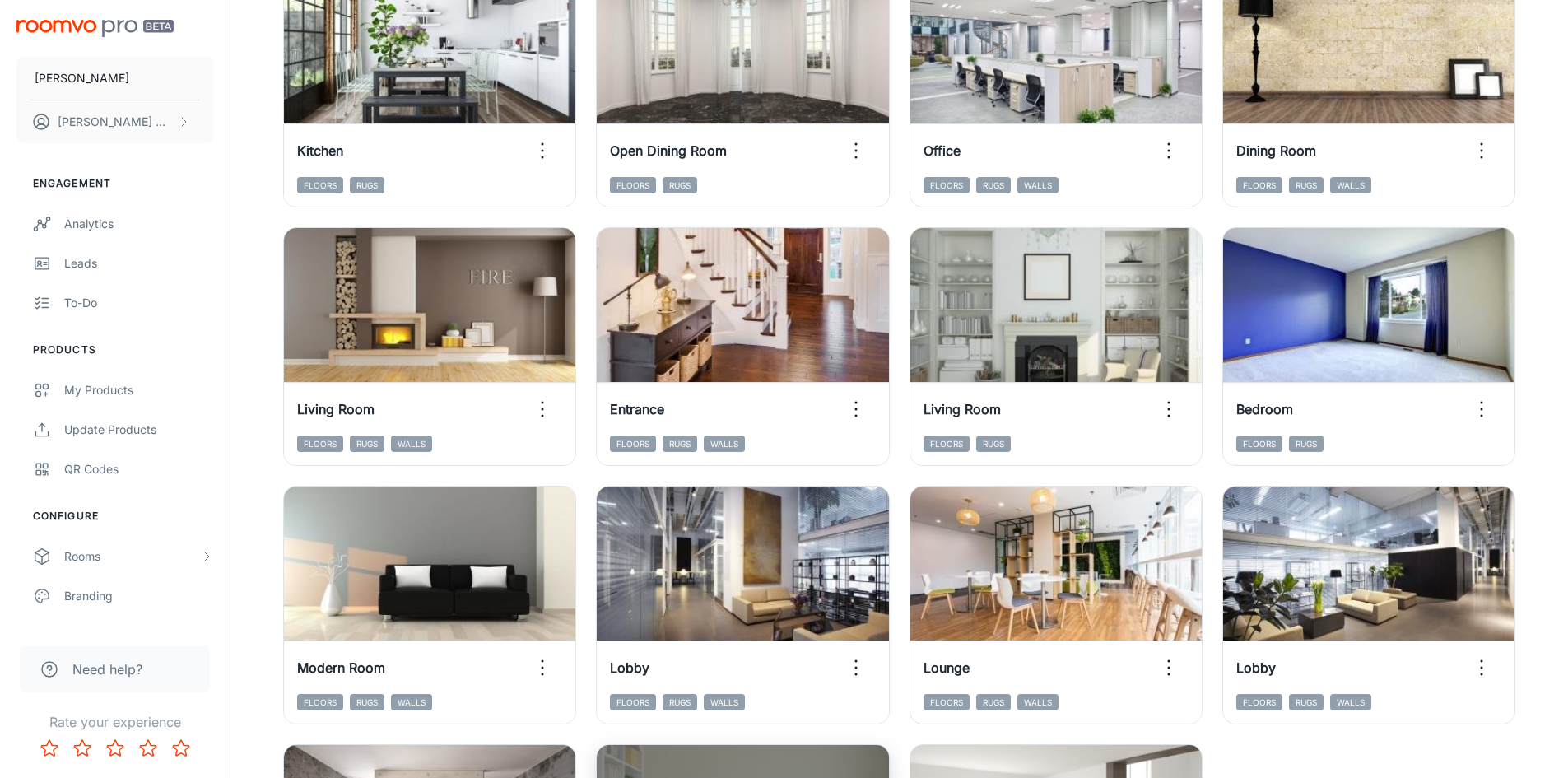
scroll to position [1001, 0]
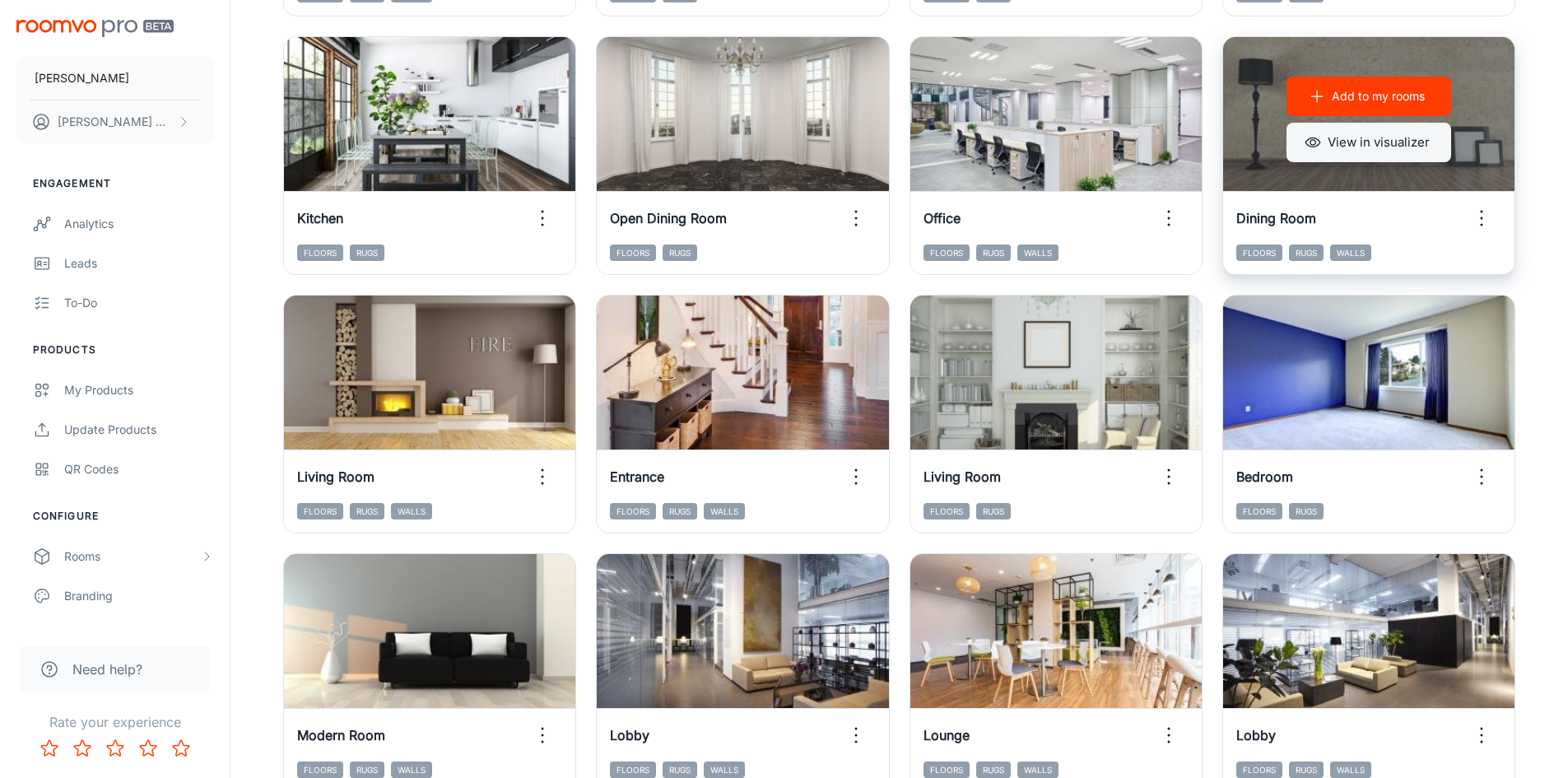
click at [1357, 146] on button "View in visualizer" at bounding box center [1368, 142] width 164 height 40
